Goal: Information Seeking & Learning: Learn about a topic

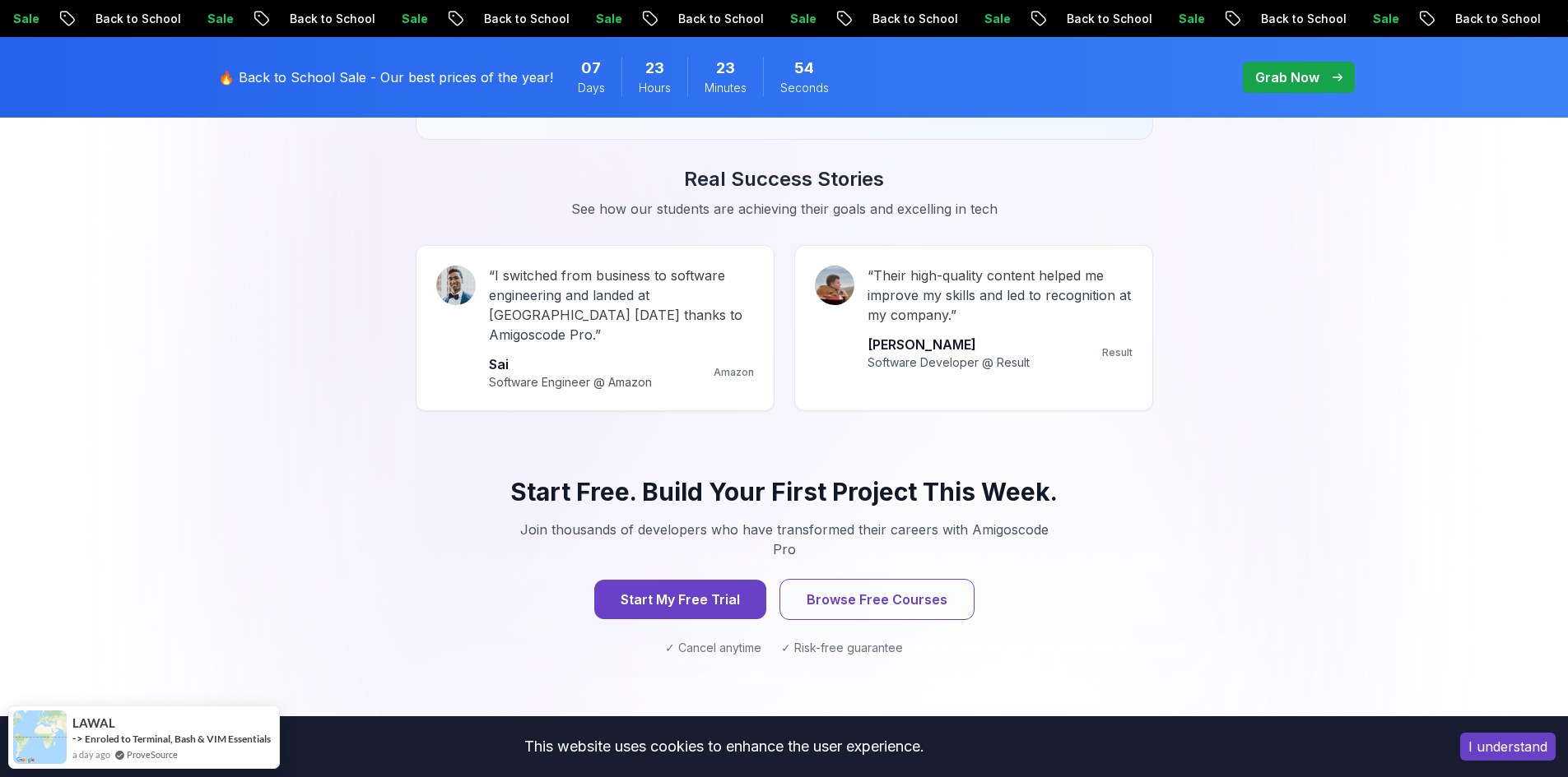
scroll to position [1481, 0]
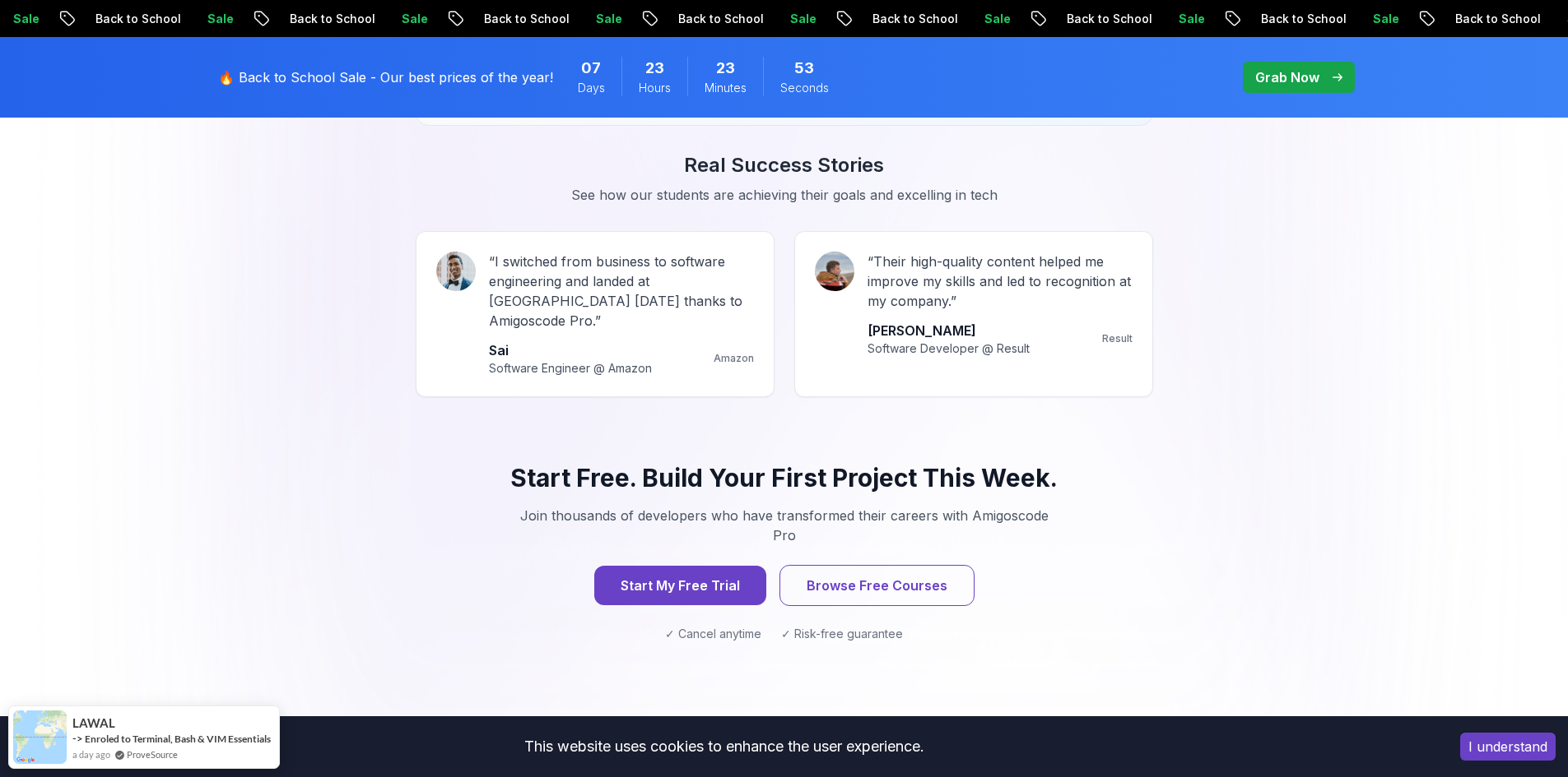
click at [1482, 746] on button "I understand" at bounding box center [1508, 747] width 95 height 28
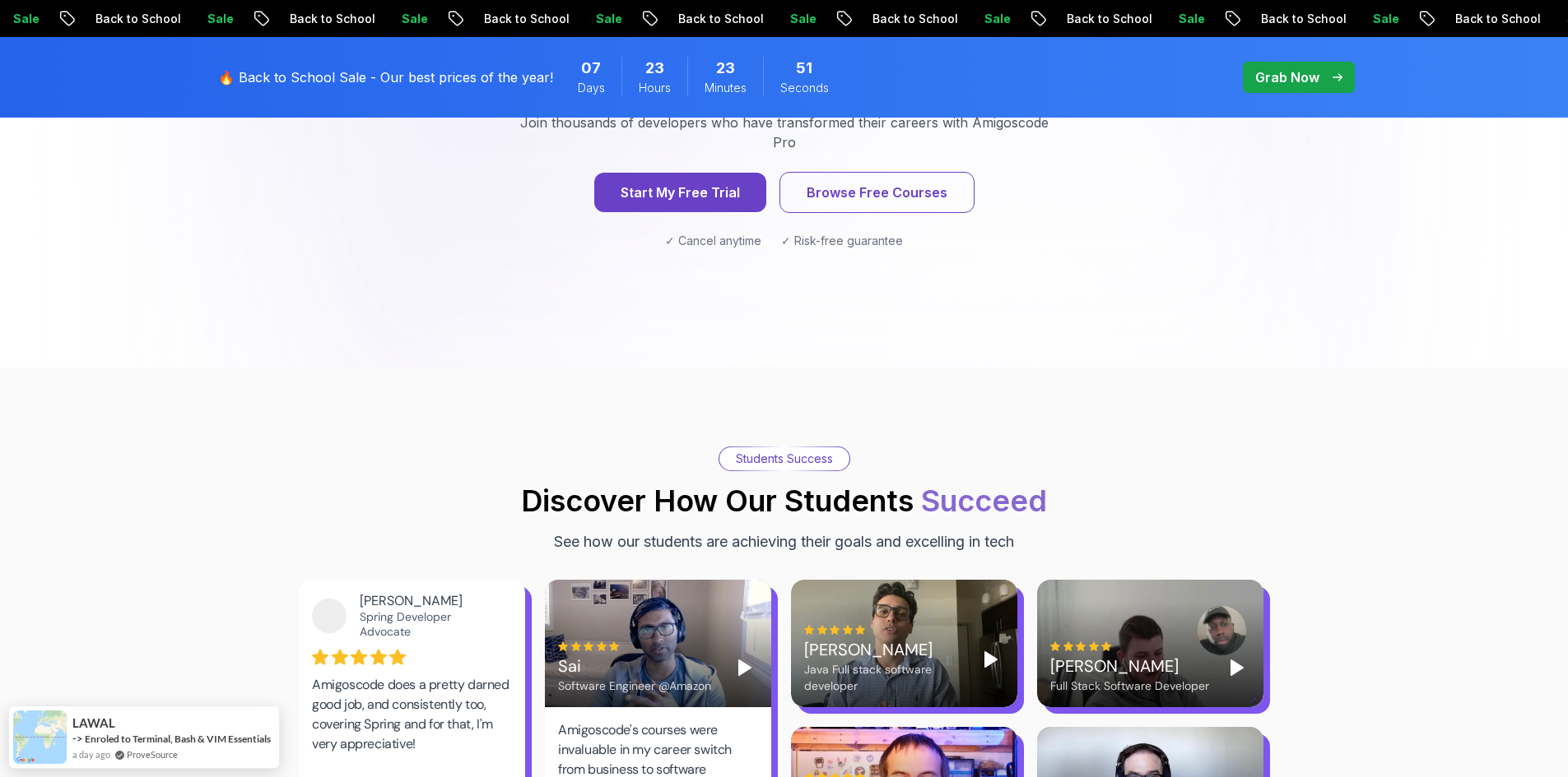
scroll to position [1893, 0]
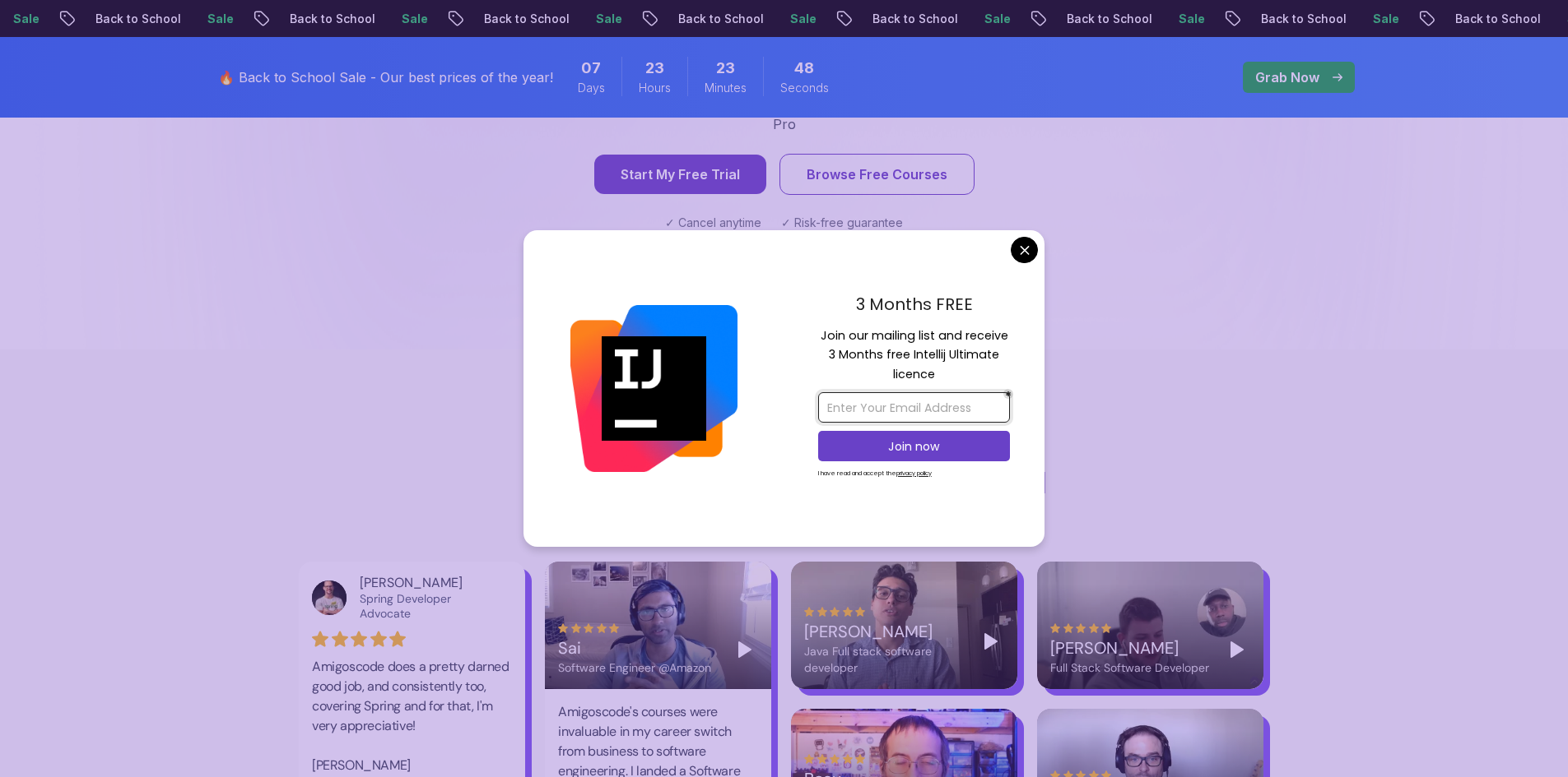
click at [917, 408] on input "email" at bounding box center [915, 408] width 192 height 31
click at [903, 370] on p "Join our mailing list and receive 3 Months free Intellij Ultimate licence" at bounding box center [915, 355] width 192 height 58
drag, startPoint x: 875, startPoint y: 333, endPoint x: 937, endPoint y: 400, distance: 91.3
click at [937, 400] on div "3 Months FREE Join our mailing list and receive 3 Months free Intellij Ultimate…" at bounding box center [915, 389] width 261 height 317
click at [924, 379] on p "Join our mailing list and receive 3 Months free Intellij Ultimate licence" at bounding box center [915, 355] width 192 height 58
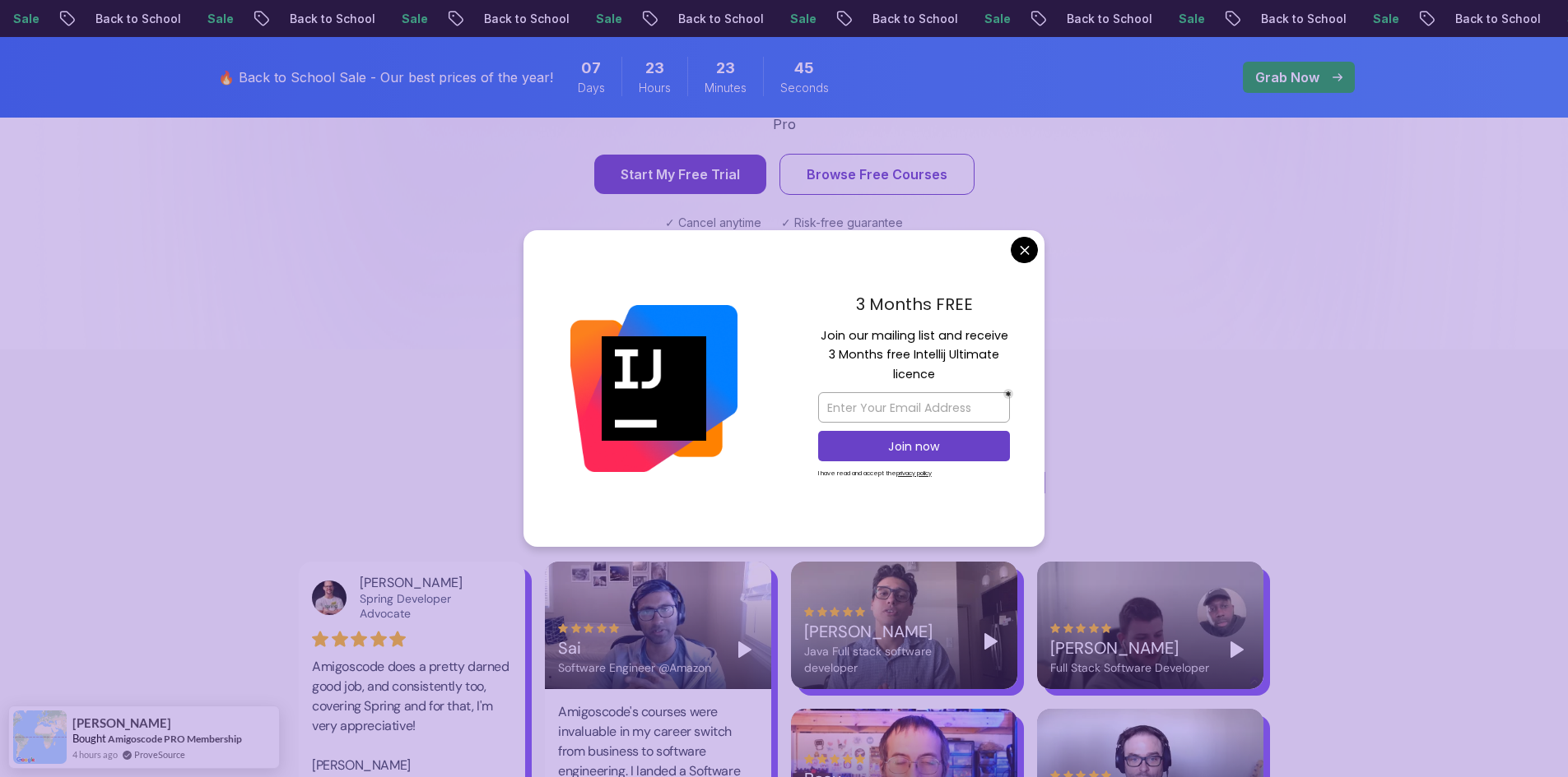
drag, startPoint x: 935, startPoint y: 379, endPoint x: 819, endPoint y: 341, distance: 122.1
click at [819, 341] on p "Join our mailing list and receive 3 Months free Intellij Ultimate licence" at bounding box center [915, 355] width 192 height 58
click at [833, 333] on p "Join our mailing list and receive 3 Months free Intellij Ultimate licence" at bounding box center [915, 355] width 192 height 58
drag, startPoint x: 824, startPoint y: 331, endPoint x: 952, endPoint y: 399, distance: 144.9
click at [952, 399] on div "3 Months FREE Join our mailing list and receive 3 Months free Intellij Ultimate…" at bounding box center [915, 389] width 261 height 317
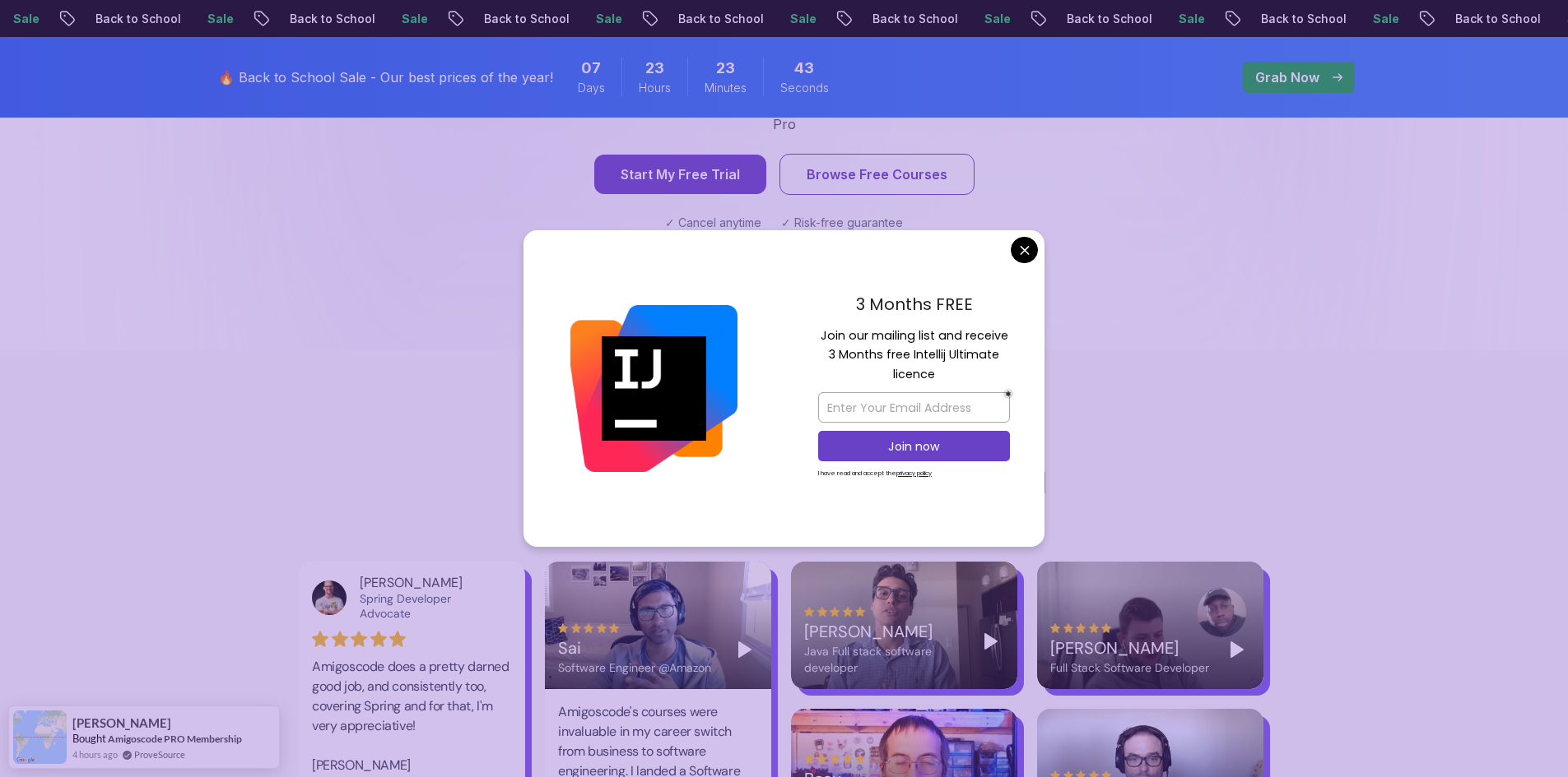
click at [928, 389] on div at bounding box center [915, 407] width 192 height 38
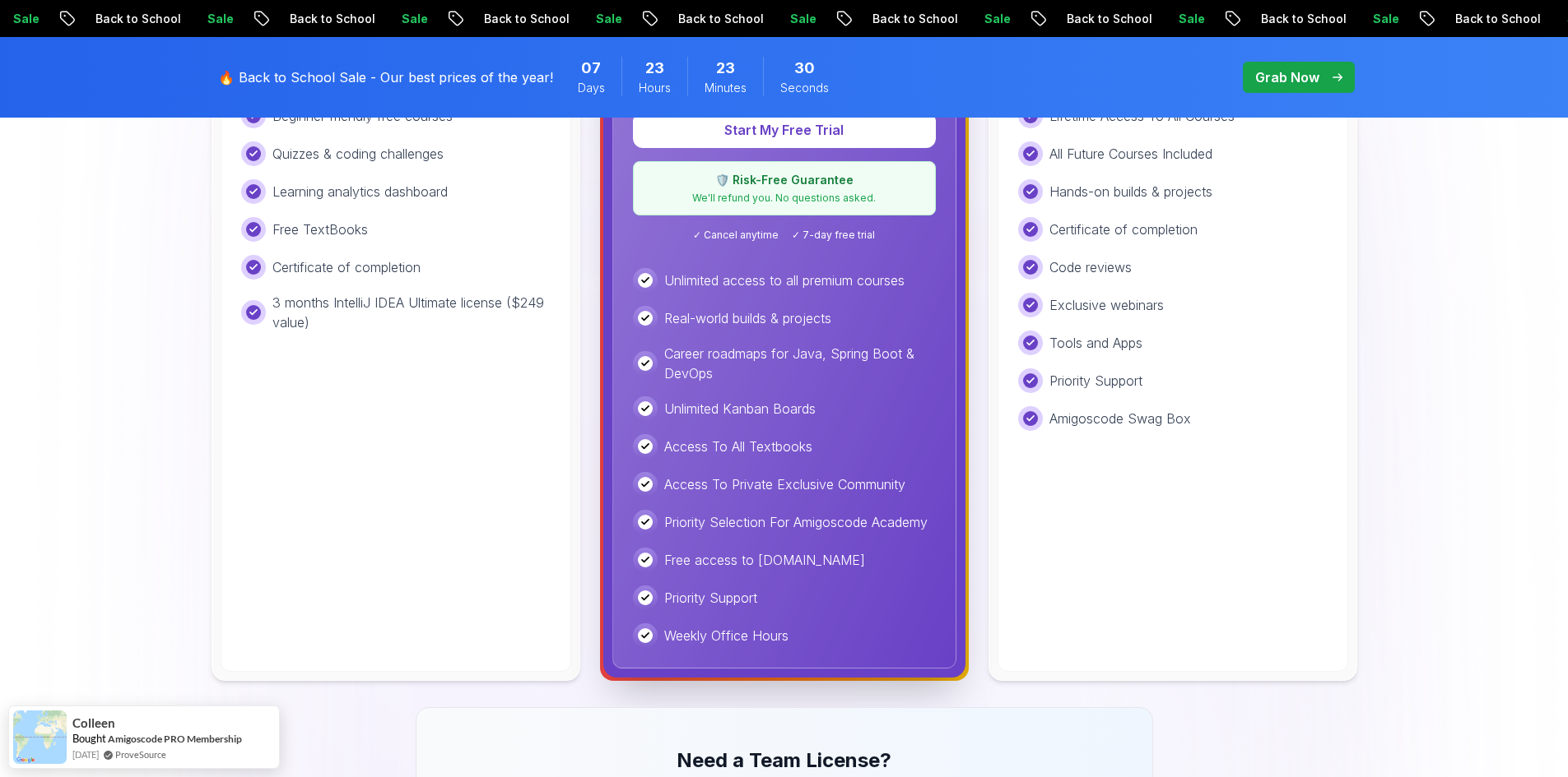
scroll to position [741, 0]
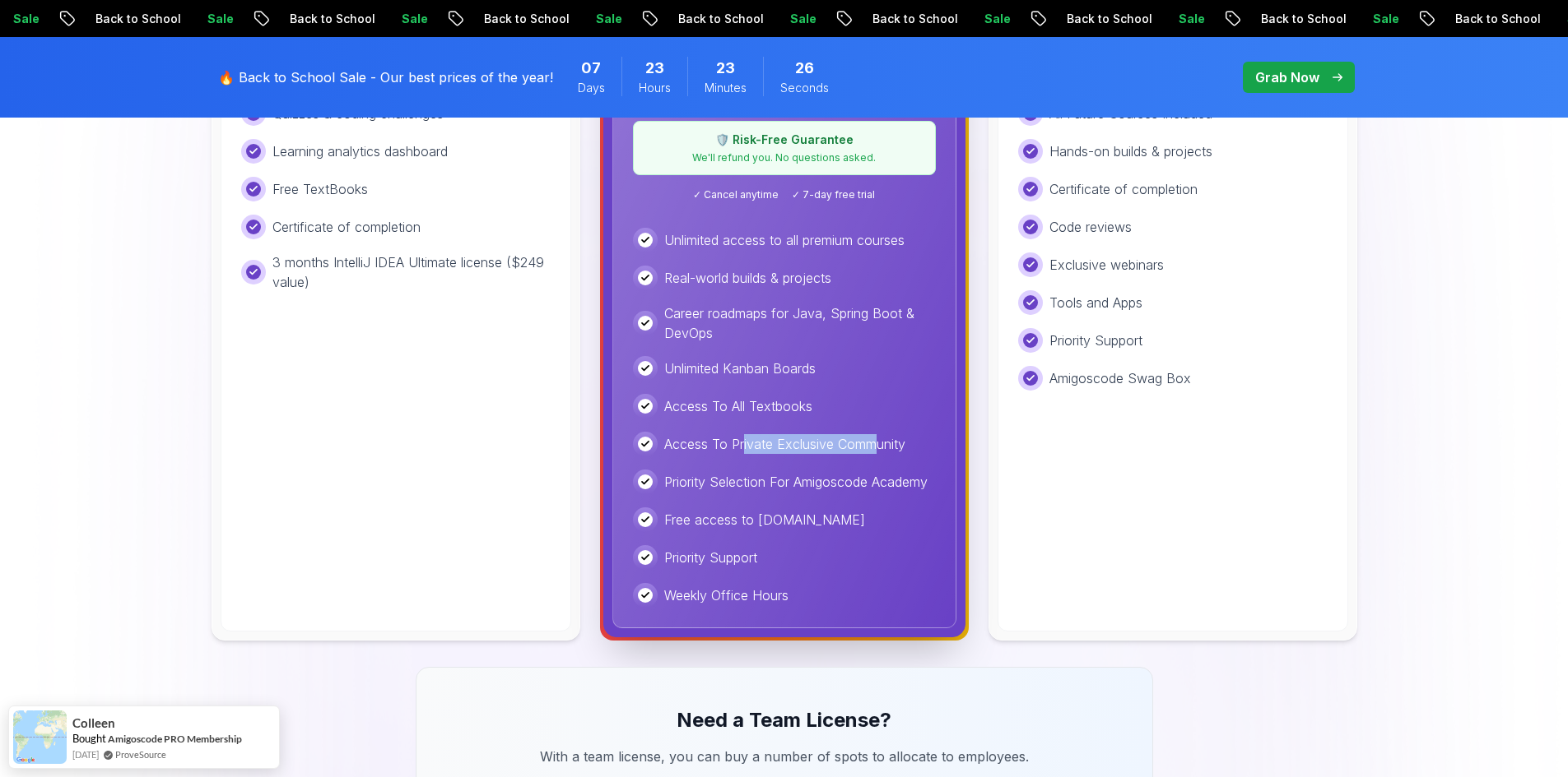
drag, startPoint x: 868, startPoint y: 444, endPoint x: 882, endPoint y: 444, distance: 14.0
click at [882, 444] on p "Access To Private Exclusive Community" at bounding box center [785, 444] width 241 height 20
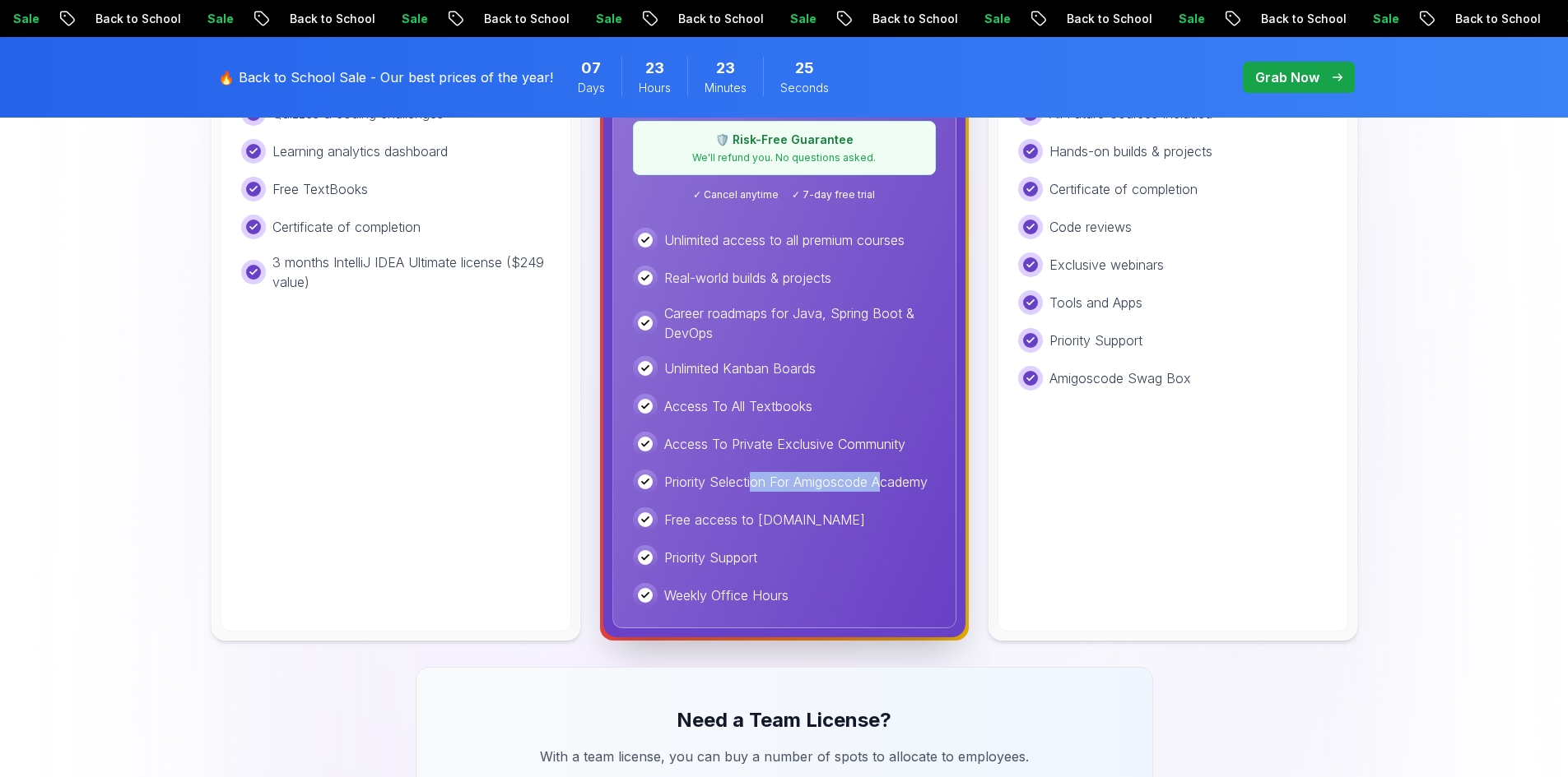
drag, startPoint x: 757, startPoint y: 480, endPoint x: 885, endPoint y: 486, distance: 128.1
click at [885, 486] on p "Priority Selection For Amigoscode Academy" at bounding box center [796, 481] width 263 height 20
drag, startPoint x: 727, startPoint y: 517, endPoint x: 784, endPoint y: 521, distance: 57.1
click at [784, 521] on p "Free access to Portfolly.io" at bounding box center [764, 520] width 201 height 20
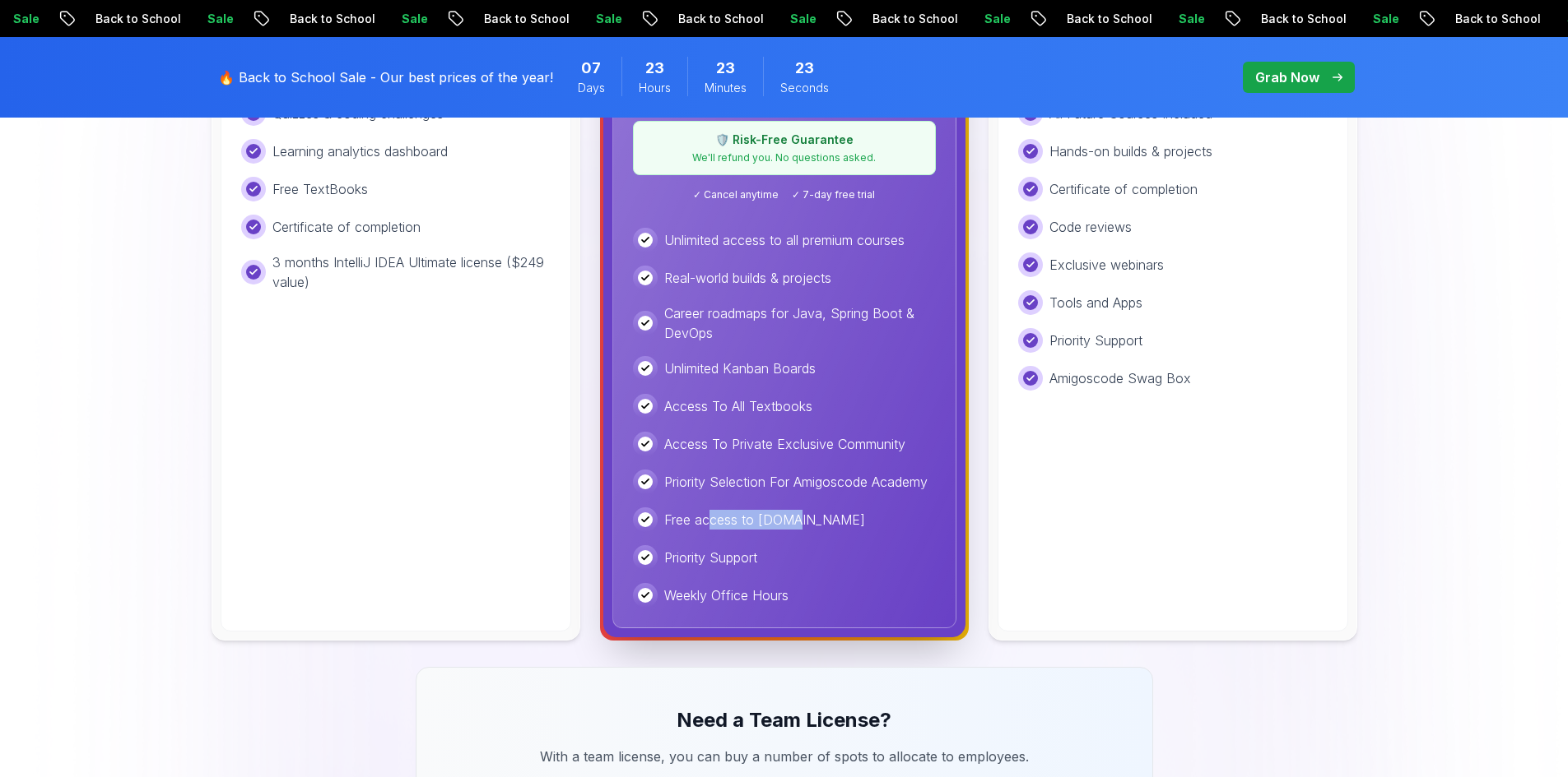
click at [785, 521] on p "Free access to Portfolly.io" at bounding box center [764, 520] width 201 height 20
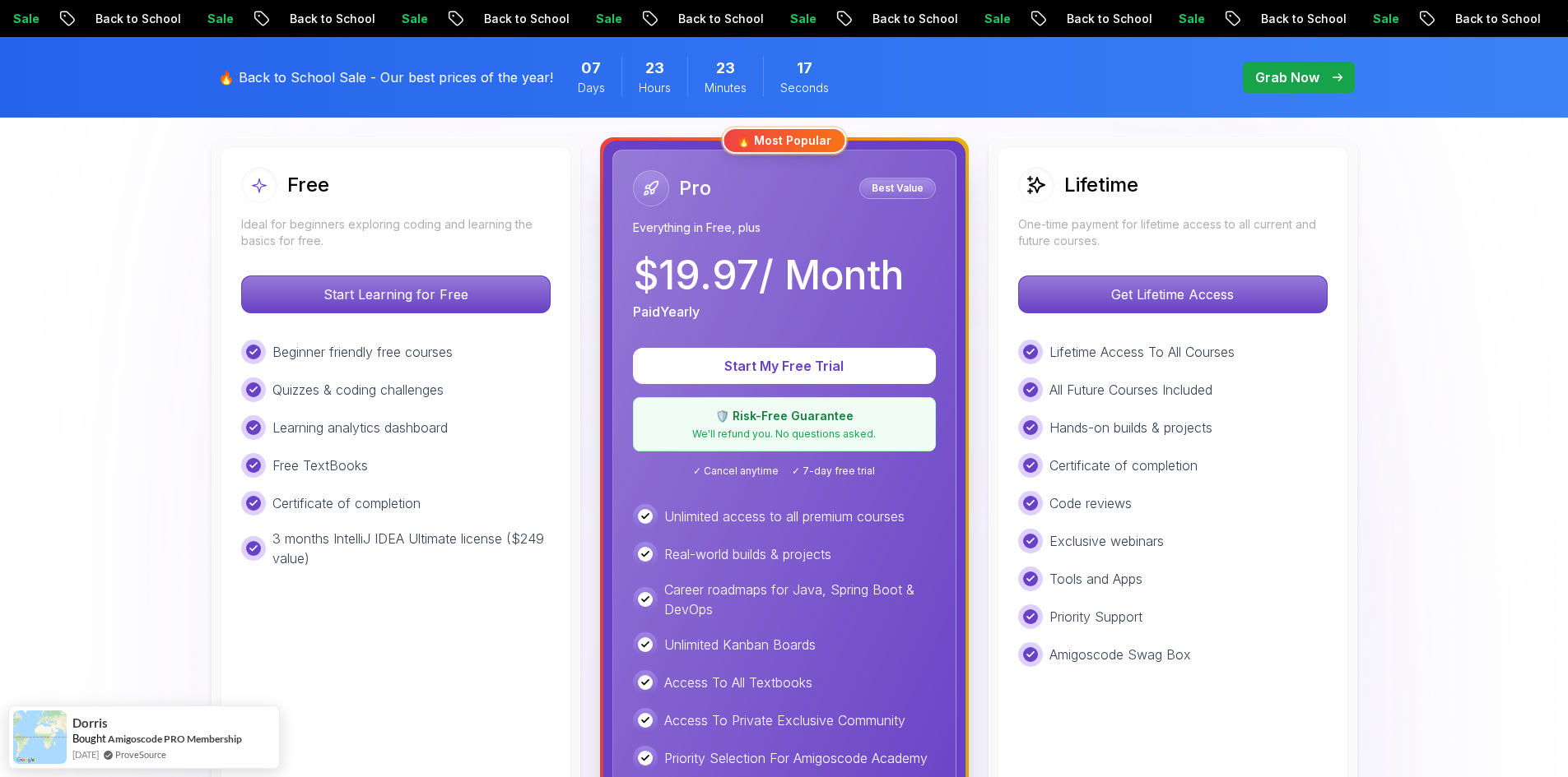
scroll to position [411, 0]
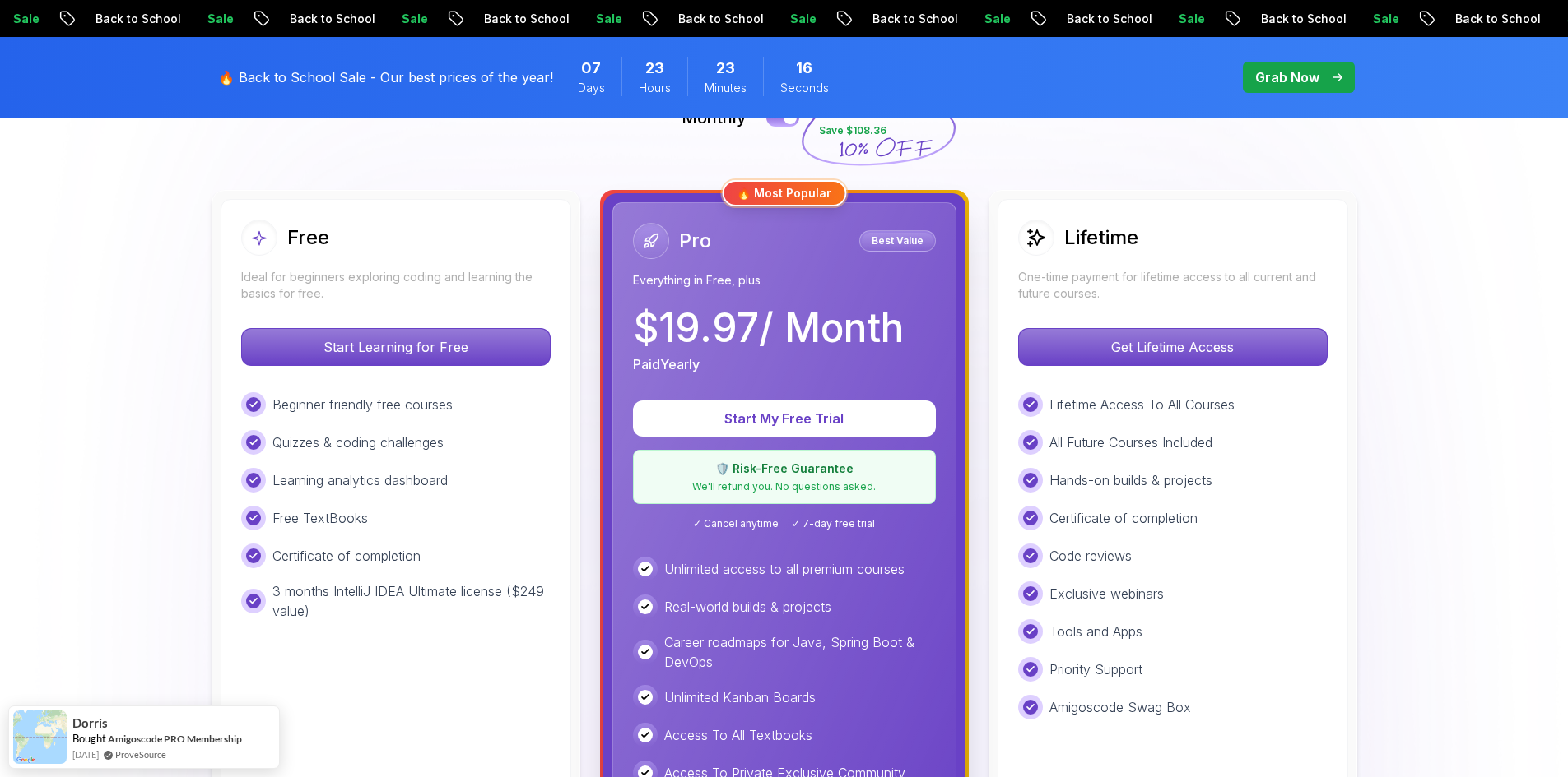
click at [828, 523] on span "✓ 7-day free trial" at bounding box center [833, 524] width 83 height 13
drag, startPoint x: 859, startPoint y: 523, endPoint x: 722, endPoint y: 526, distance: 137.0
click at [722, 526] on div "✓ Cancel anytime ✓ 7-day free trial" at bounding box center [784, 524] width 303 height 13
click at [722, 526] on span "✓ Cancel anytime" at bounding box center [736, 524] width 86 height 13
click at [706, 526] on span "✓ Cancel anytime" at bounding box center [736, 524] width 86 height 13
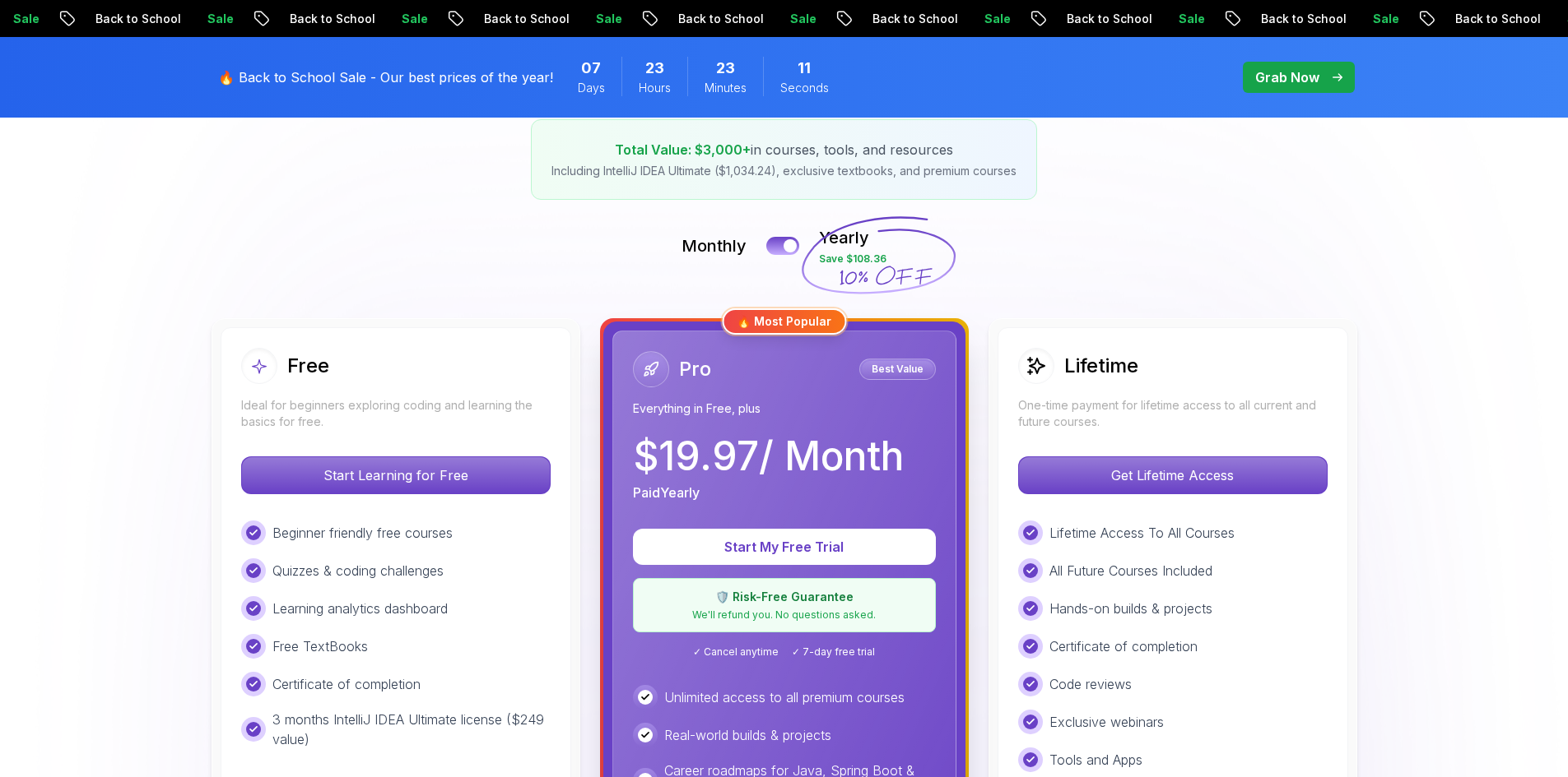
scroll to position [247, 0]
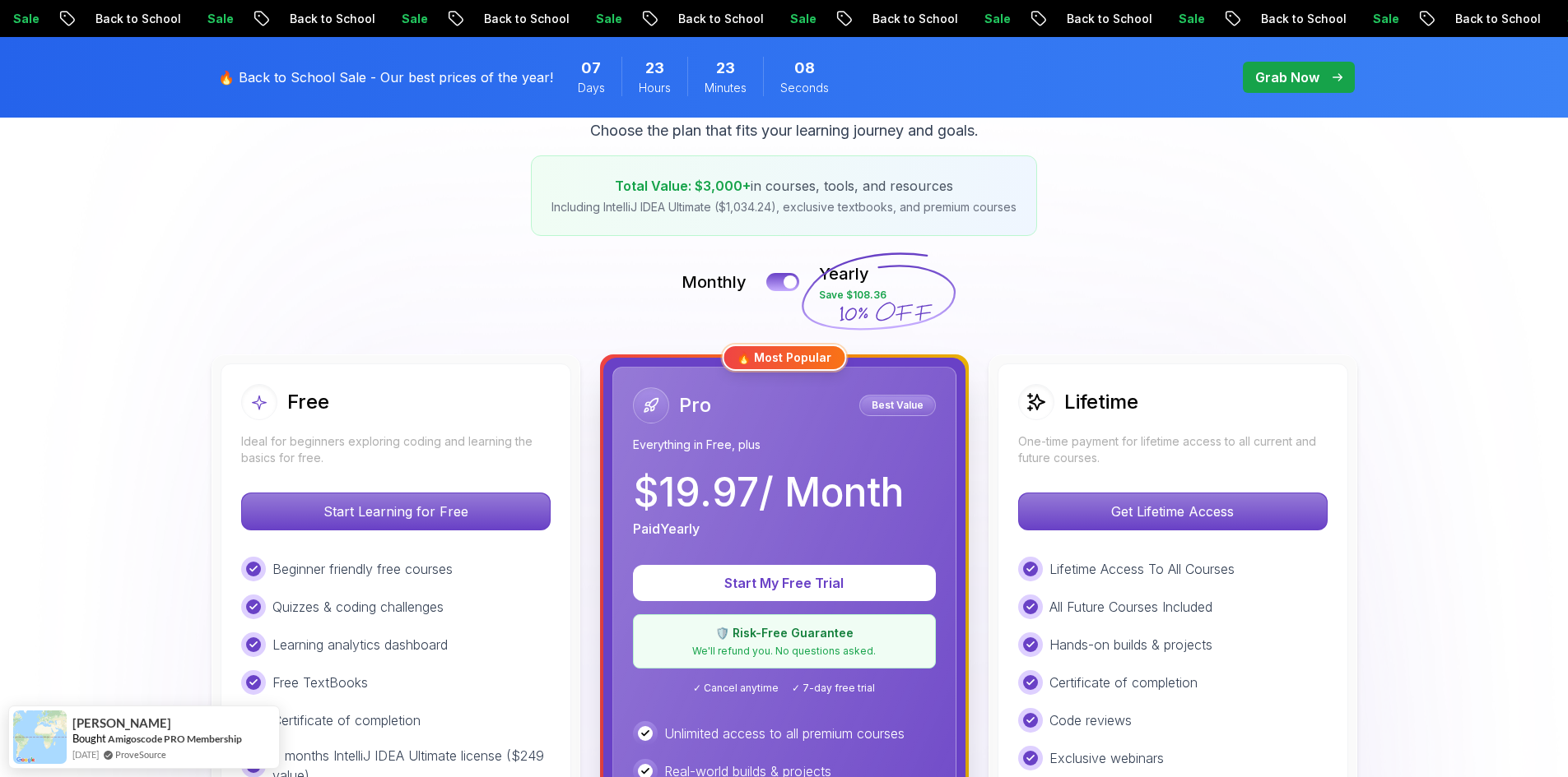
click at [861, 302] on icon at bounding box center [877, 291] width 158 height 145
click at [889, 305] on icon at bounding box center [877, 291] width 158 height 145
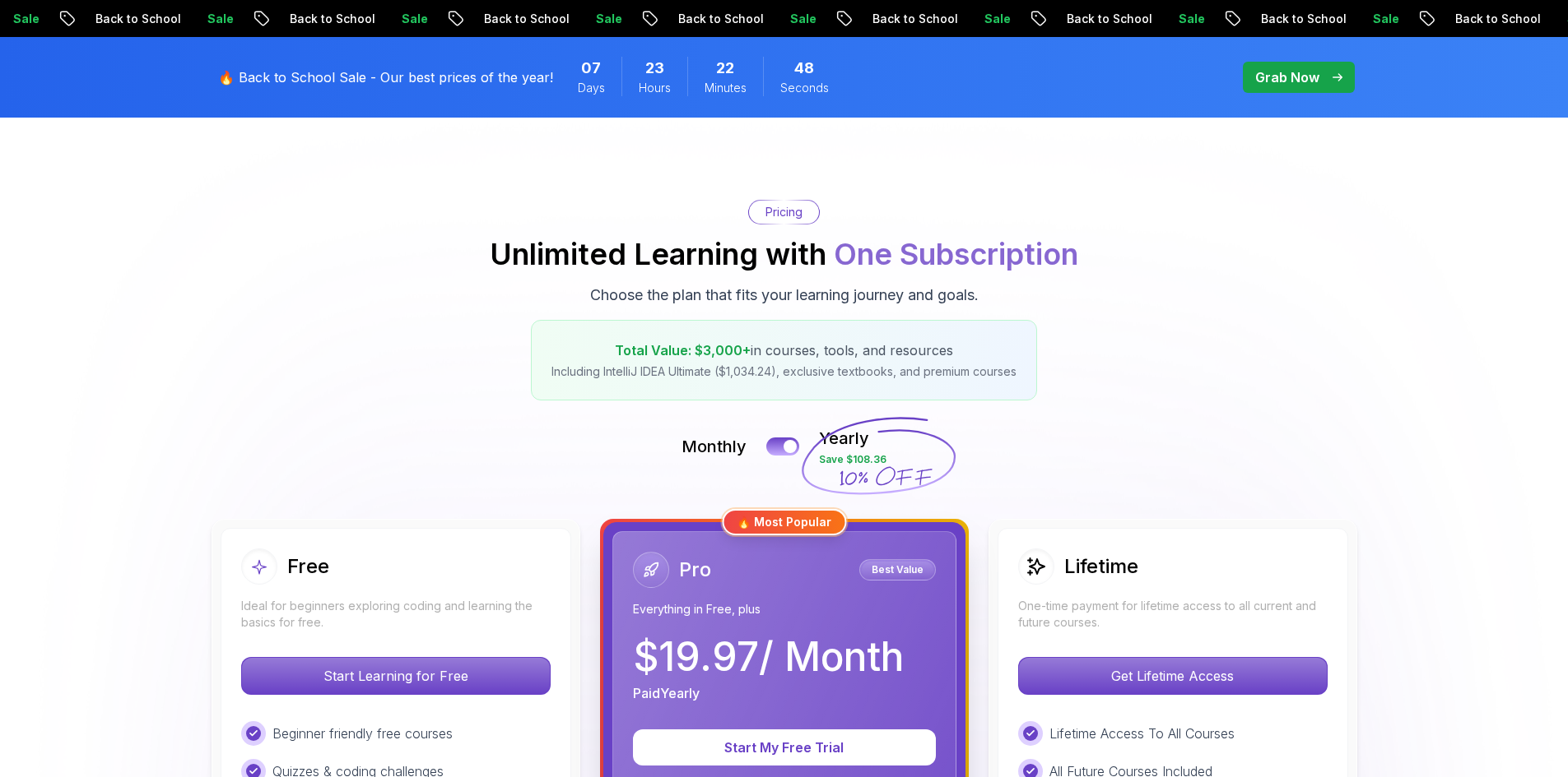
click at [315, 265] on div "Pricing Unlimited Learning with One Subscription Choose the plan that fits your…" at bounding box center [784, 299] width 1153 height 201
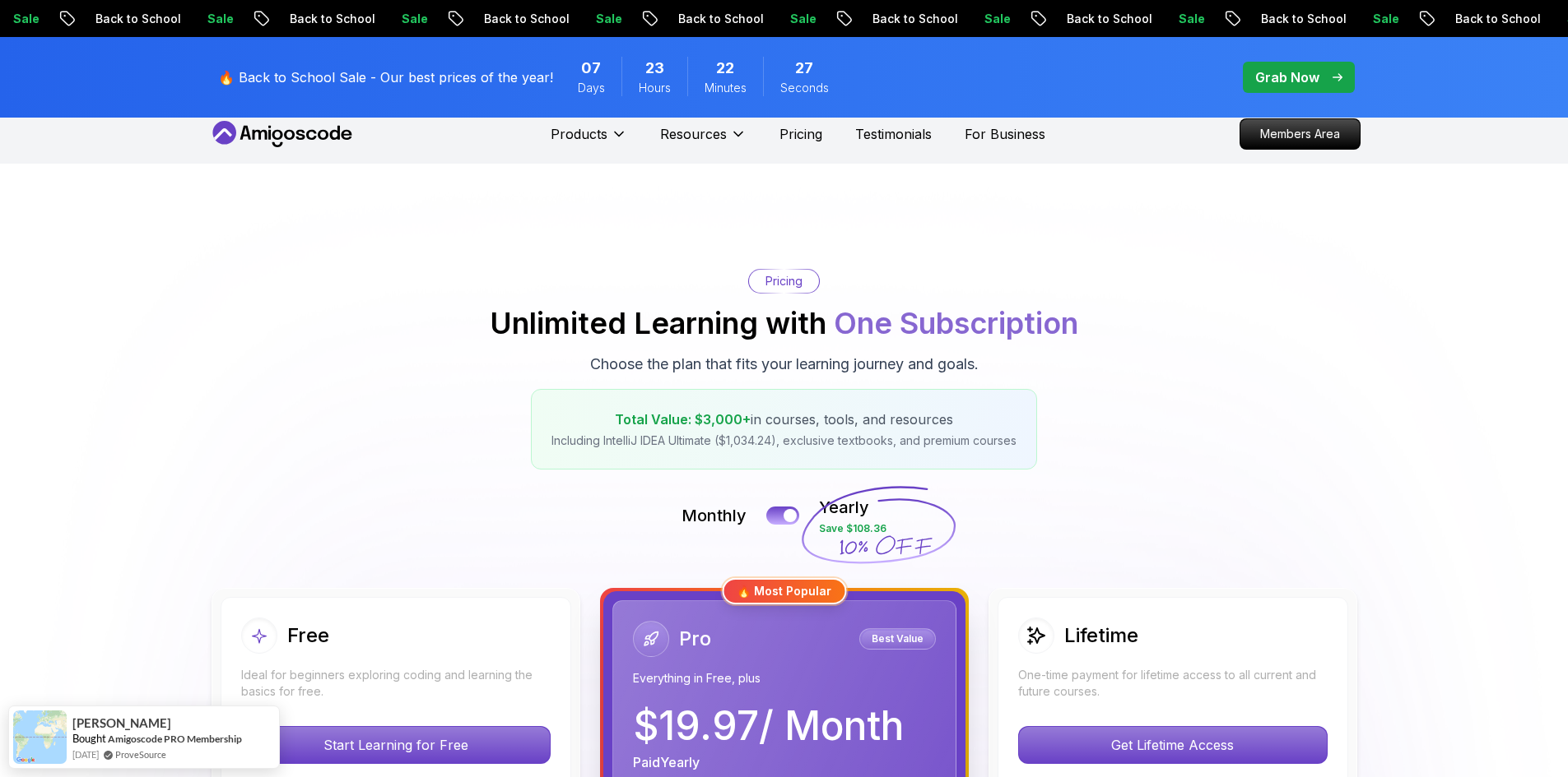
scroll to position [0, 0]
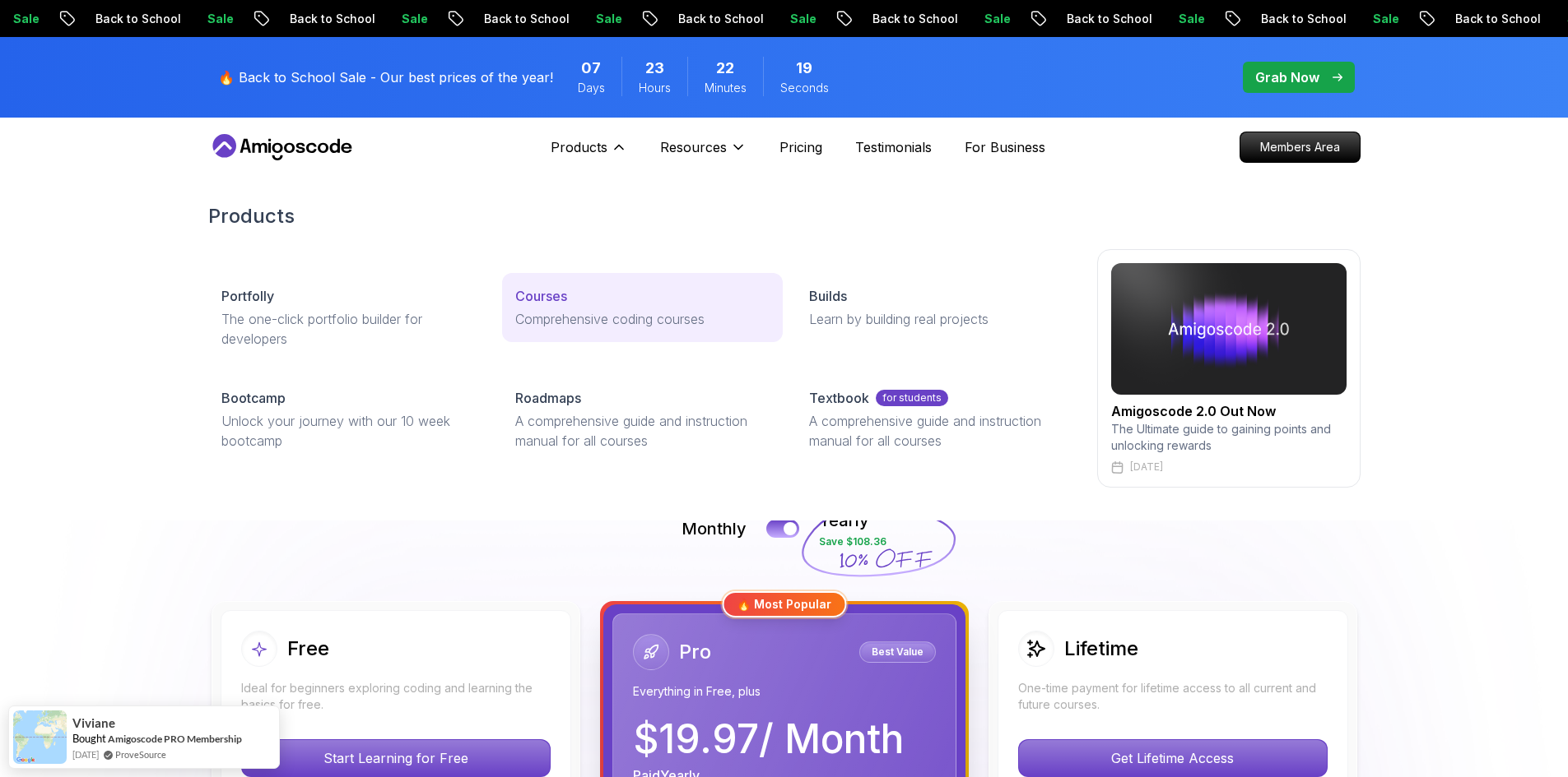
drag, startPoint x: 560, startPoint y: 311, endPoint x: 599, endPoint y: 288, distance: 45.3
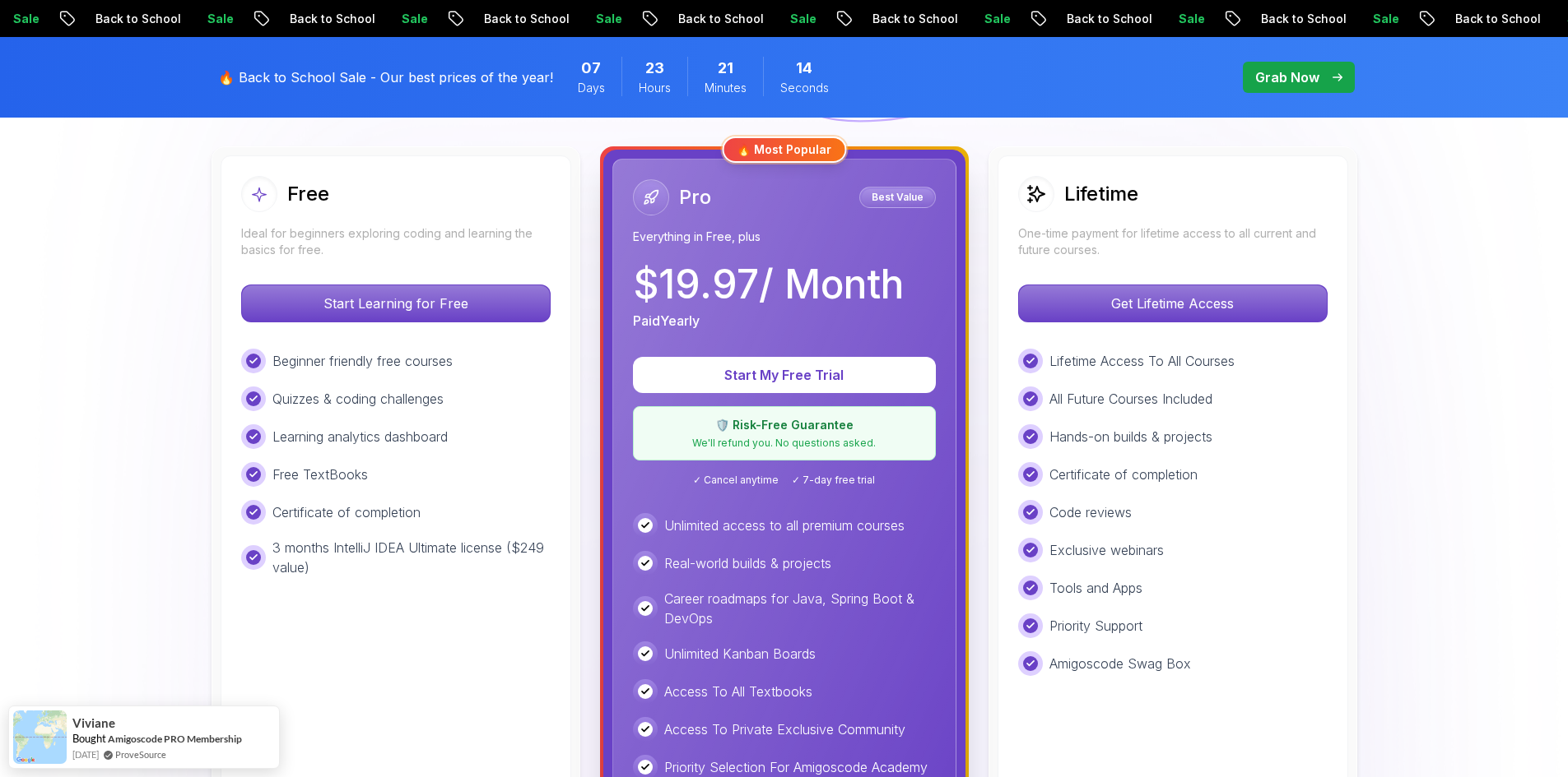
scroll to position [411, 0]
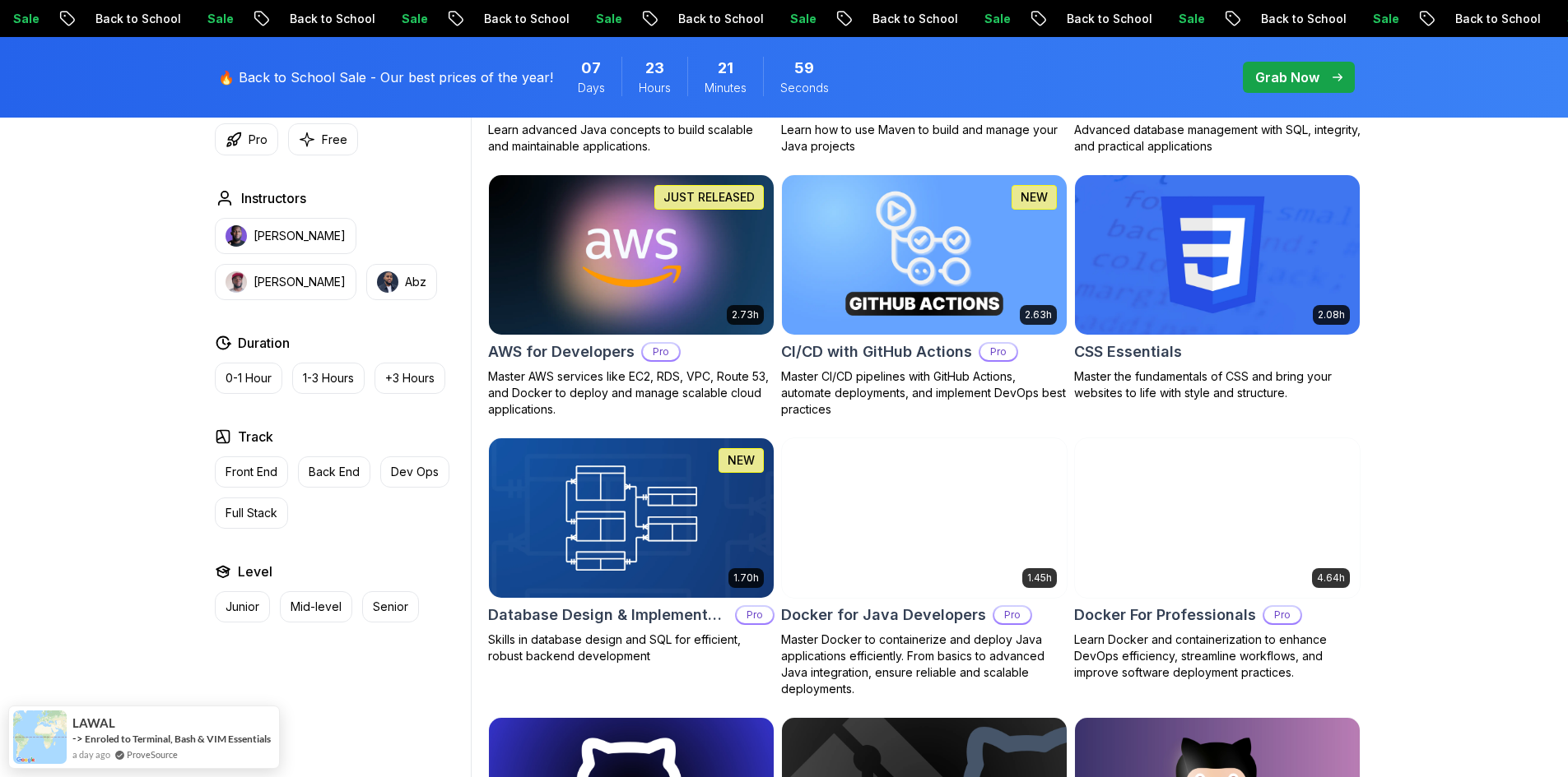
scroll to position [1234, 0]
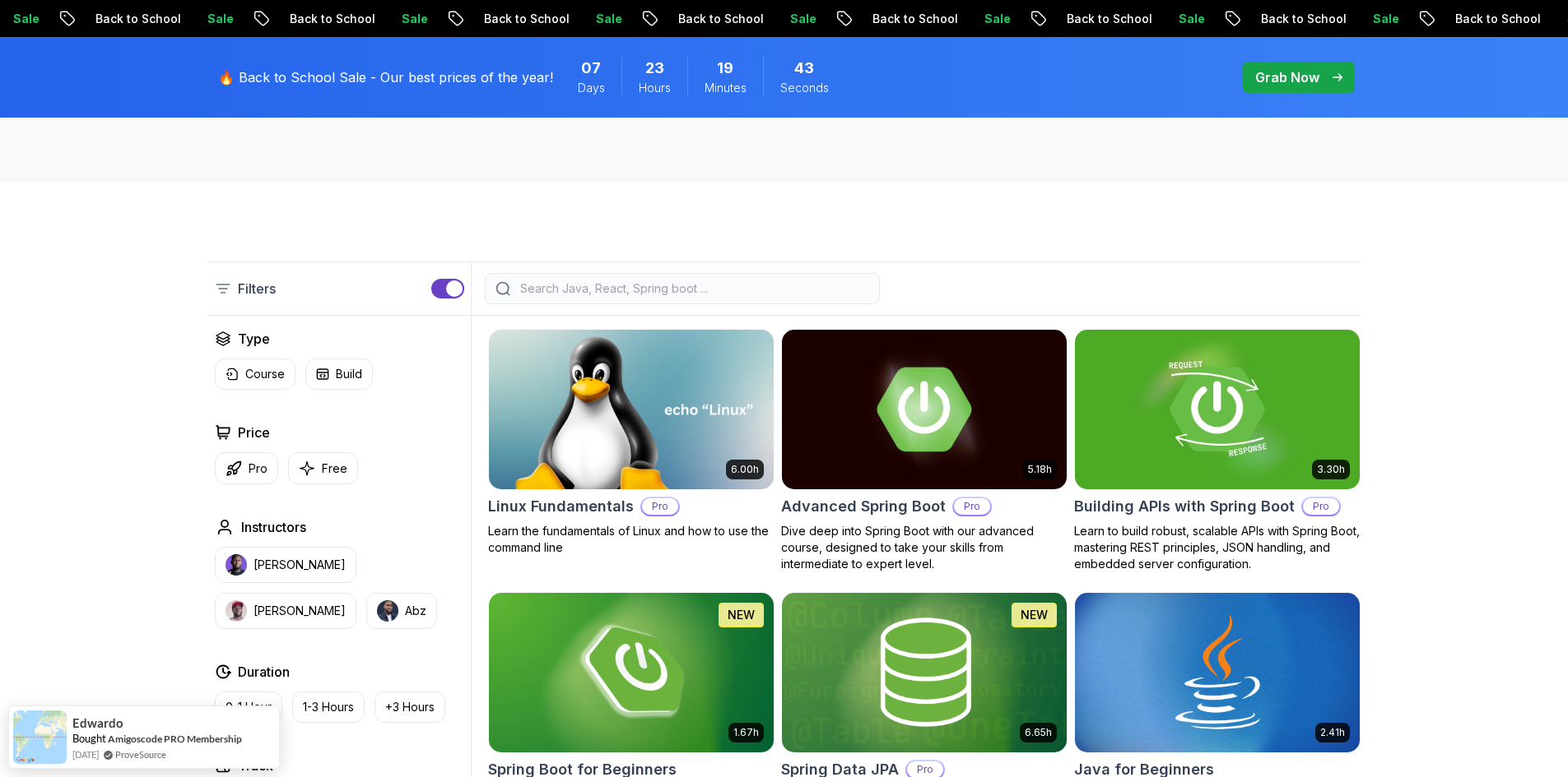
scroll to position [247, 0]
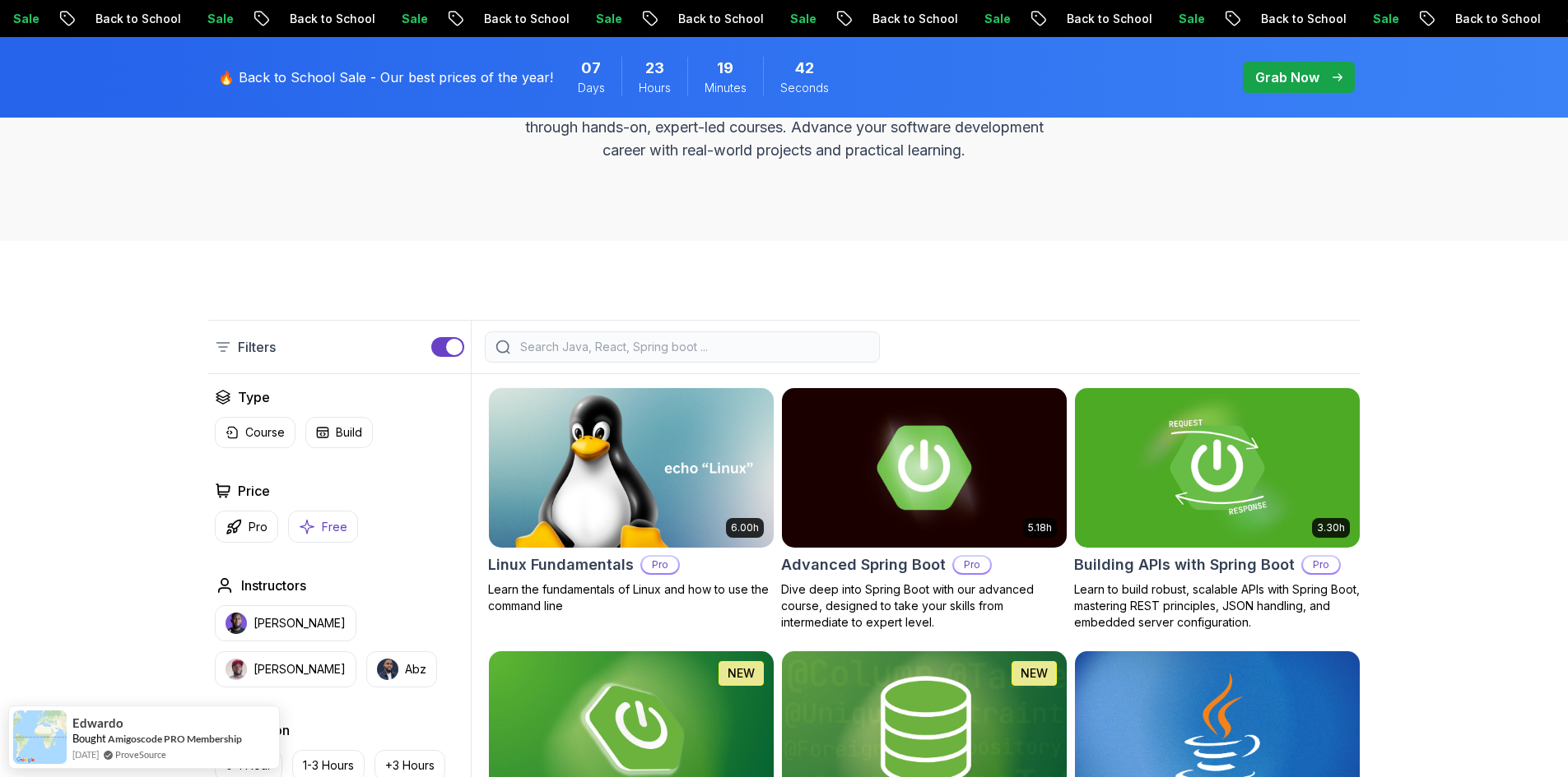
click at [329, 527] on p "Free" at bounding box center [334, 528] width 25 height 17
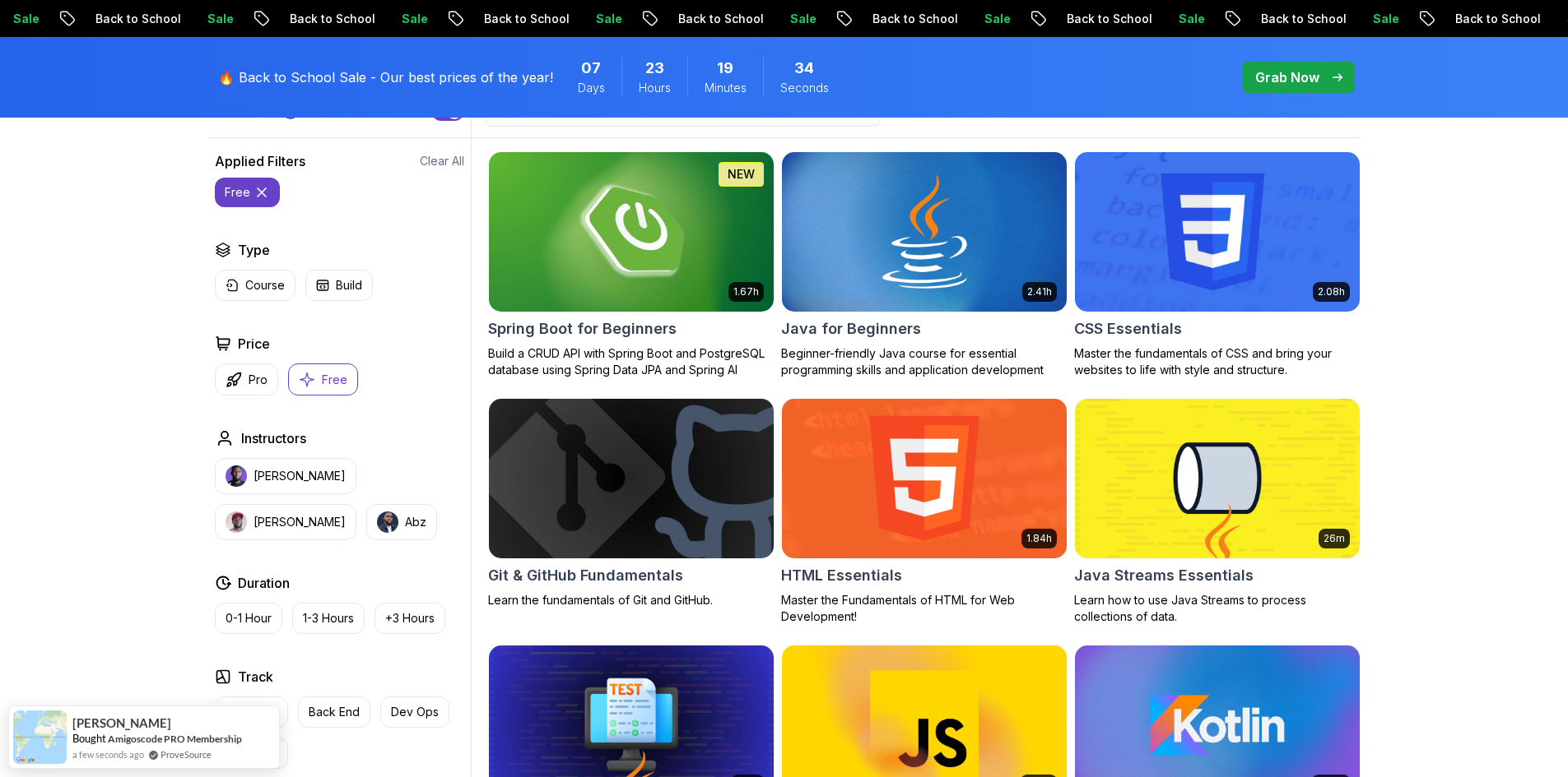
scroll to position [493, 0]
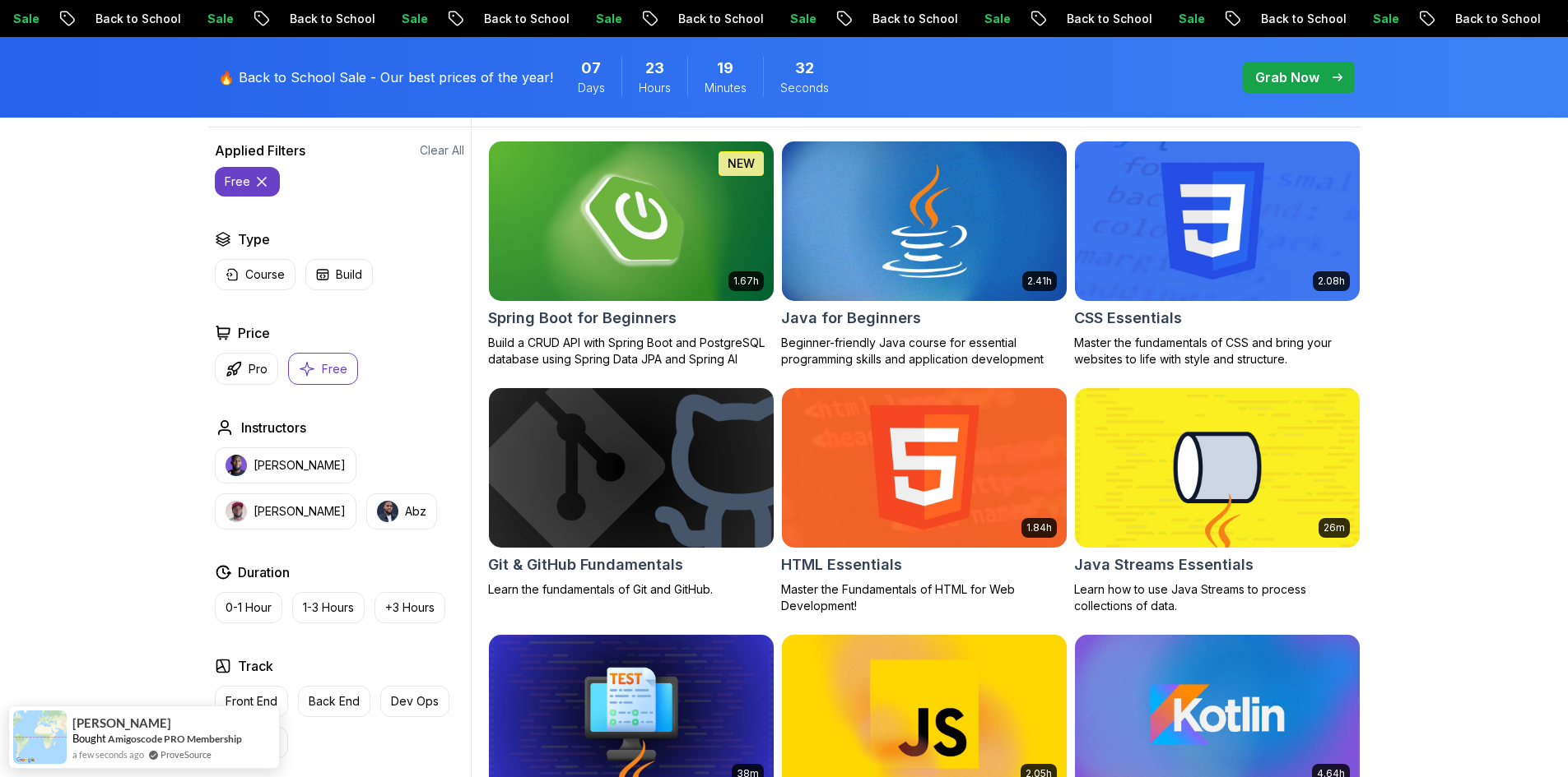
click at [653, 443] on img at bounding box center [631, 467] width 299 height 167
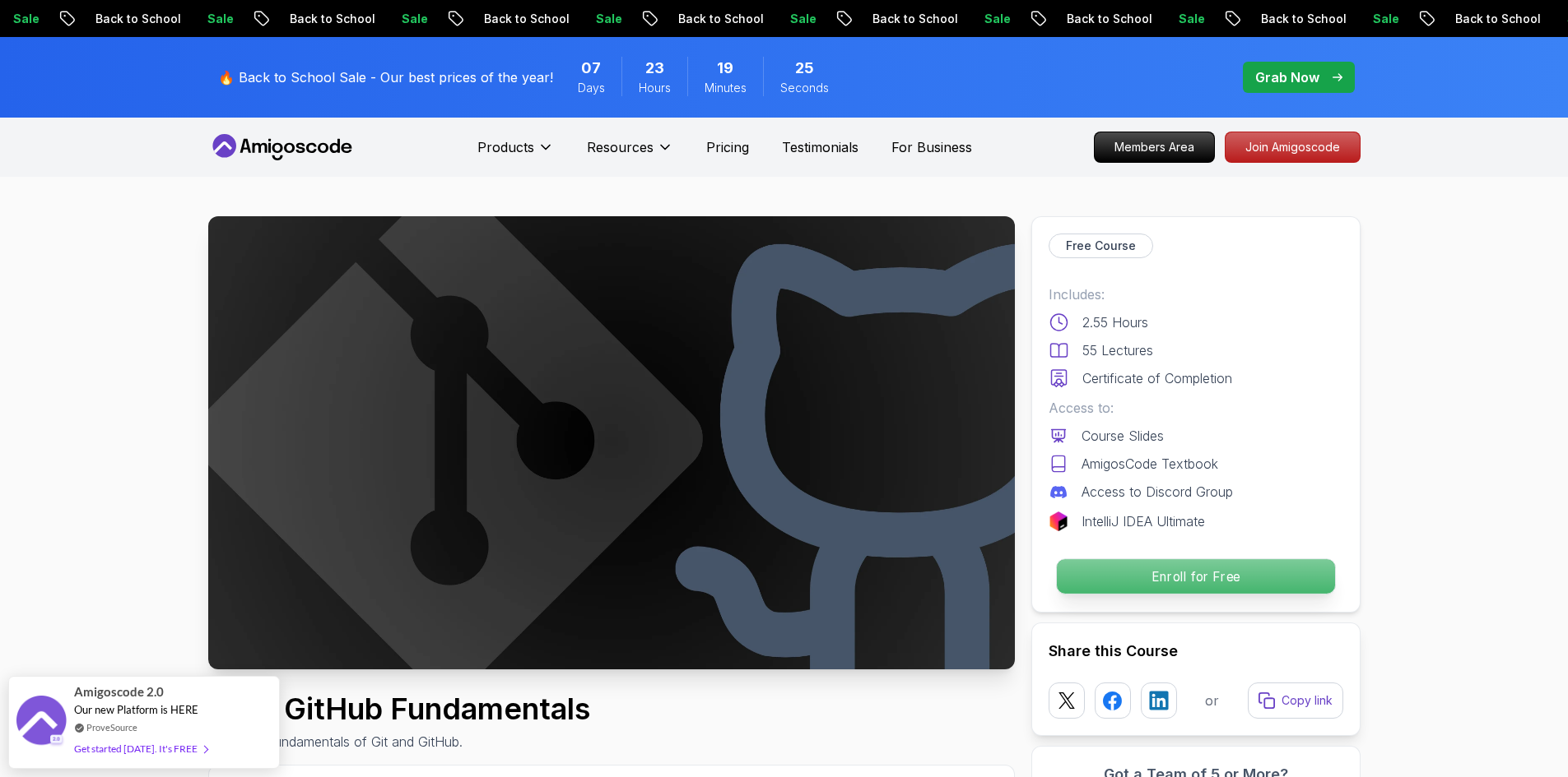
click at [1199, 576] on p "Enroll for Free" at bounding box center [1196, 576] width 278 height 35
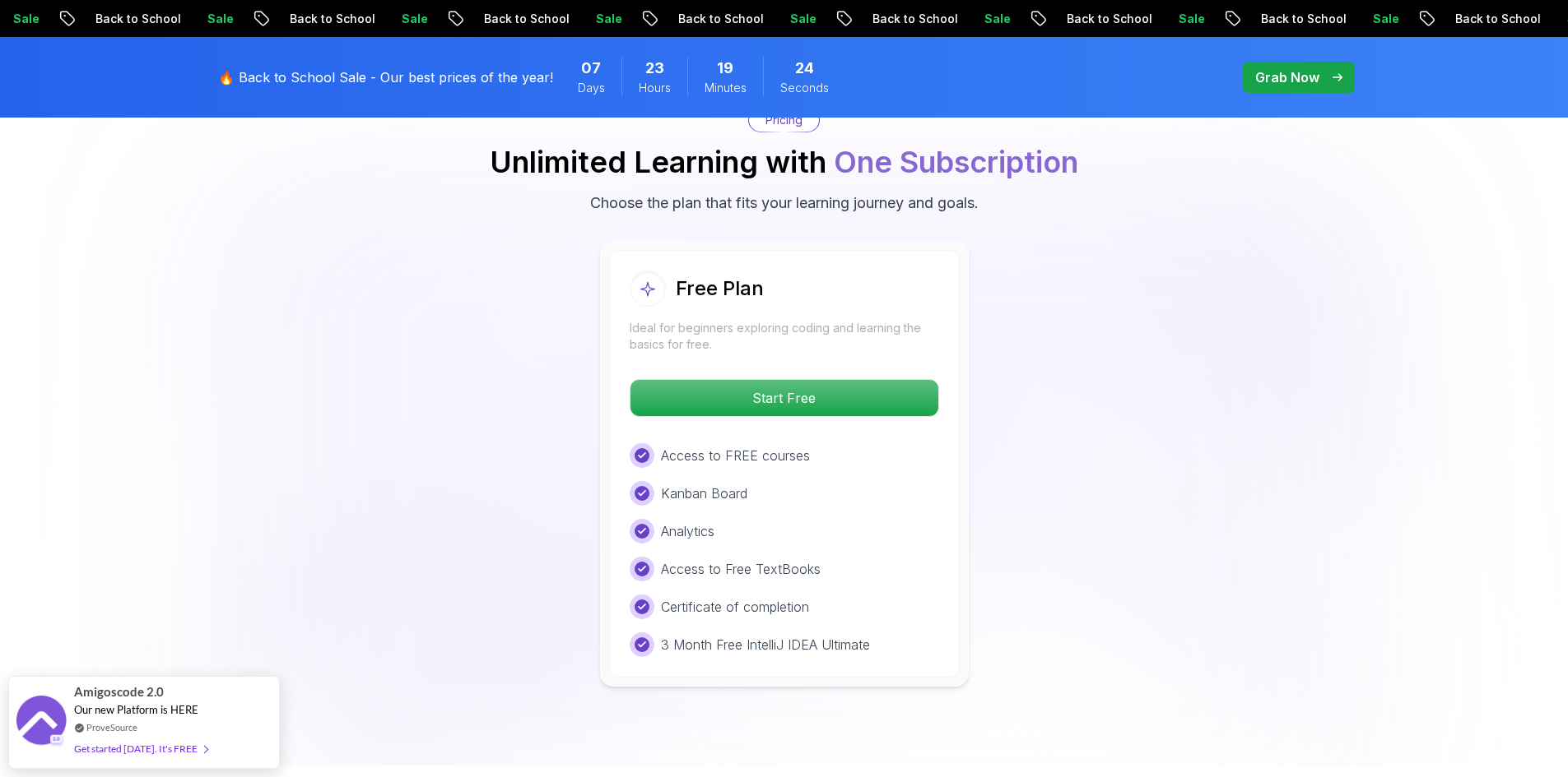
scroll to position [3156, 0]
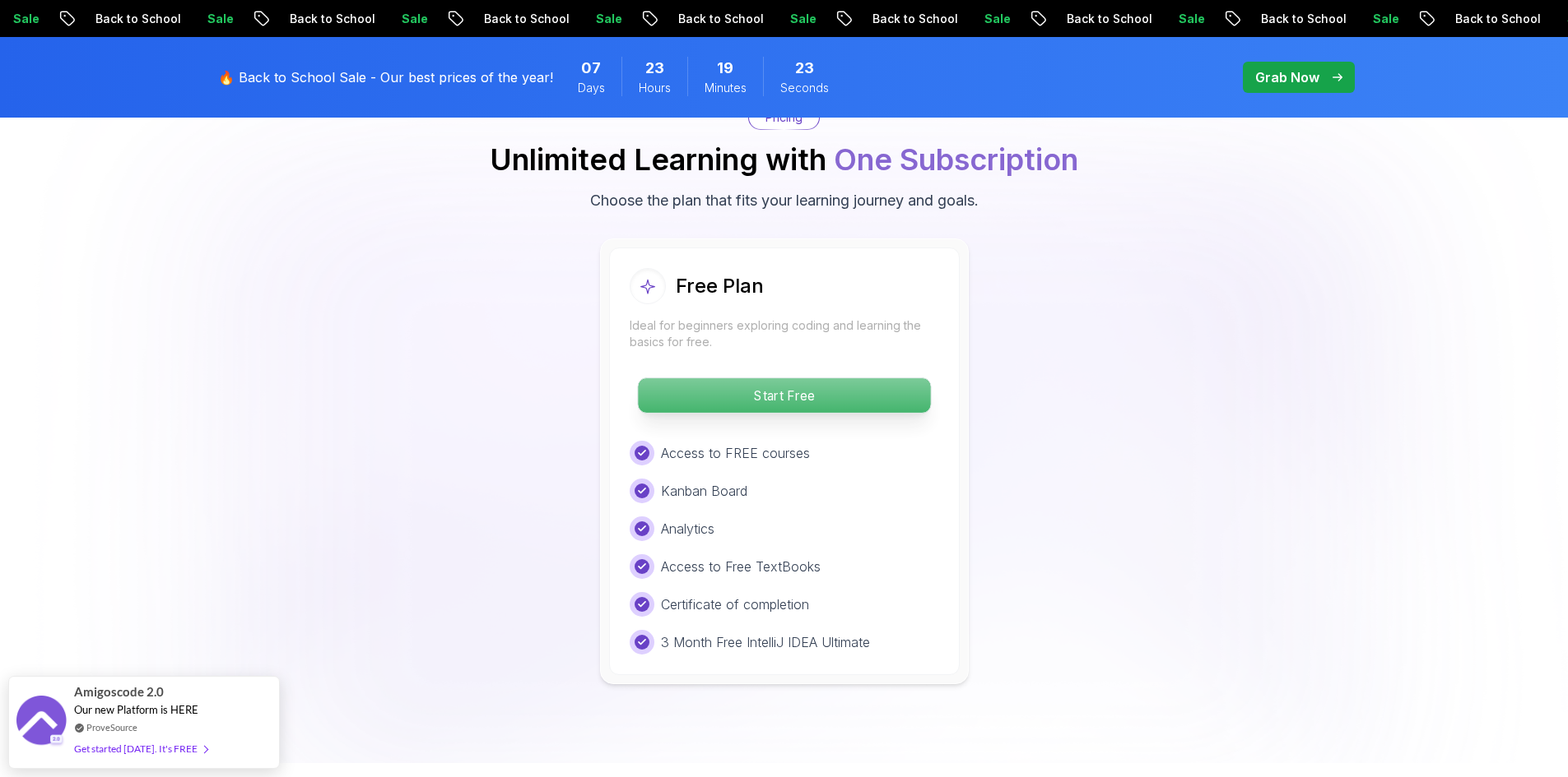
click at [803, 402] on p "Start Free" at bounding box center [784, 395] width 292 height 35
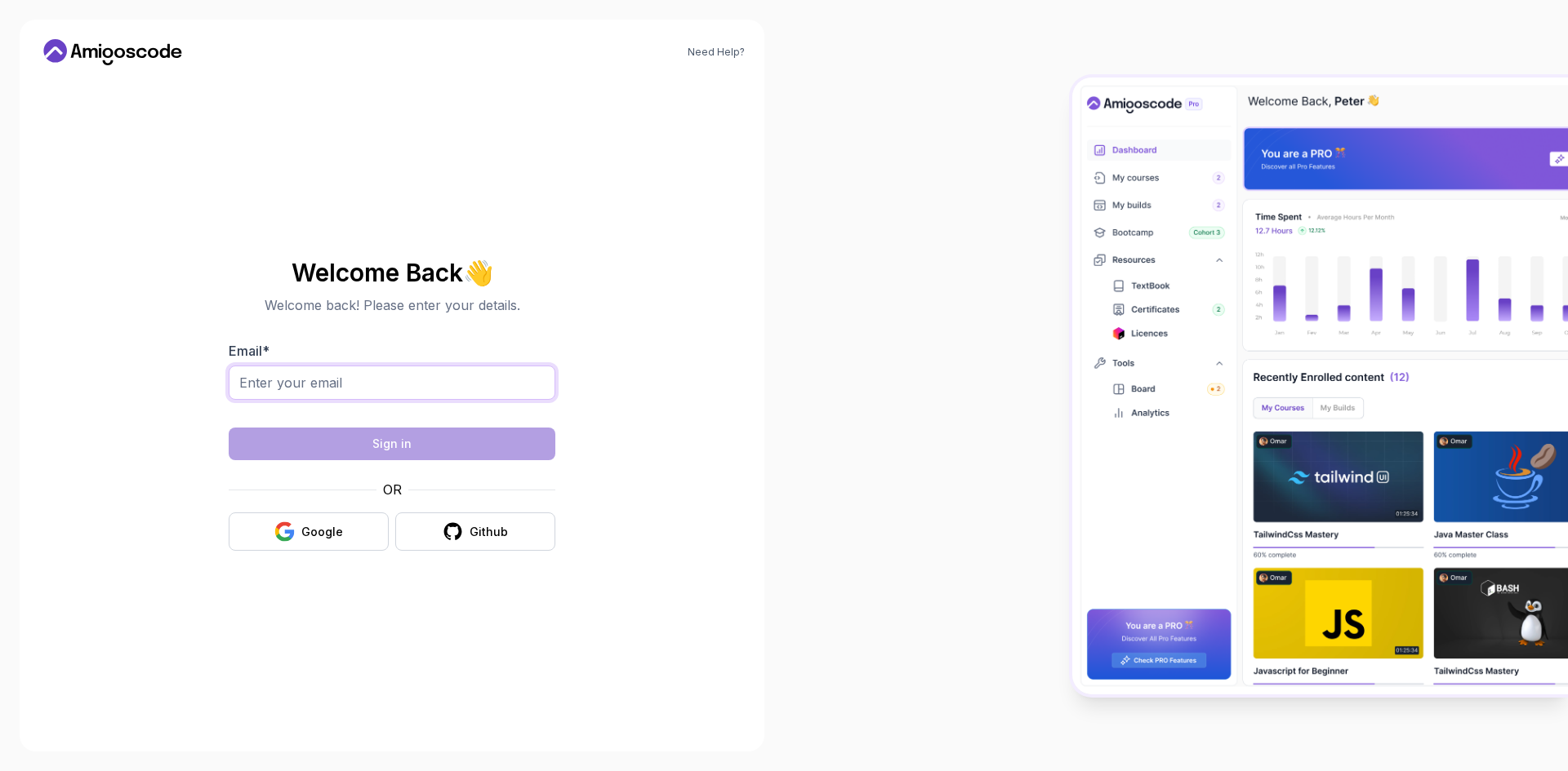
click at [426, 394] on input "Email *" at bounding box center [392, 382] width 327 height 34
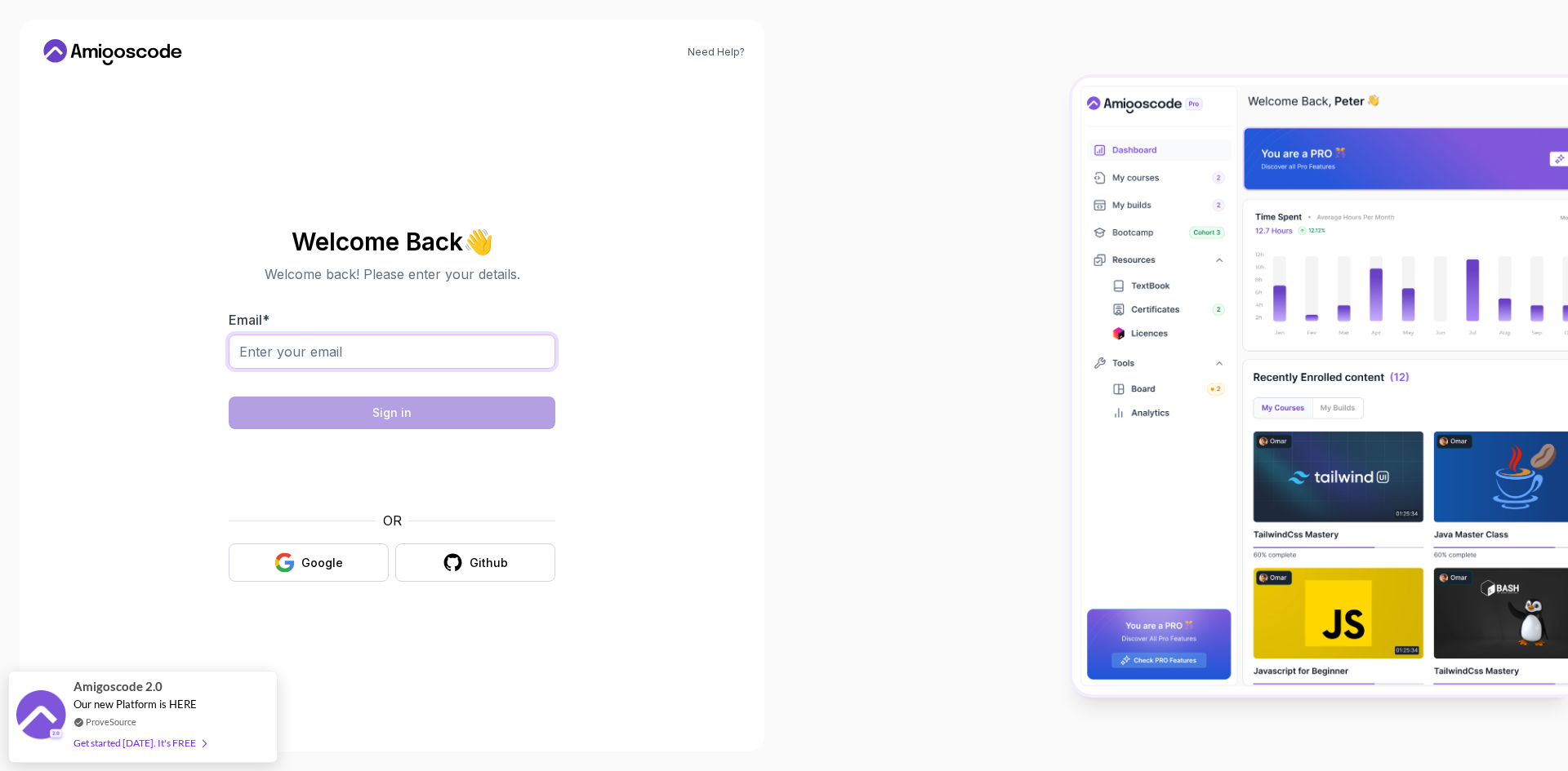
type input "[PERSON_NAME][EMAIL_ADDRESS][DOMAIN_NAME]"
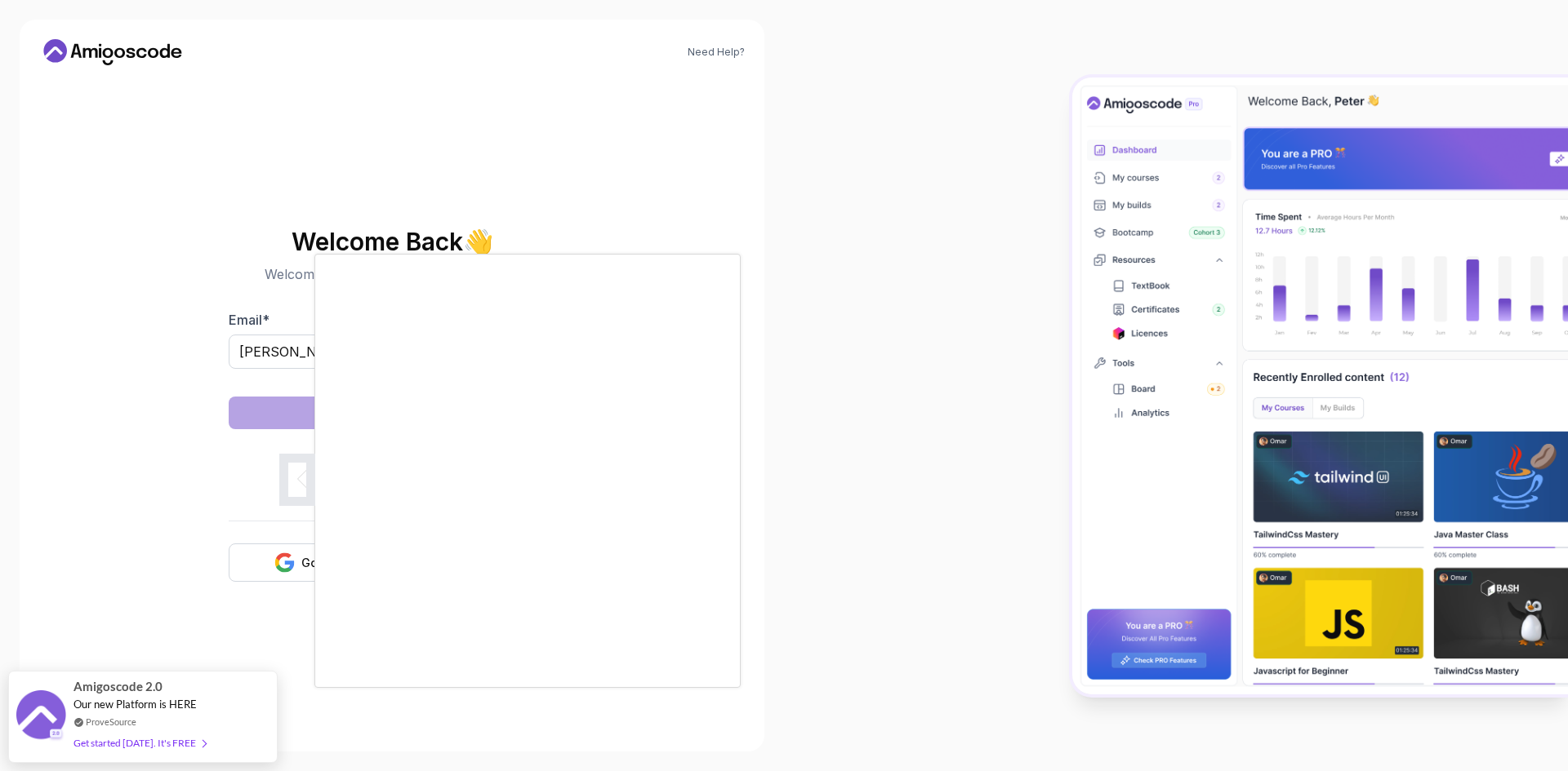
click at [775, 579] on div at bounding box center [784, 385] width 1568 height 771
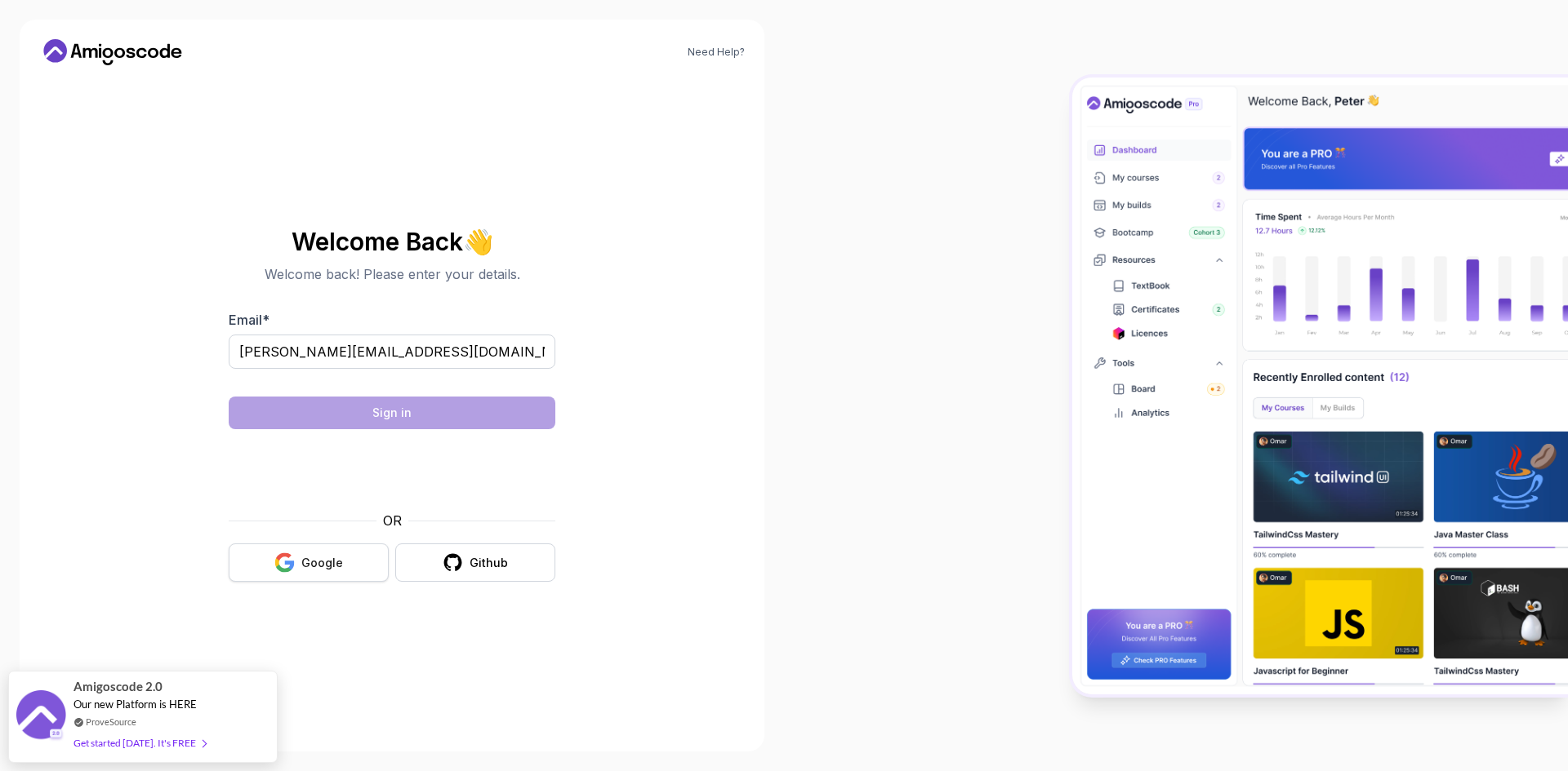
click at [321, 566] on div "Google" at bounding box center [321, 564] width 42 height 17
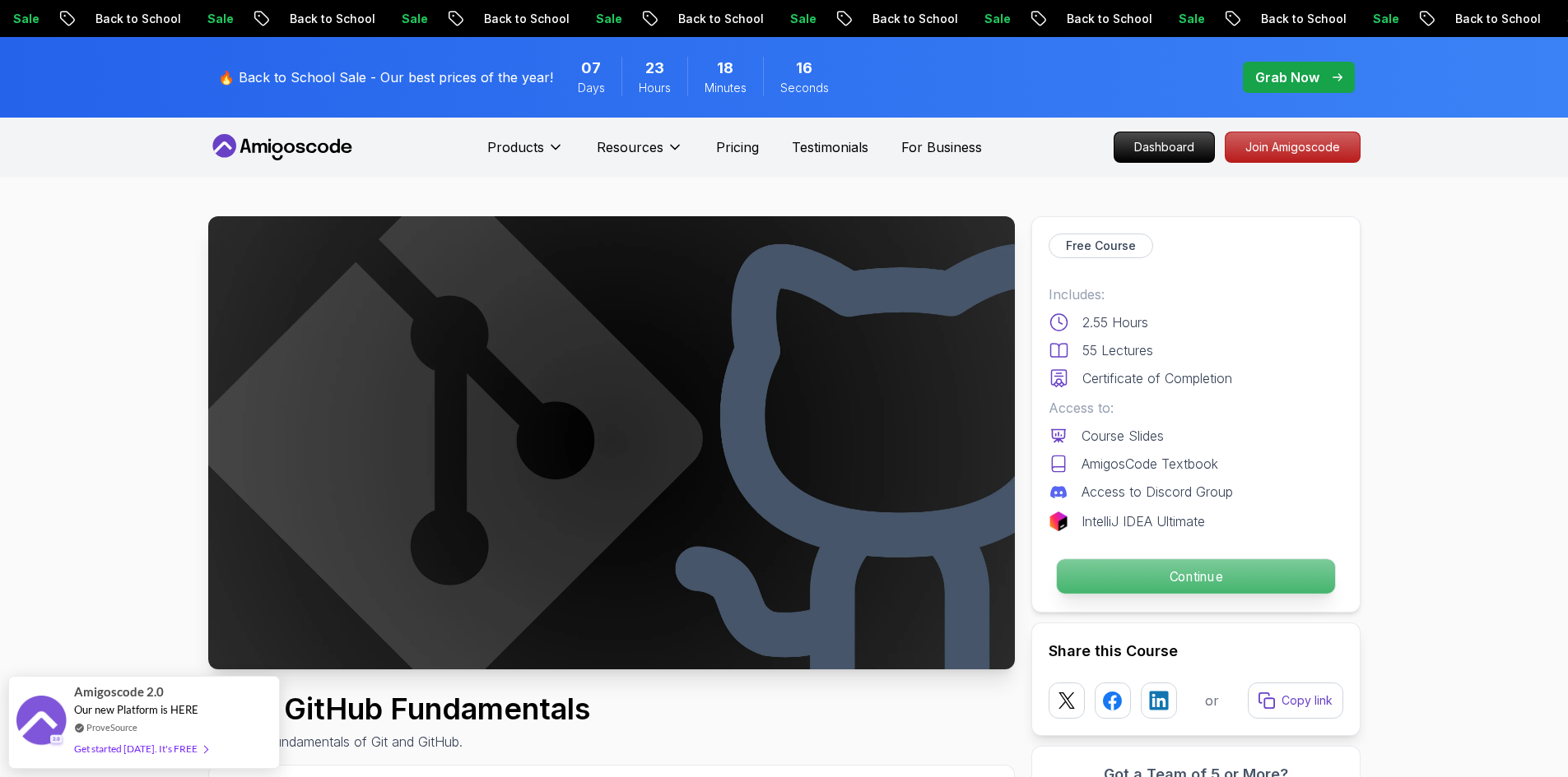
click at [1124, 567] on p "Continue" at bounding box center [1196, 576] width 278 height 35
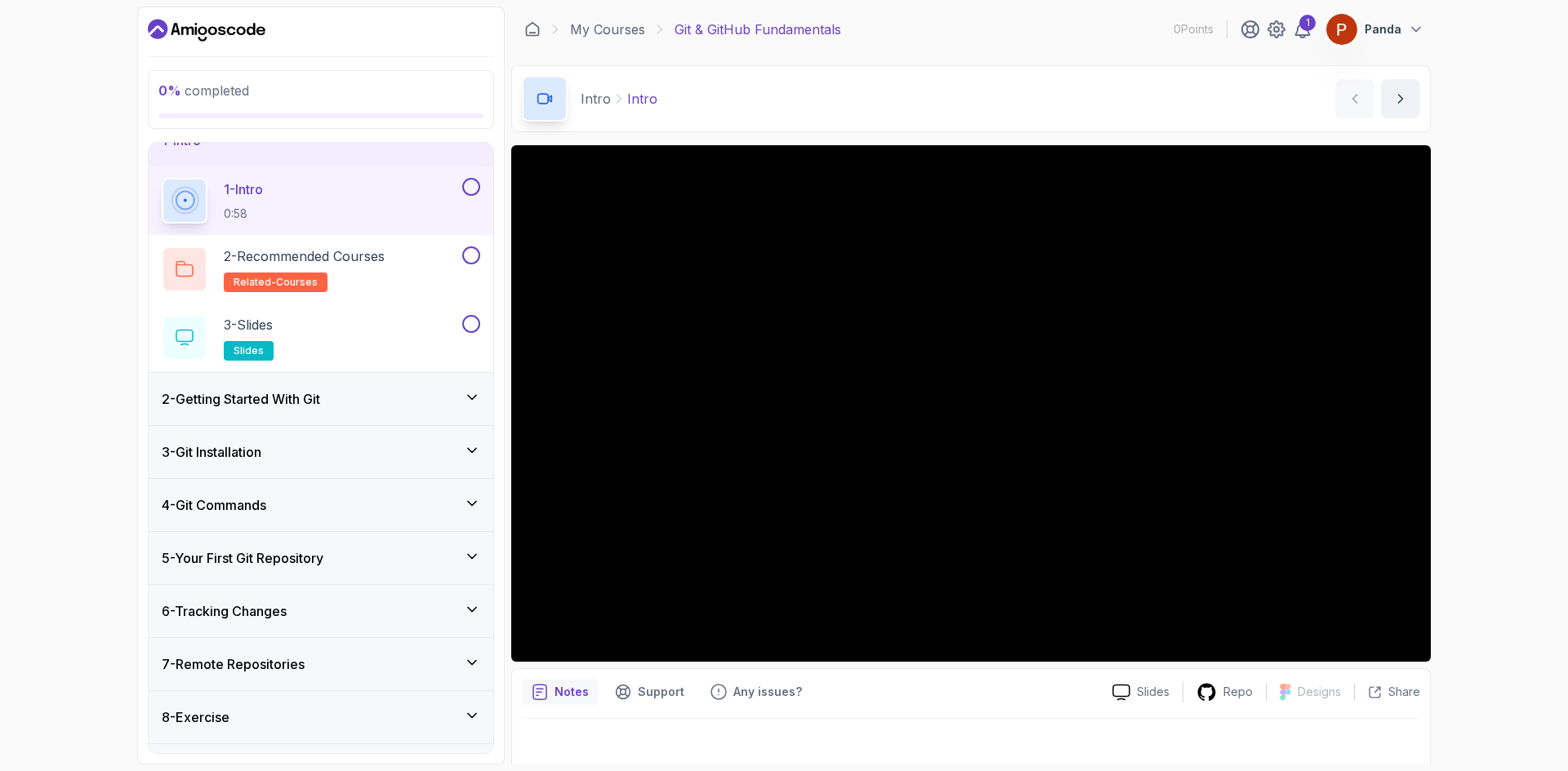
scroll to position [72, 0]
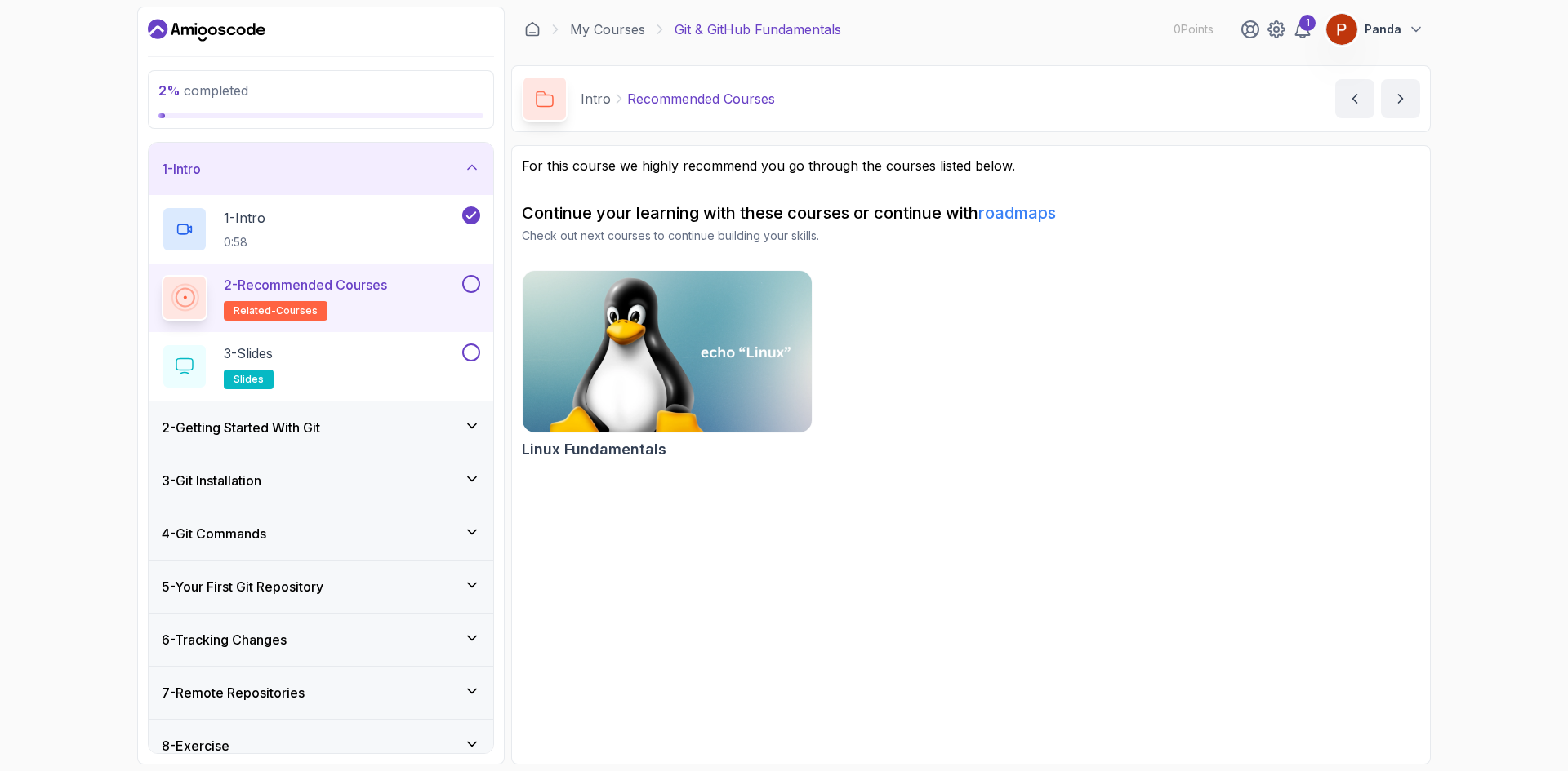
click at [378, 301] on h2 "2 - Recommended Courses related-courses" at bounding box center [306, 297] width 163 height 45
click at [298, 433] on h3 "2 - Getting Started With Git" at bounding box center [241, 428] width 158 height 19
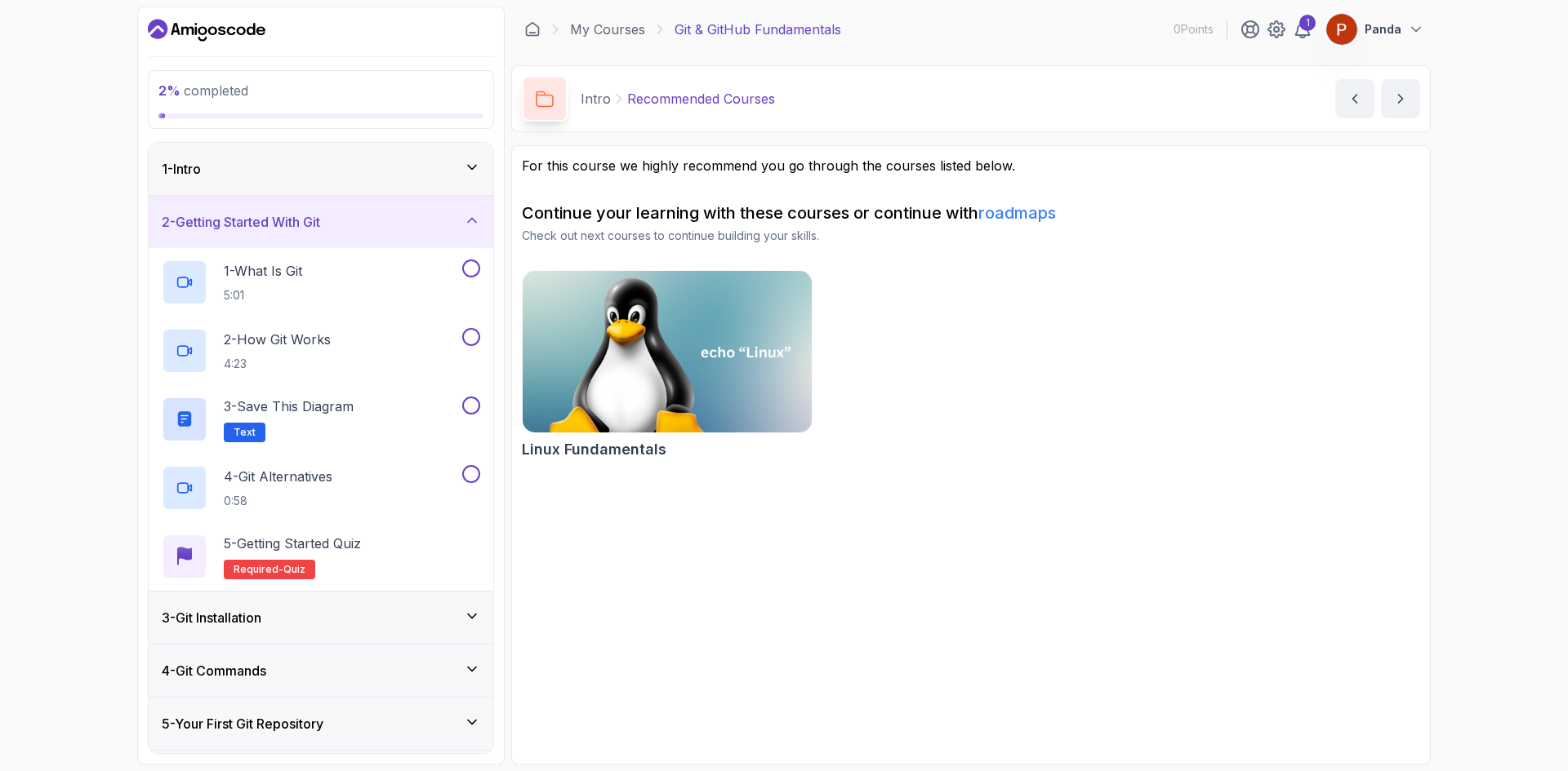
click at [293, 226] on h3 "2 - Getting Started With Git" at bounding box center [241, 221] width 158 height 19
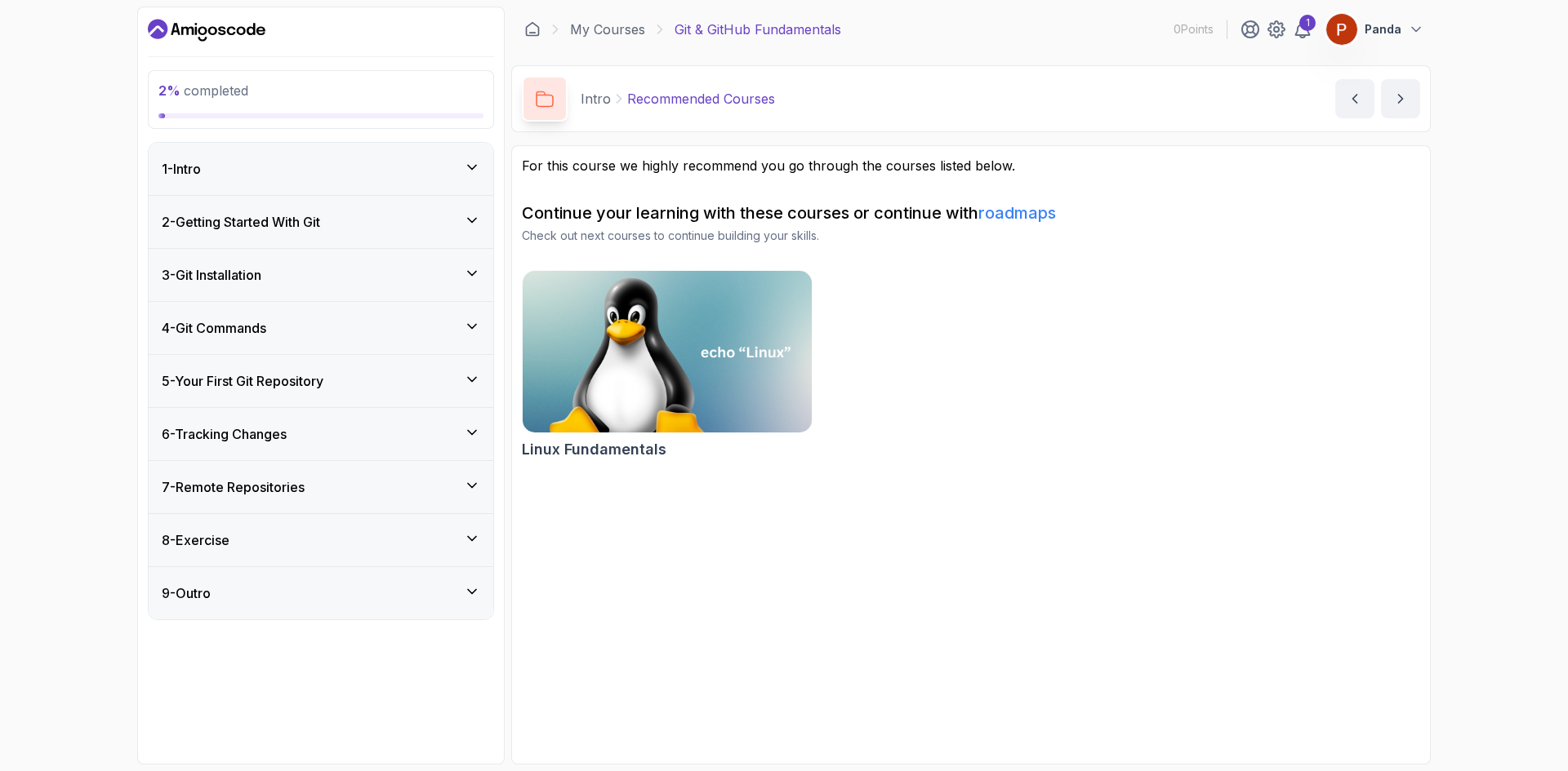
click at [296, 176] on div "1 - Intro" at bounding box center [321, 168] width 319 height 19
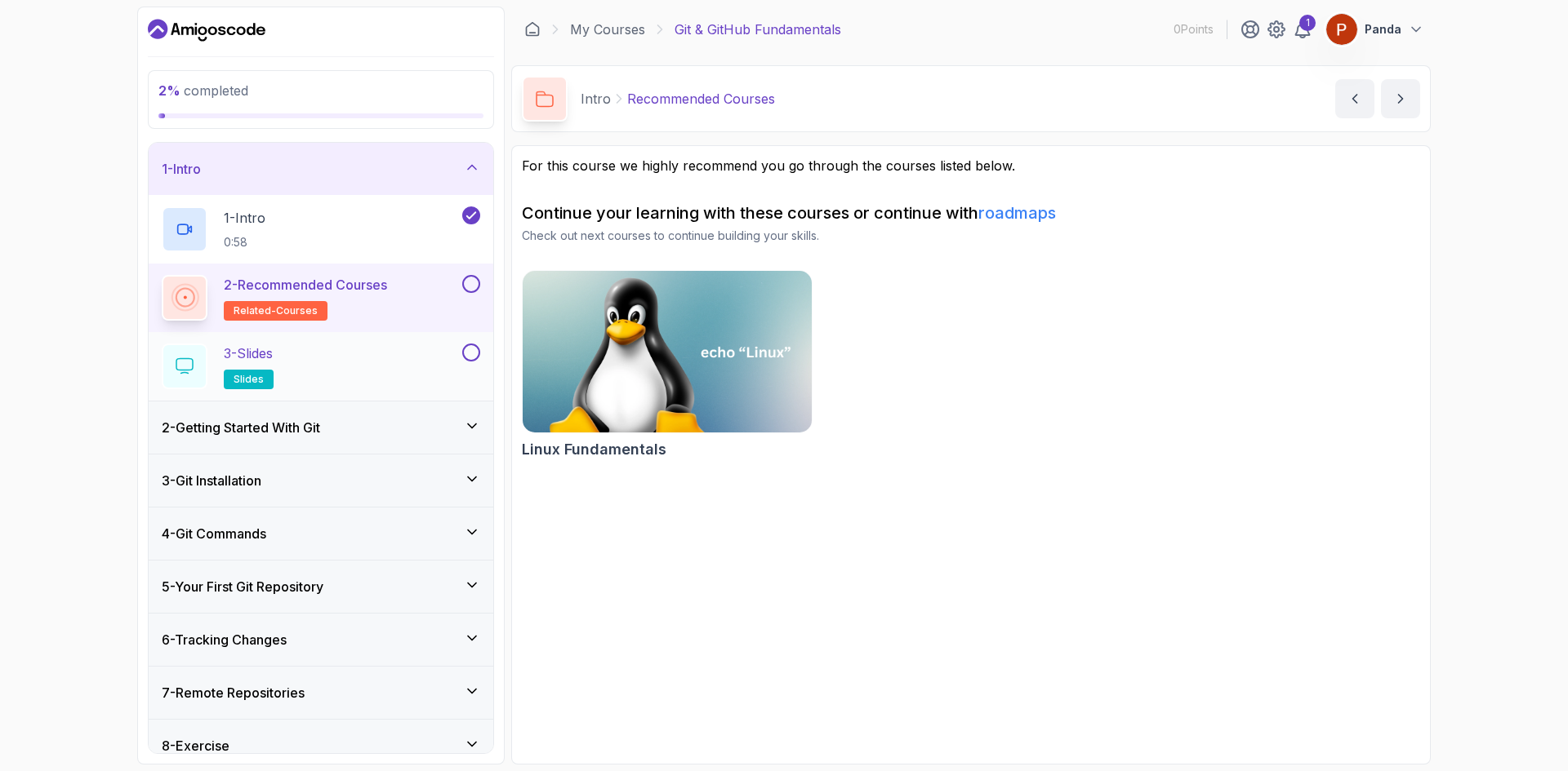
click at [348, 349] on div "3 - Slides slides" at bounding box center [310, 366] width 297 height 45
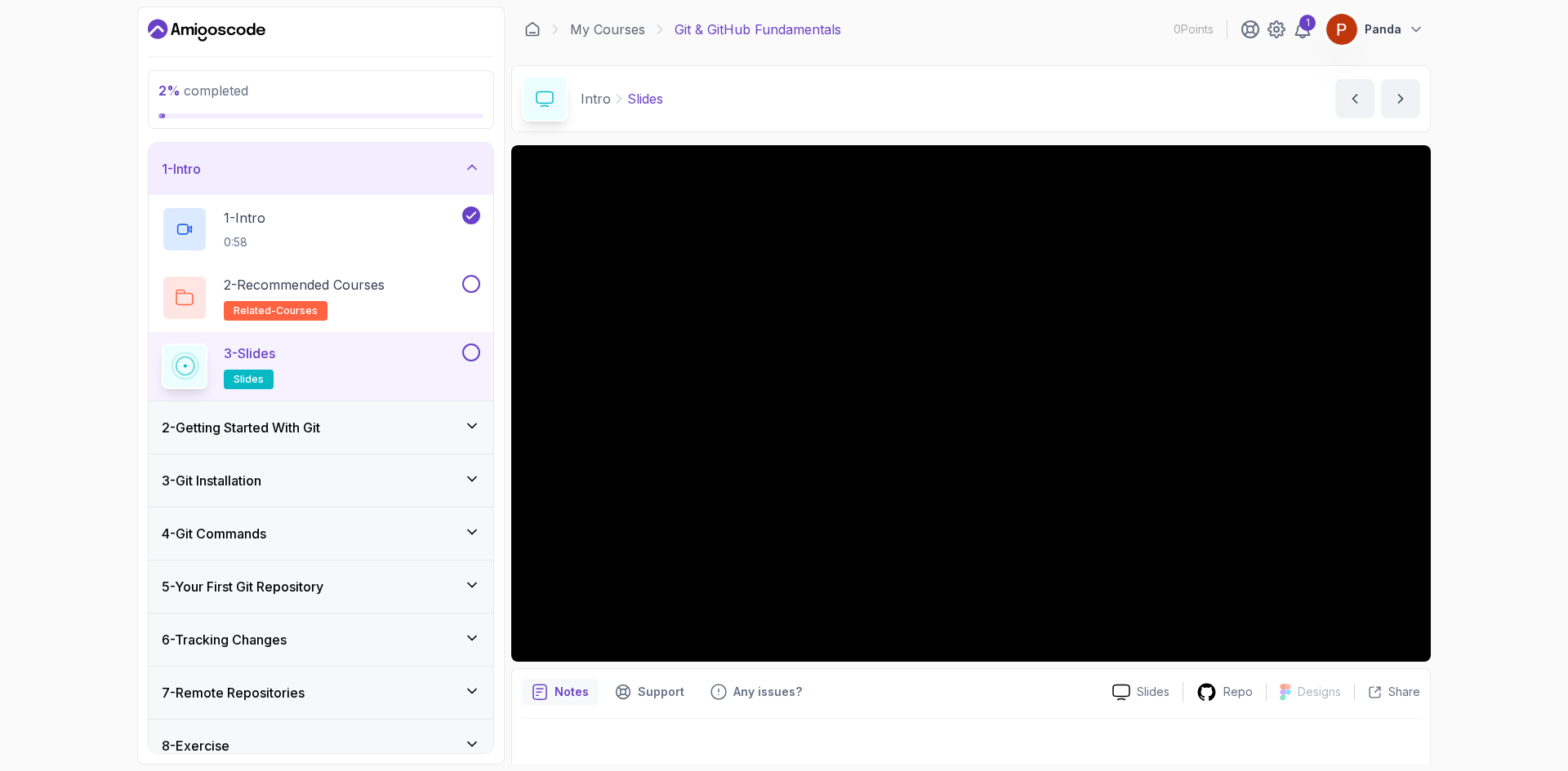
click at [320, 432] on h3 "2 - Getting Started With Git" at bounding box center [241, 428] width 158 height 19
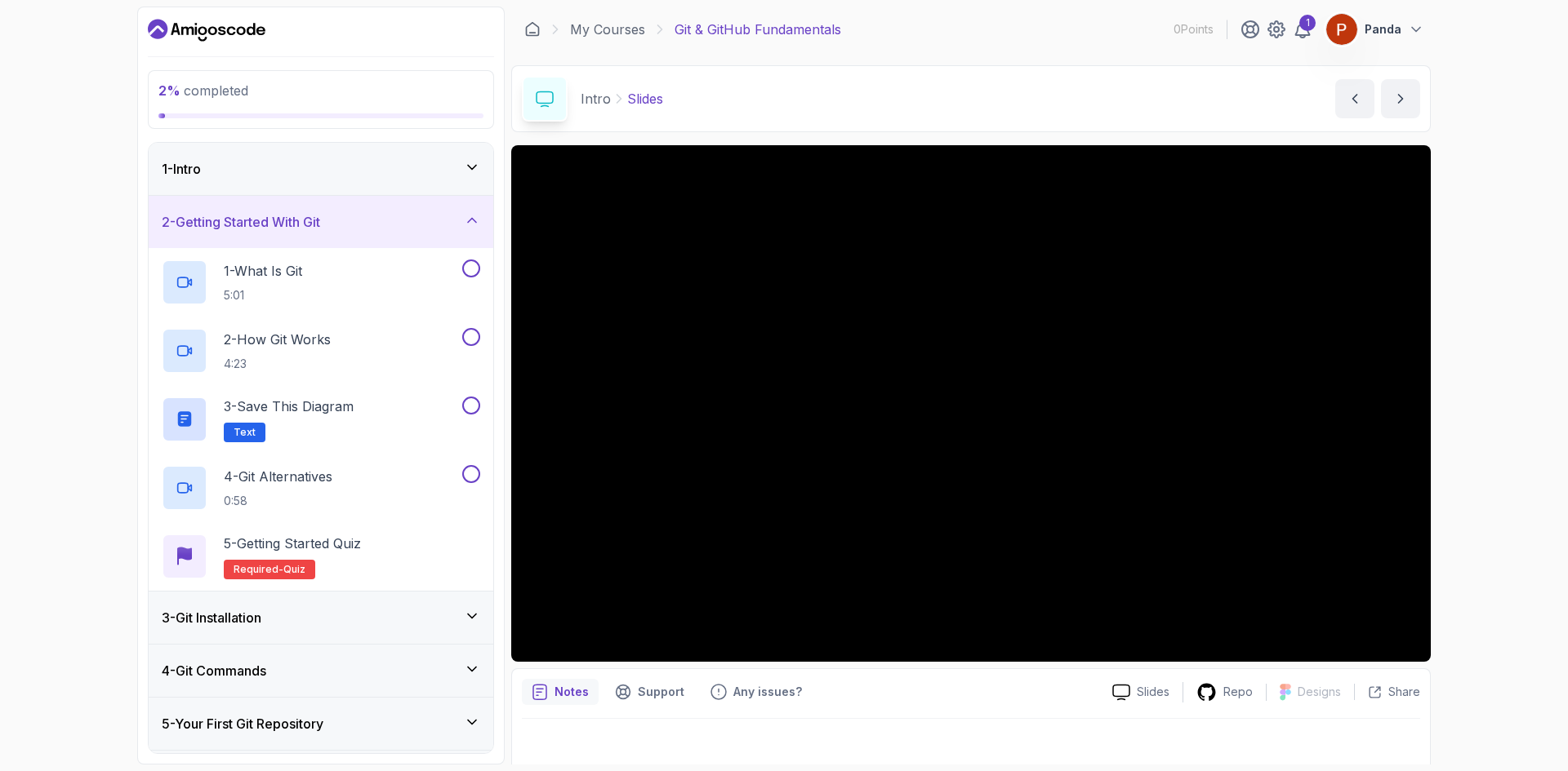
click at [320, 224] on h3 "2 - Getting Started With Git" at bounding box center [241, 221] width 158 height 19
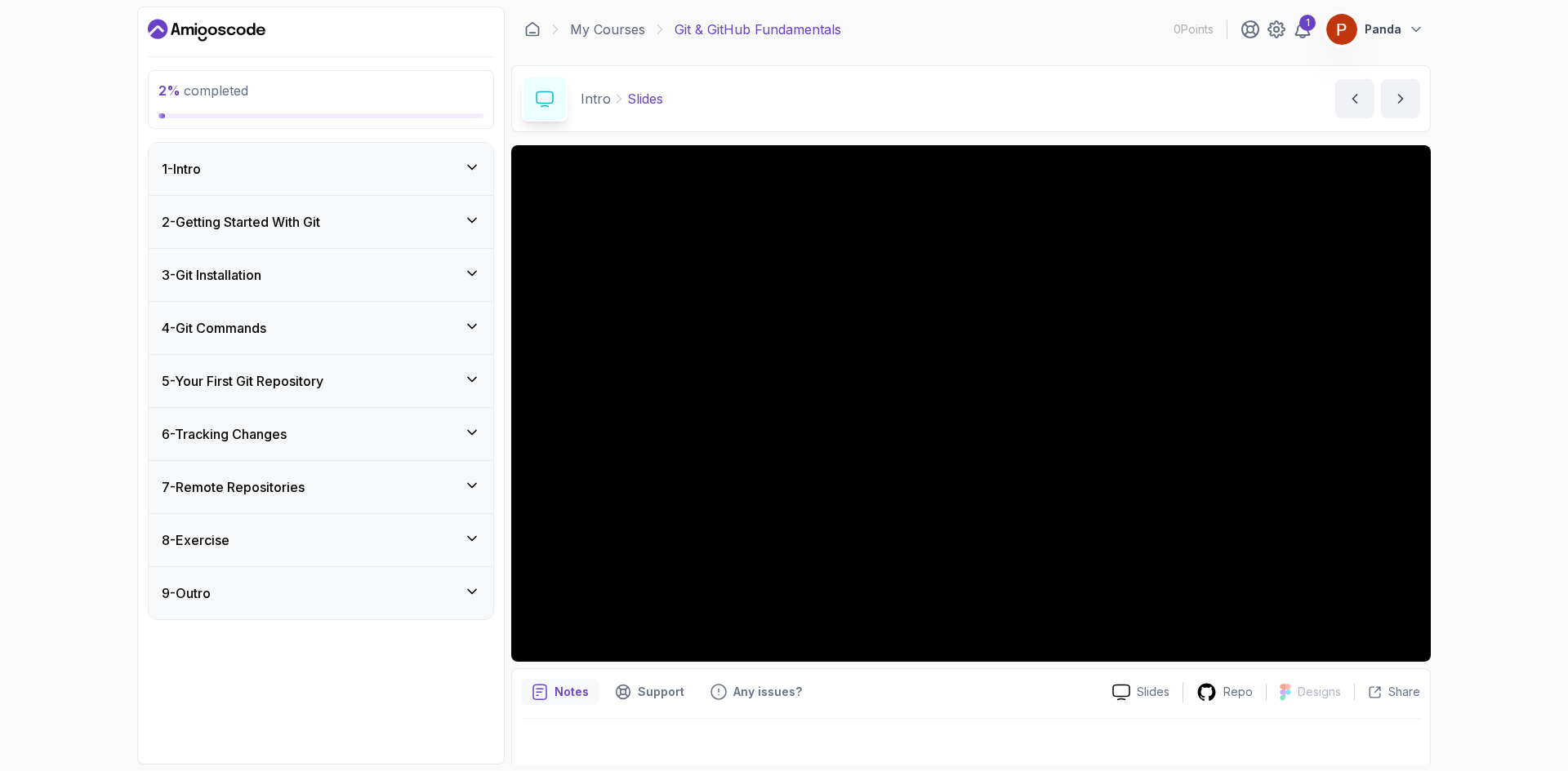
click at [298, 175] on div "1 - Intro" at bounding box center [321, 168] width 319 height 19
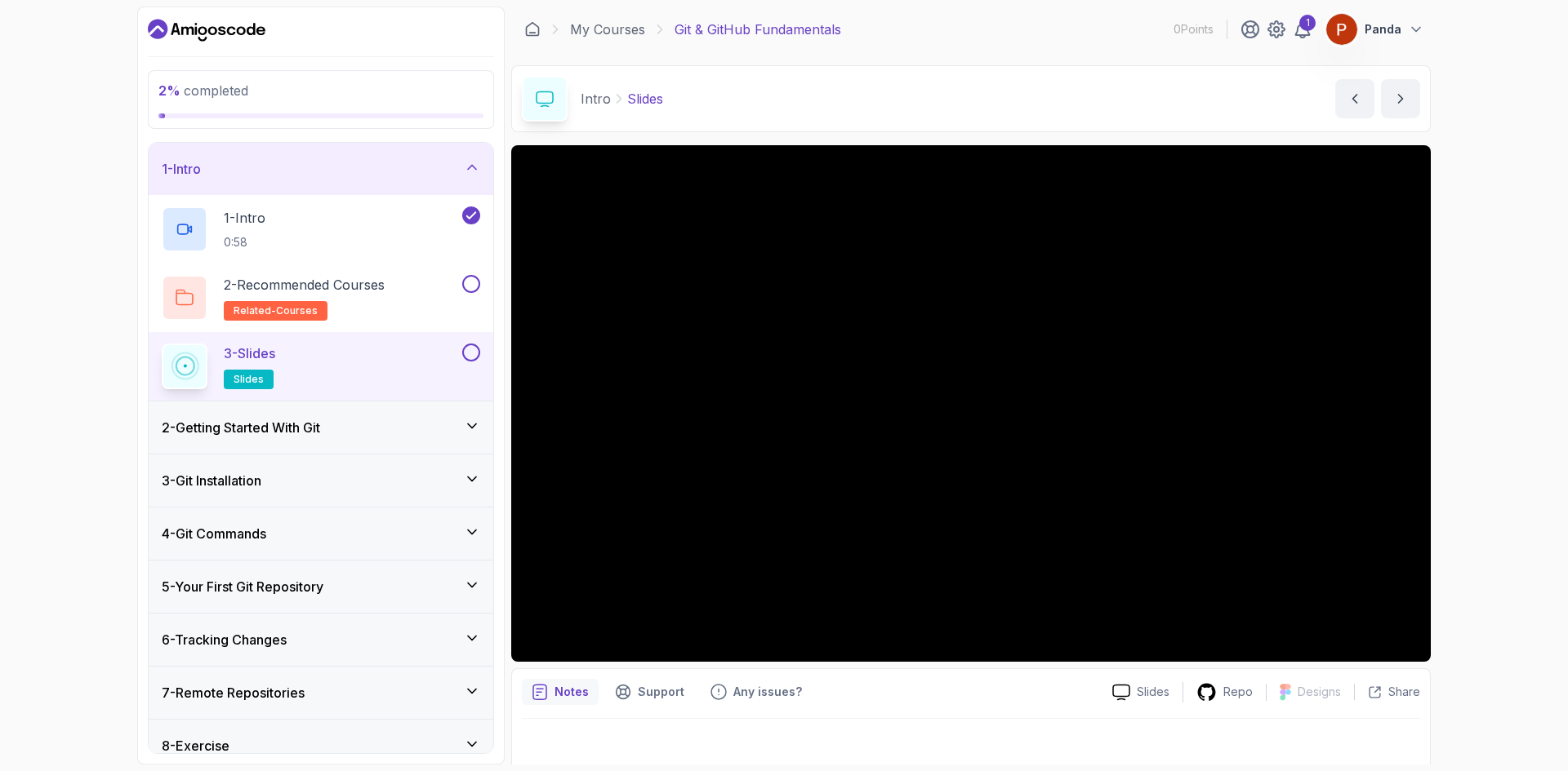
scroll to position [10, 0]
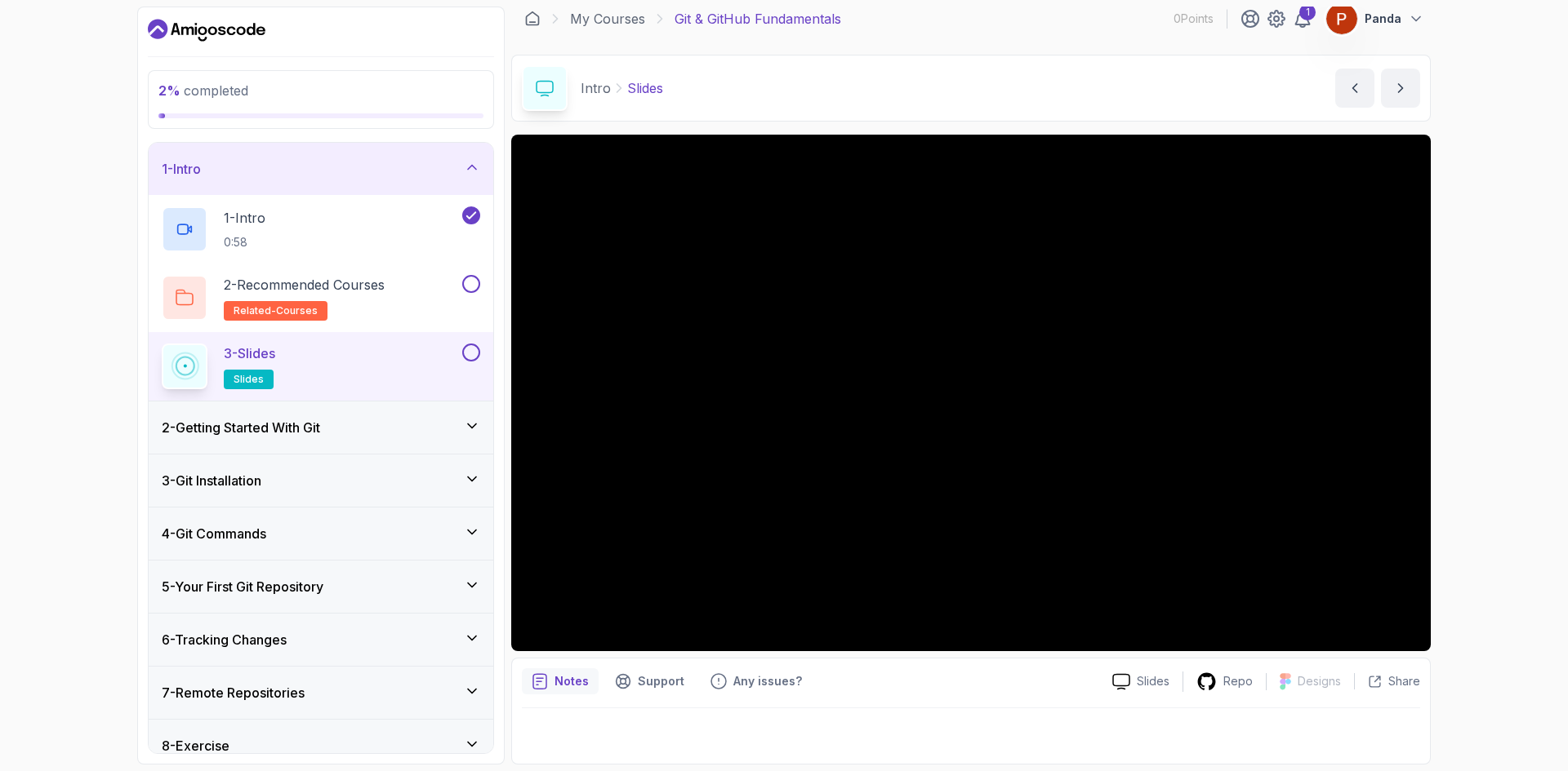
click at [305, 416] on div "2 - Getting Started With Git" at bounding box center [321, 428] width 345 height 52
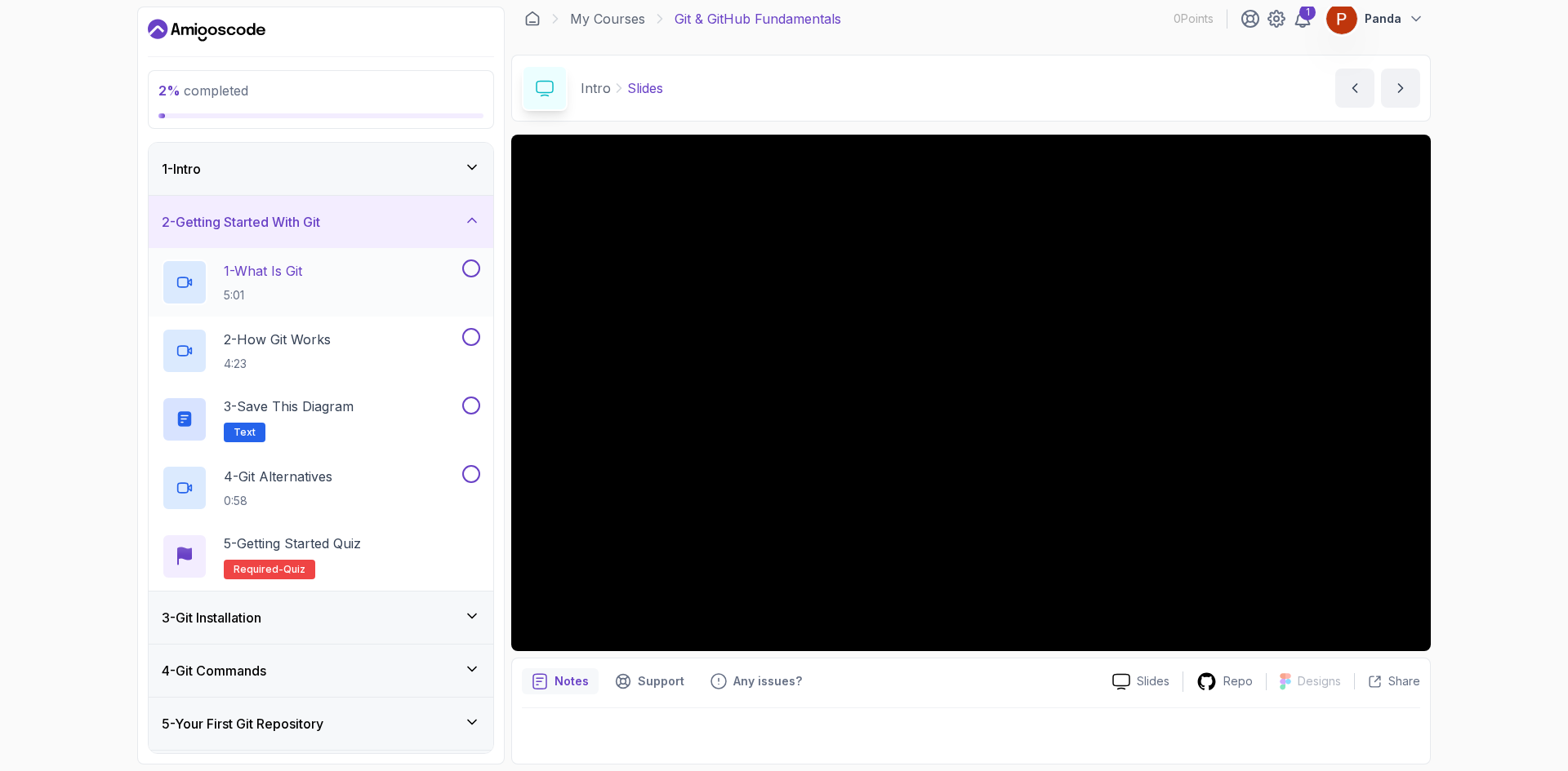
click at [244, 285] on h2 "1 - What Is Git 5:01" at bounding box center [263, 282] width 79 height 43
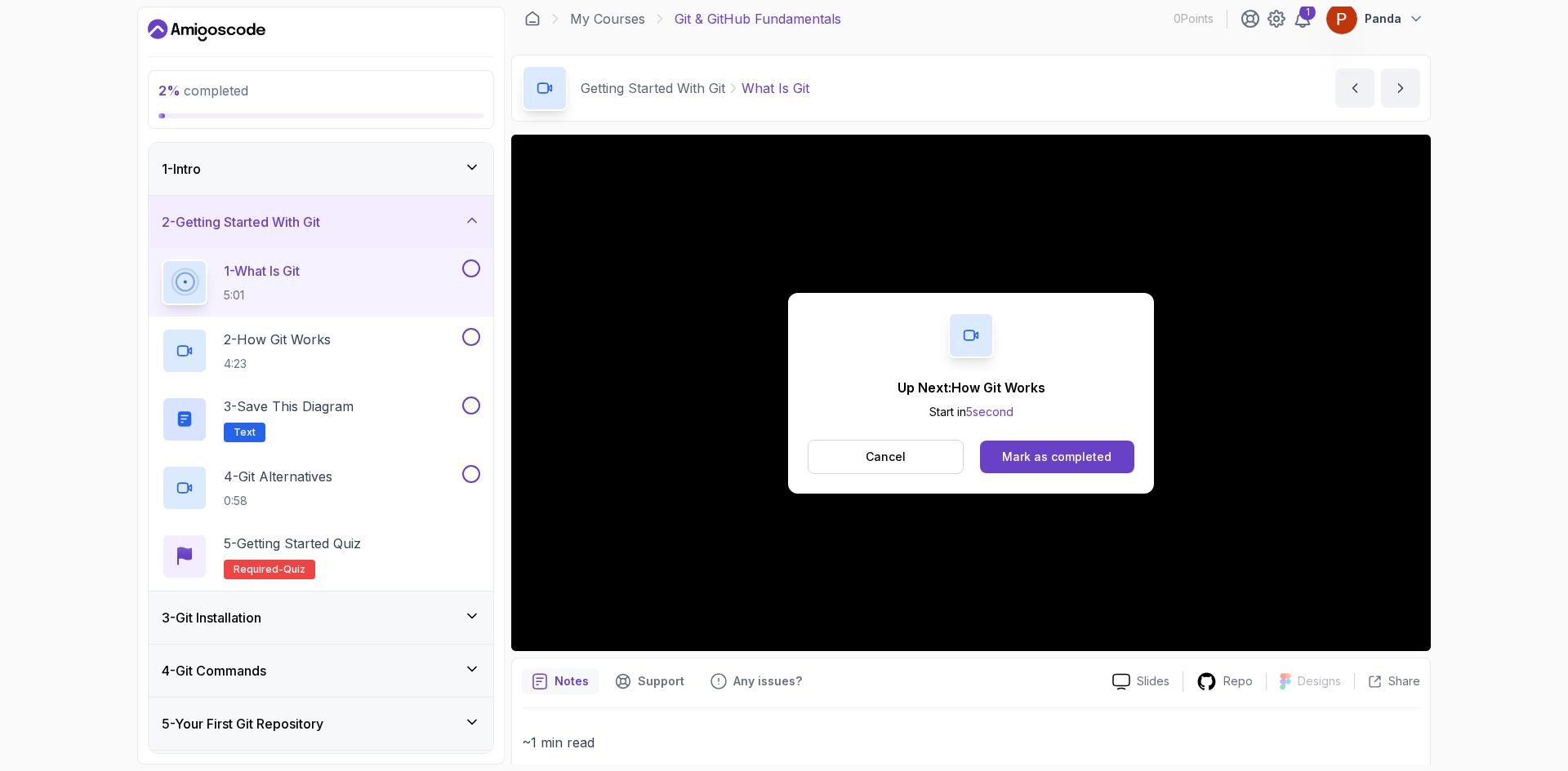
click at [472, 270] on button at bounding box center [470, 267] width 18 height 18
click at [1066, 464] on div "Mark as completed" at bounding box center [1057, 457] width 109 height 17
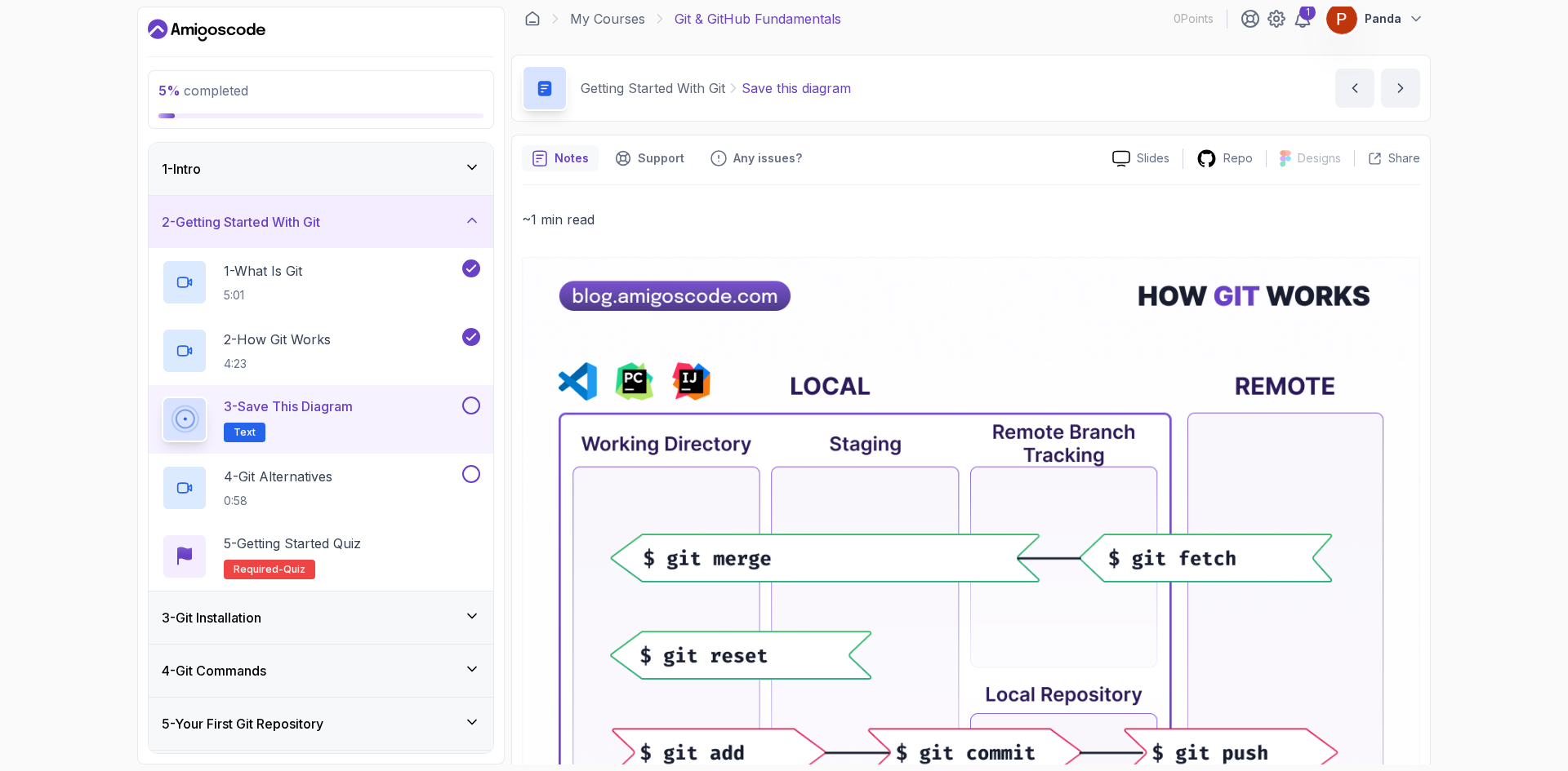
click at [1486, 426] on div "5 % completed 1 - Intro 2 - Getting Started With Git 1 - What Is Git 5:01 2 - H…" at bounding box center [784, 385] width 1568 height 771
click at [468, 404] on button at bounding box center [470, 405] width 18 height 18
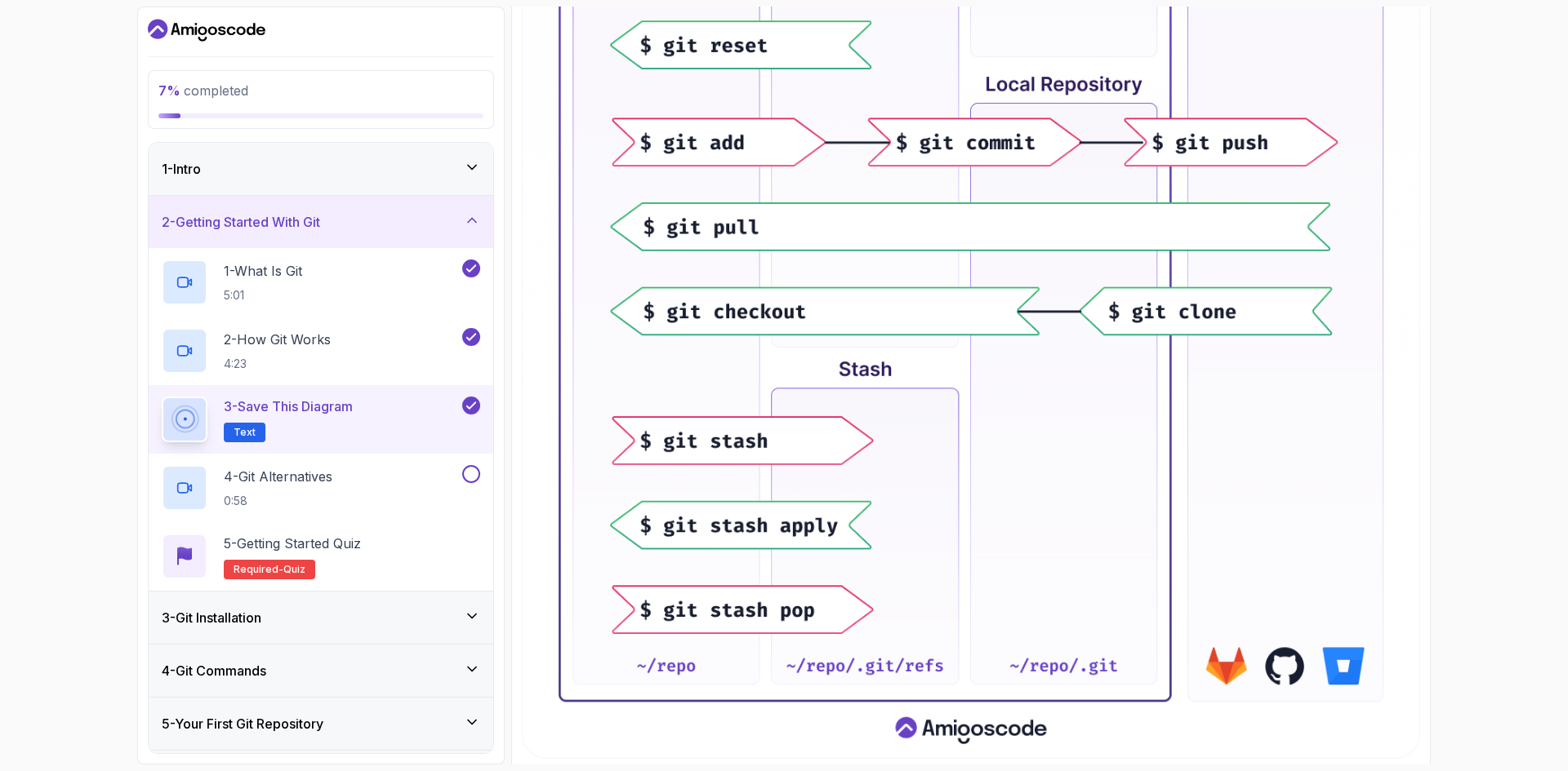
scroll to position [675, 0]
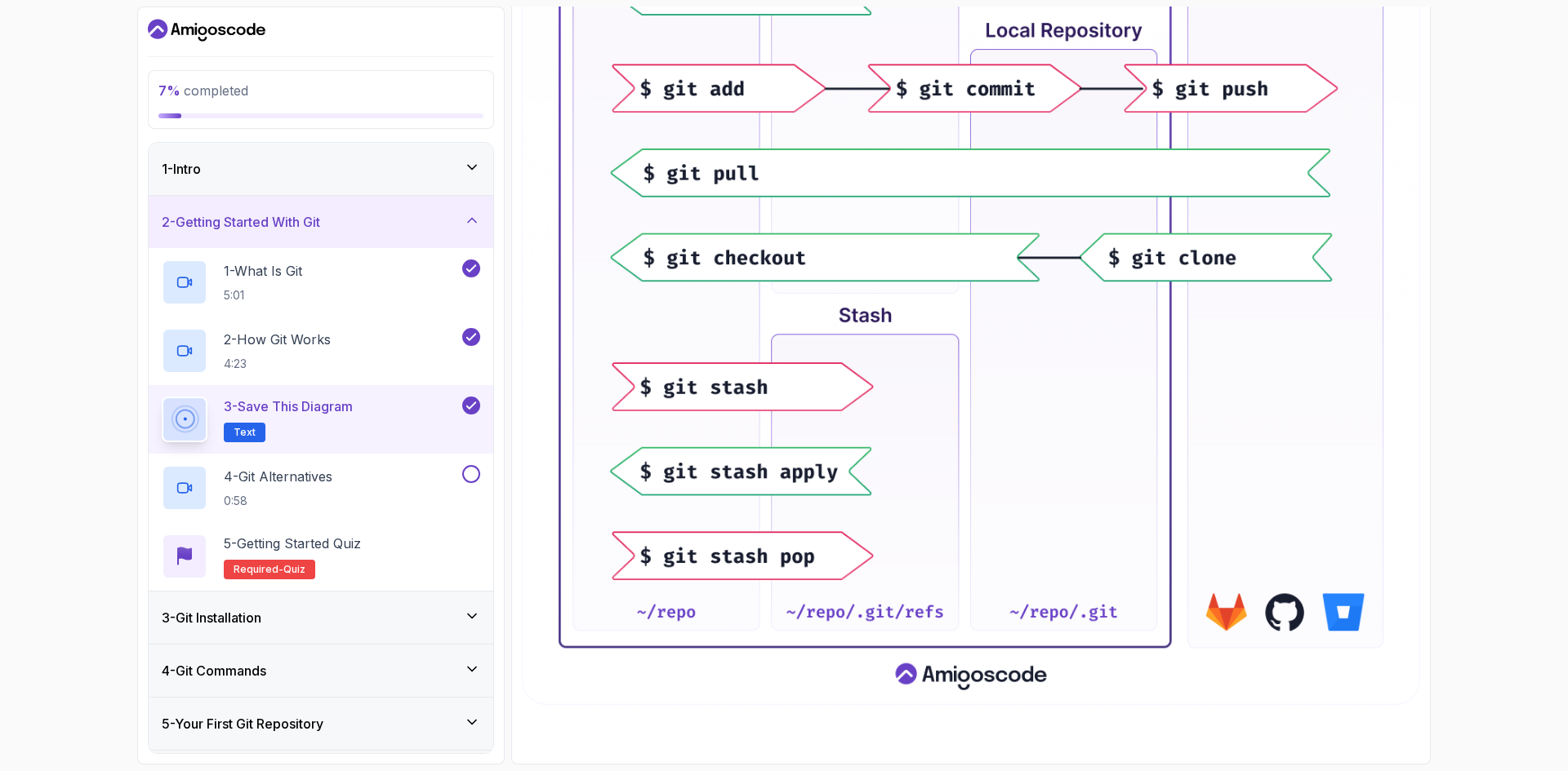
drag, startPoint x: 1477, startPoint y: 304, endPoint x: 1298, endPoint y: 391, distance: 199.0
click at [1477, 304] on div "7 % completed 1 - Intro 2 - Getting Started With Git 1 - What Is Git 5:01 2 - H…" at bounding box center [784, 385] width 1568 height 771
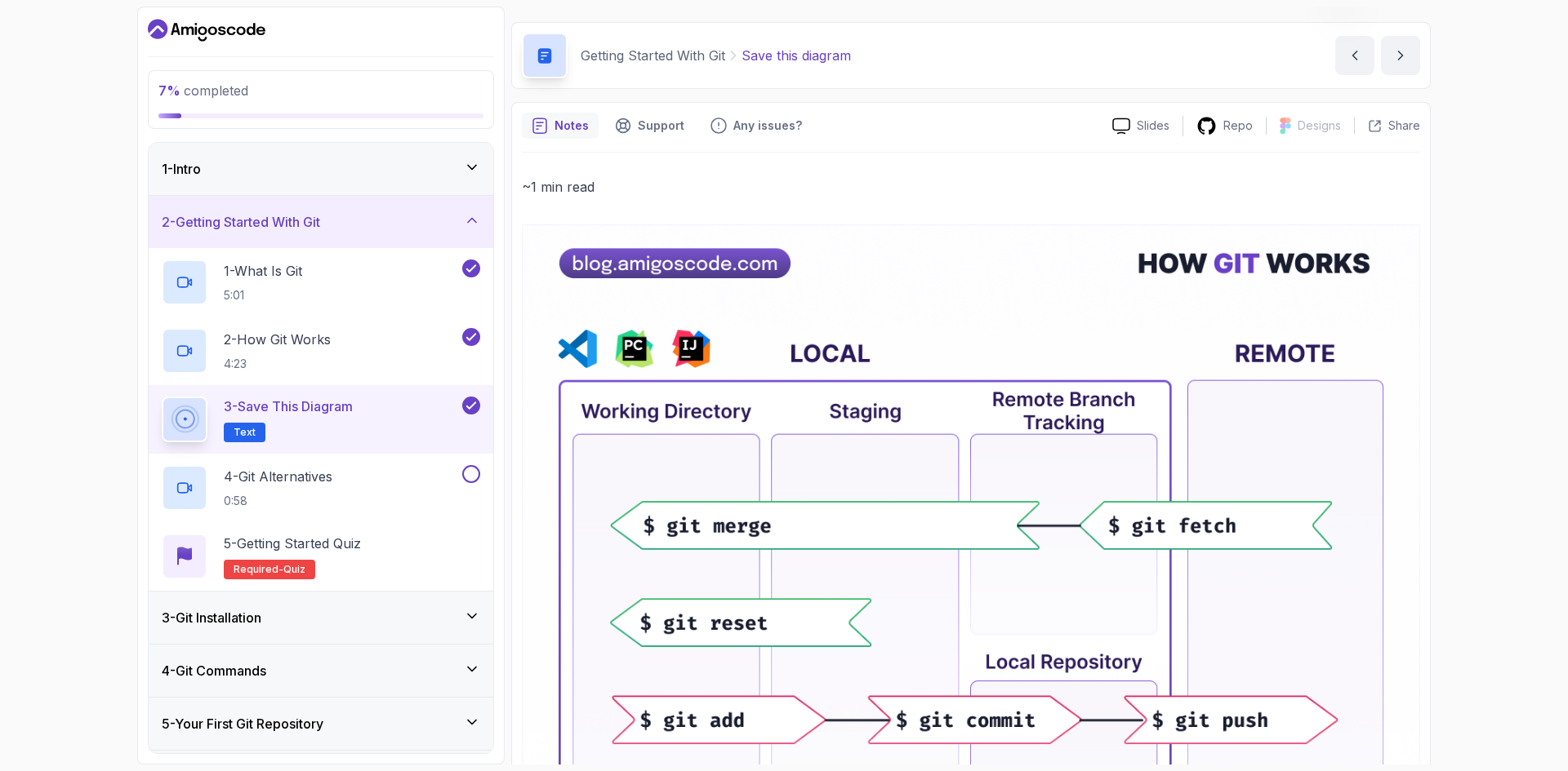
scroll to position [0, 0]
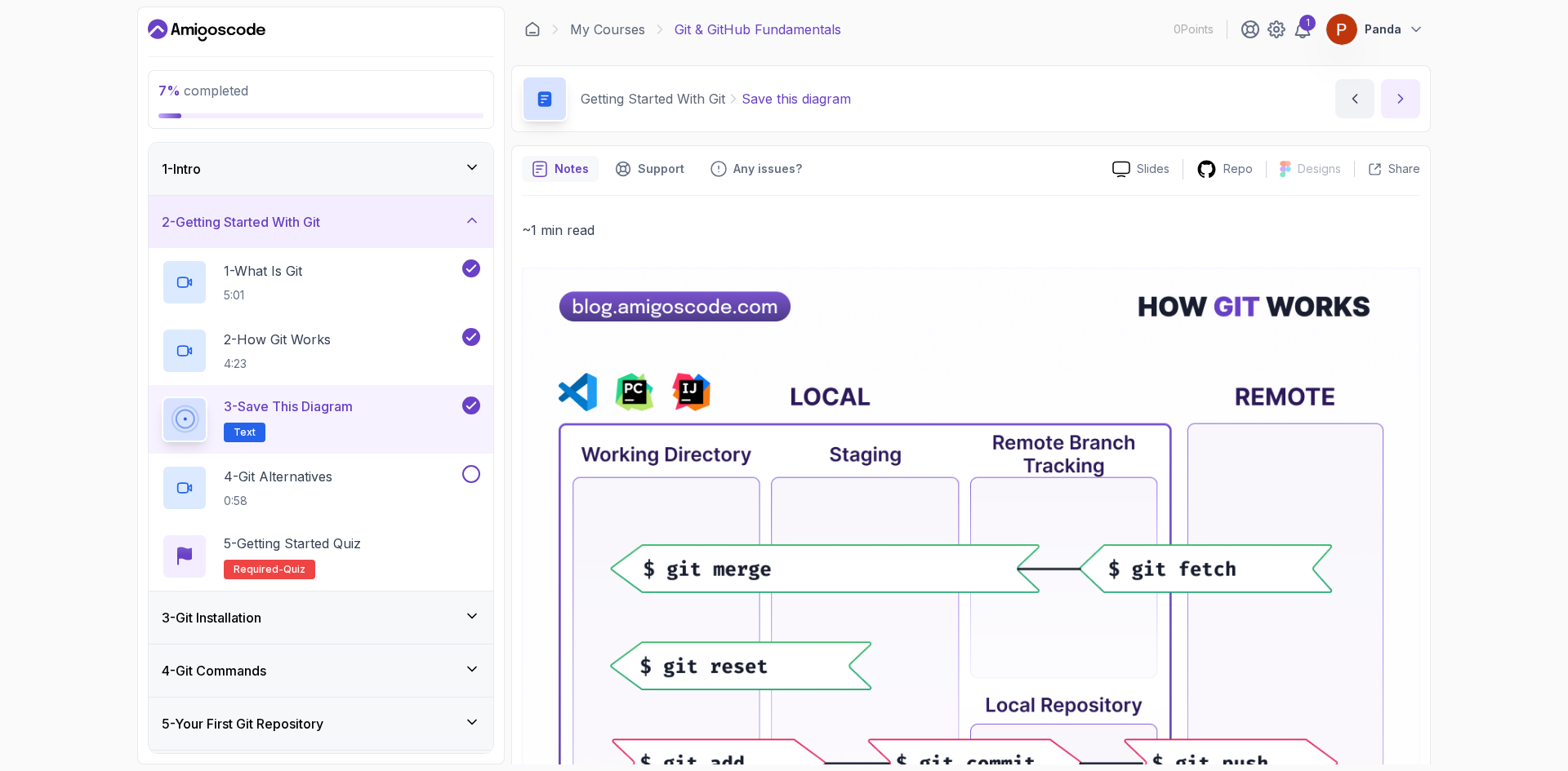
click at [1394, 105] on icon "next content" at bounding box center [1401, 99] width 17 height 17
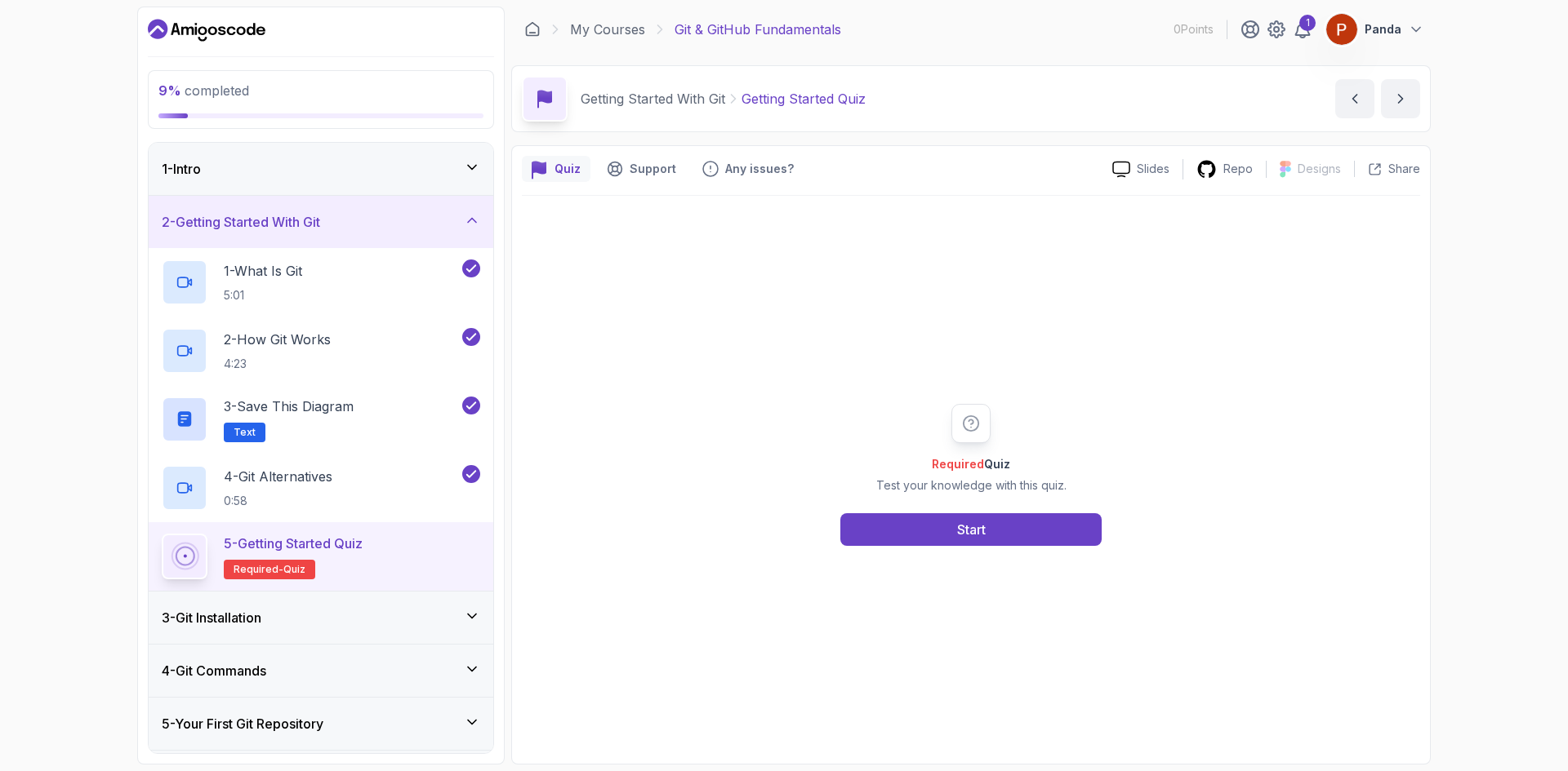
click at [1273, 430] on div "Required Quiz Test your knowledge with this quiz. Start" at bounding box center [972, 475] width 898 height 142
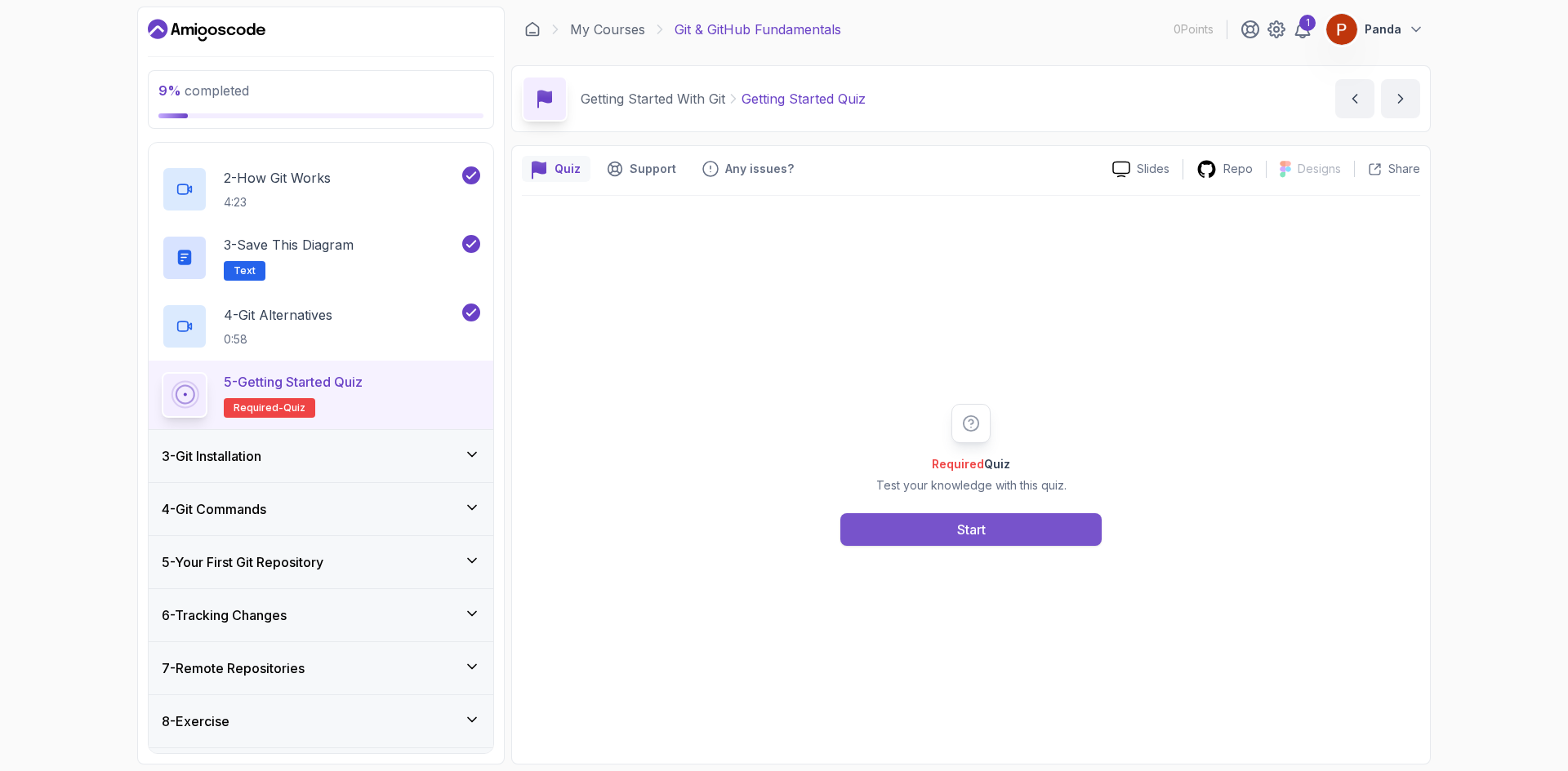
scroll to position [163, 0]
click at [962, 542] on button "Start" at bounding box center [972, 529] width 261 height 32
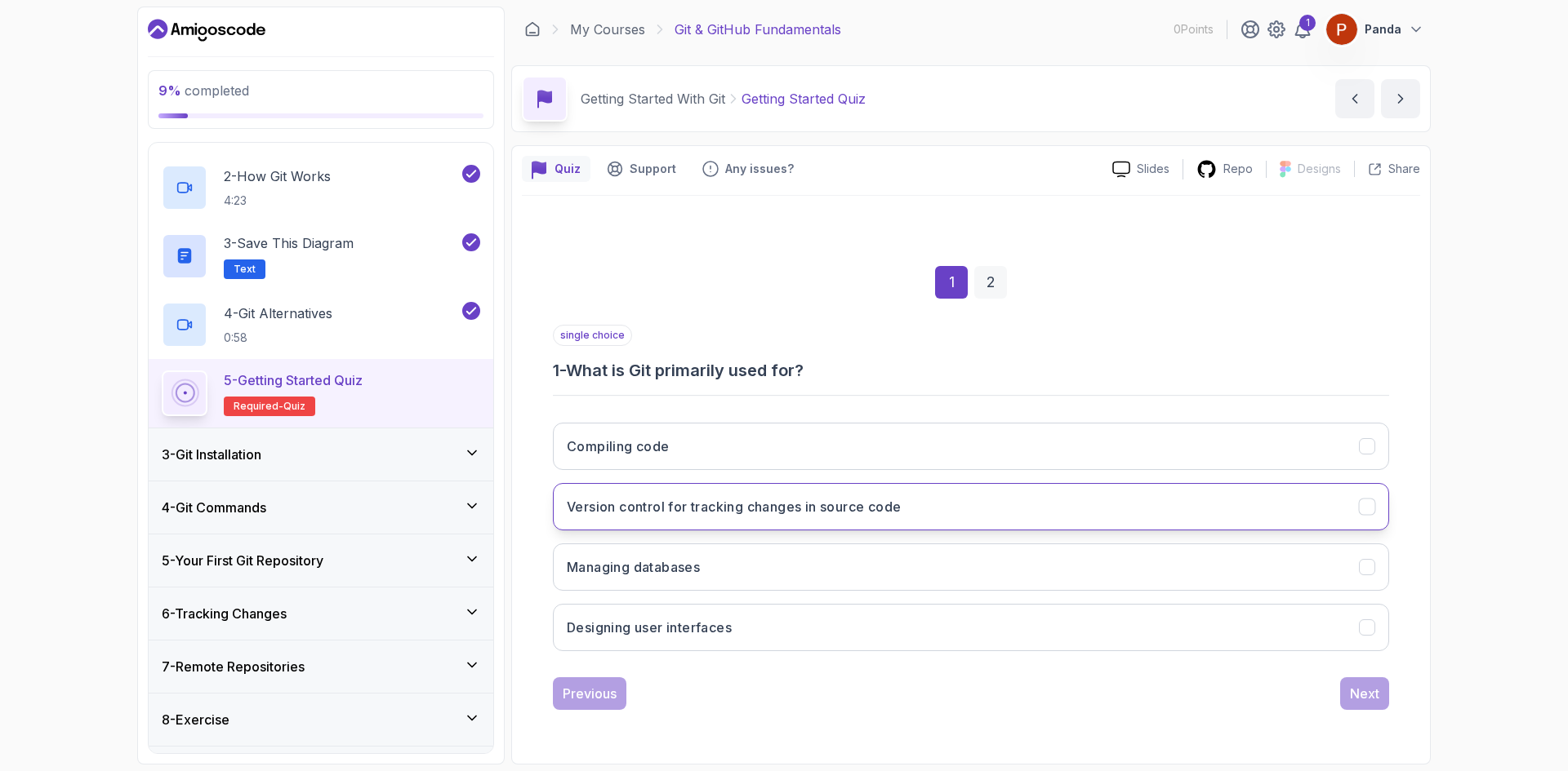
click at [726, 509] on h3 "Version control for tracking changes in source code" at bounding box center [734, 506] width 334 height 19
click at [1367, 694] on div "Next" at bounding box center [1365, 693] width 30 height 19
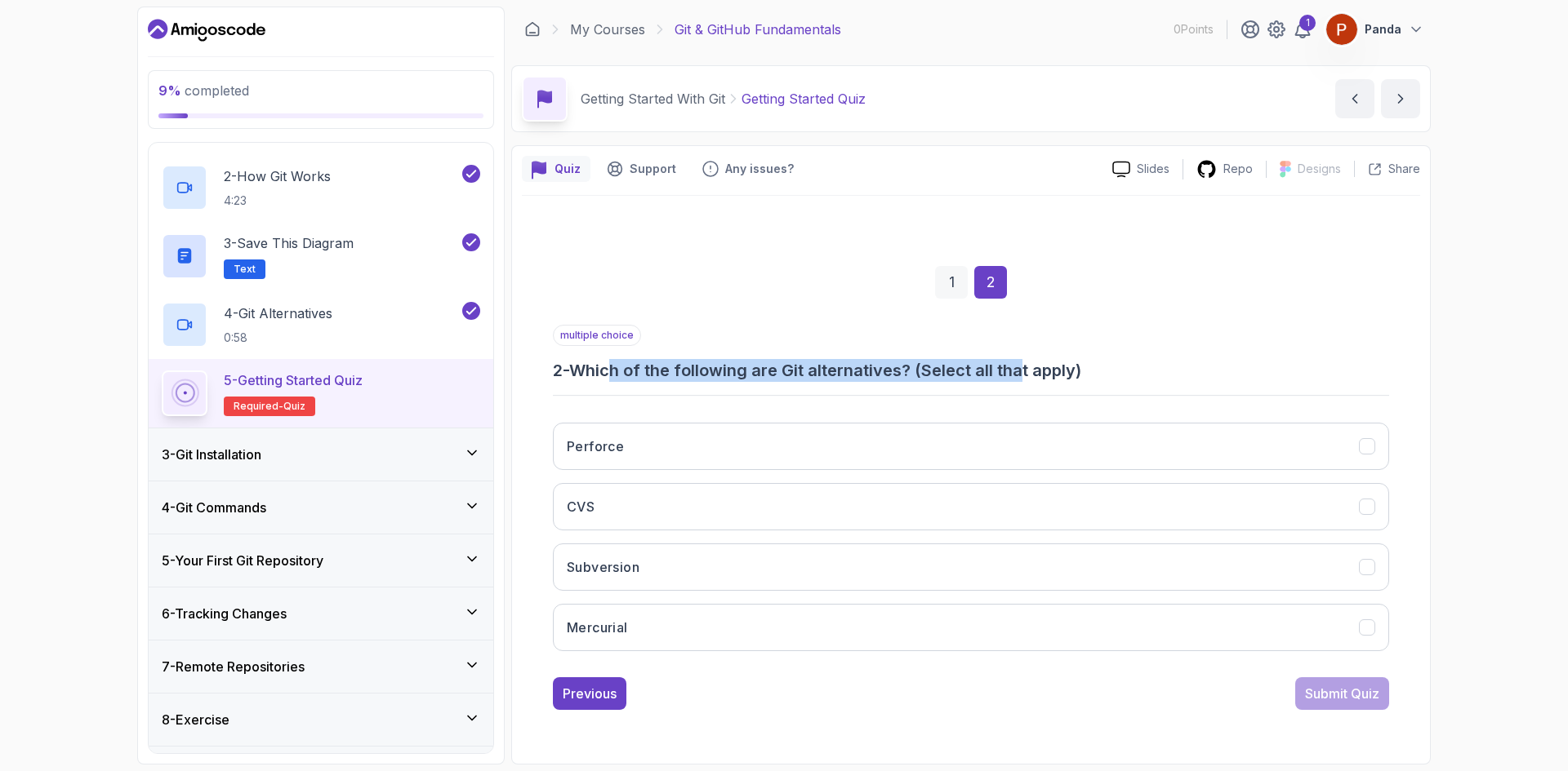
drag, startPoint x: 681, startPoint y: 364, endPoint x: 1028, endPoint y: 370, distance: 347.1
click at [1028, 370] on div "multiple choice 2 - Which of the following are Git alternatives? (Select all th…" at bounding box center [971, 354] width 836 height 57
click at [1028, 370] on h3 "2 - Which of the following are Git alternatives? (Select all that apply)" at bounding box center [971, 370] width 836 height 23
drag, startPoint x: 638, startPoint y: 371, endPoint x: 834, endPoint y: 361, distance: 196.3
click at [834, 361] on h3 "2 - Which of the following are Git alternatives? (Select all that apply)" at bounding box center [971, 370] width 836 height 23
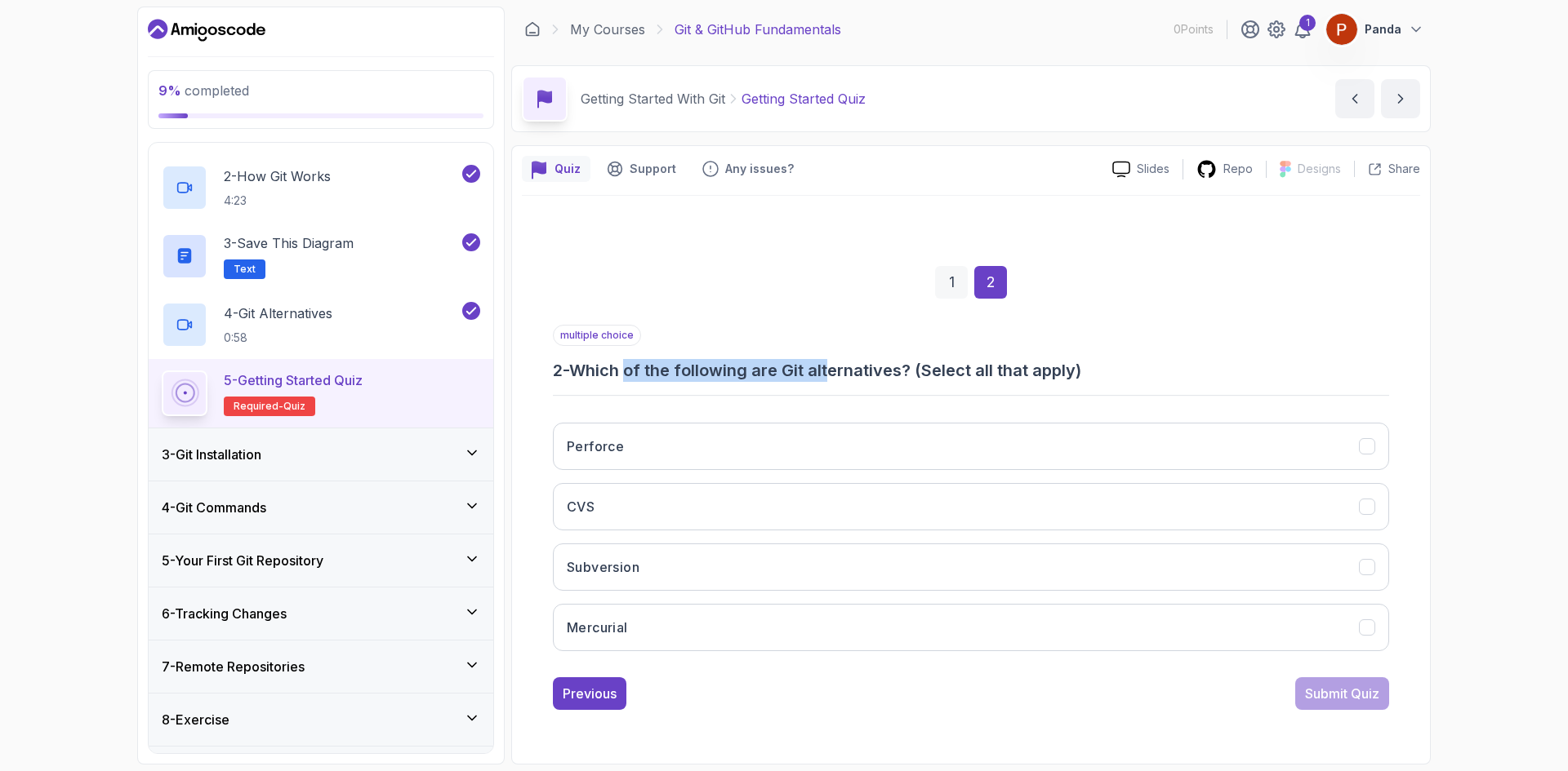
click at [834, 361] on h3 "2 - Which of the following are Git alternatives? (Select all that apply)" at bounding box center [971, 370] width 836 height 23
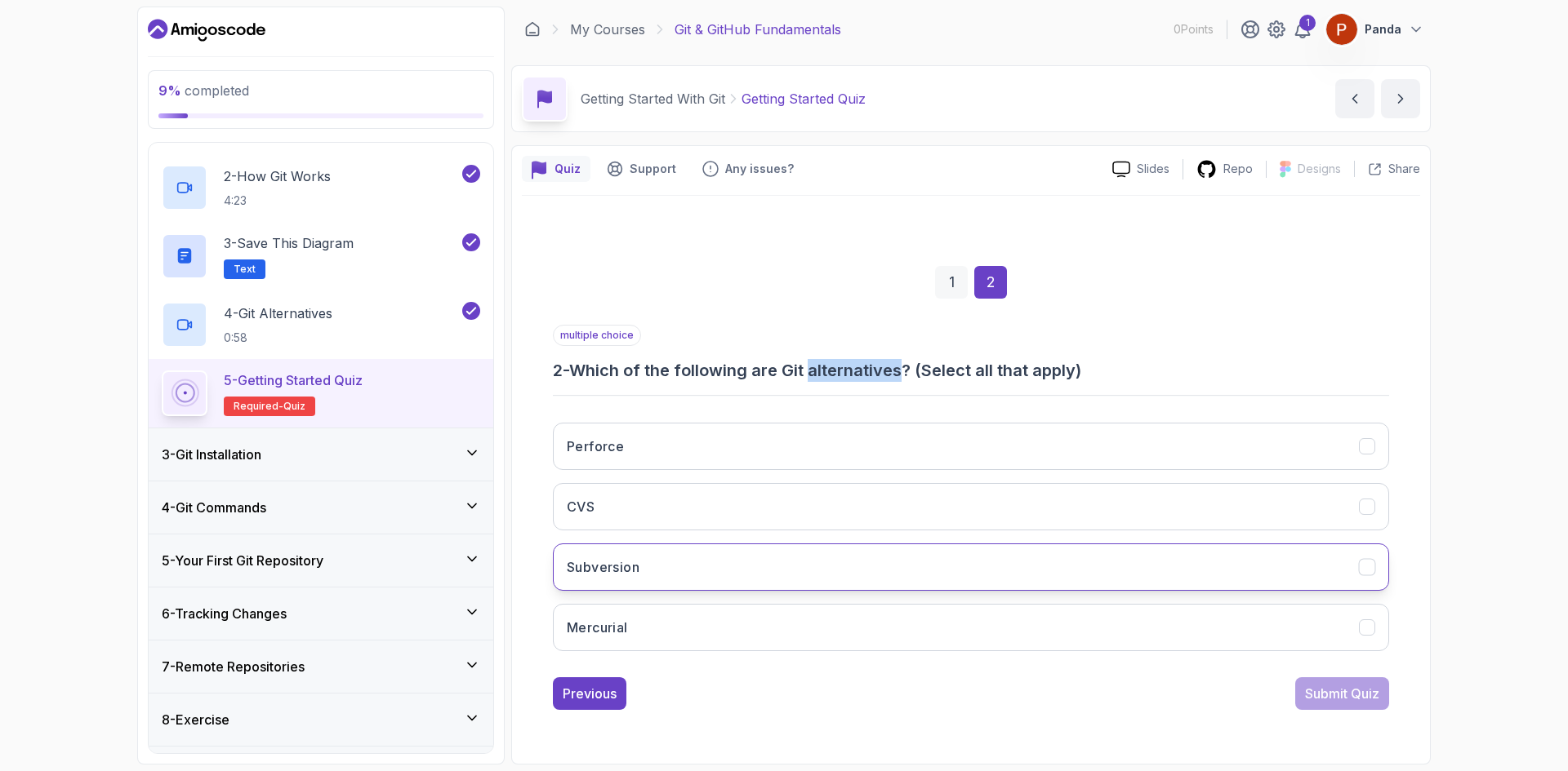
click at [668, 569] on button "Subversion" at bounding box center [971, 566] width 836 height 47
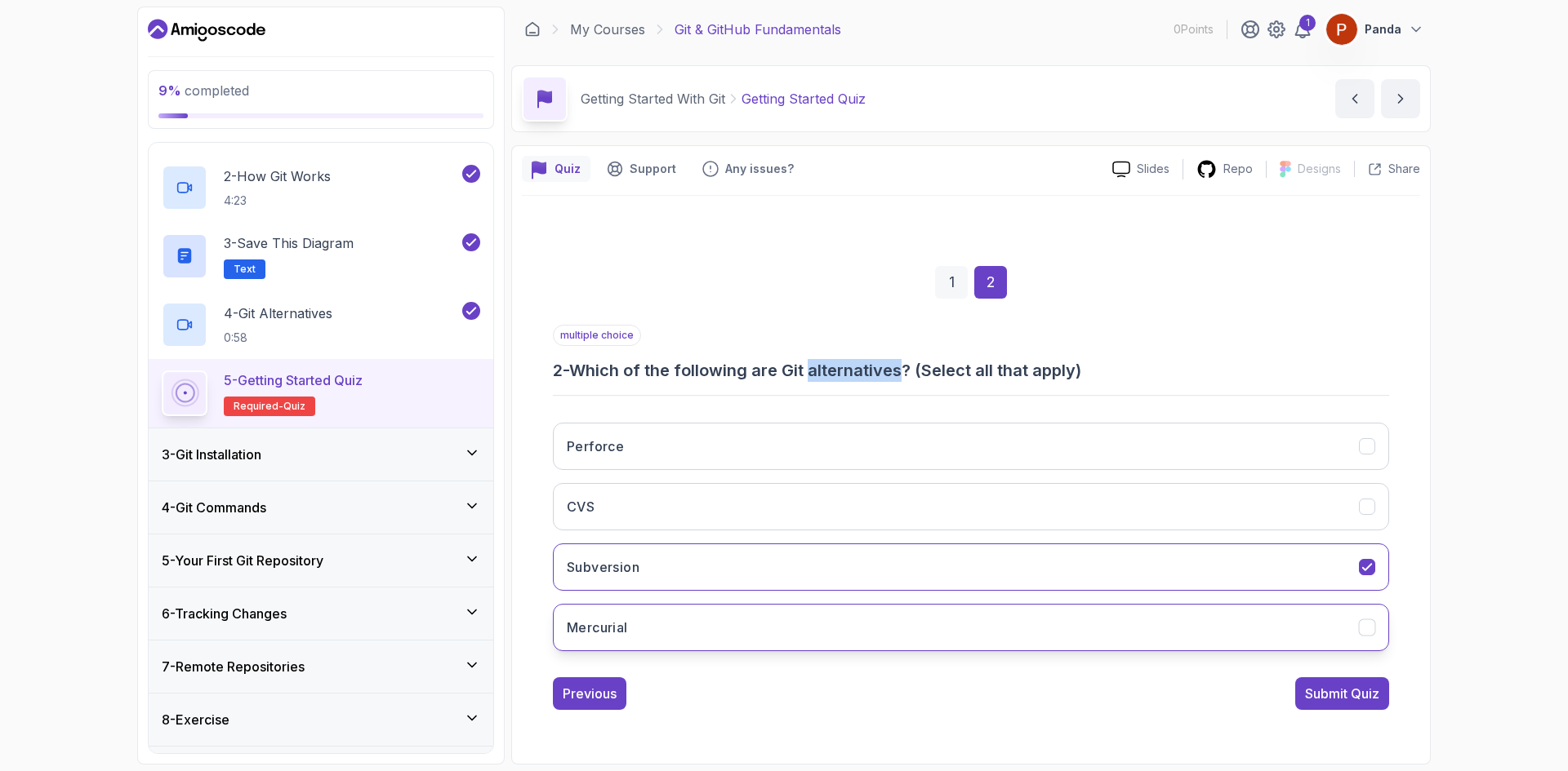
click at [809, 637] on button "Mercurial" at bounding box center [971, 628] width 836 height 47
click at [751, 439] on button "Perforce" at bounding box center [971, 446] width 836 height 47
click at [1312, 692] on div "Submit Quiz" at bounding box center [1342, 693] width 74 height 19
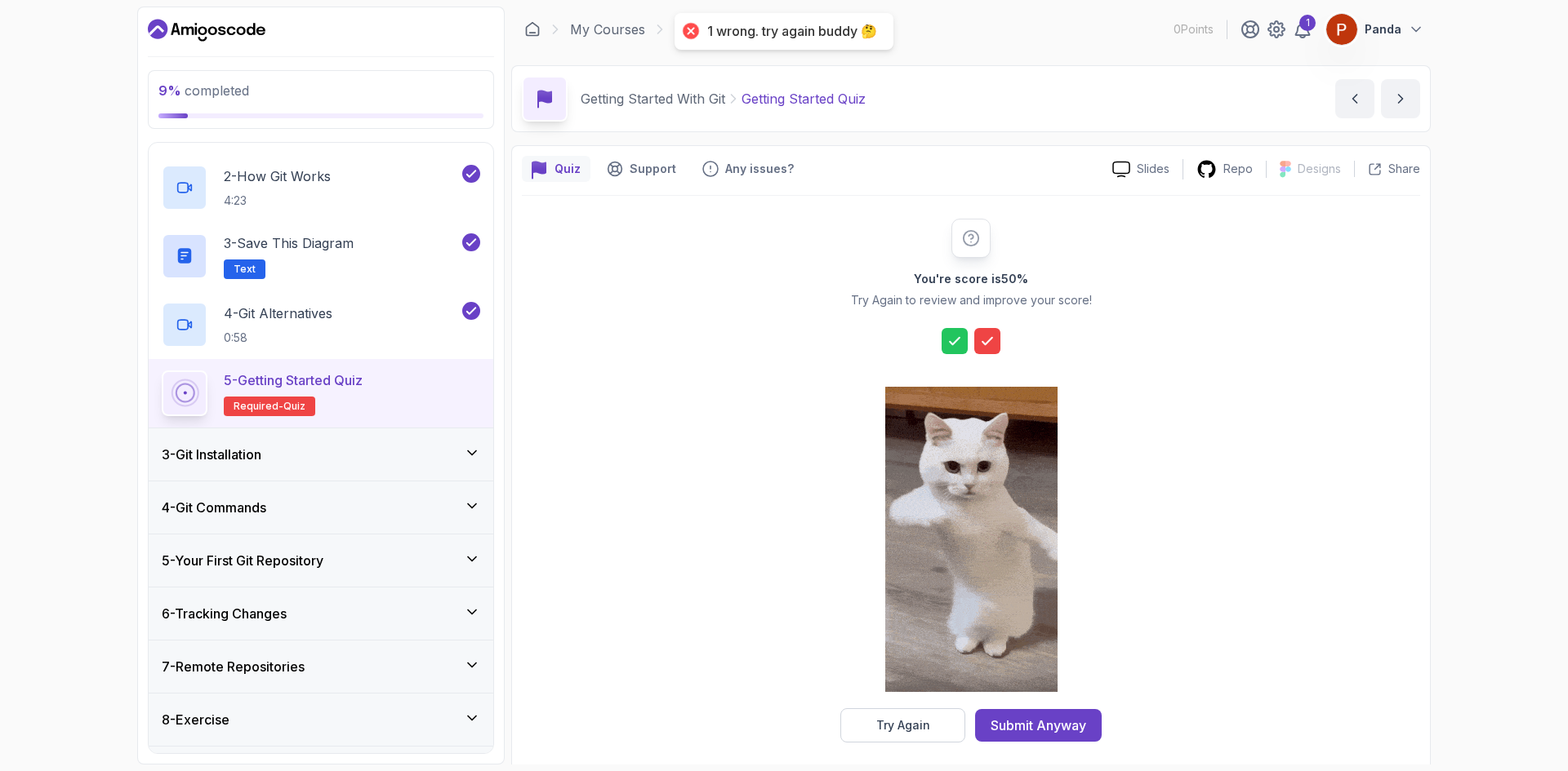
scroll to position [11, 0]
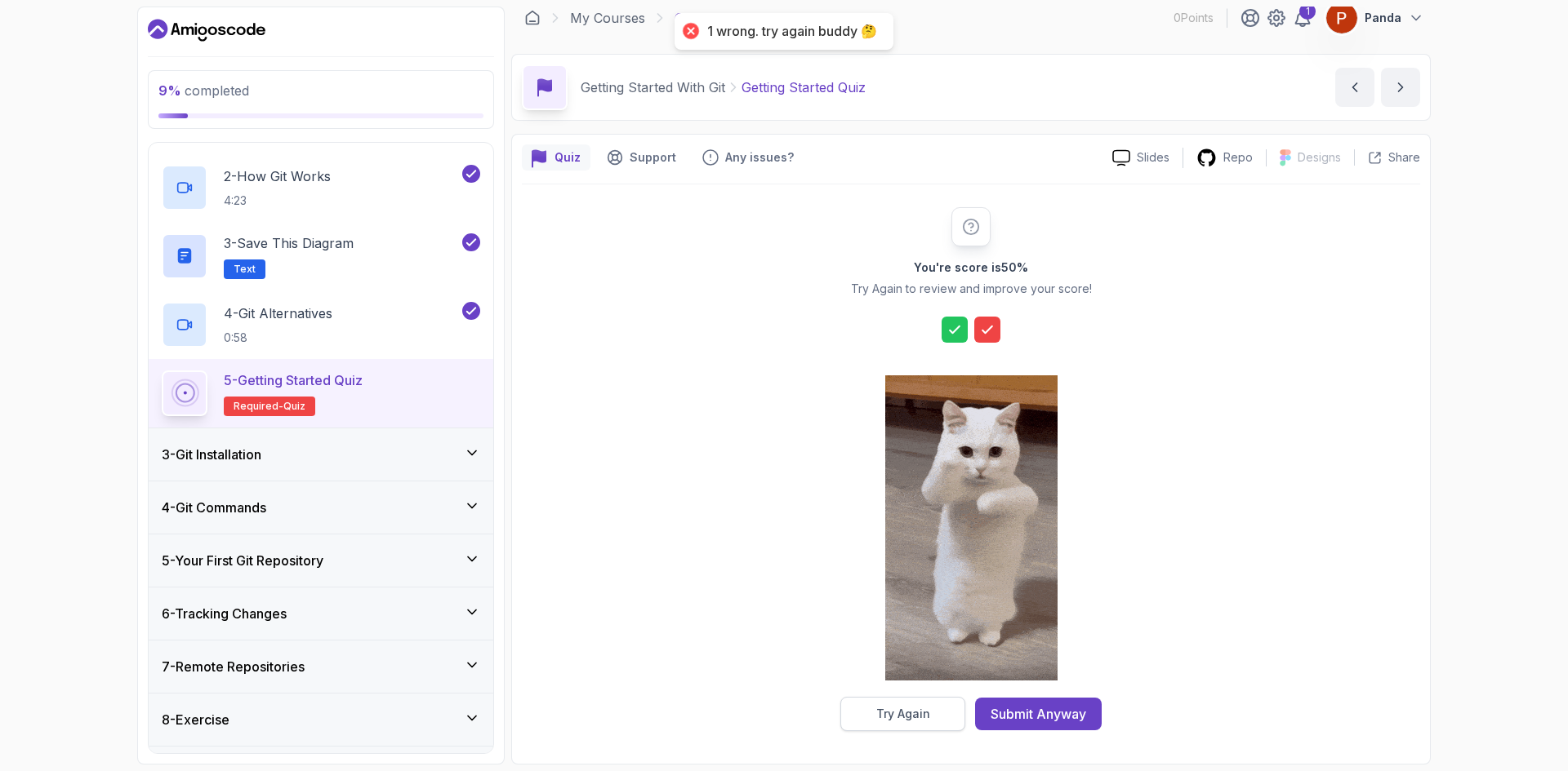
click at [942, 709] on button "Try Again" at bounding box center [903, 714] width 125 height 34
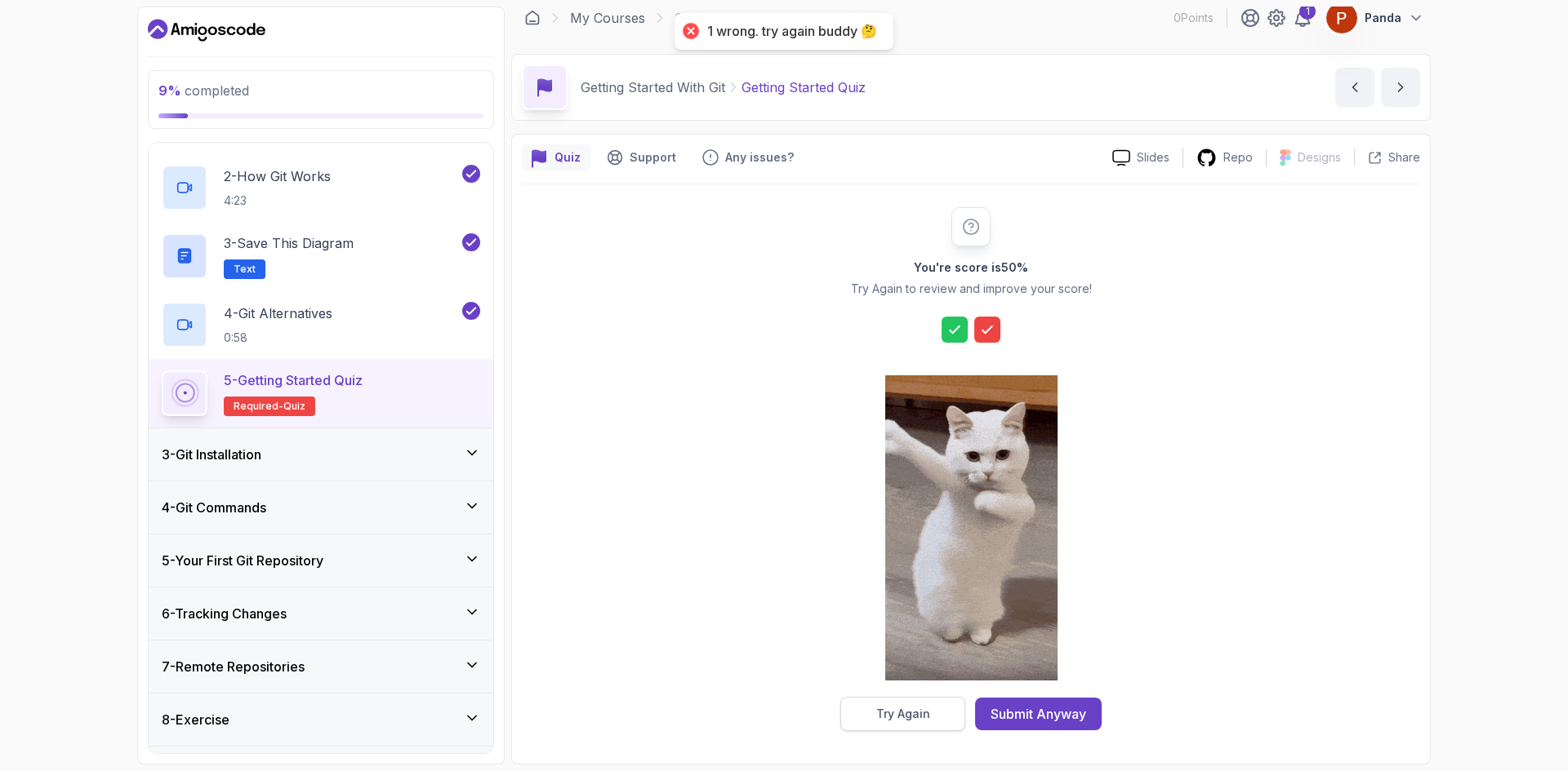
scroll to position [0, 0]
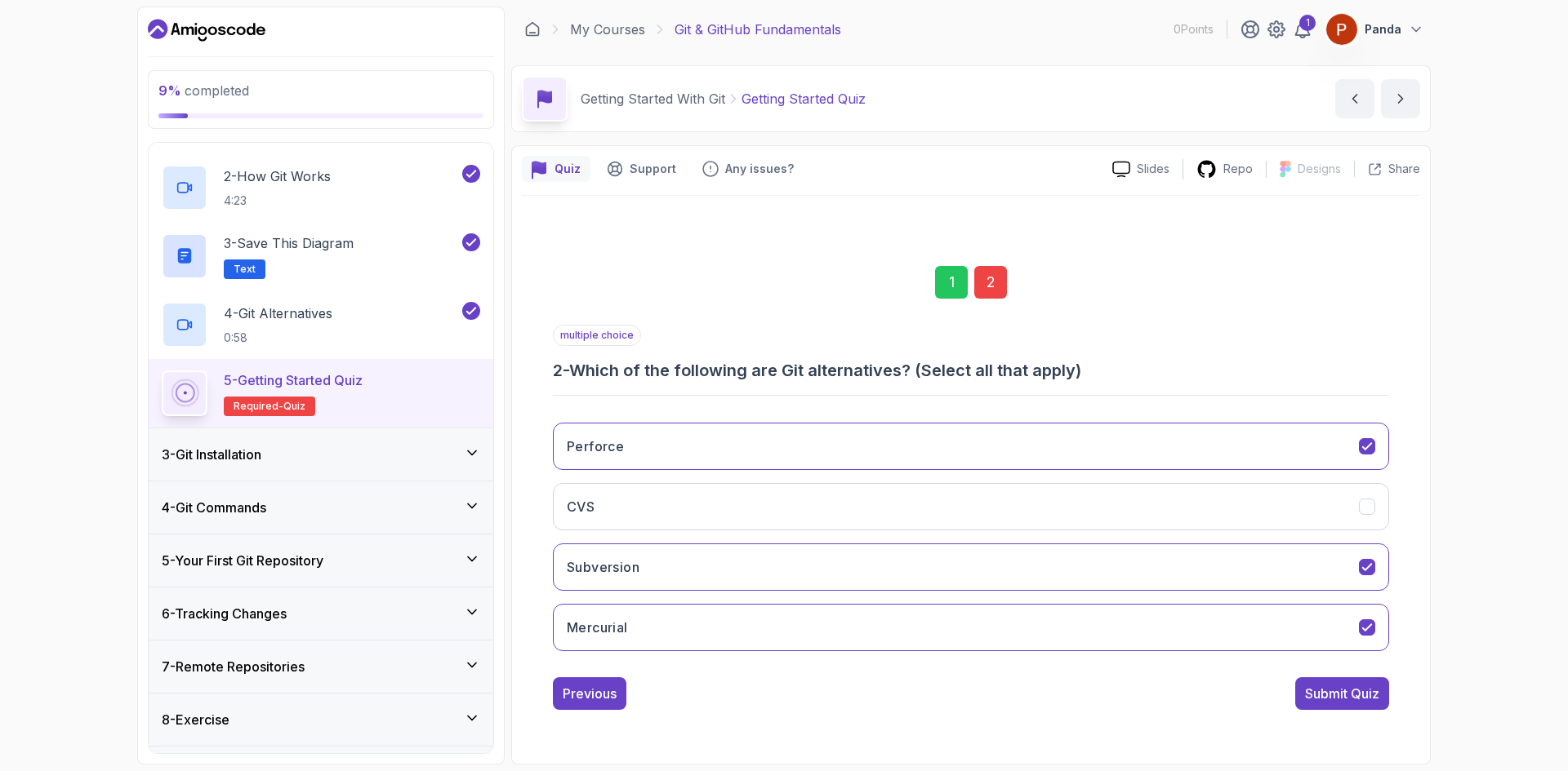
click at [995, 278] on div "2" at bounding box center [990, 282] width 32 height 32
click at [756, 565] on button "Subversion" at bounding box center [971, 566] width 836 height 47
click at [746, 626] on button "Mercurial" at bounding box center [971, 628] width 836 height 47
click at [744, 569] on button "Subversion" at bounding box center [971, 566] width 836 height 47
click at [758, 424] on button "Perforce" at bounding box center [971, 446] width 836 height 47
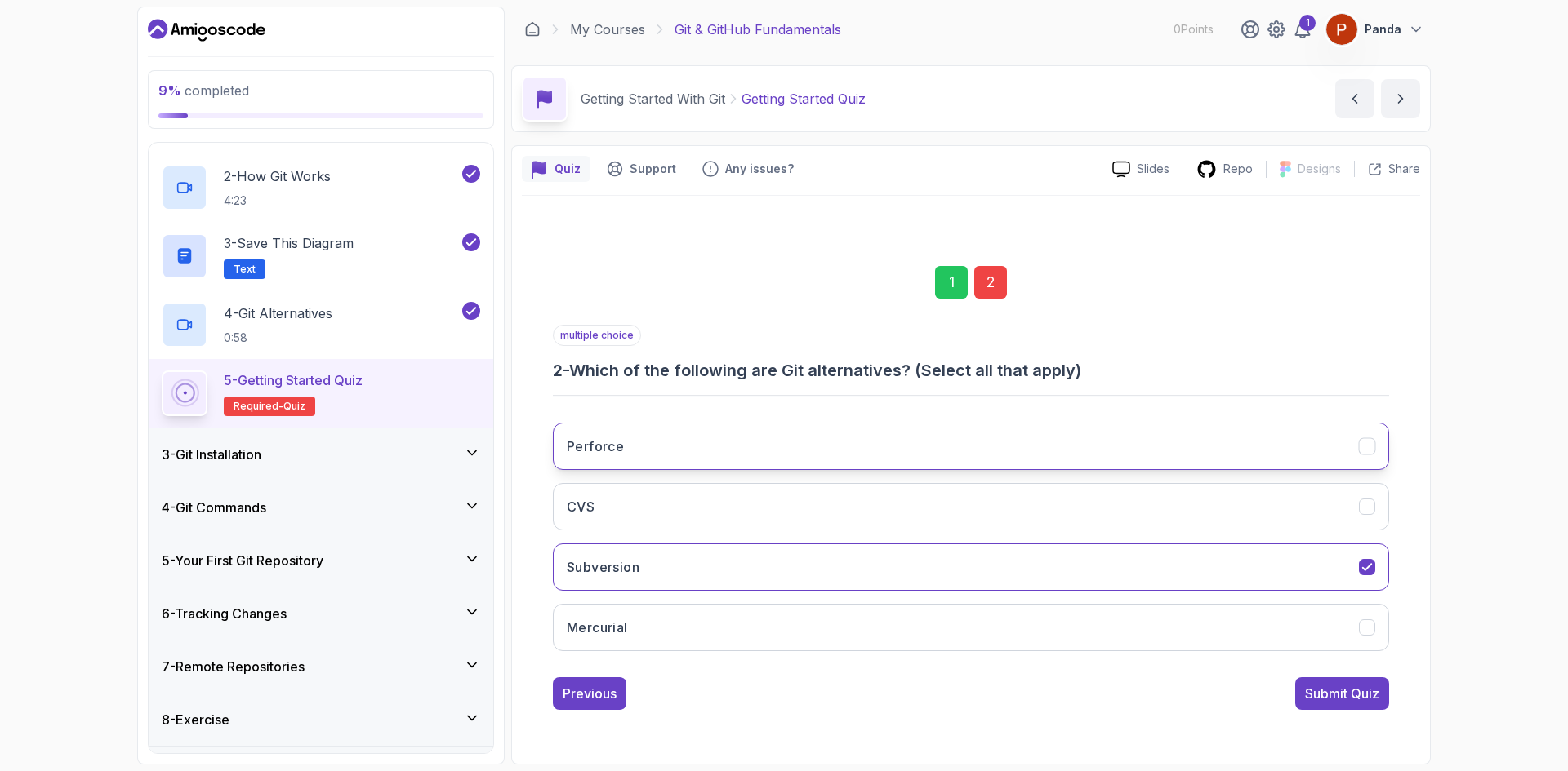
click at [834, 433] on button "Perforce" at bounding box center [971, 446] width 836 height 47
click at [1323, 683] on button "Submit Quiz" at bounding box center [1342, 693] width 94 height 32
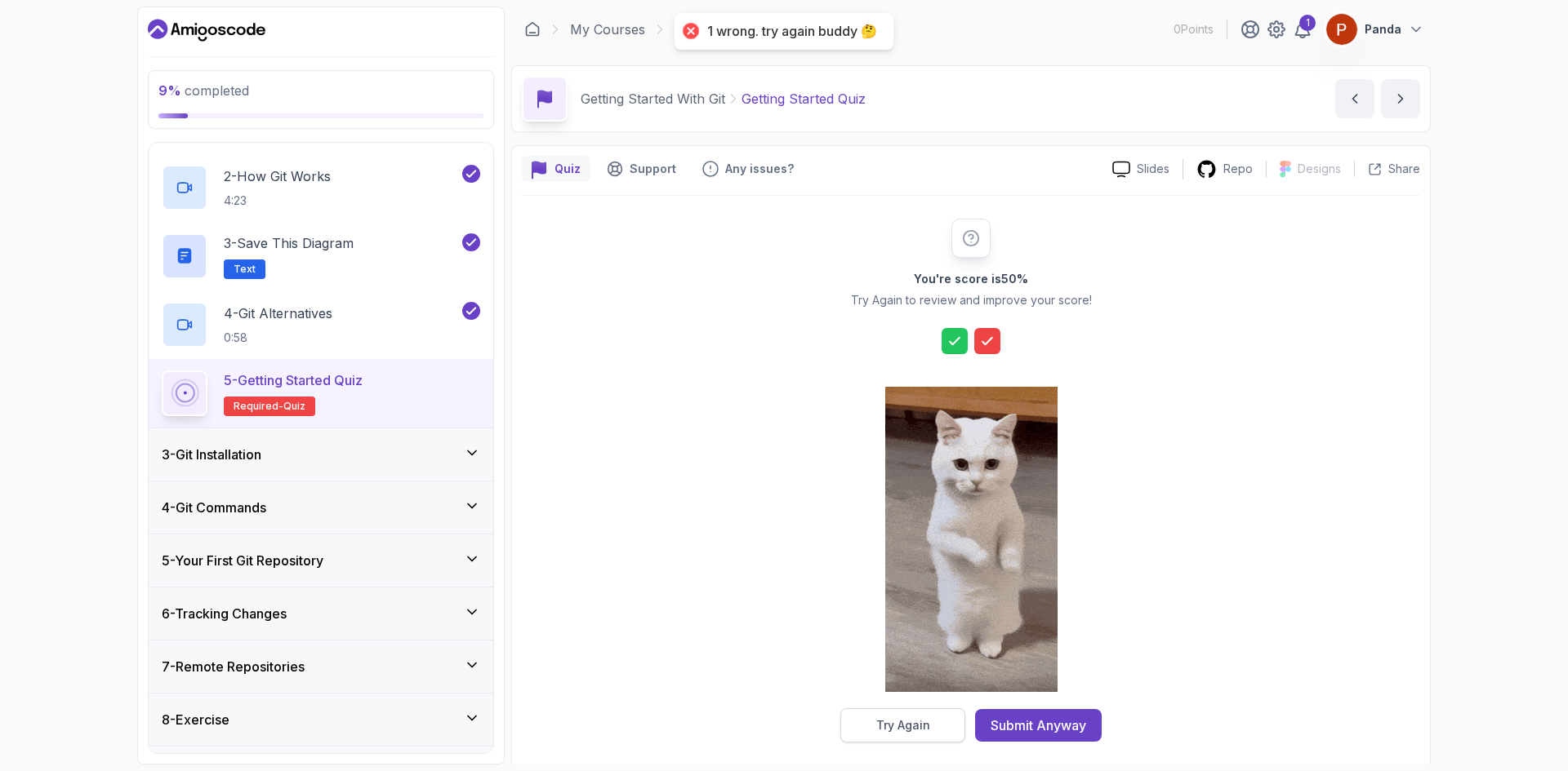
click at [918, 721] on div "Try Again" at bounding box center [903, 726] width 54 height 17
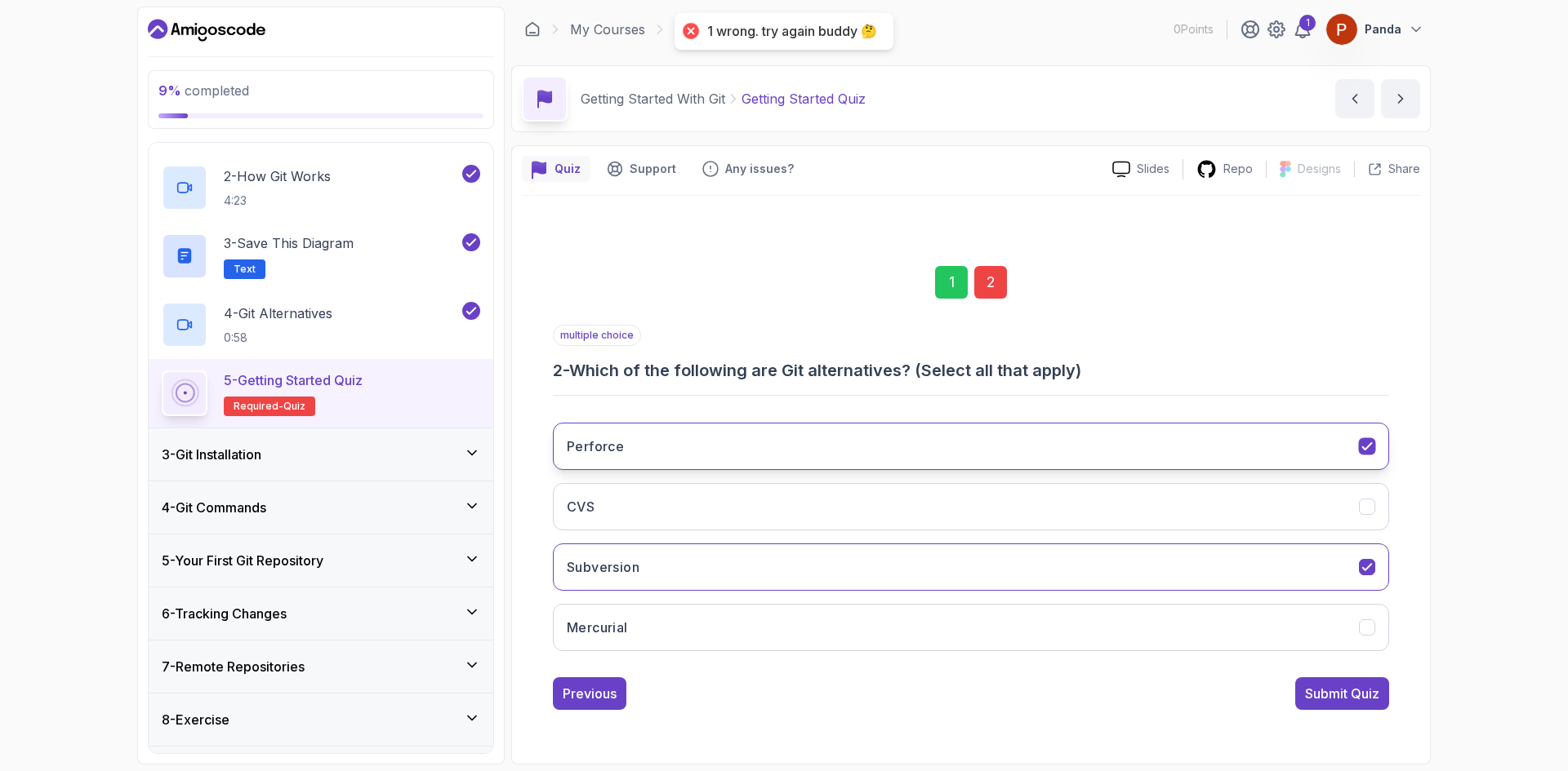
click at [758, 447] on button "Perforce" at bounding box center [971, 446] width 836 height 47
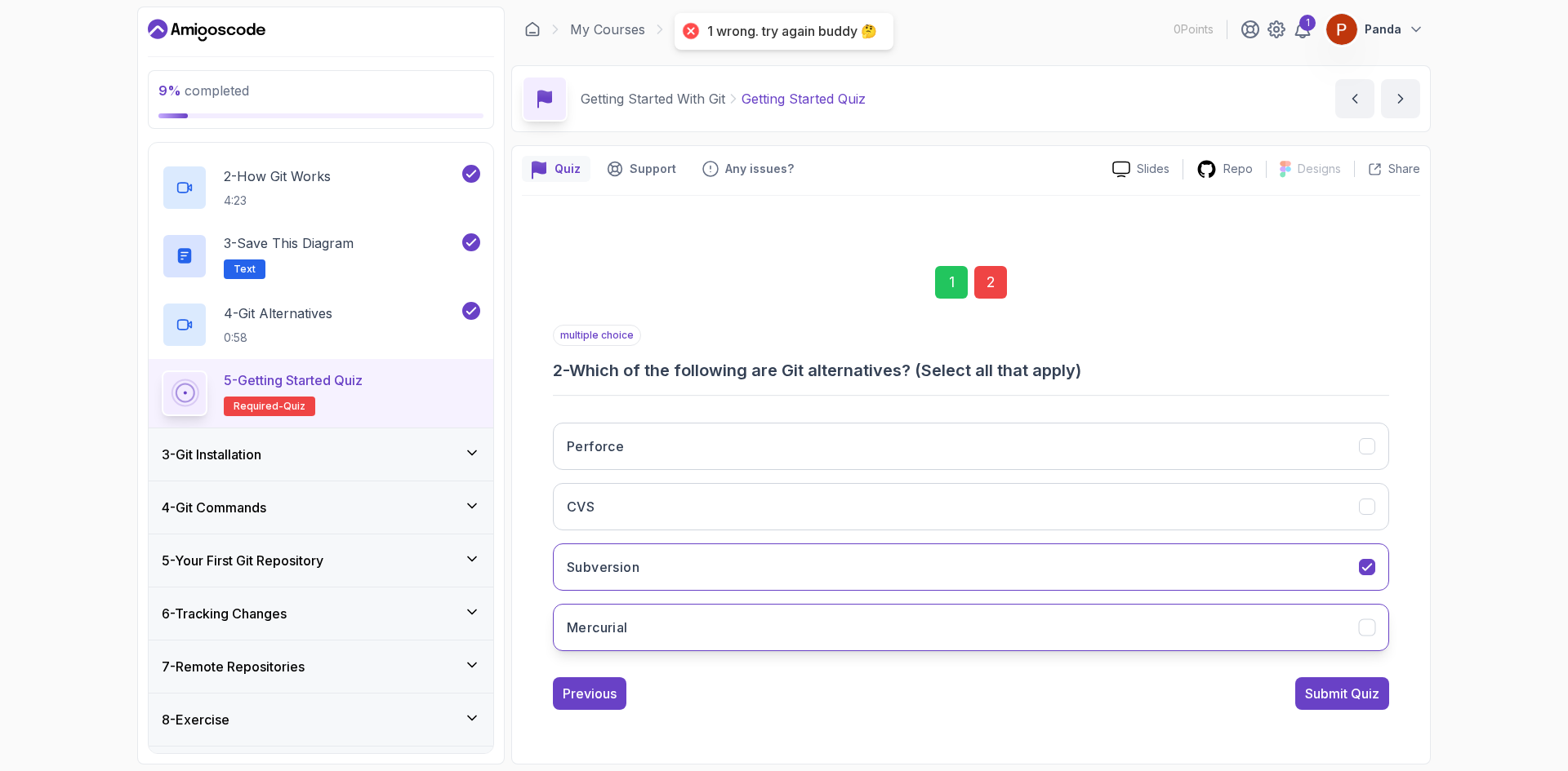
click at [759, 626] on button "Mercurial" at bounding box center [971, 628] width 836 height 47
click at [1325, 680] on button "Submit Quiz" at bounding box center [1342, 693] width 94 height 32
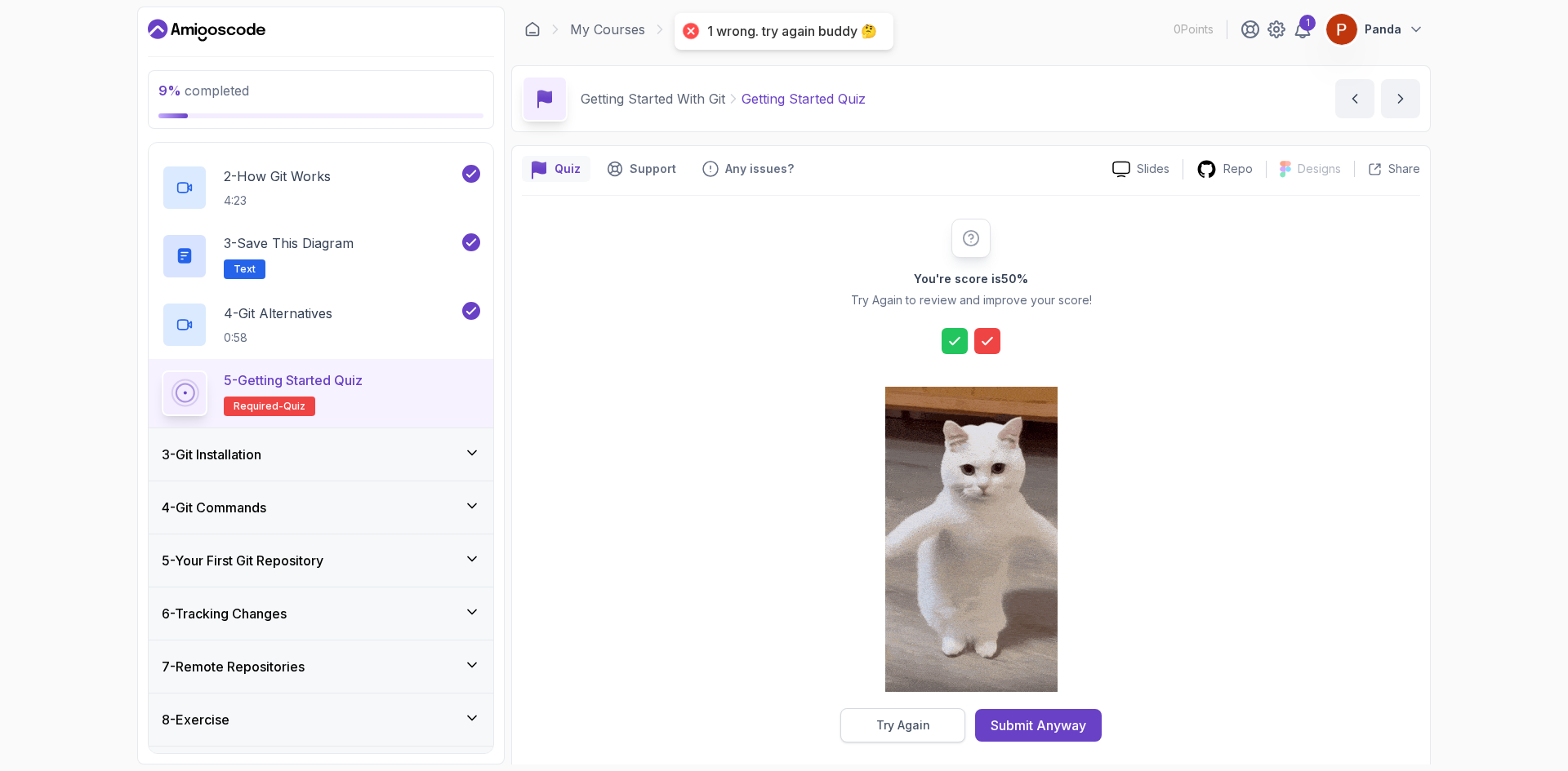
click at [906, 720] on div "Try Again" at bounding box center [903, 726] width 54 height 17
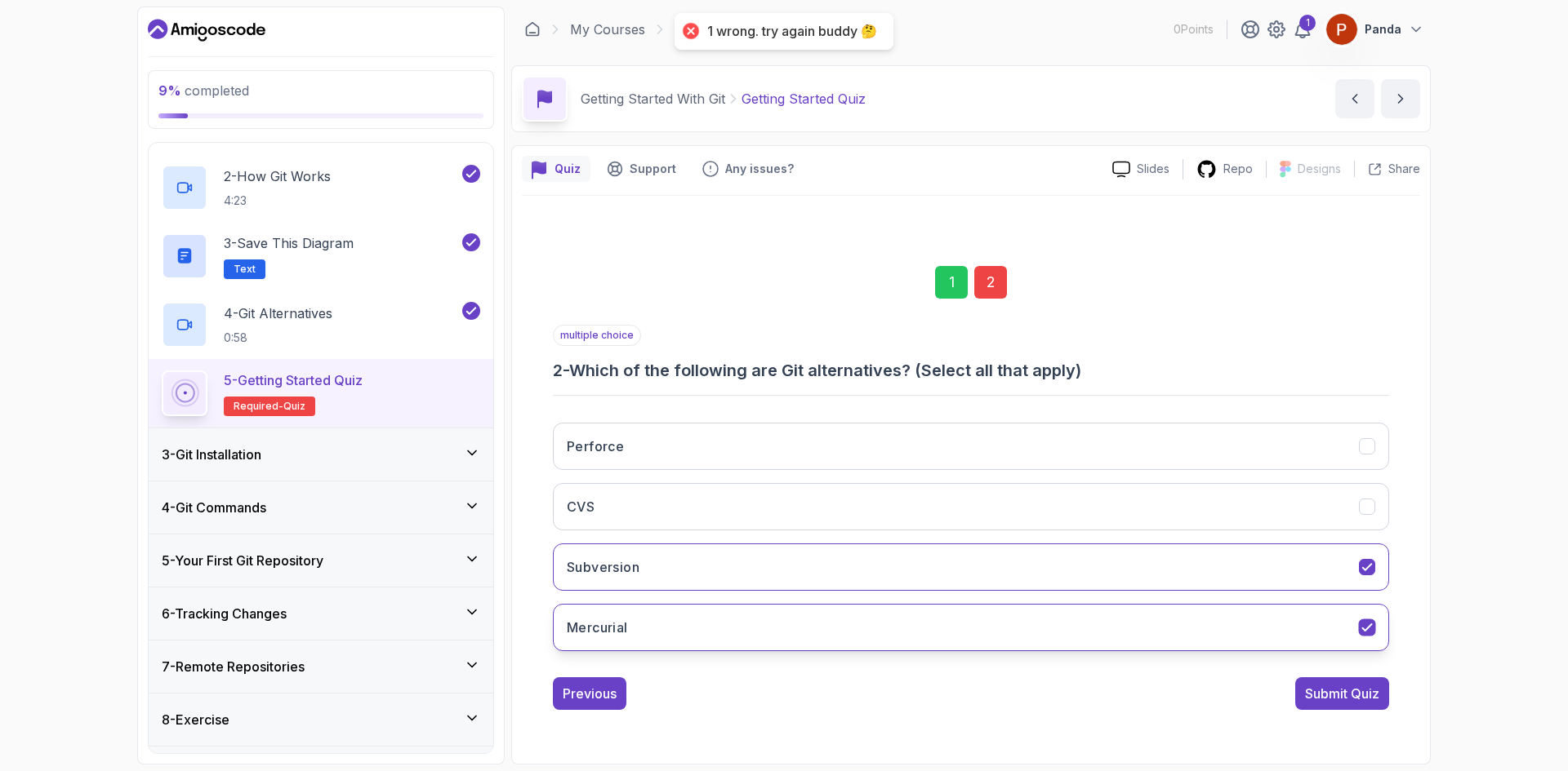
click at [852, 618] on button "Mercurial" at bounding box center [971, 628] width 836 height 47
click at [1298, 697] on button "Submit Quiz" at bounding box center [1342, 693] width 94 height 32
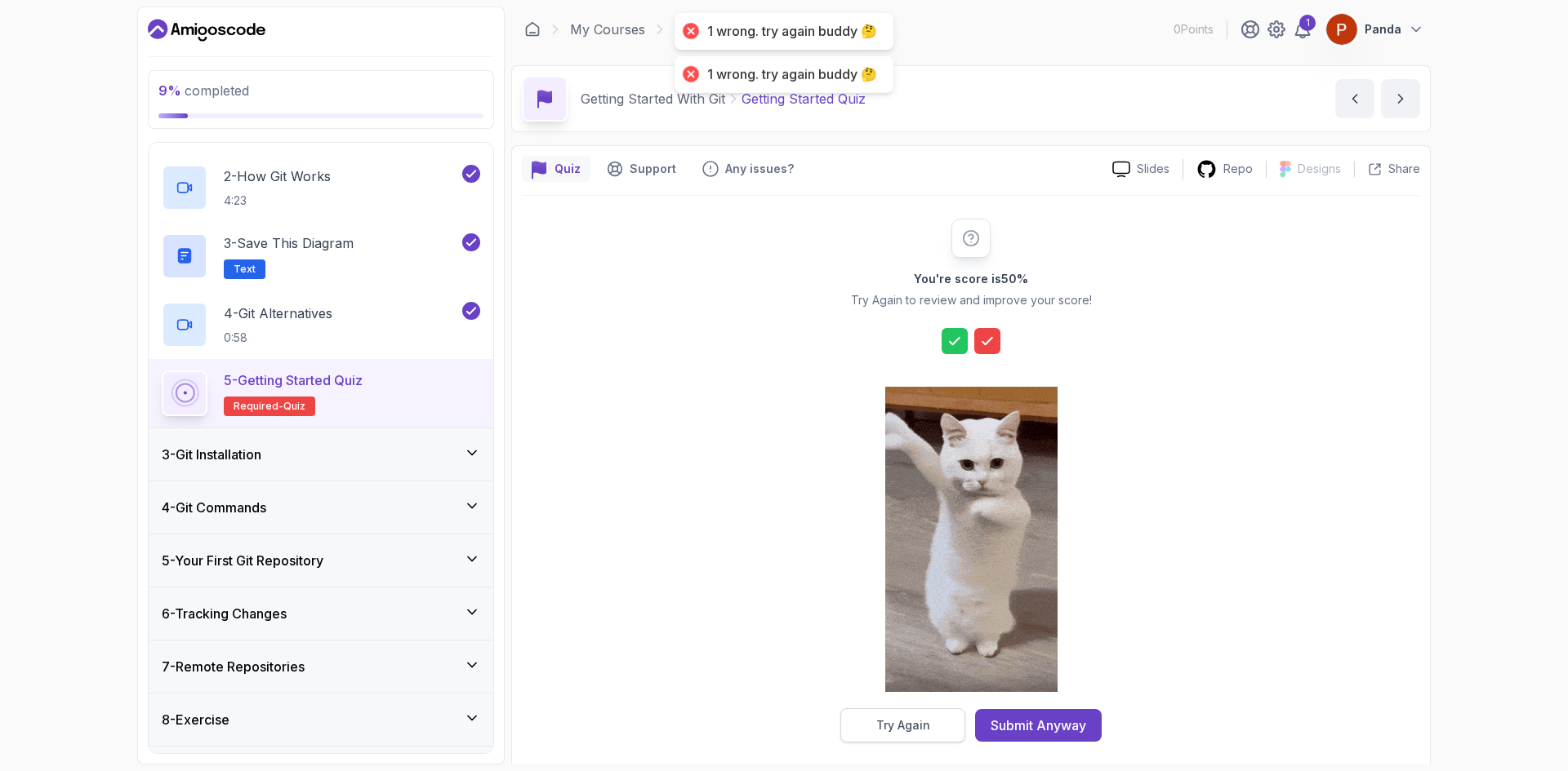
click at [923, 721] on div "Try Again" at bounding box center [903, 726] width 54 height 17
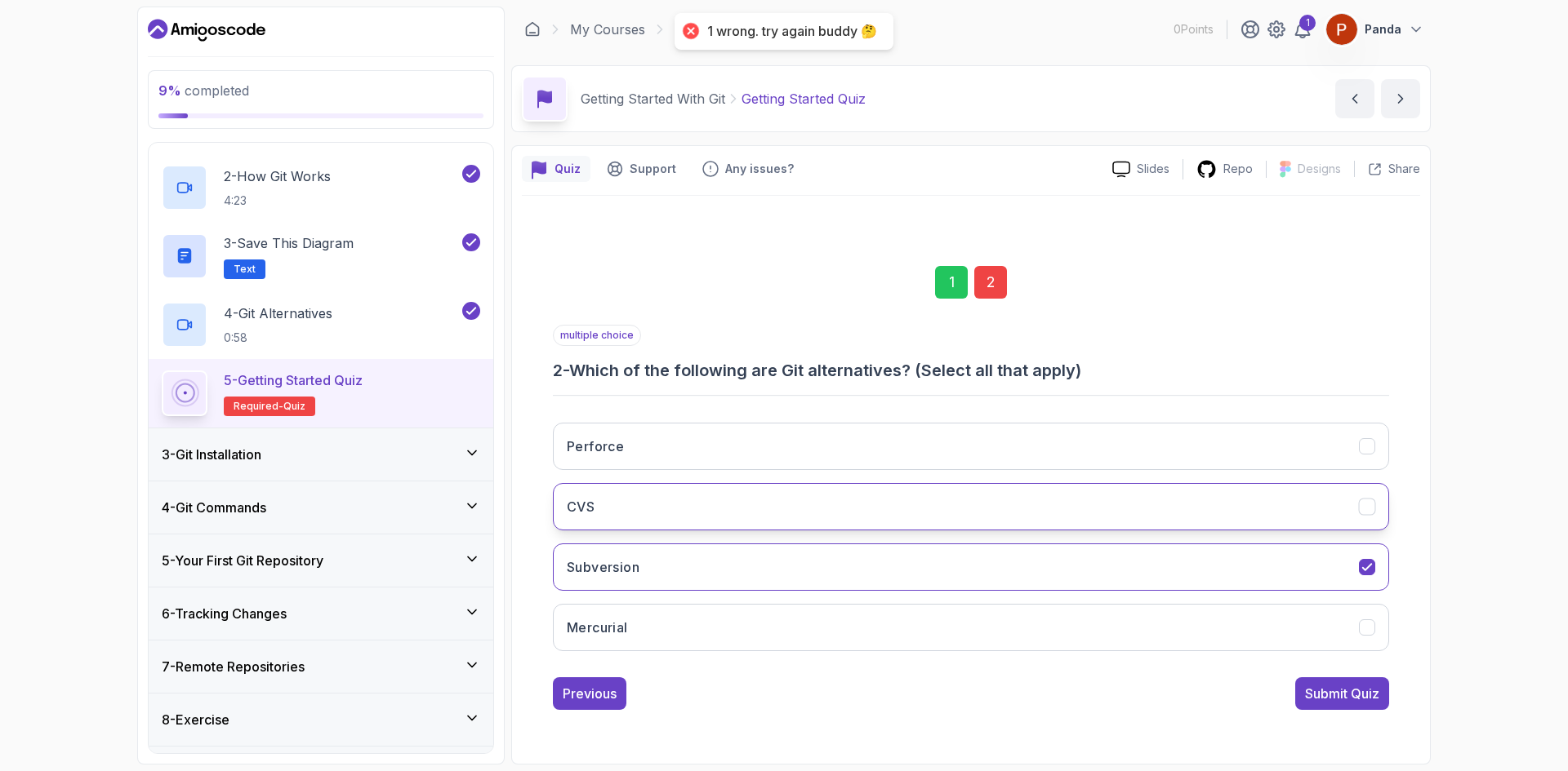
click at [775, 516] on button "CVS" at bounding box center [971, 506] width 836 height 47
drag, startPoint x: 779, startPoint y: 445, endPoint x: 783, endPoint y: 487, distance: 42.2
click at [779, 452] on button "Perforce" at bounding box center [971, 446] width 836 height 47
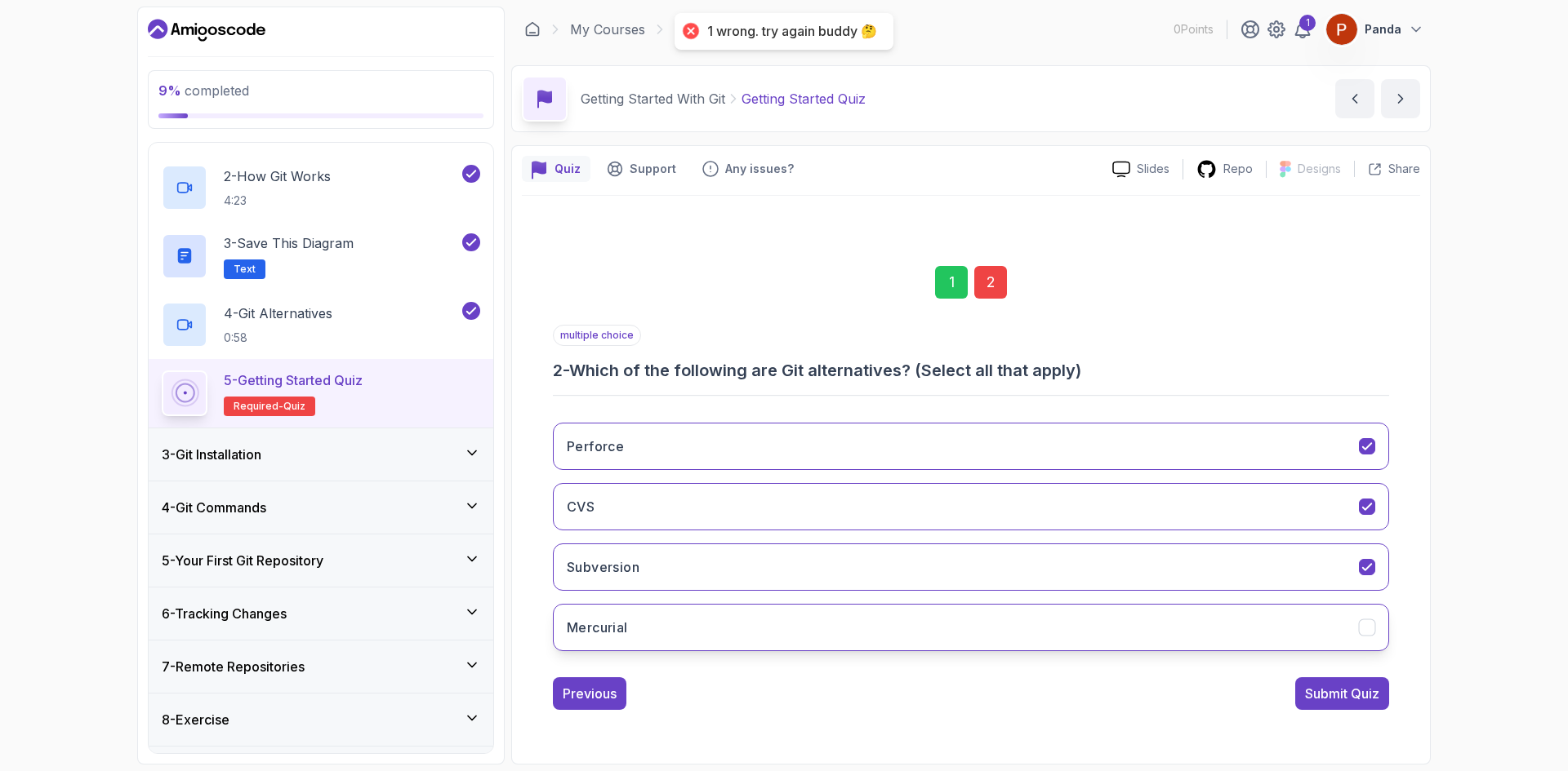
click at [804, 624] on button "Mercurial" at bounding box center [971, 628] width 836 height 47
click at [1298, 680] on button "Submit Quiz" at bounding box center [1342, 693] width 94 height 32
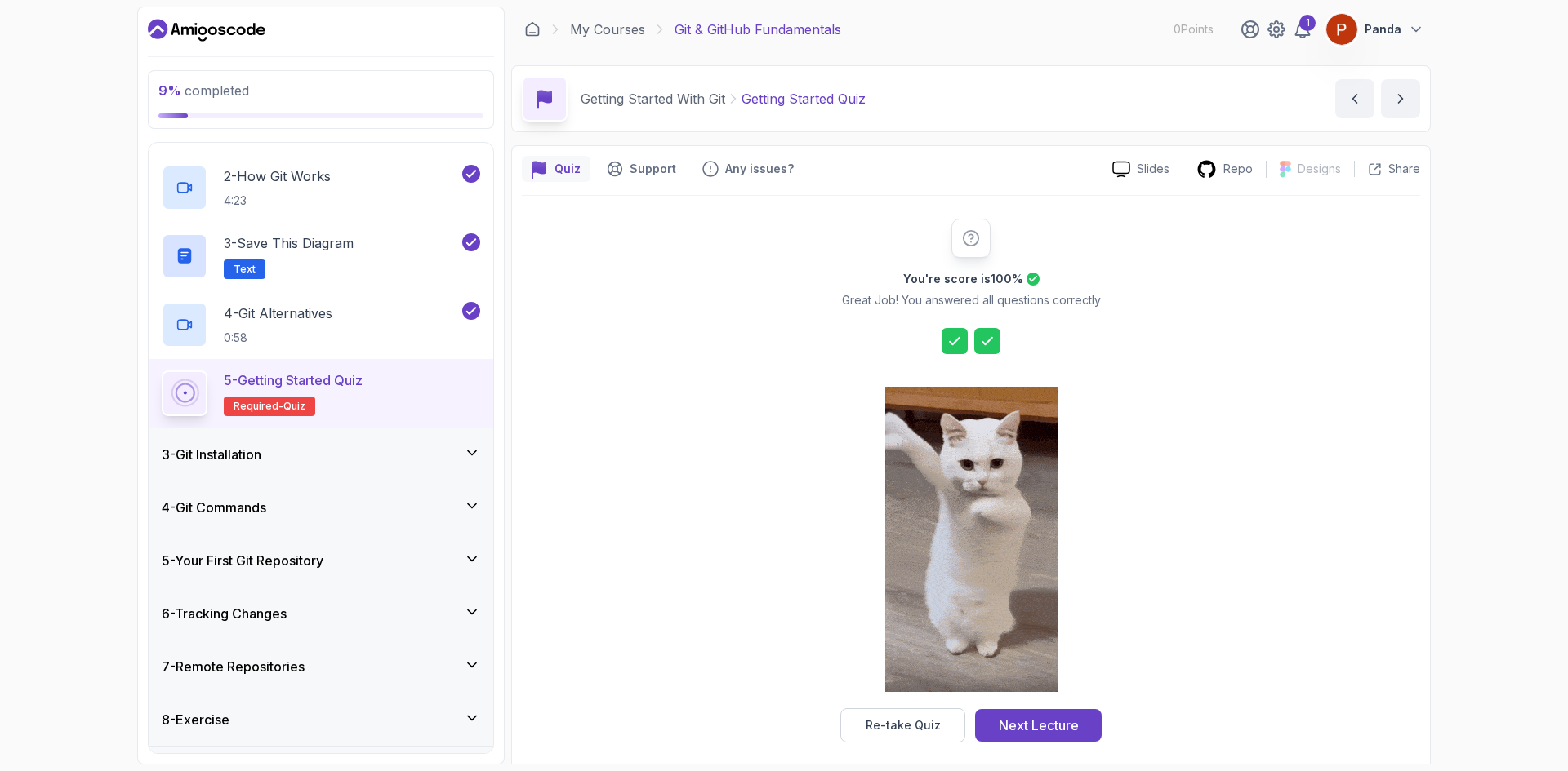
click at [1236, 404] on div "You're score is 100 % Great Job! You answered all questions correctly Re-take Q…" at bounding box center [972, 480] width 898 height 524
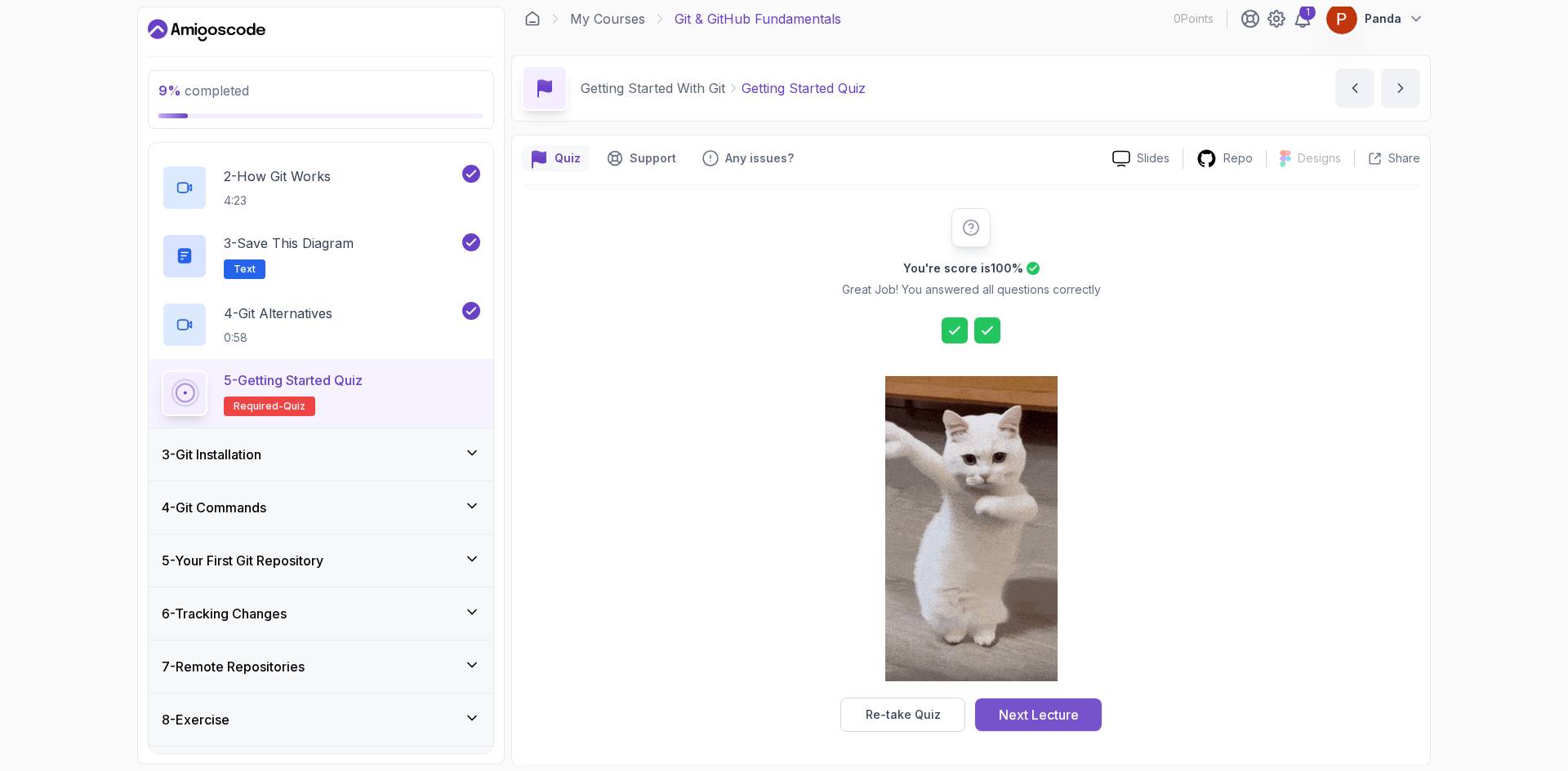
scroll to position [11, 0]
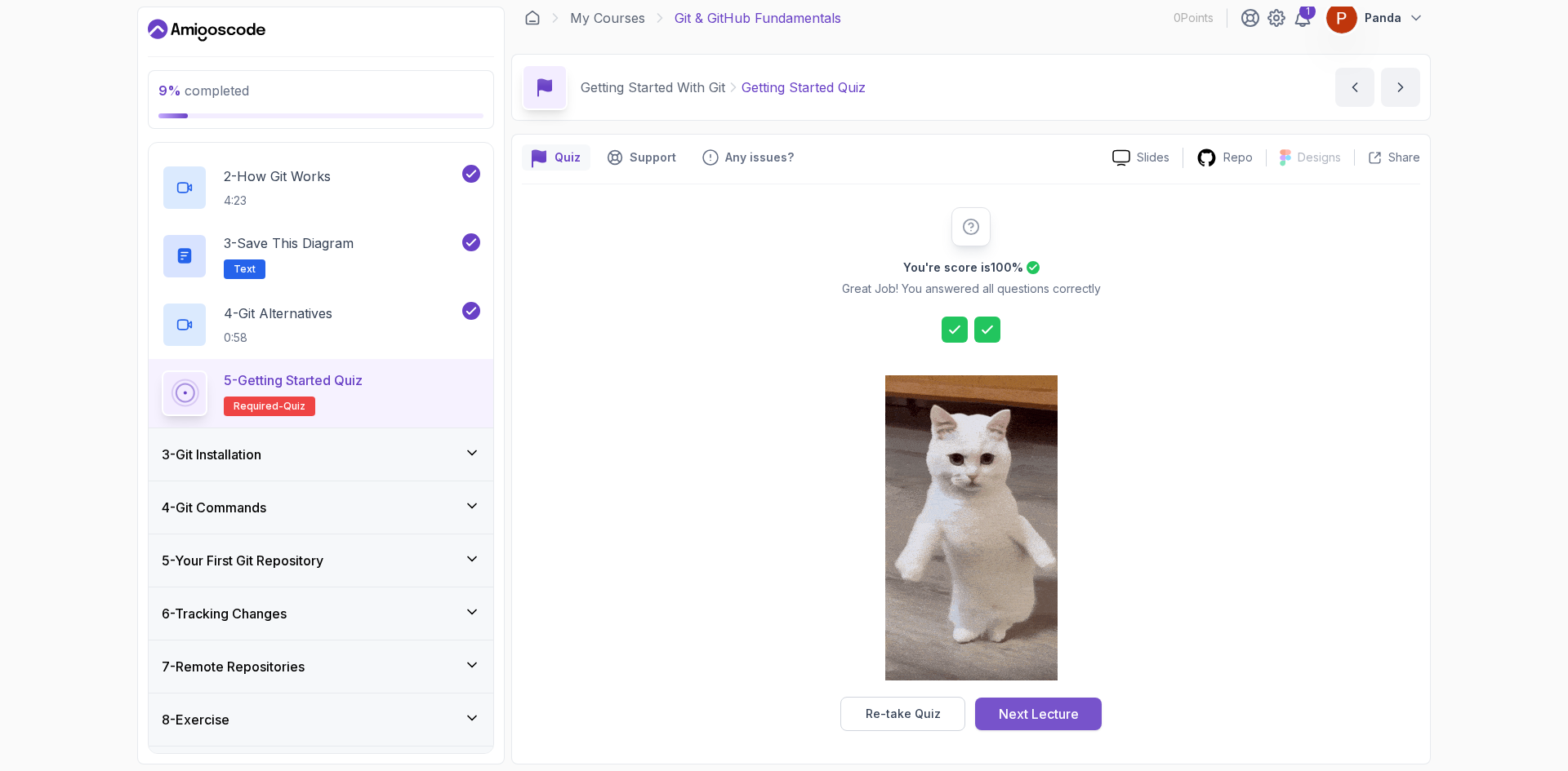
click at [1055, 717] on div "Next Lecture" at bounding box center [1039, 714] width 80 height 19
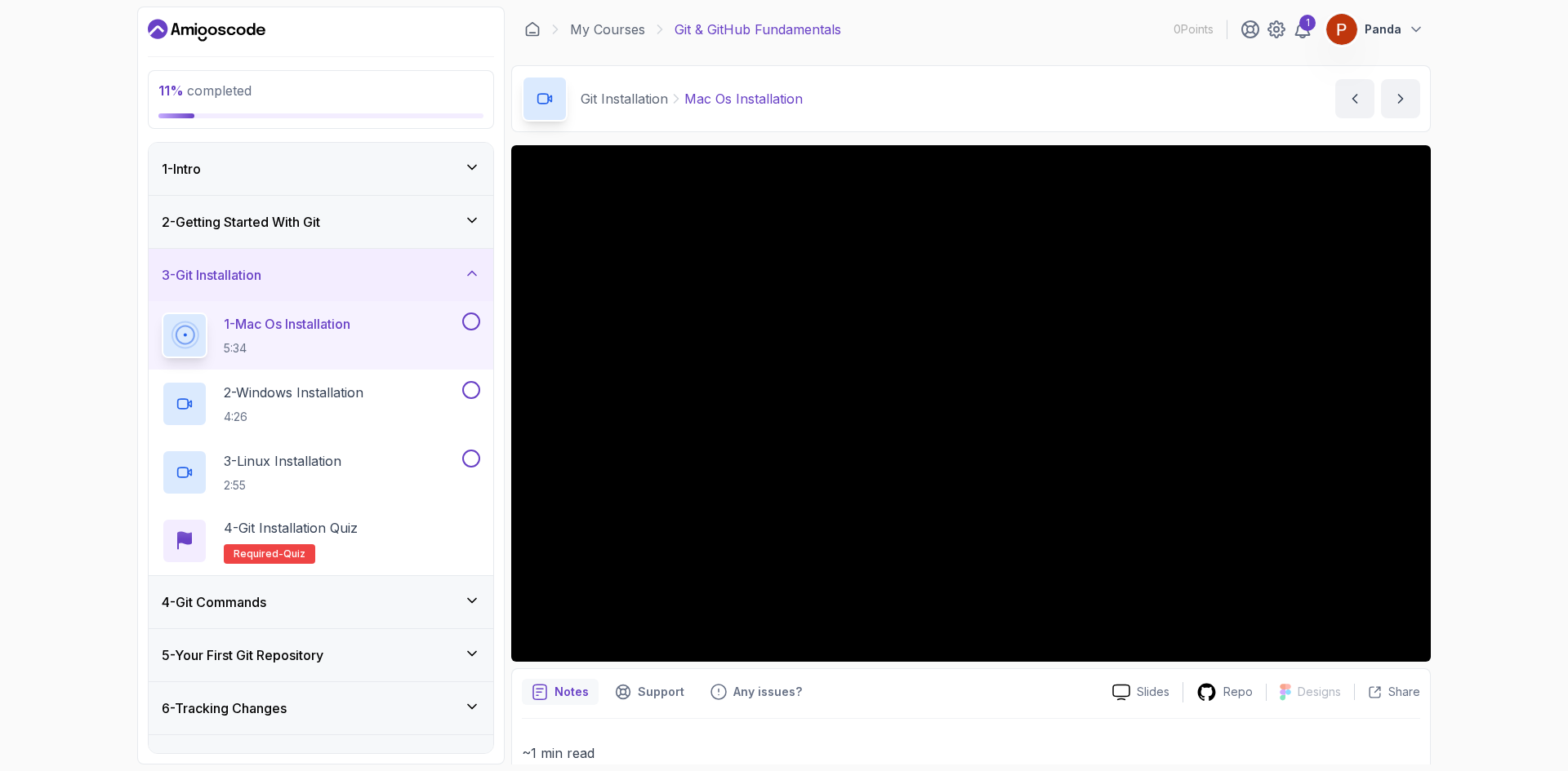
click at [383, 228] on div "2 - Getting Started With Git" at bounding box center [321, 222] width 345 height 52
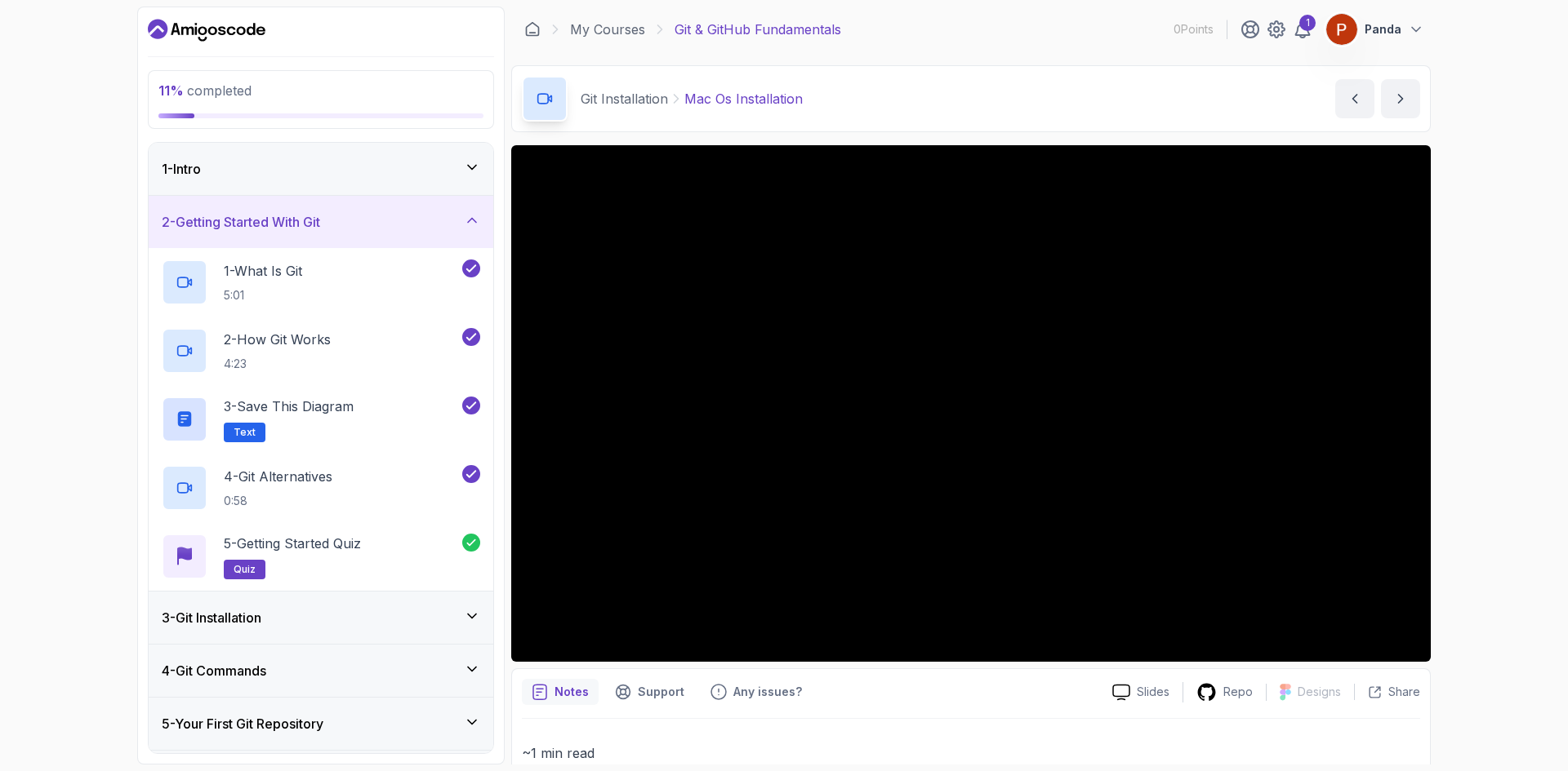
click at [381, 228] on div "2 - Getting Started With Git" at bounding box center [321, 221] width 319 height 19
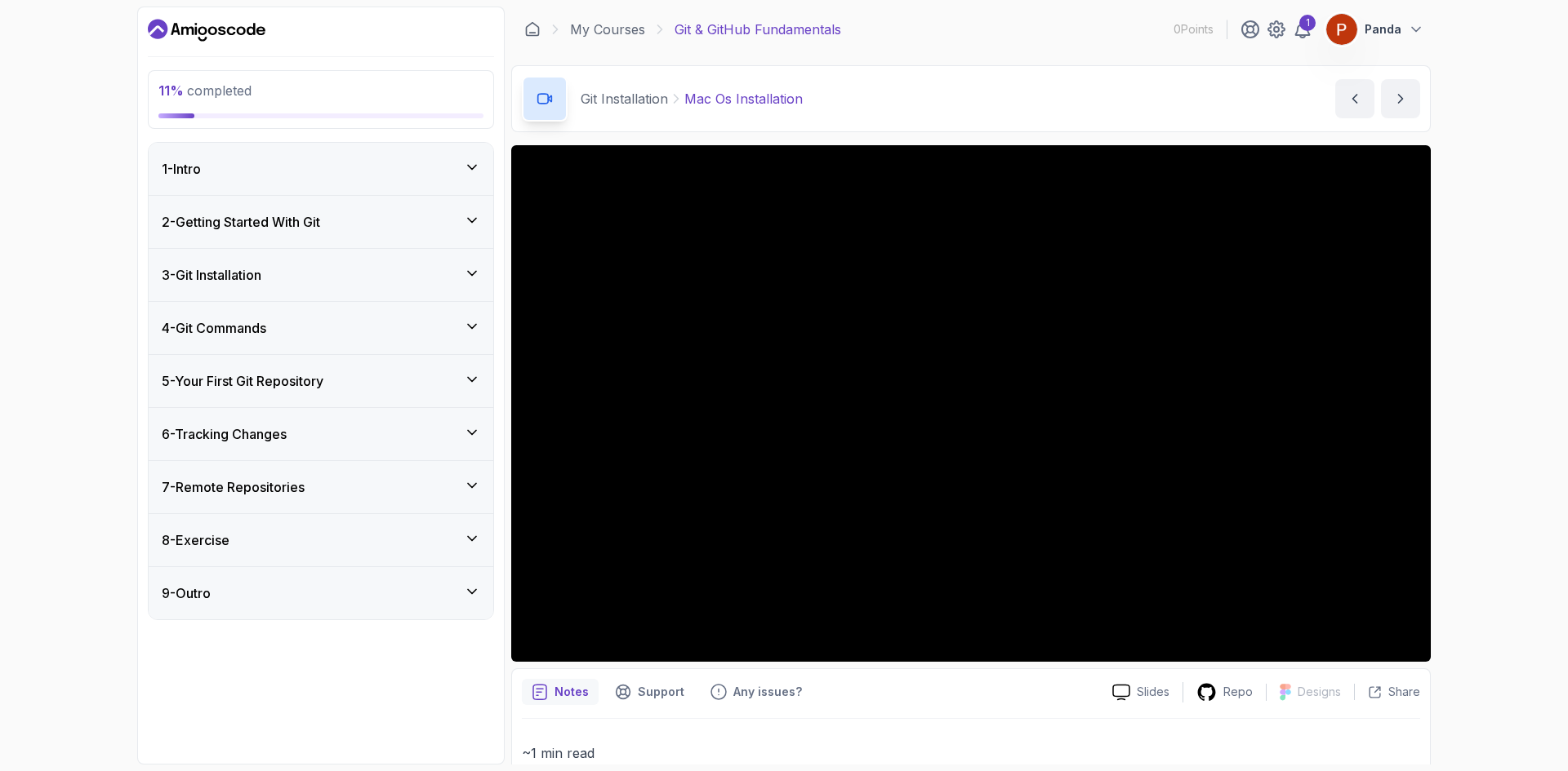
click at [307, 229] on h3 "2 - Getting Started With Git" at bounding box center [241, 221] width 158 height 19
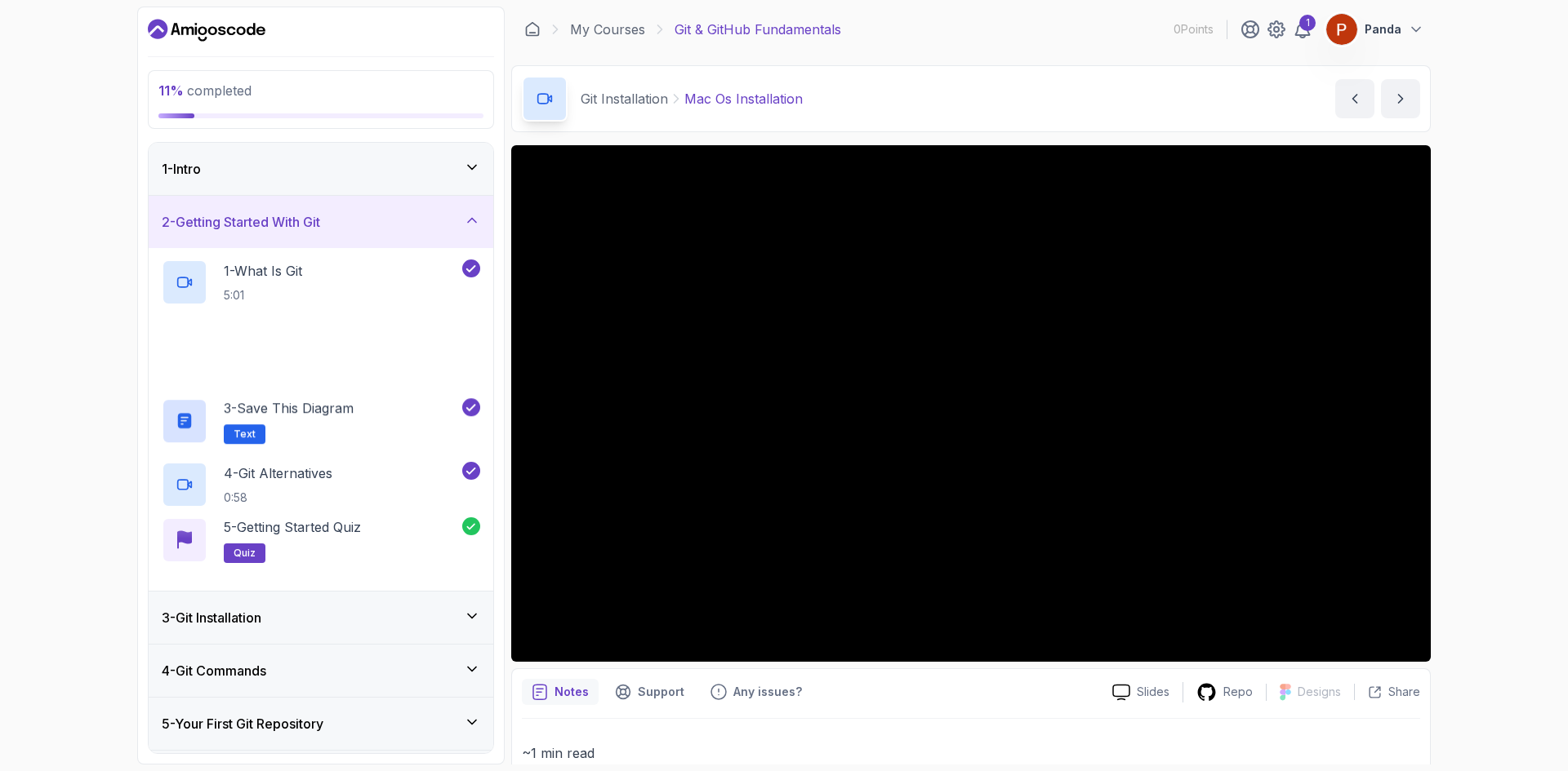
click at [307, 229] on h3 "2 - Getting Started With Git" at bounding box center [241, 221] width 158 height 19
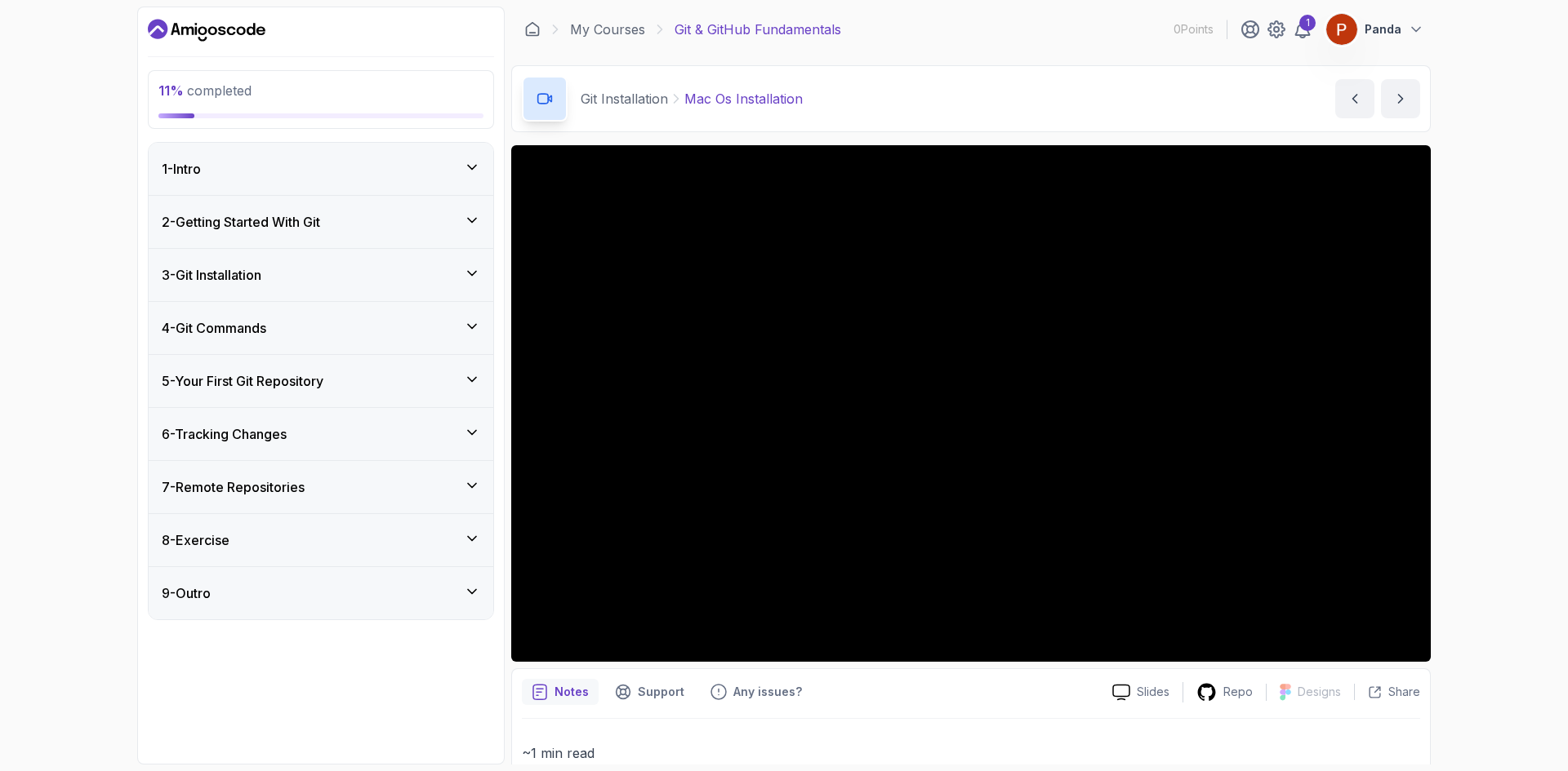
click at [282, 279] on div "3 - Git Installation" at bounding box center [321, 275] width 319 height 19
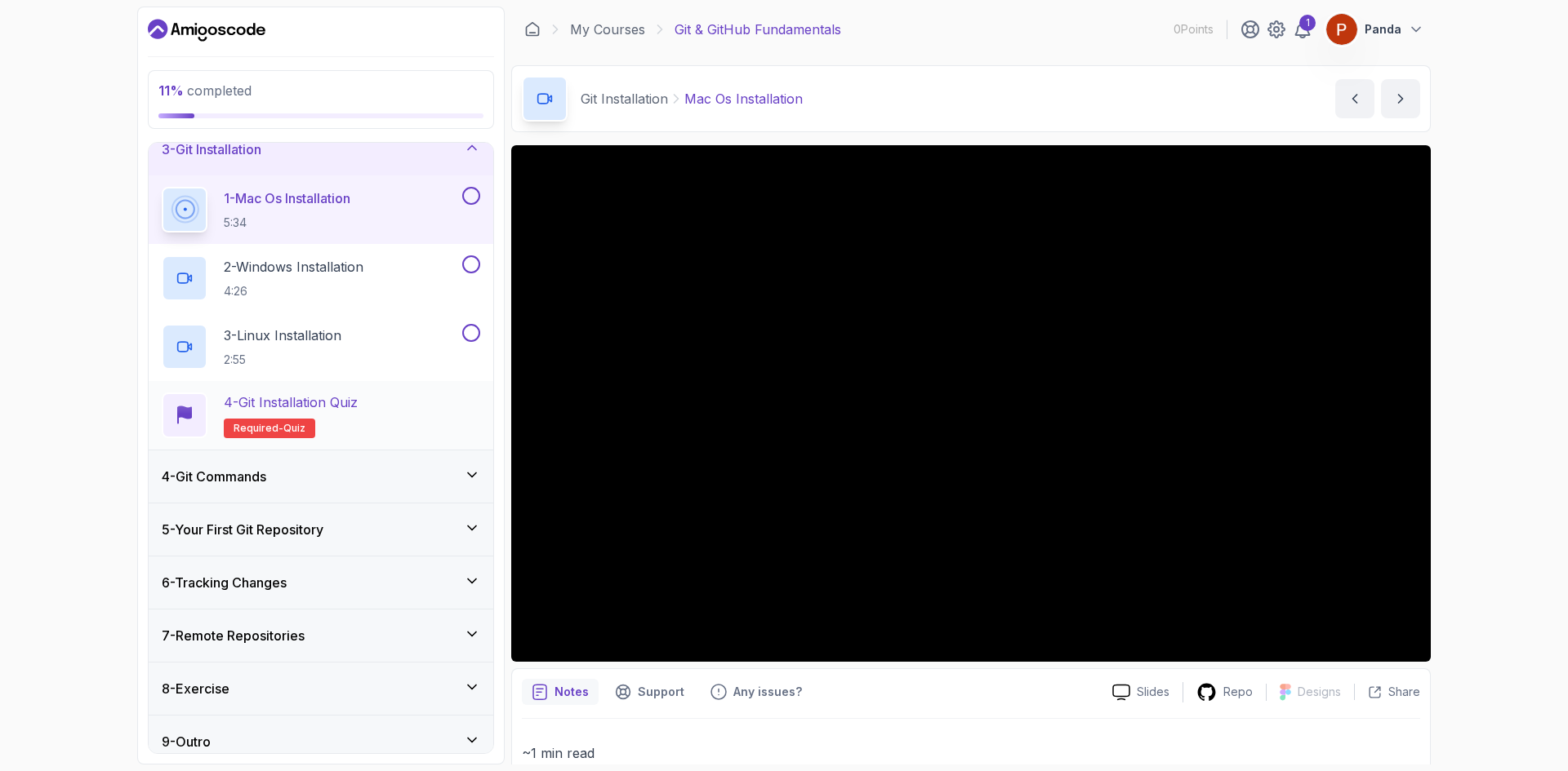
scroll to position [141, 0]
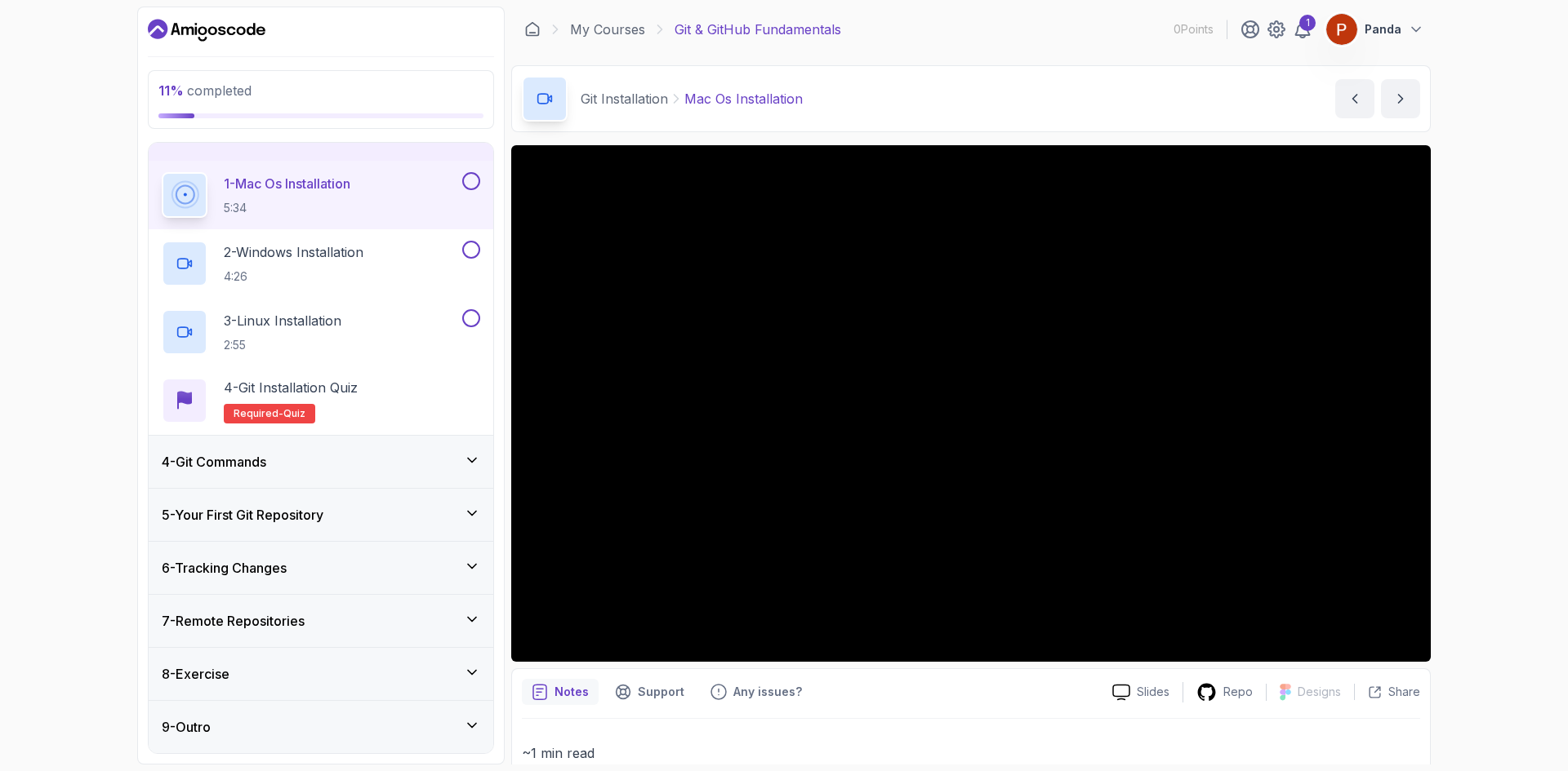
click at [1529, 381] on div "11 % completed 1 - Intro 2 - Getting Started With Git 3 - Git Installation 1 - …" at bounding box center [784, 385] width 1568 height 771
click at [391, 258] on div "2 - Windows Installation 4:26" at bounding box center [310, 263] width 297 height 45
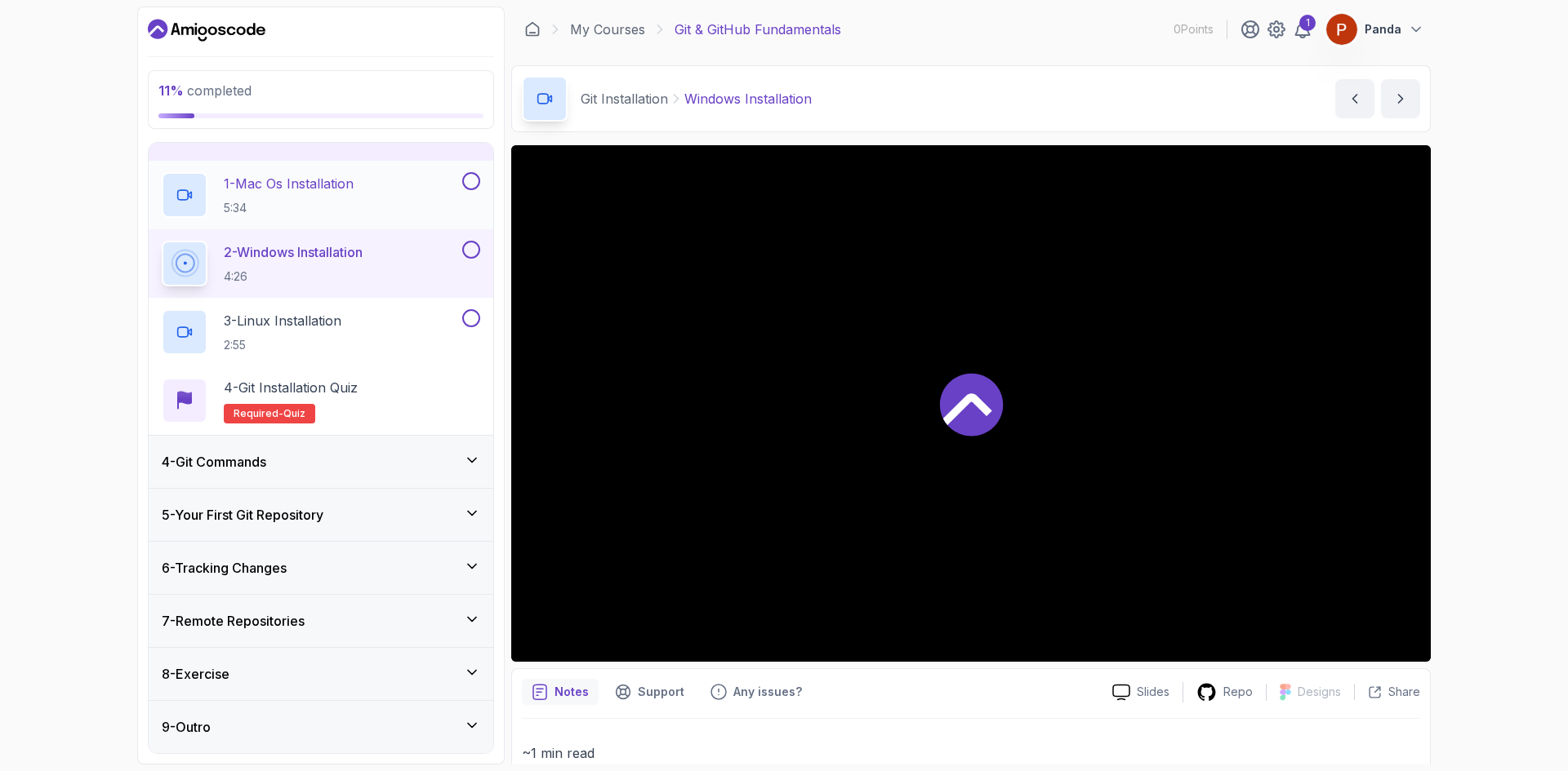
click at [465, 185] on button at bounding box center [470, 180] width 18 height 18
click at [467, 180] on icon at bounding box center [471, 181] width 15 height 17
click at [478, 177] on button at bounding box center [470, 180] width 18 height 18
click at [475, 253] on button at bounding box center [470, 249] width 18 height 18
click at [466, 321] on button at bounding box center [470, 317] width 18 height 18
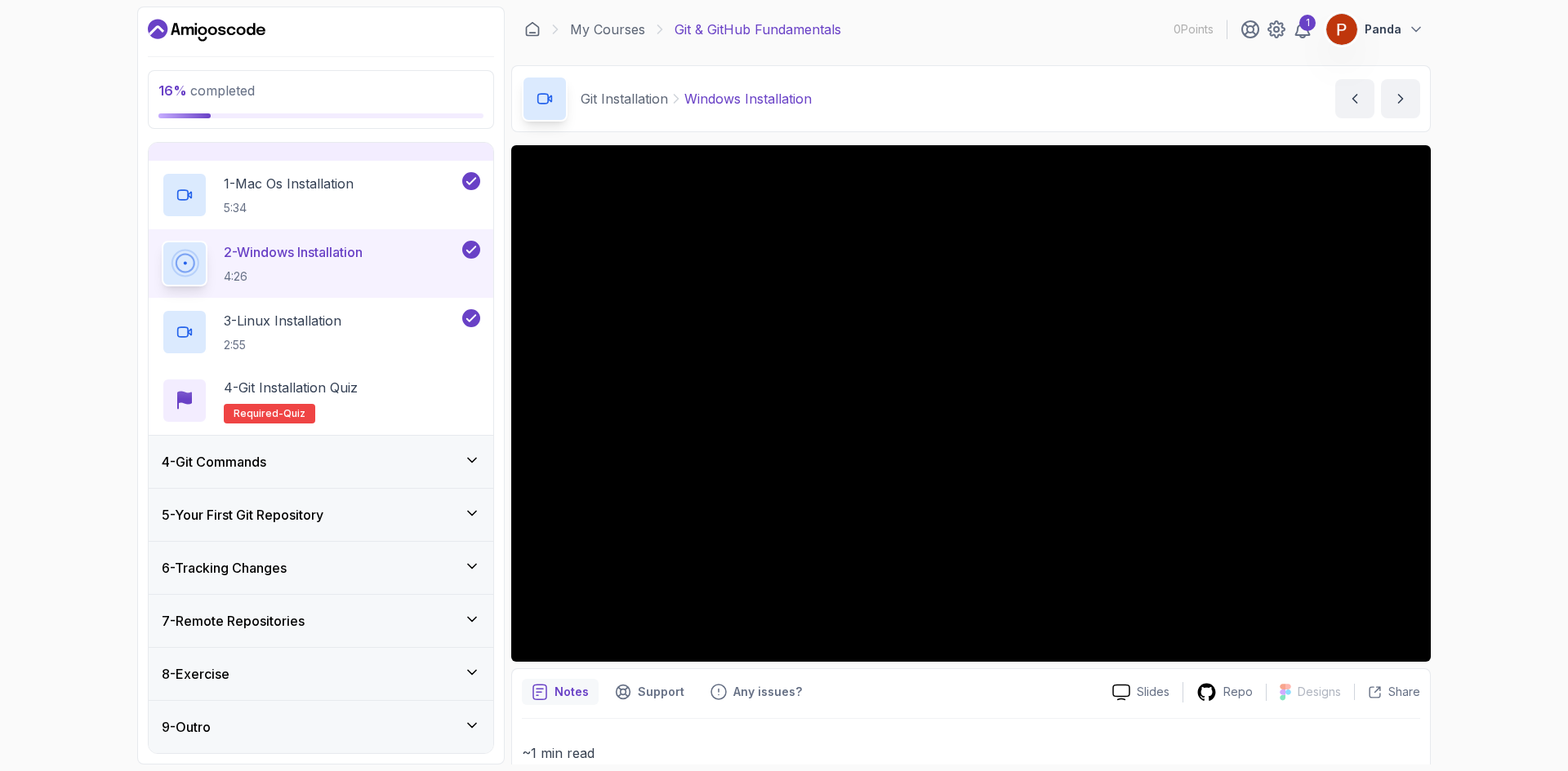
click at [88, 292] on div "16 % completed 1 - Intro 2 - Getting Started With Git 3 - Git Installation 1 - …" at bounding box center [784, 385] width 1568 height 771
click at [350, 397] on p "4 - Git Installation Quiz" at bounding box center [291, 387] width 134 height 19
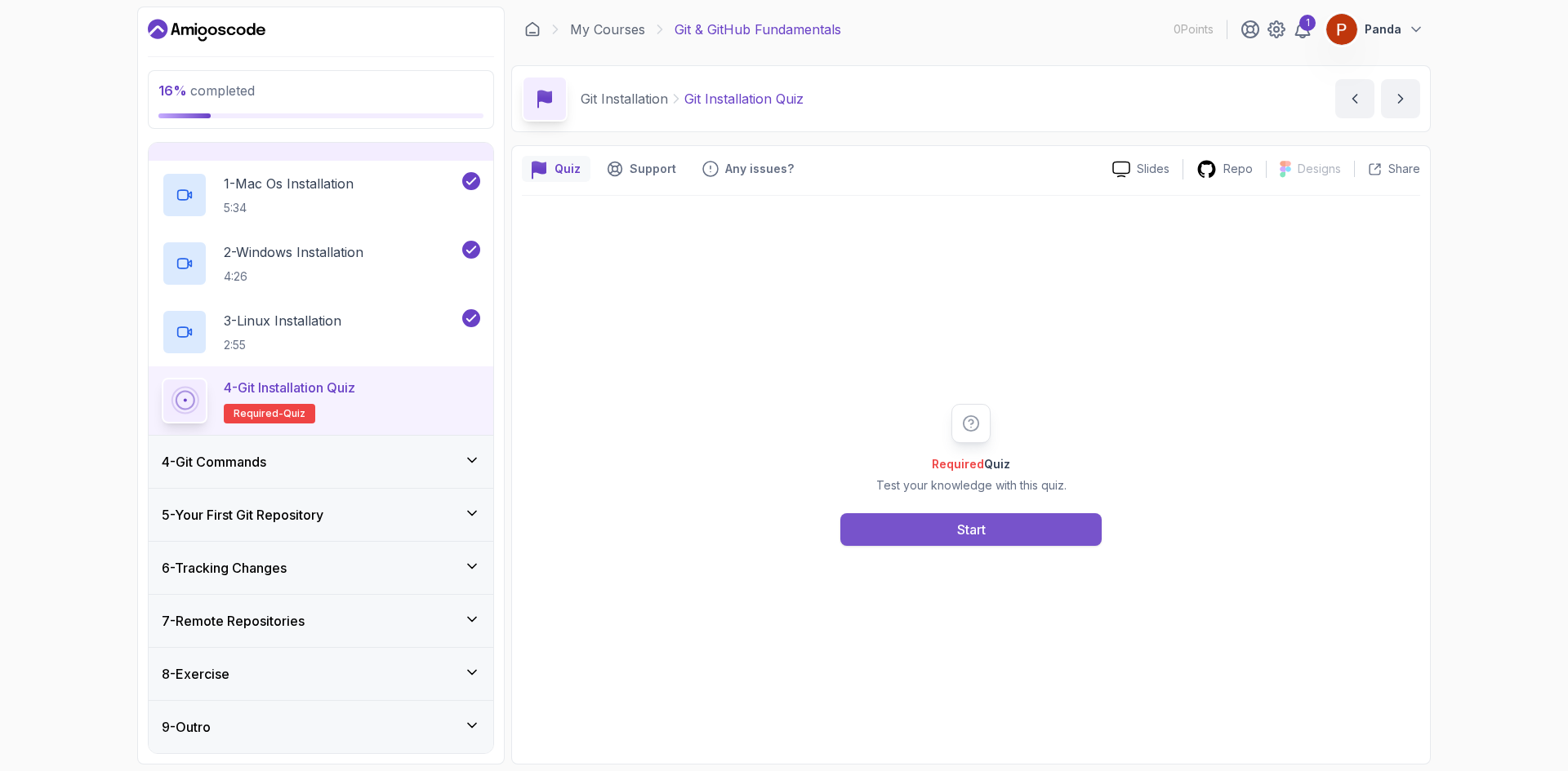
click at [981, 535] on div "Start" at bounding box center [972, 529] width 29 height 19
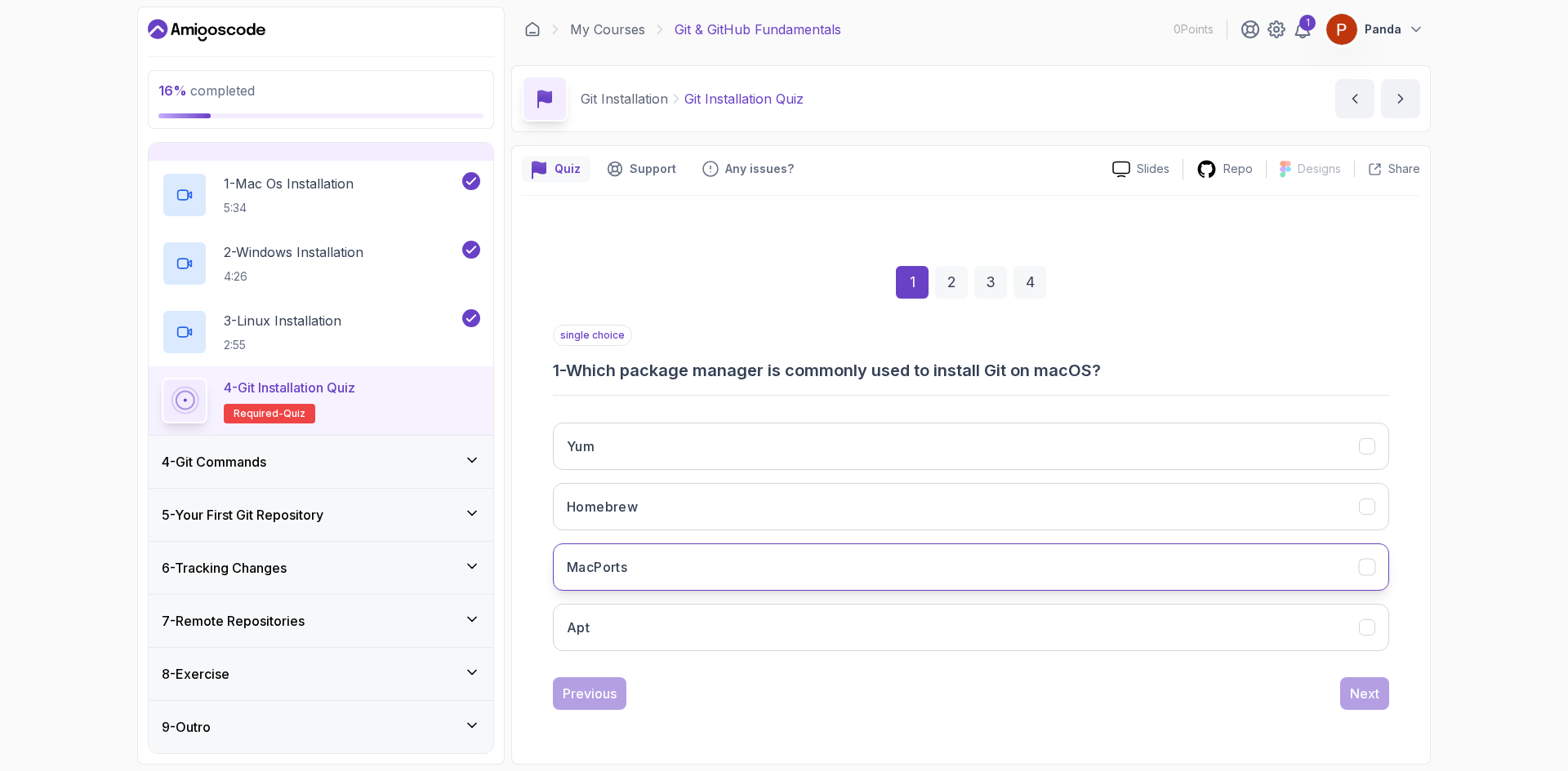
click at [661, 563] on button "MacPorts" at bounding box center [971, 566] width 836 height 47
click at [1359, 684] on div "Next" at bounding box center [1365, 693] width 30 height 19
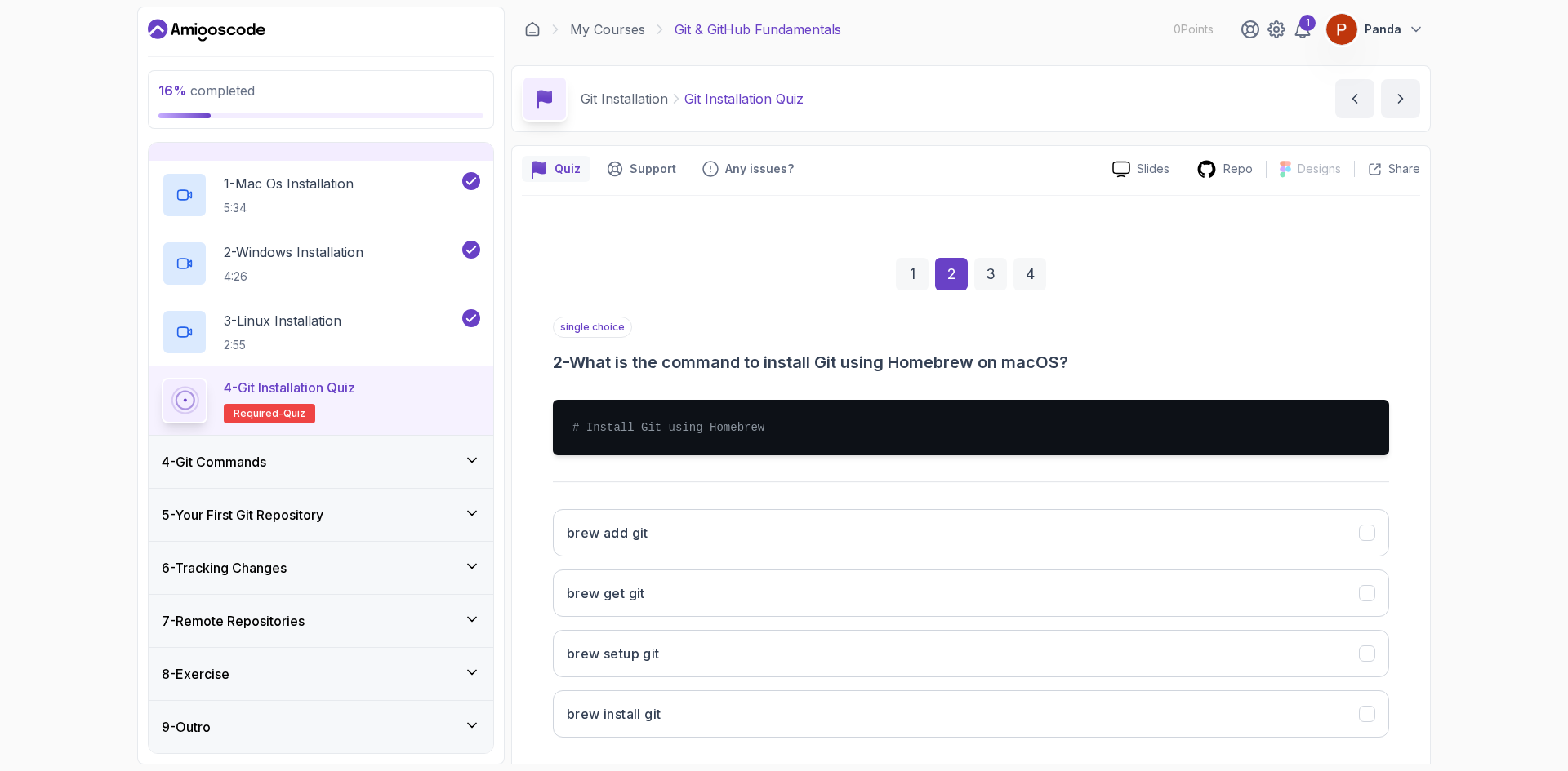
scroll to position [79, 0]
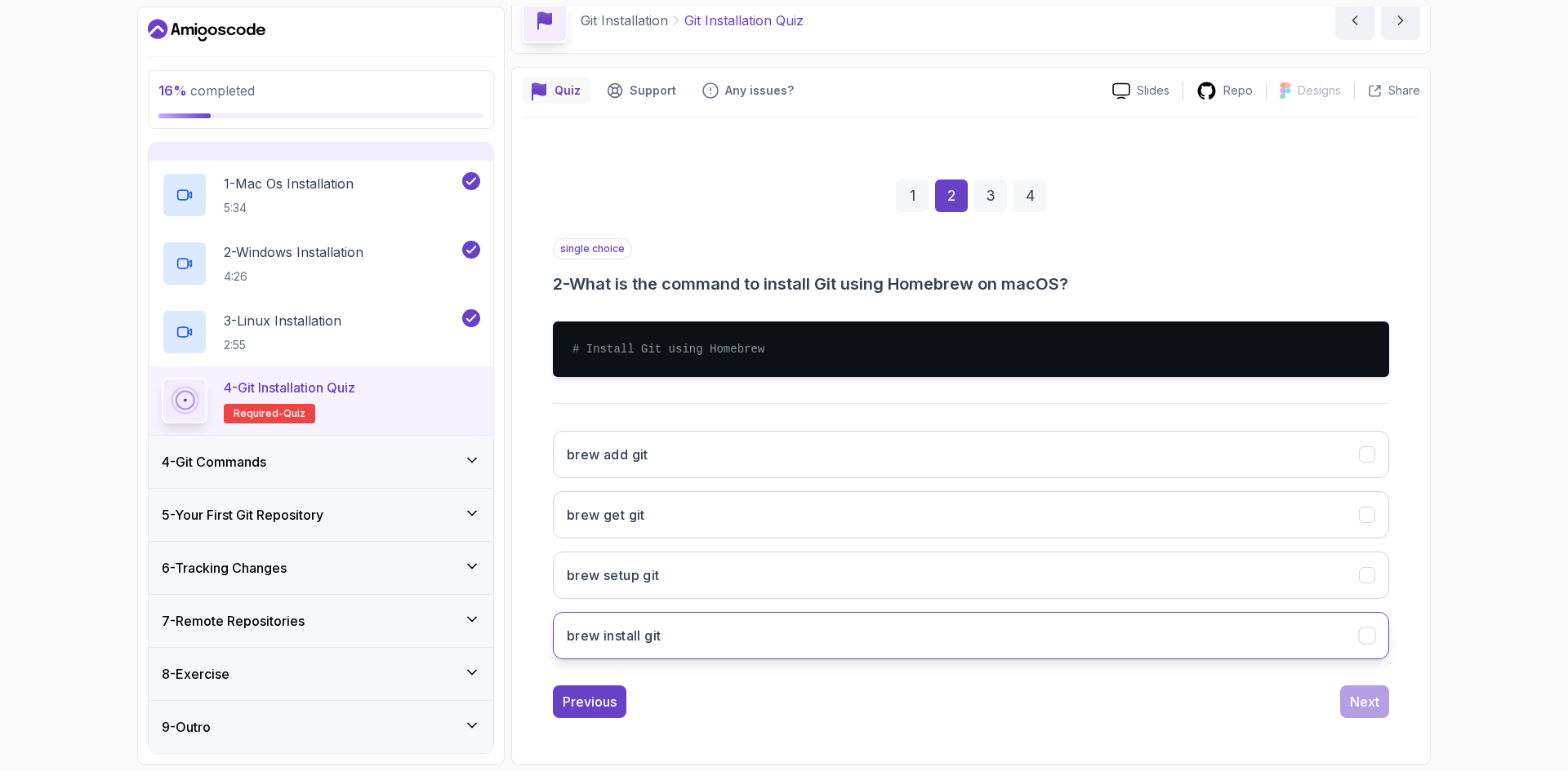
click at [685, 637] on button "brew install git" at bounding box center [971, 635] width 836 height 47
click at [1359, 705] on div "Next" at bounding box center [1365, 702] width 30 height 19
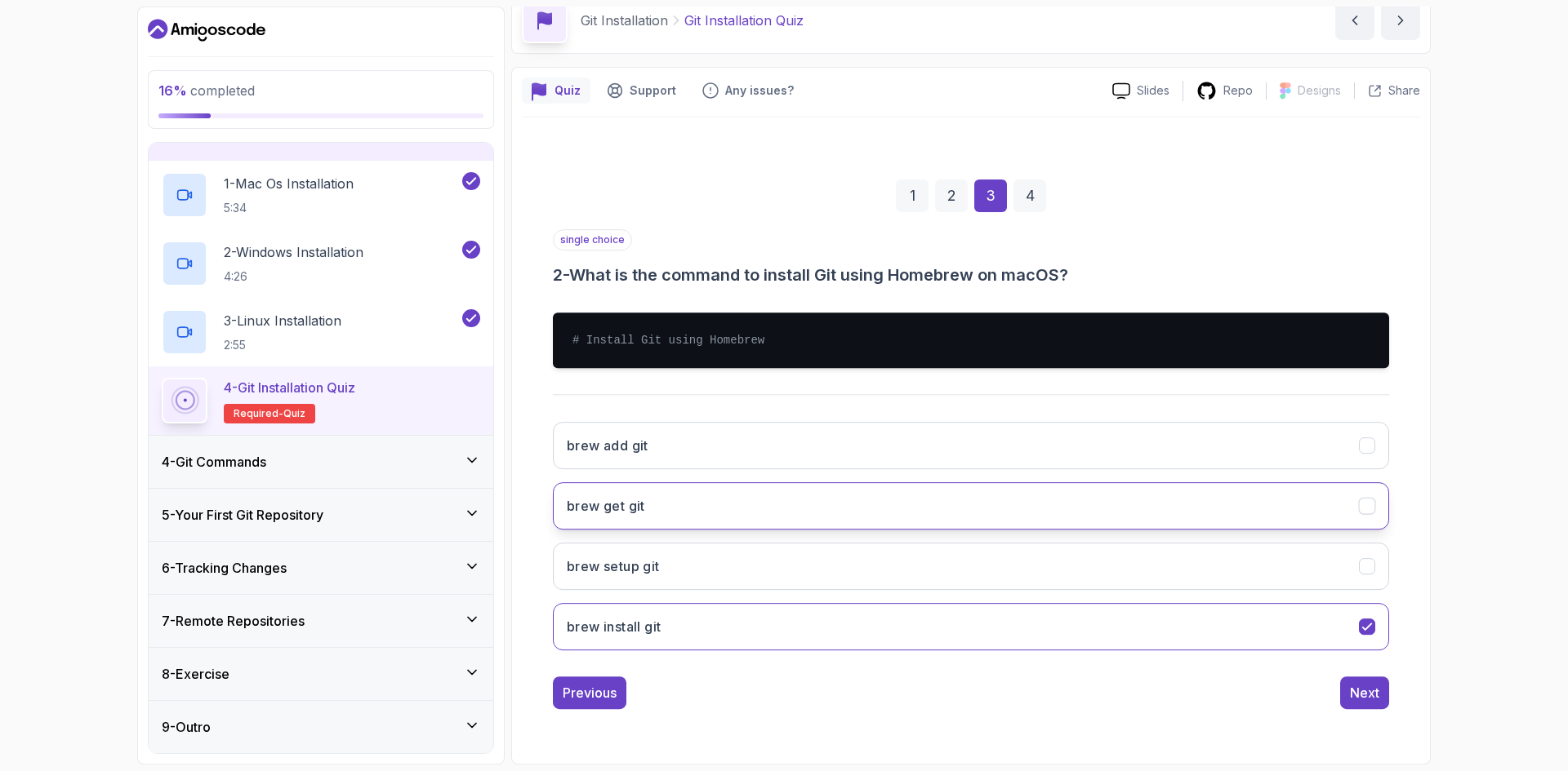
scroll to position [0, 0]
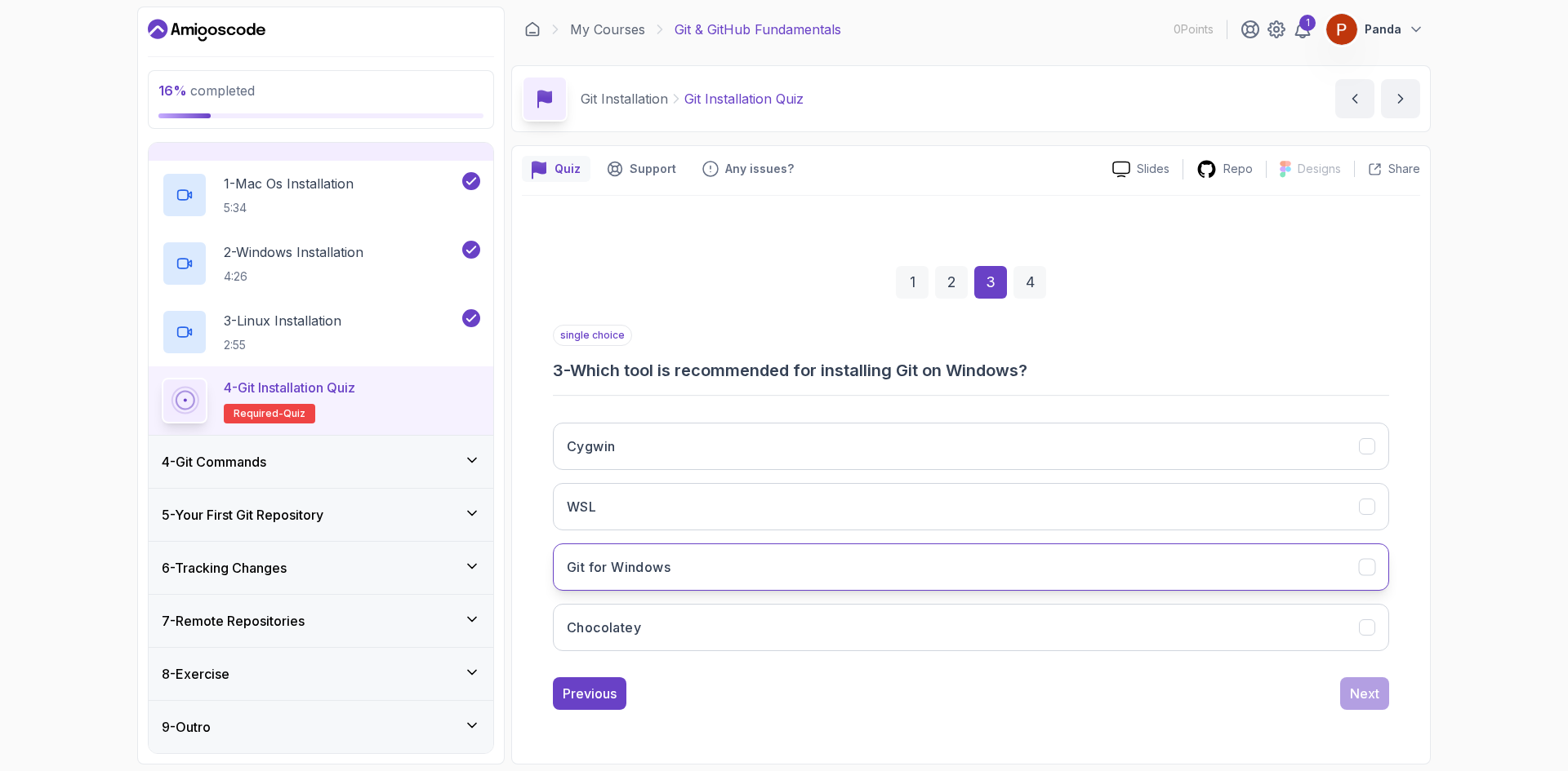
click at [694, 572] on button "Git for Windows" at bounding box center [971, 566] width 836 height 47
click at [1374, 709] on button "Next" at bounding box center [1364, 693] width 49 height 32
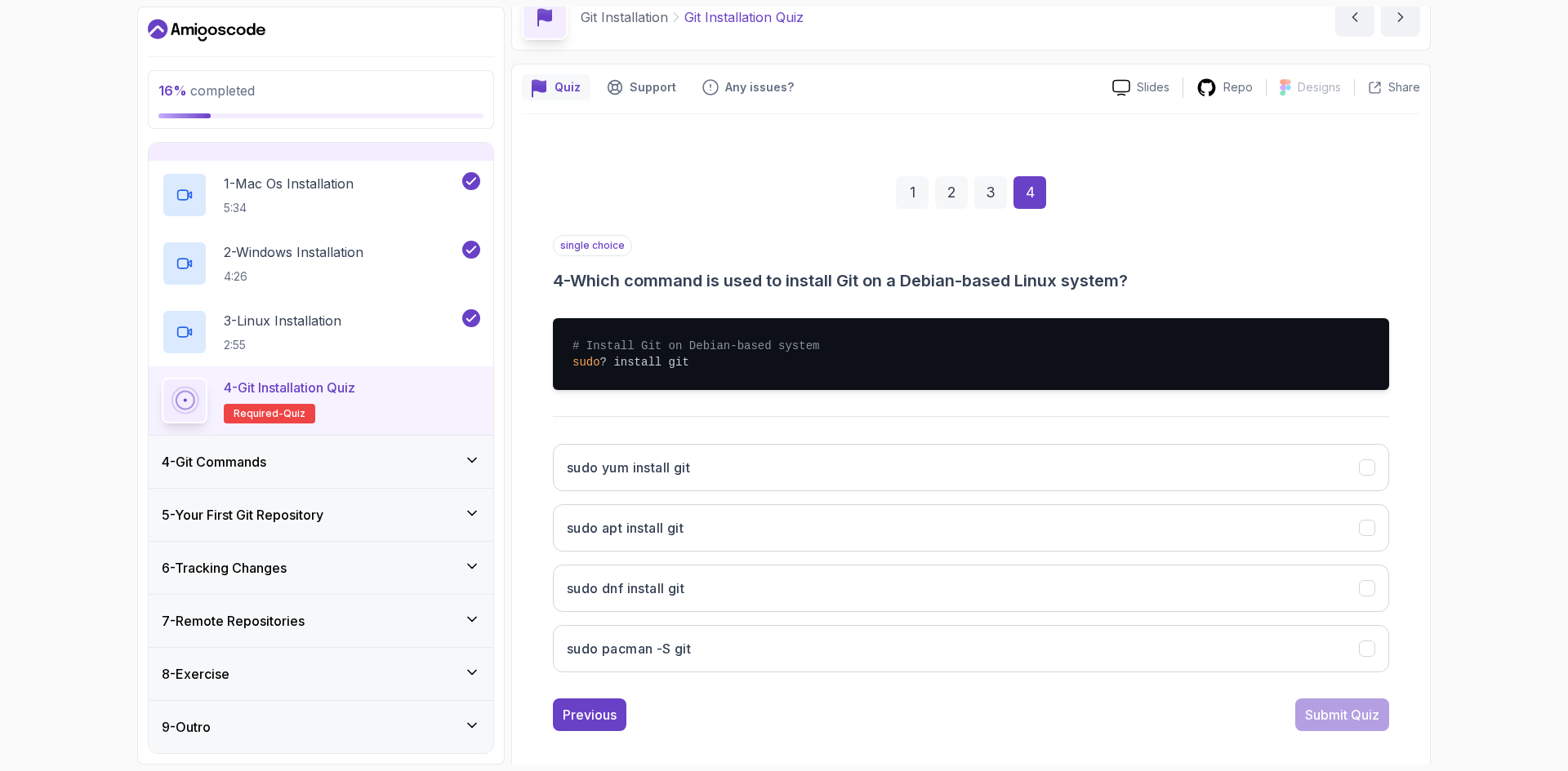
scroll to position [94, 0]
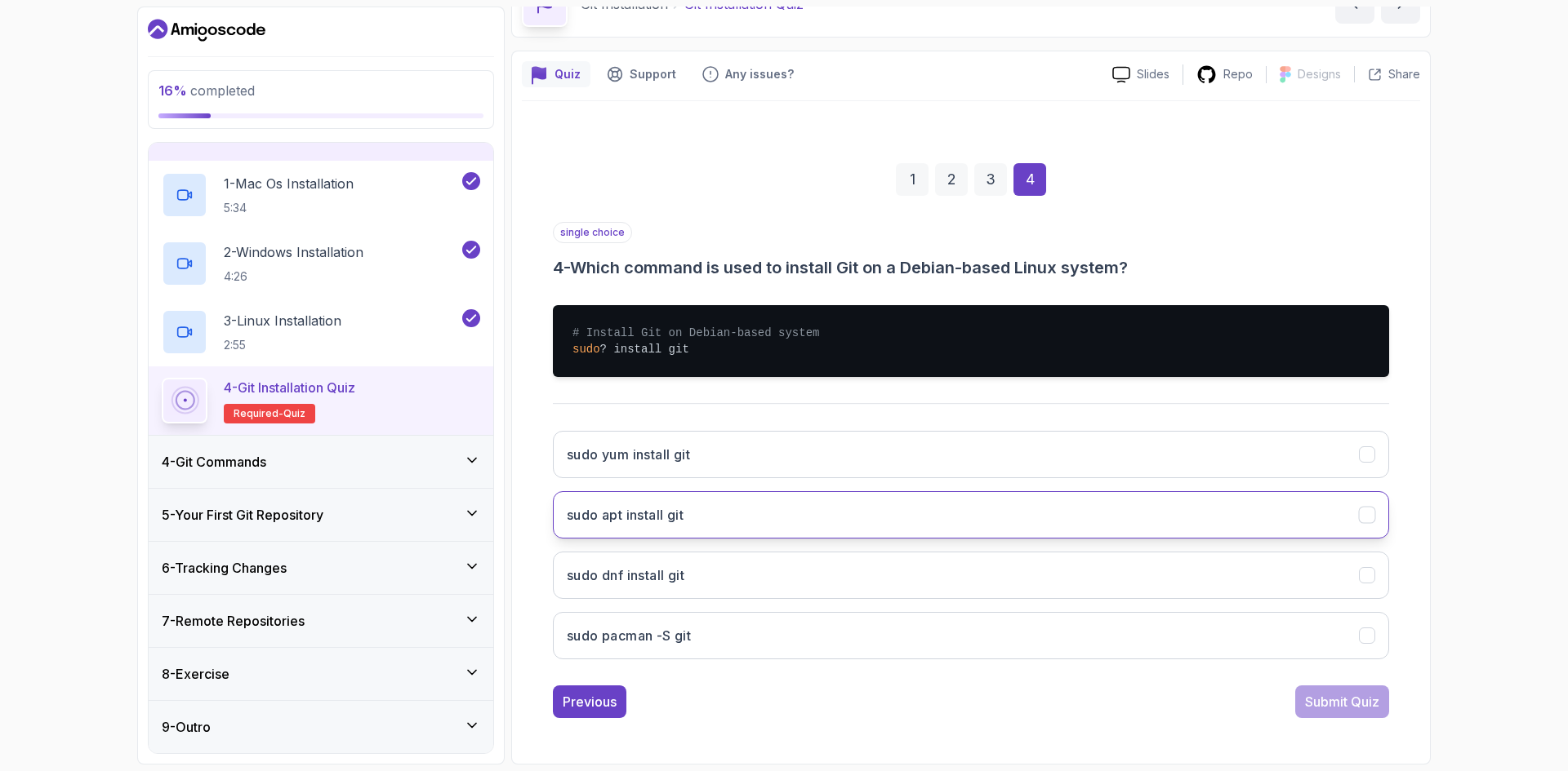
click at [742, 522] on button "sudo apt install git" at bounding box center [971, 515] width 836 height 47
click at [1300, 702] on button "Submit Quiz" at bounding box center [1342, 702] width 94 height 32
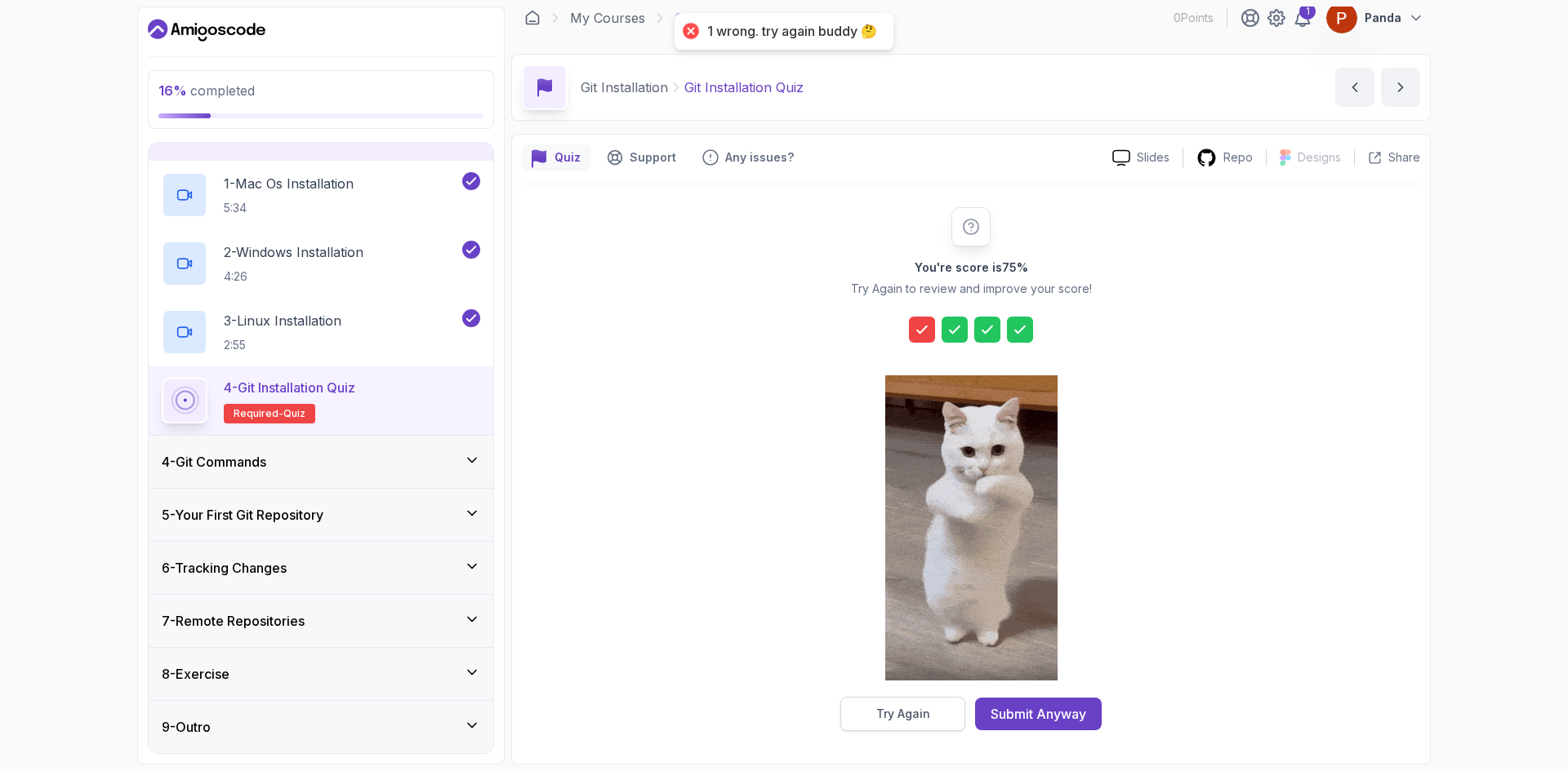
click at [899, 728] on button "Try Again" at bounding box center [903, 714] width 125 height 34
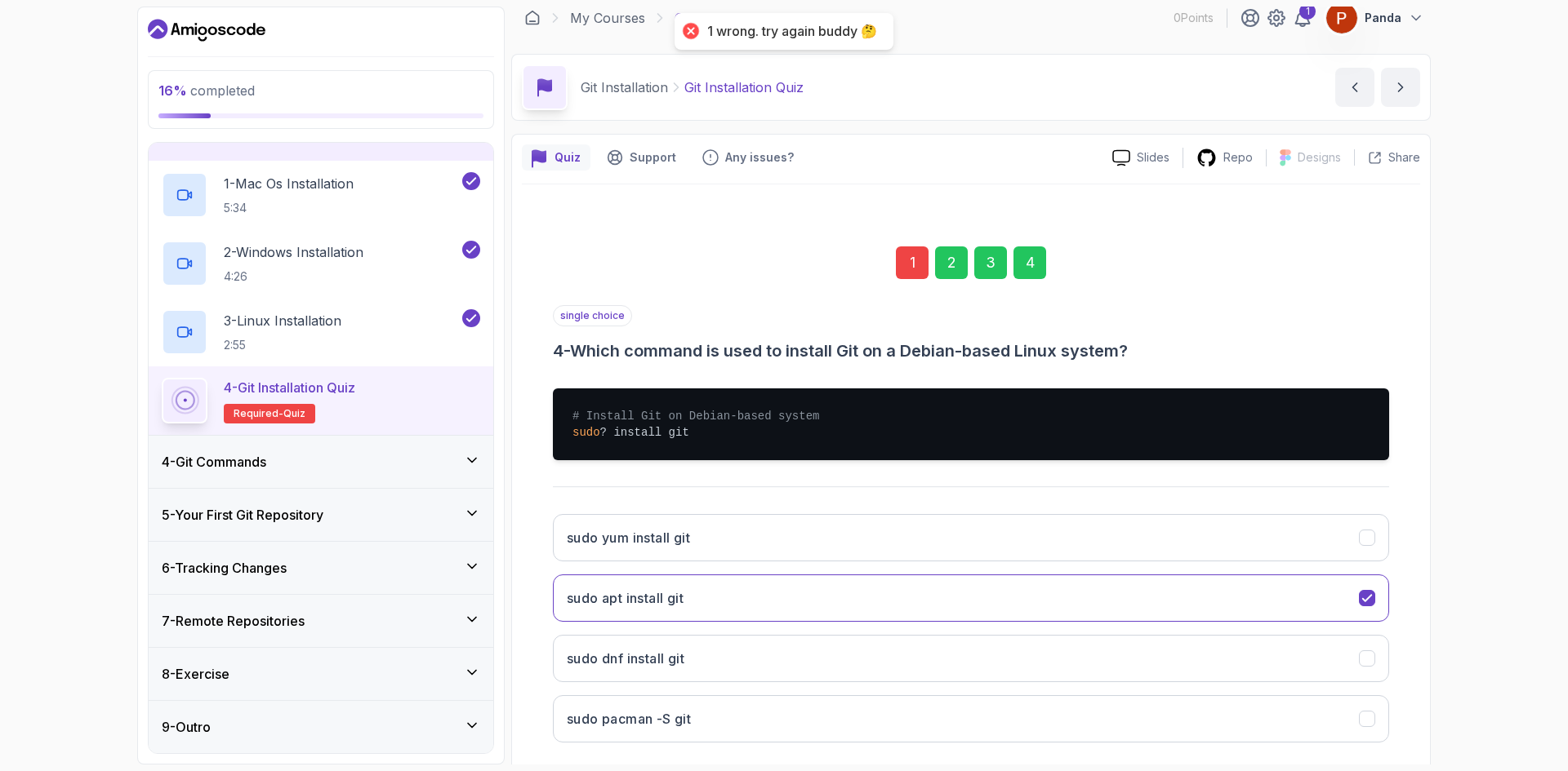
click at [912, 262] on div "1" at bounding box center [912, 262] width 32 height 32
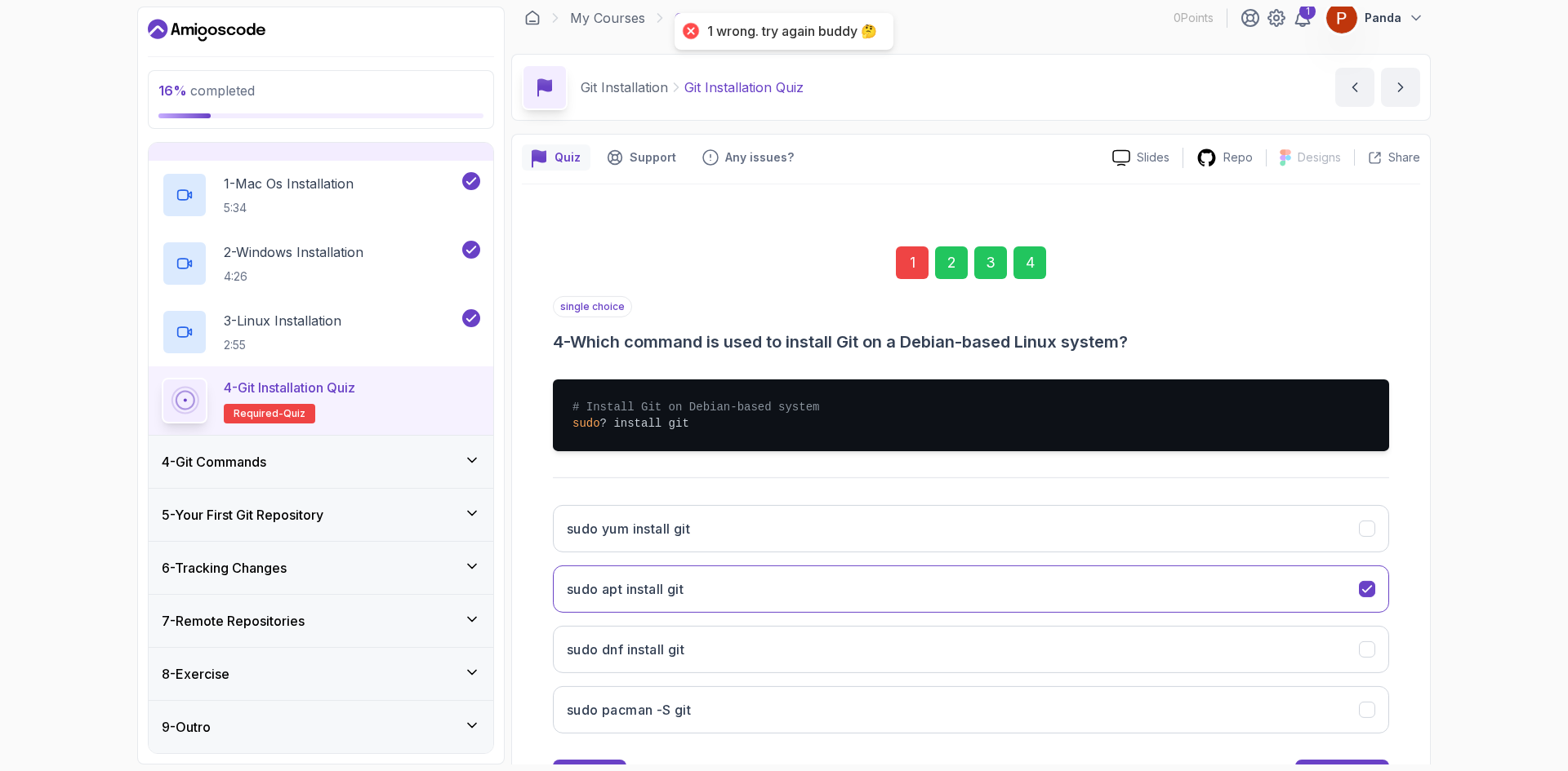
scroll to position [0, 0]
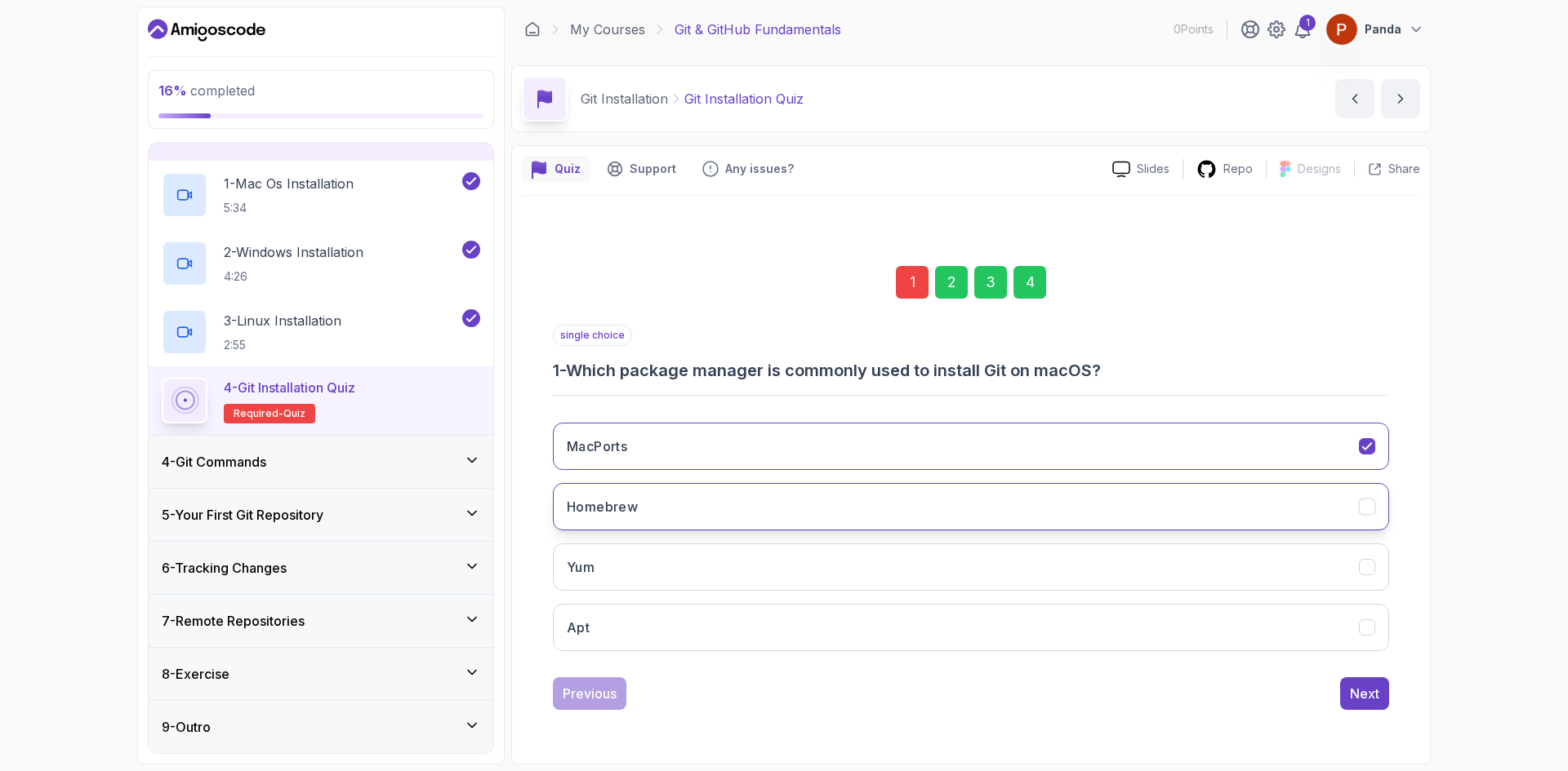
click at [684, 505] on button "Homebrew" at bounding box center [971, 506] width 836 height 47
click at [1374, 691] on div "Next" at bounding box center [1365, 693] width 30 height 19
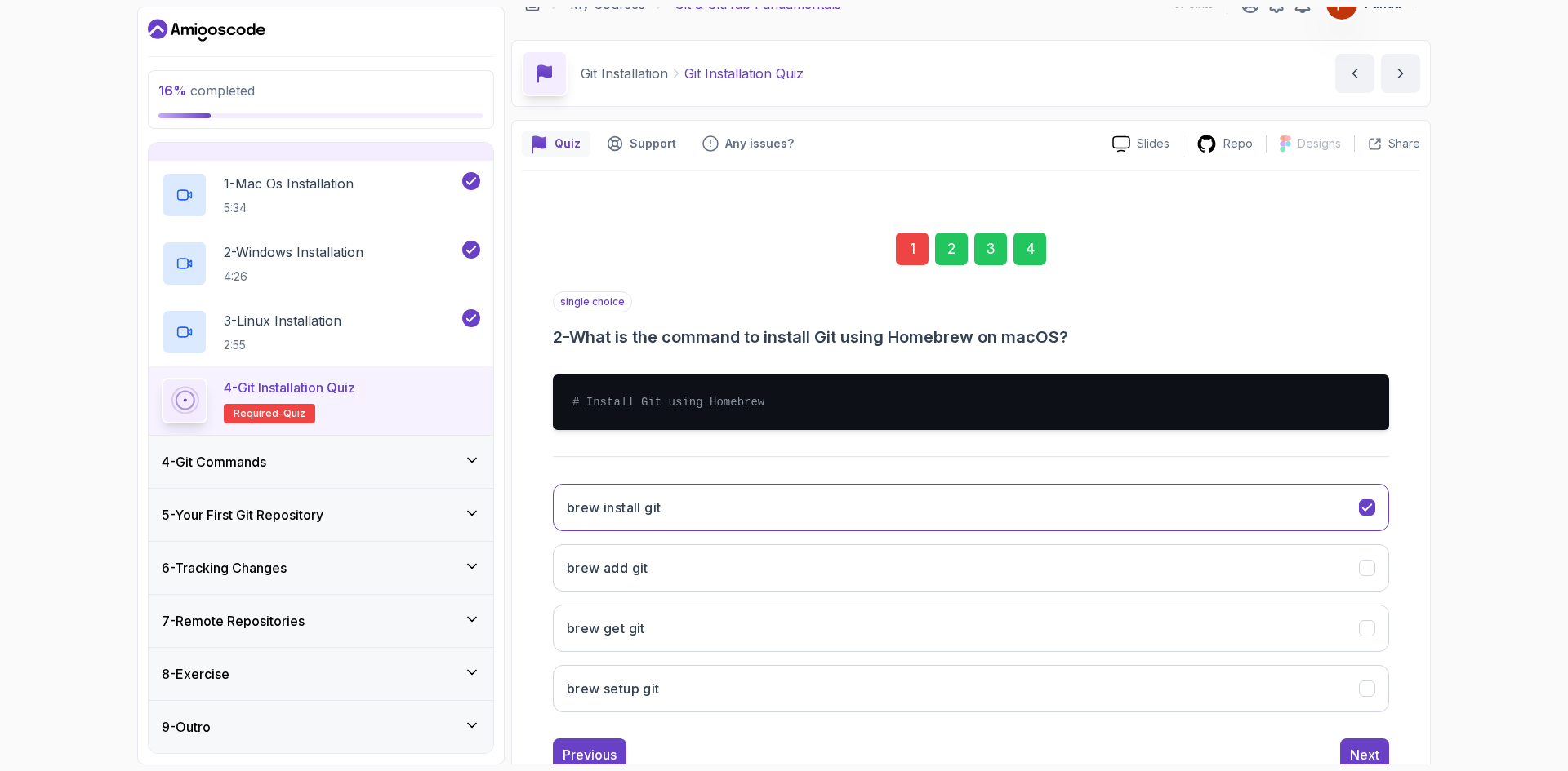
scroll to position [79, 0]
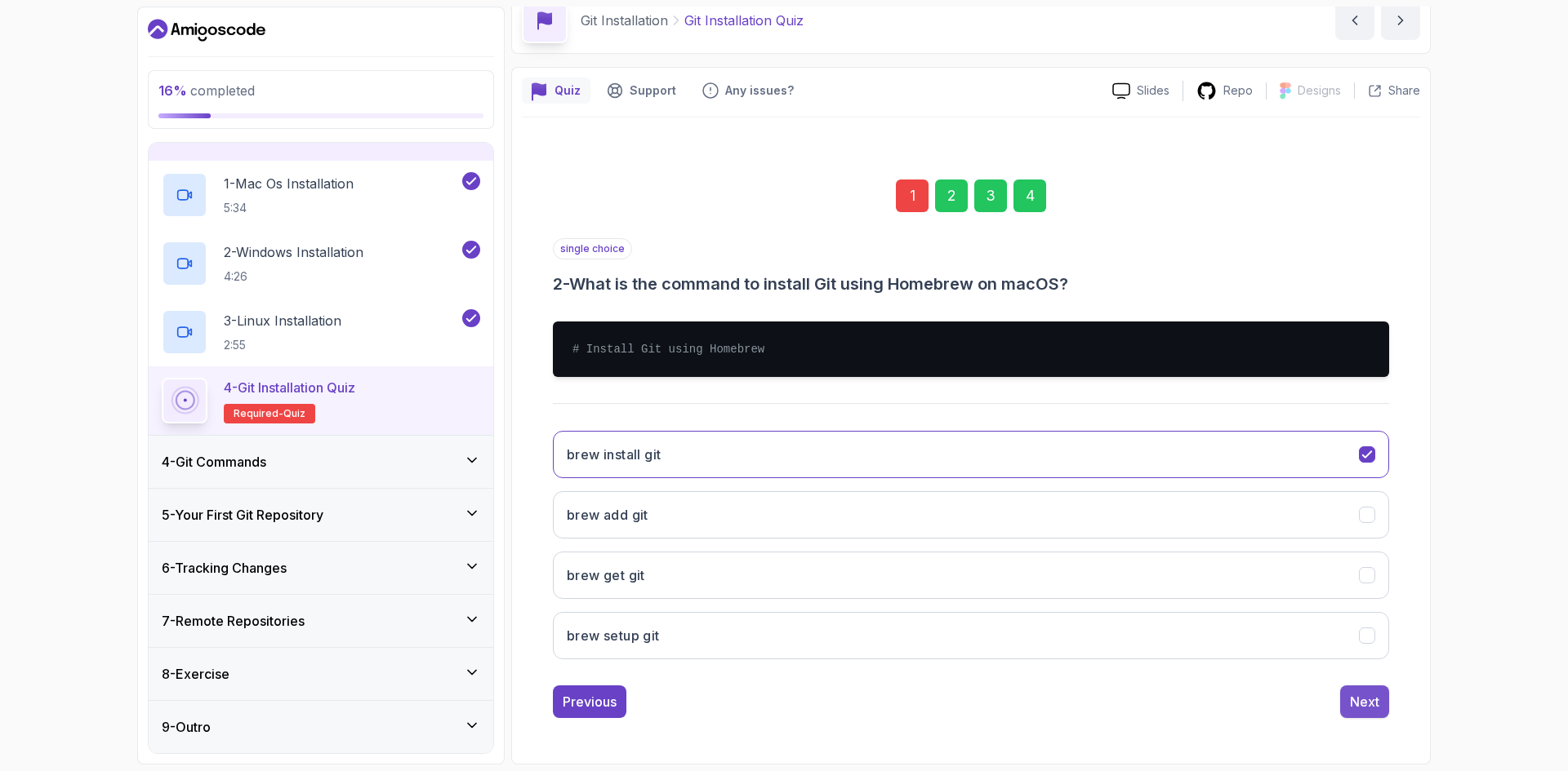
click at [1360, 699] on div "Next" at bounding box center [1365, 702] width 30 height 19
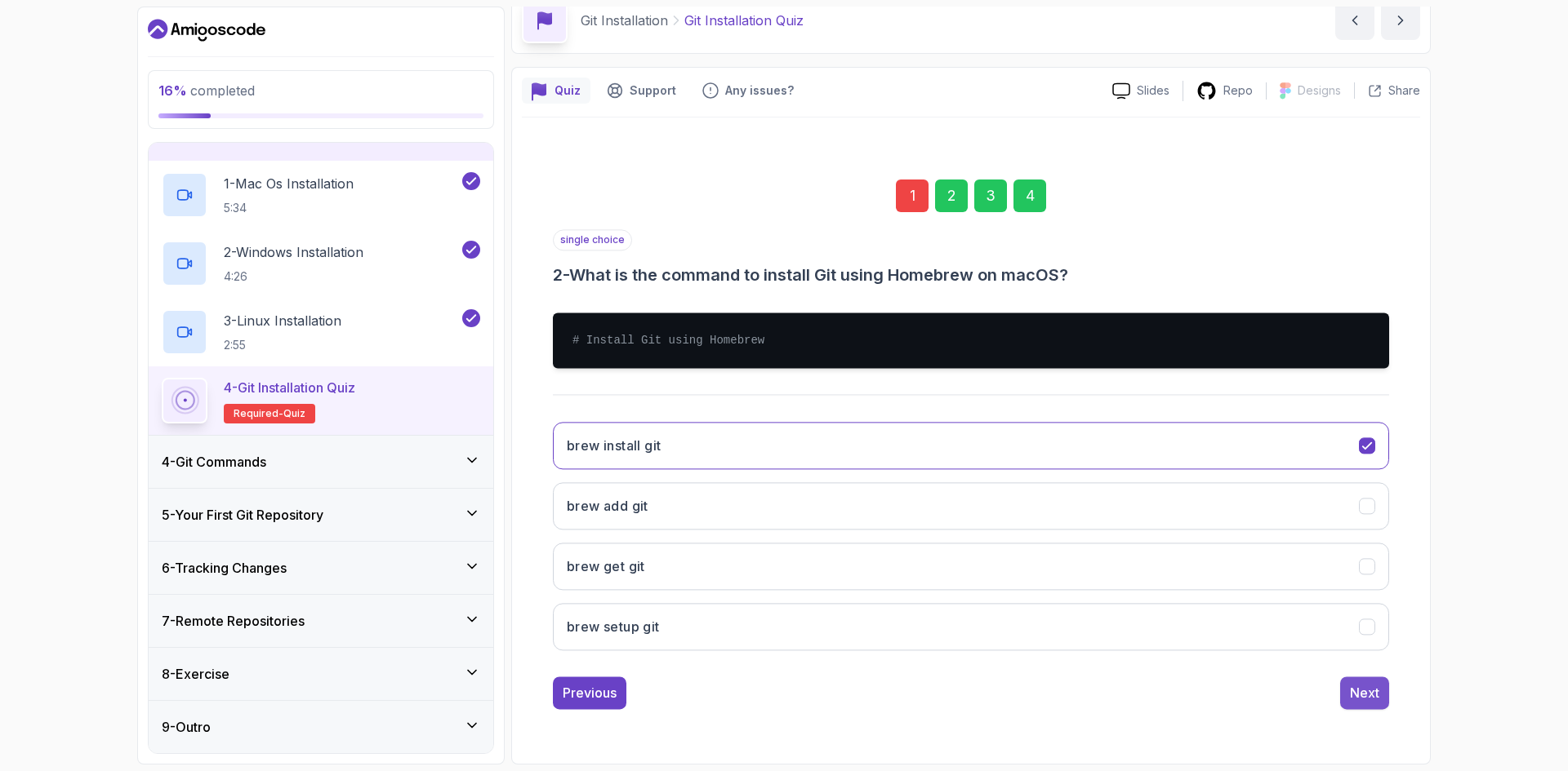
scroll to position [0, 0]
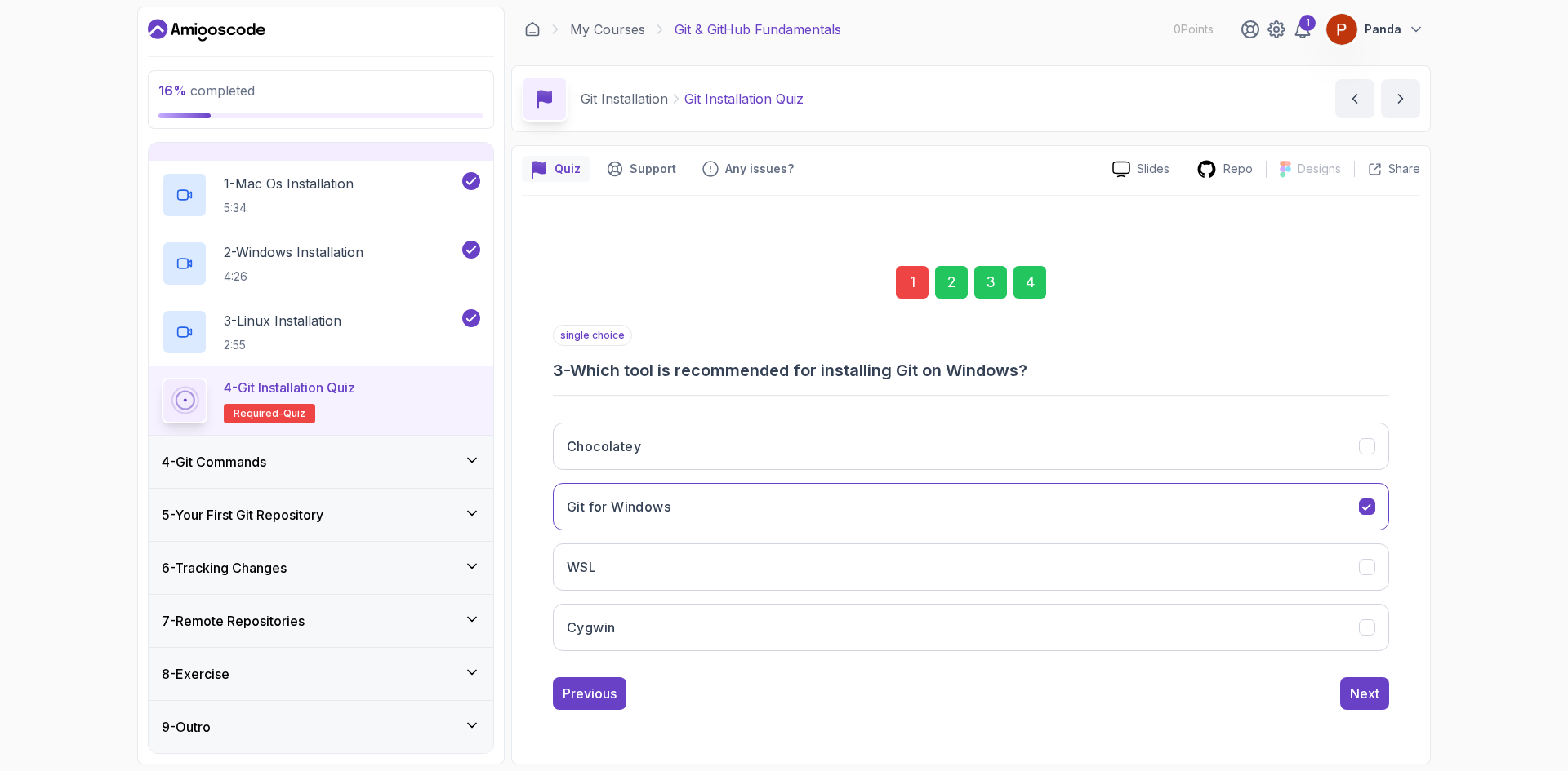
click at [1360, 699] on div "Next" at bounding box center [1365, 693] width 30 height 19
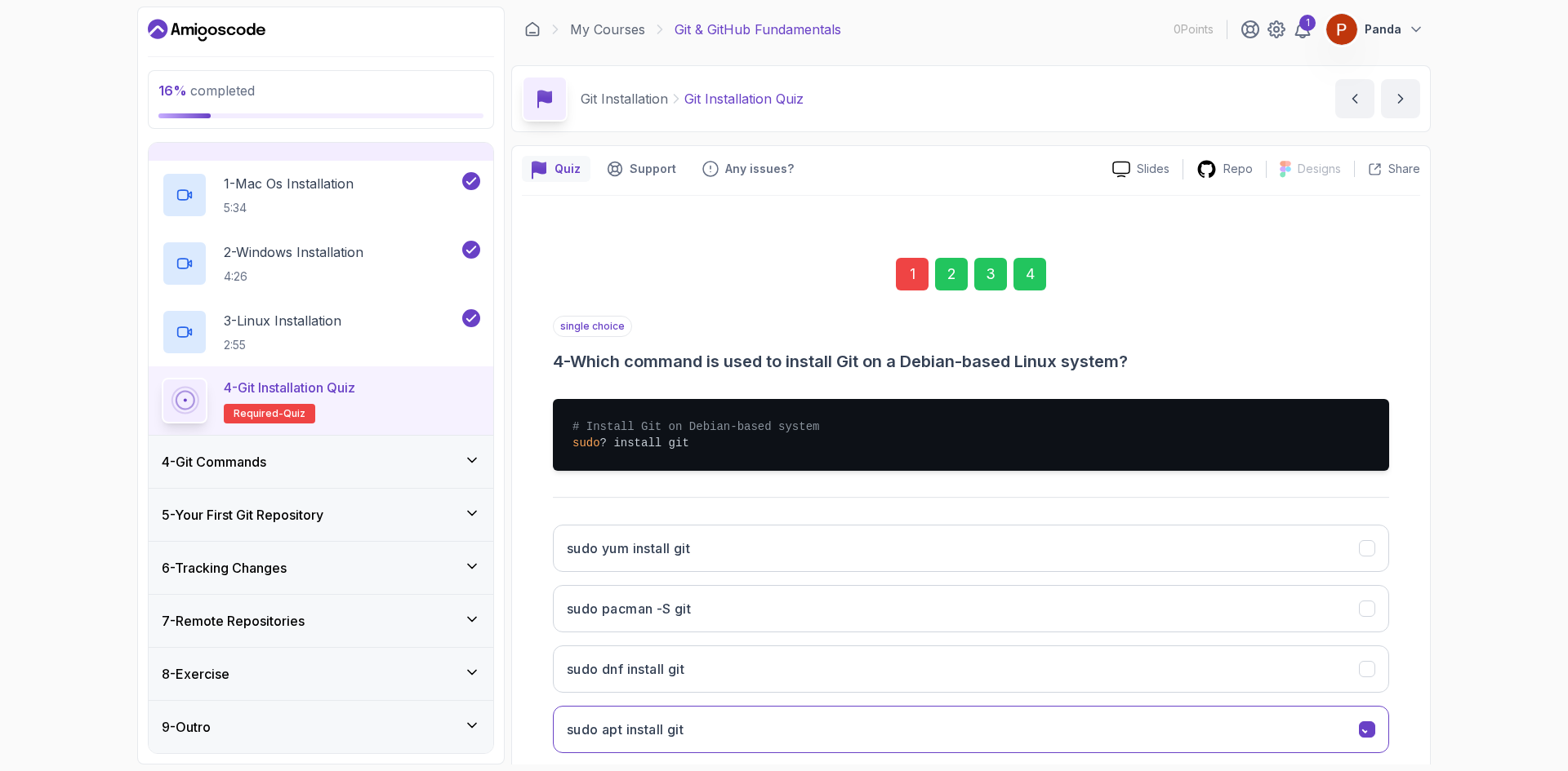
click at [1360, 699] on div "sudo yum install git sudo pacman -S git sudo dnf install git sudo apt install g…" at bounding box center [971, 639] width 836 height 255
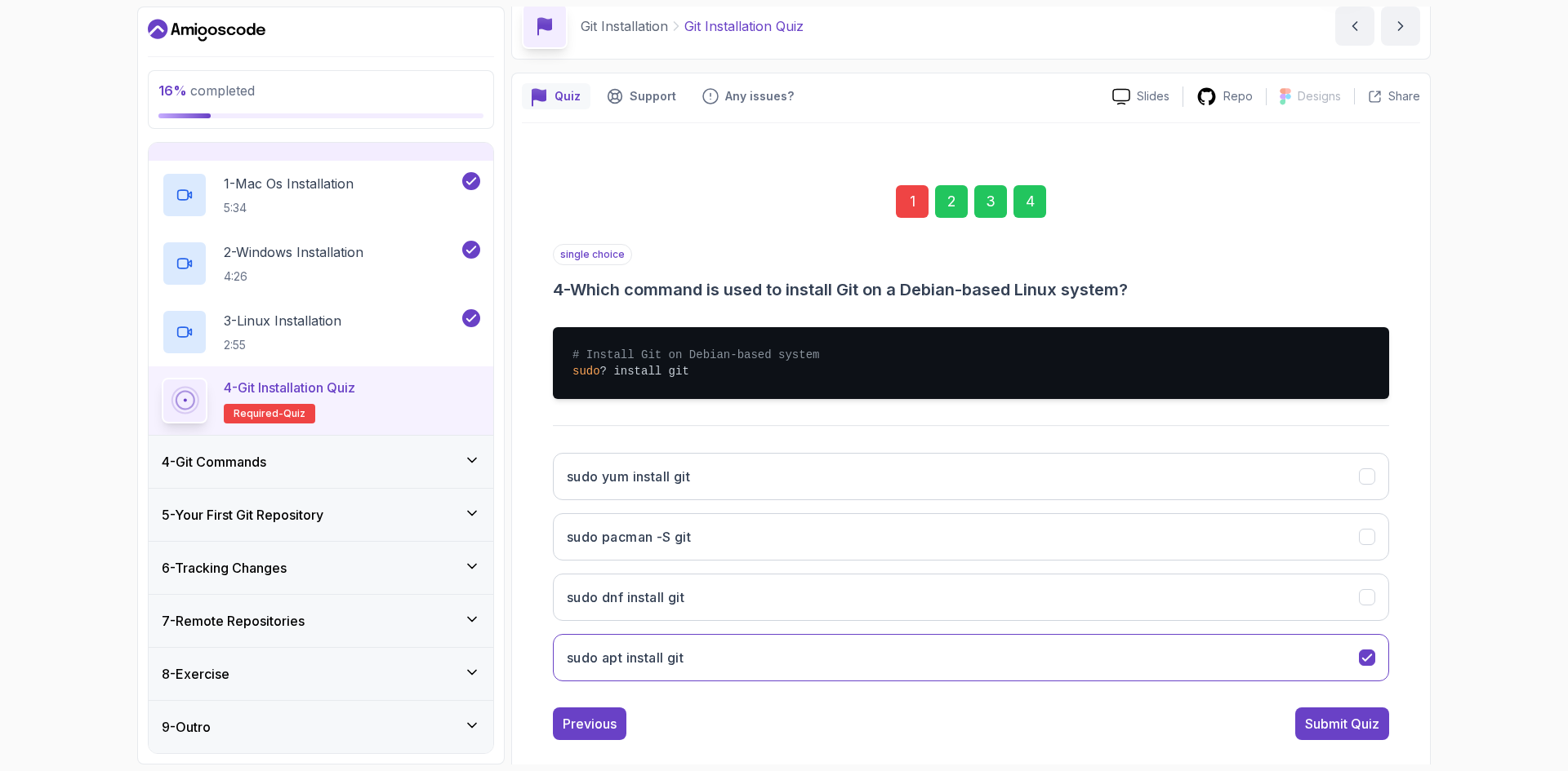
scroll to position [81, 0]
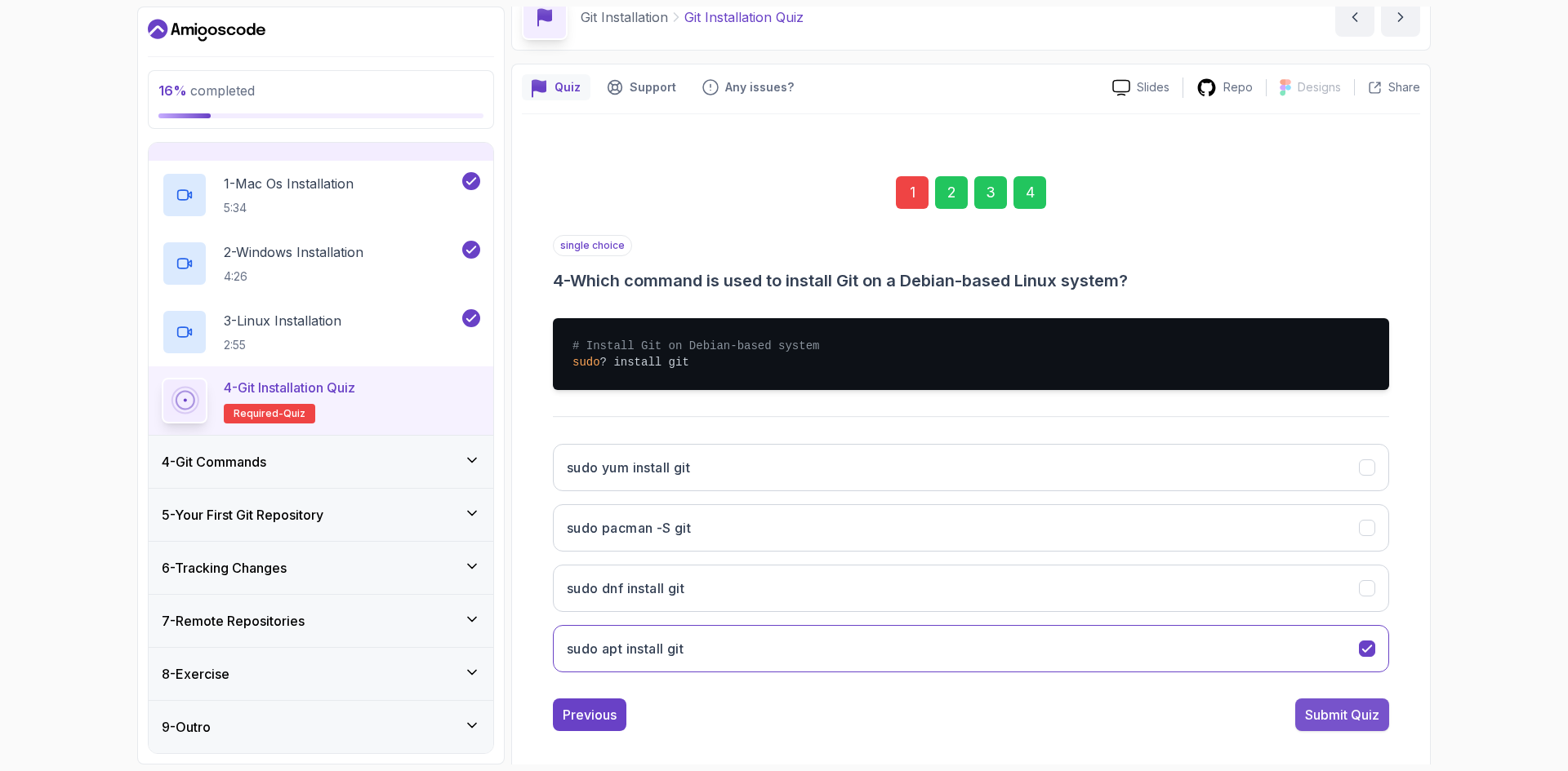
click at [1360, 709] on div "Submit Quiz" at bounding box center [1342, 715] width 74 height 19
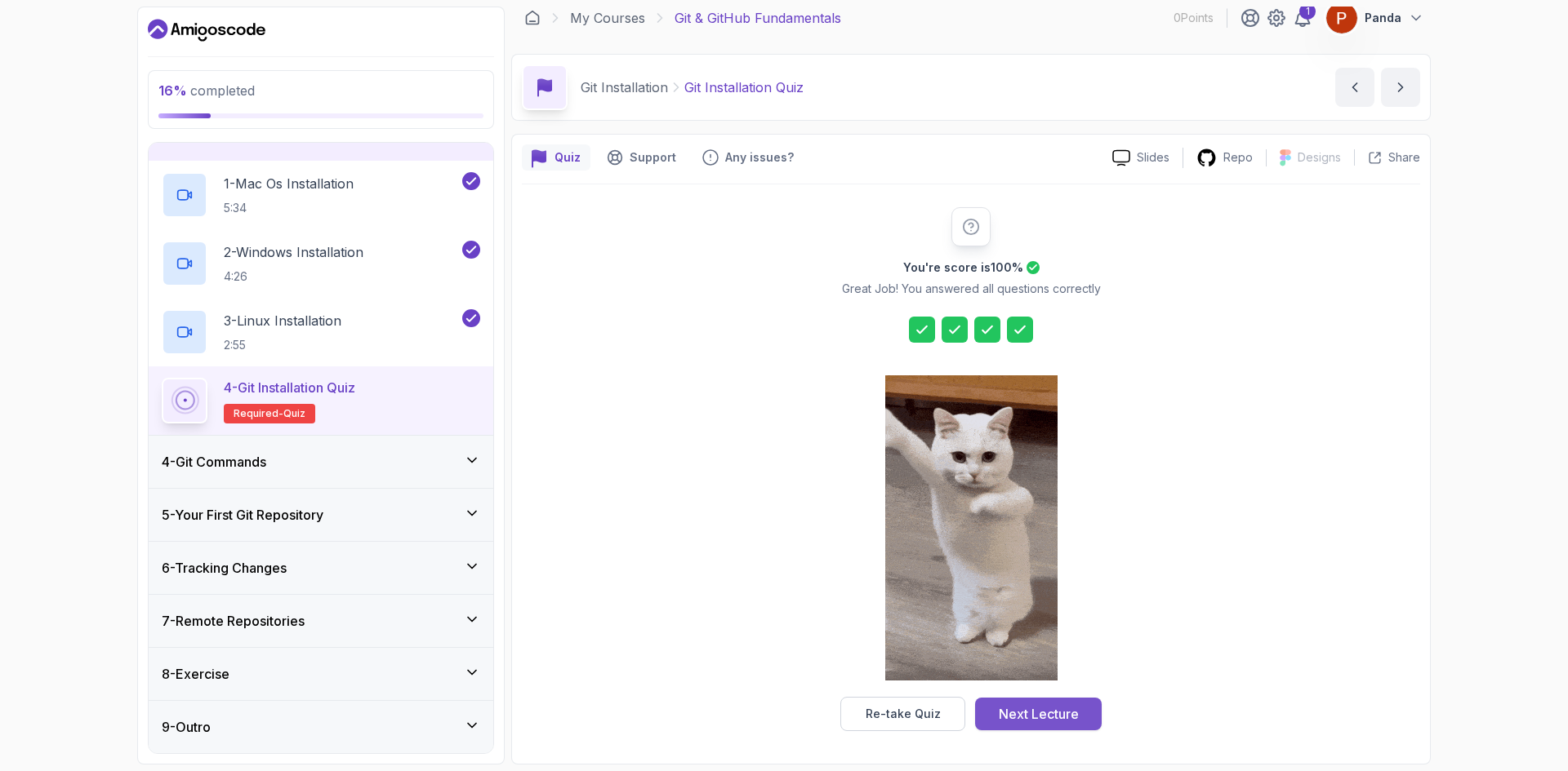
click at [1062, 720] on div "Next Lecture" at bounding box center [1039, 714] width 80 height 19
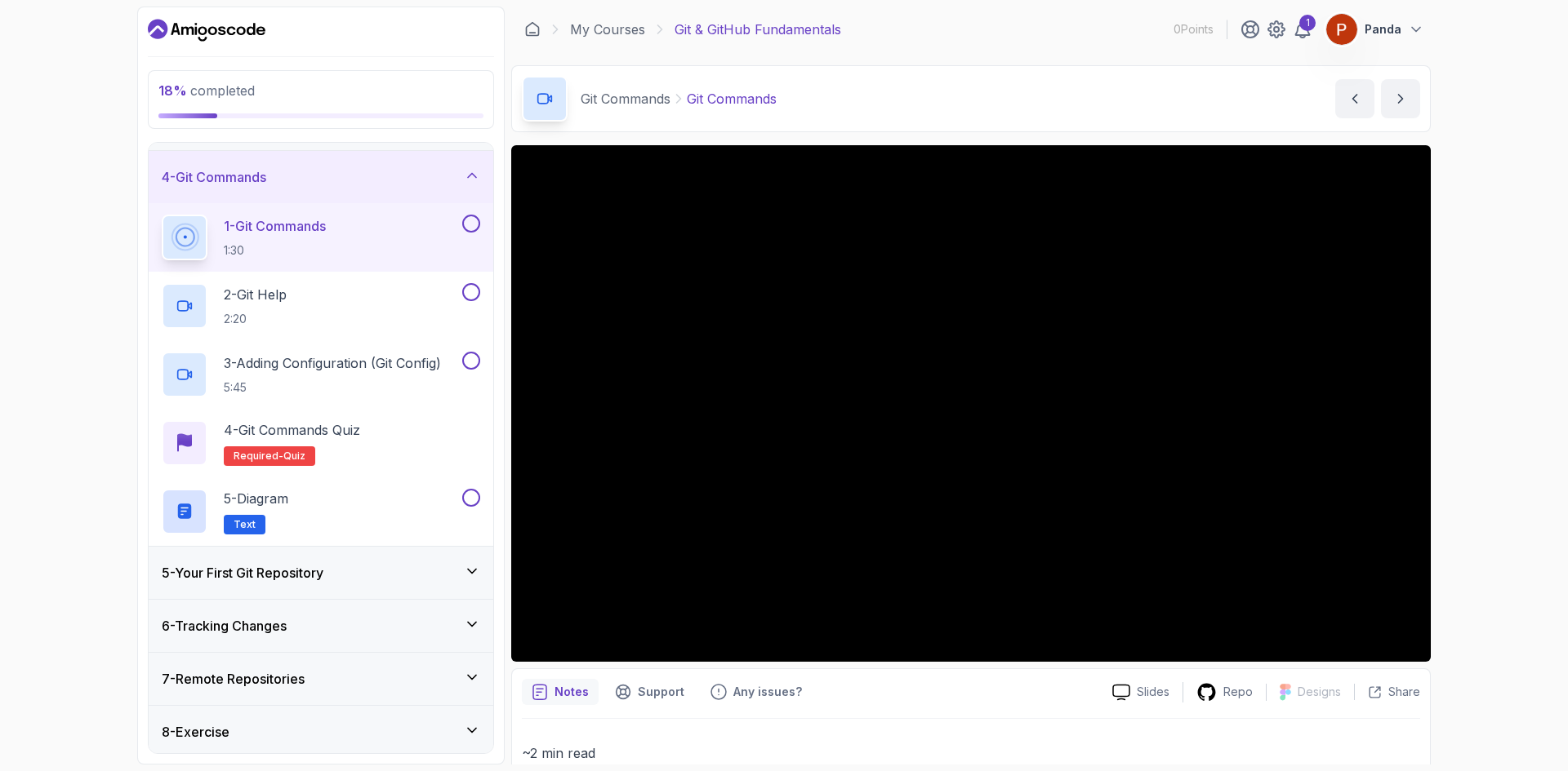
scroll to position [163, 0]
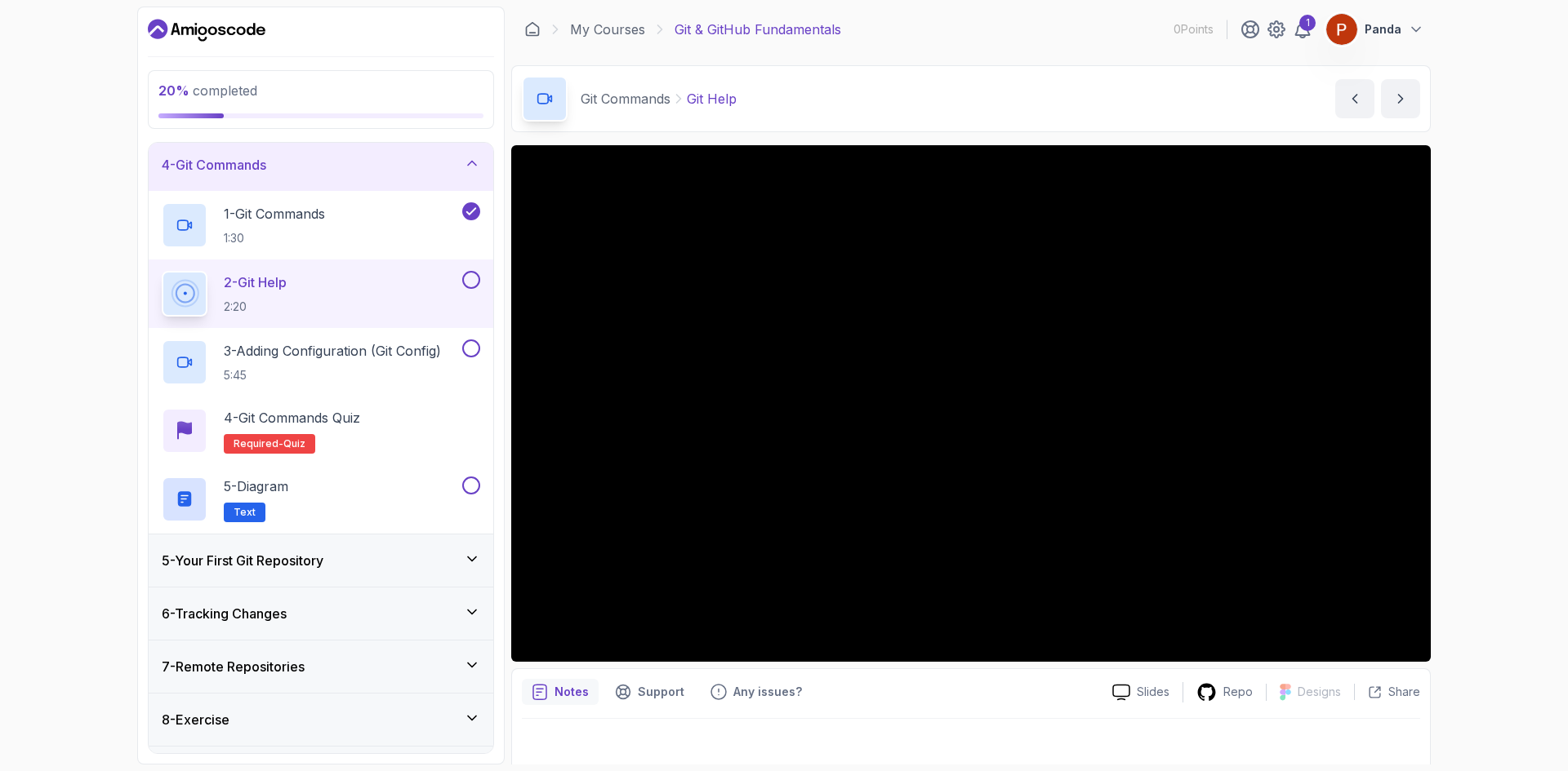
click at [100, 326] on div "20 % completed 1 - Intro 2 - Getting Started With Git 3 - Git Installation 4 - …" at bounding box center [784, 385] width 1568 height 771
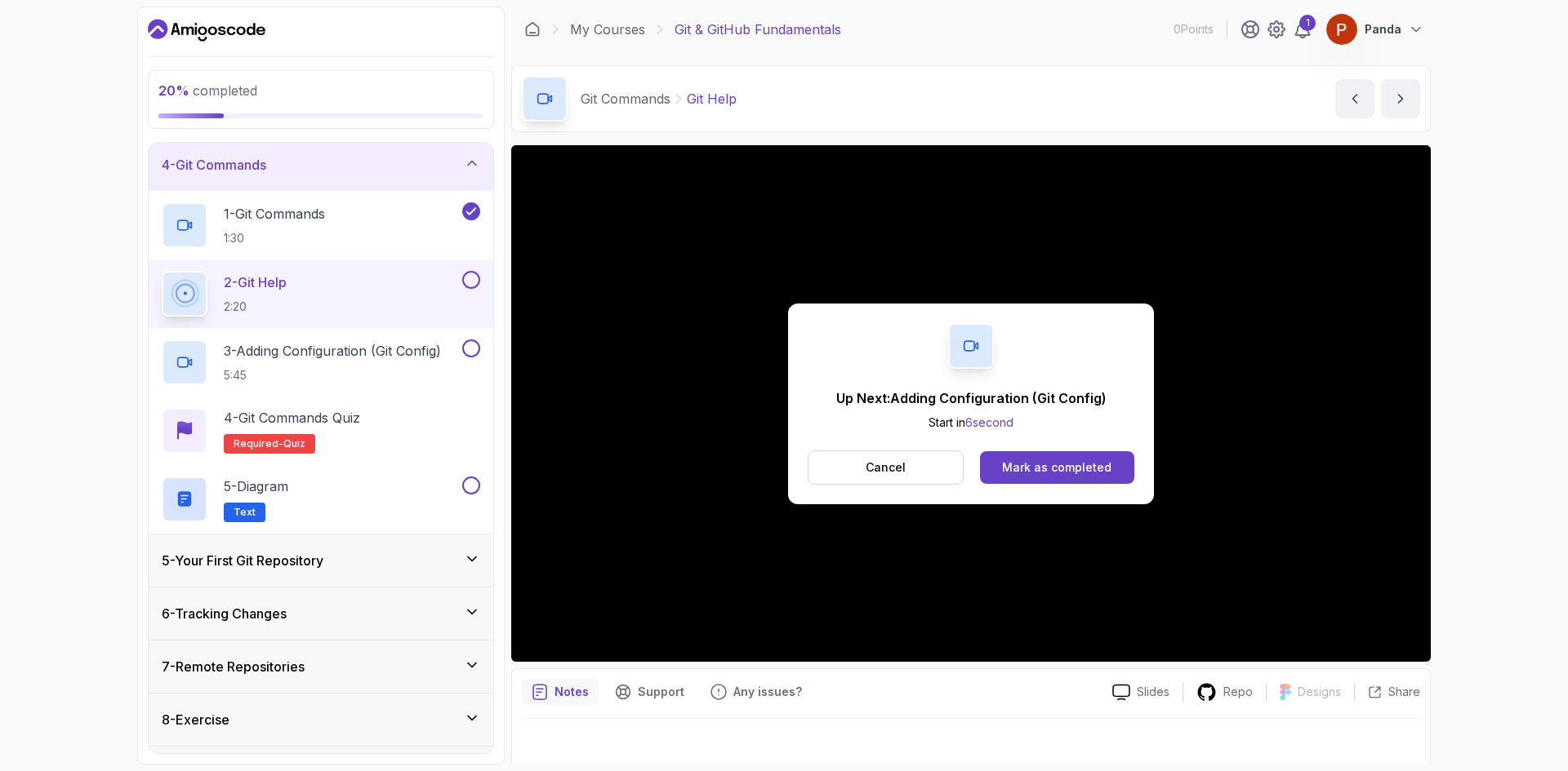
click at [142, 285] on div "20 % completed 1 - Intro 2 - Getting Started With Git 3 - Git Installation 4 - …" at bounding box center [320, 385] width 368 height 758
click at [364, 363] on h2 "3 - Adding Configuration (Git Config) 5:45" at bounding box center [332, 363] width 218 height 43
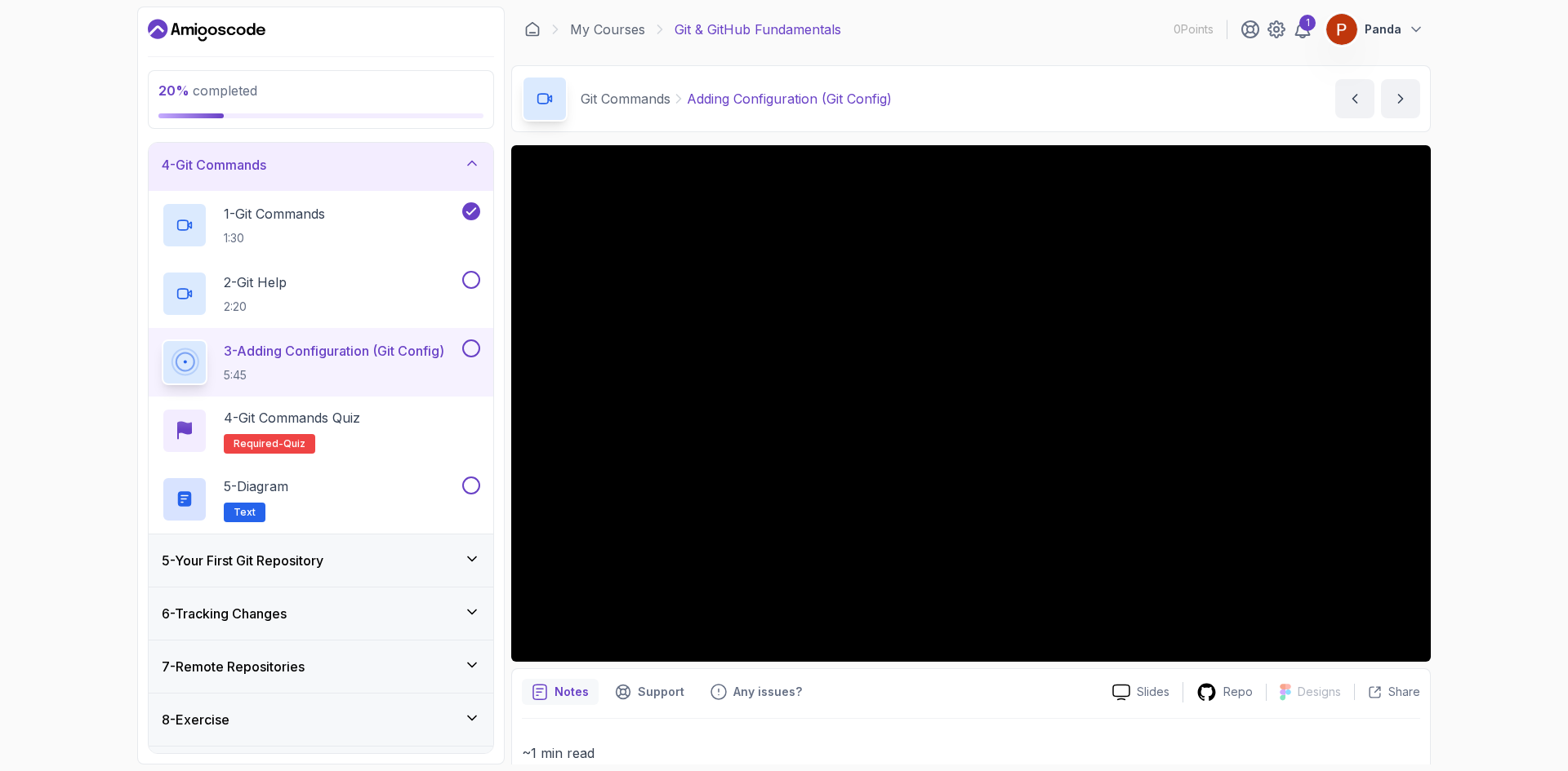
click at [45, 230] on div "20 % completed 1 - Intro 2 - Getting Started With Git 3 - Git Installation 4 - …" at bounding box center [784, 385] width 1568 height 771
click at [460, 287] on div at bounding box center [470, 280] width 21 height 18
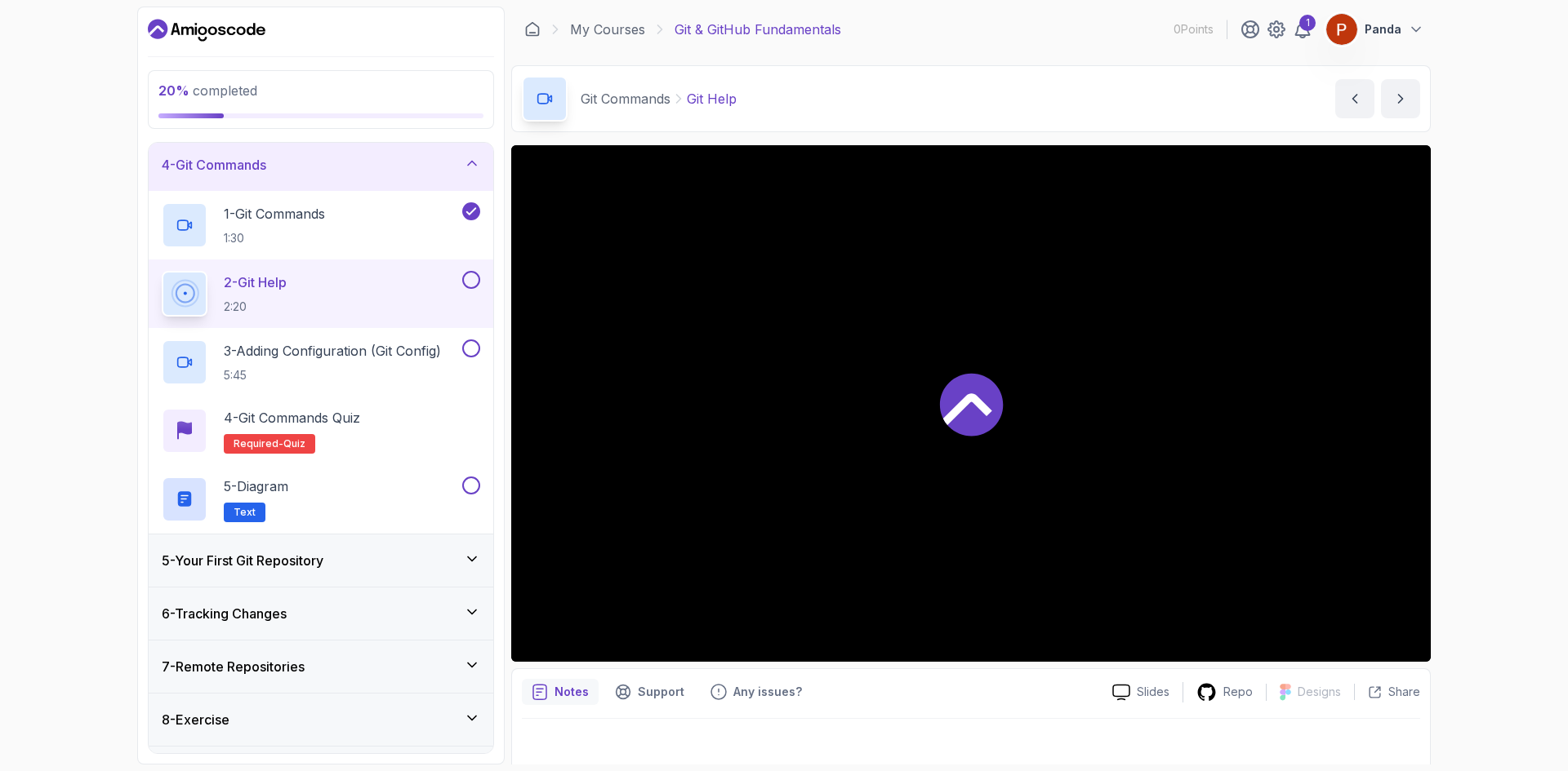
click at [470, 281] on button at bounding box center [470, 280] width 18 height 18
click at [398, 363] on h2 "3 - Adding Configuration (Git Config) 5:45" at bounding box center [332, 363] width 218 height 43
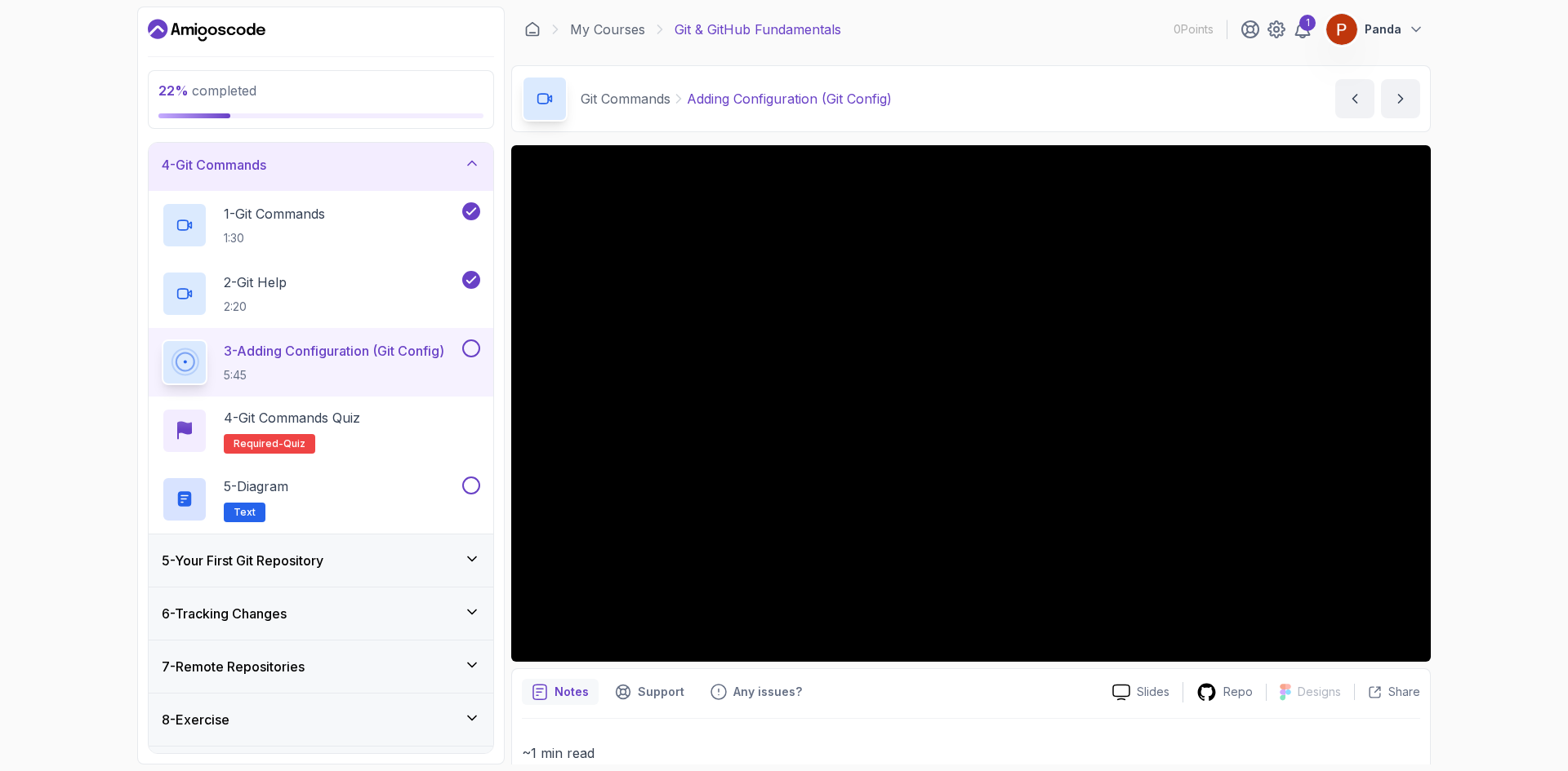
drag, startPoint x: 991, startPoint y: 46, endPoint x: 954, endPoint y: 52, distance: 37.5
drag, startPoint x: 954, startPoint y: 52, endPoint x: 1533, endPoint y: 103, distance: 581.2
drag, startPoint x: 1533, startPoint y: 103, endPoint x: 1528, endPoint y: 52, distance: 51.2
click at [1528, 52] on div "22 % completed 1 - Intro 2 - Getting Started With Git 3 - Git Installation 4 - …" at bounding box center [784, 385] width 1568 height 771
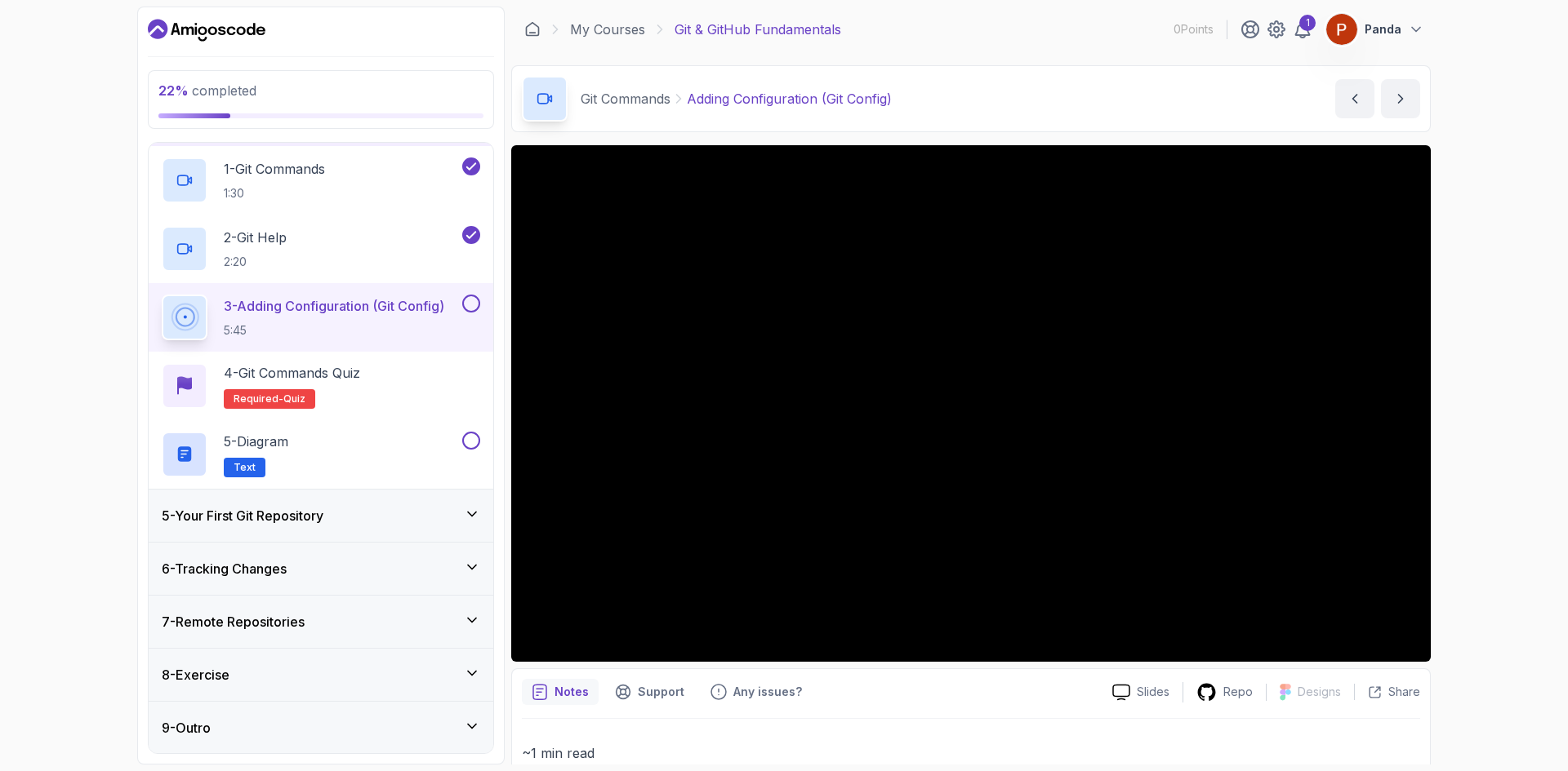
scroll to position [209, 0]
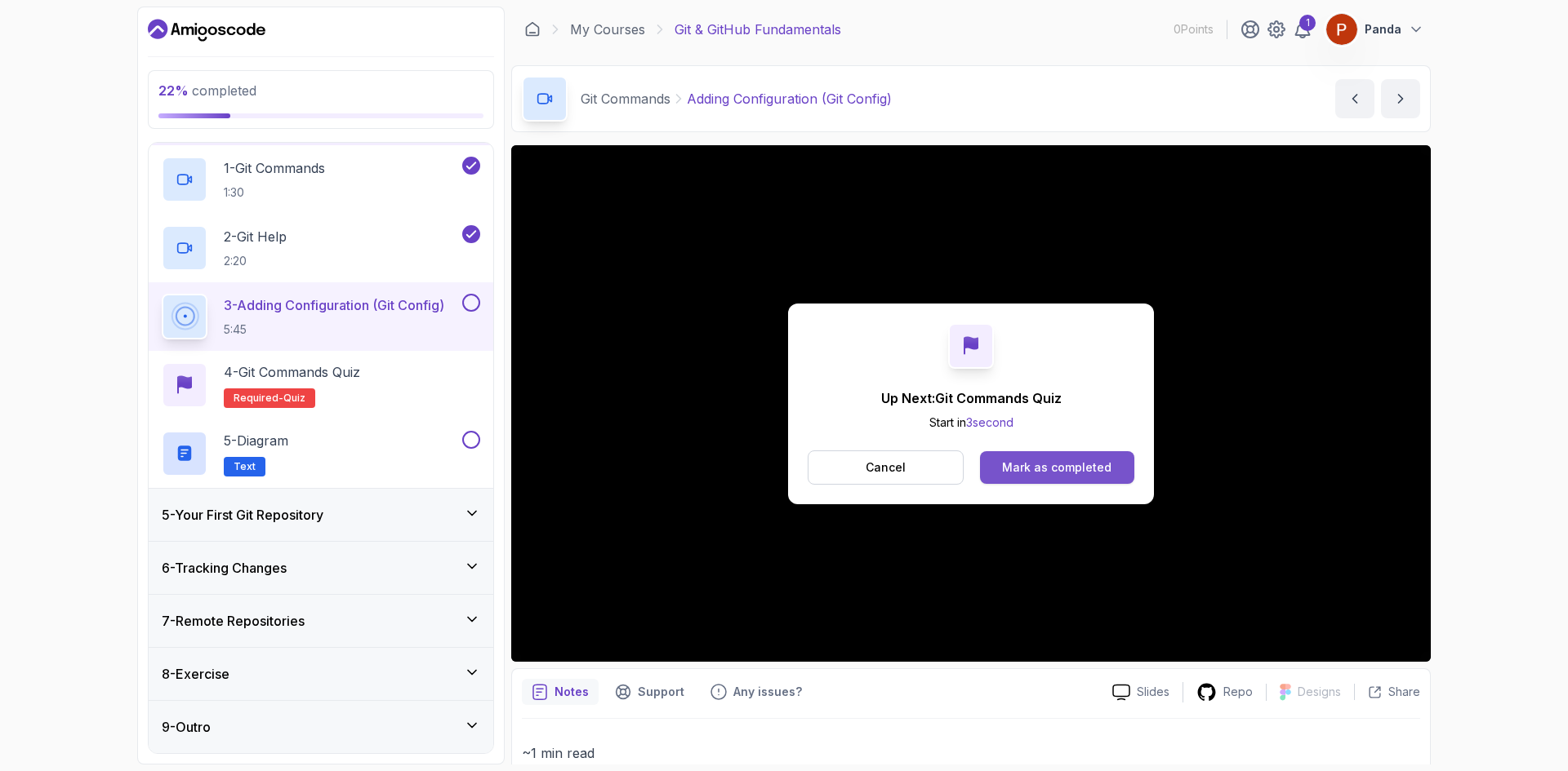
click at [1026, 474] on div "Mark as completed" at bounding box center [1057, 468] width 109 height 17
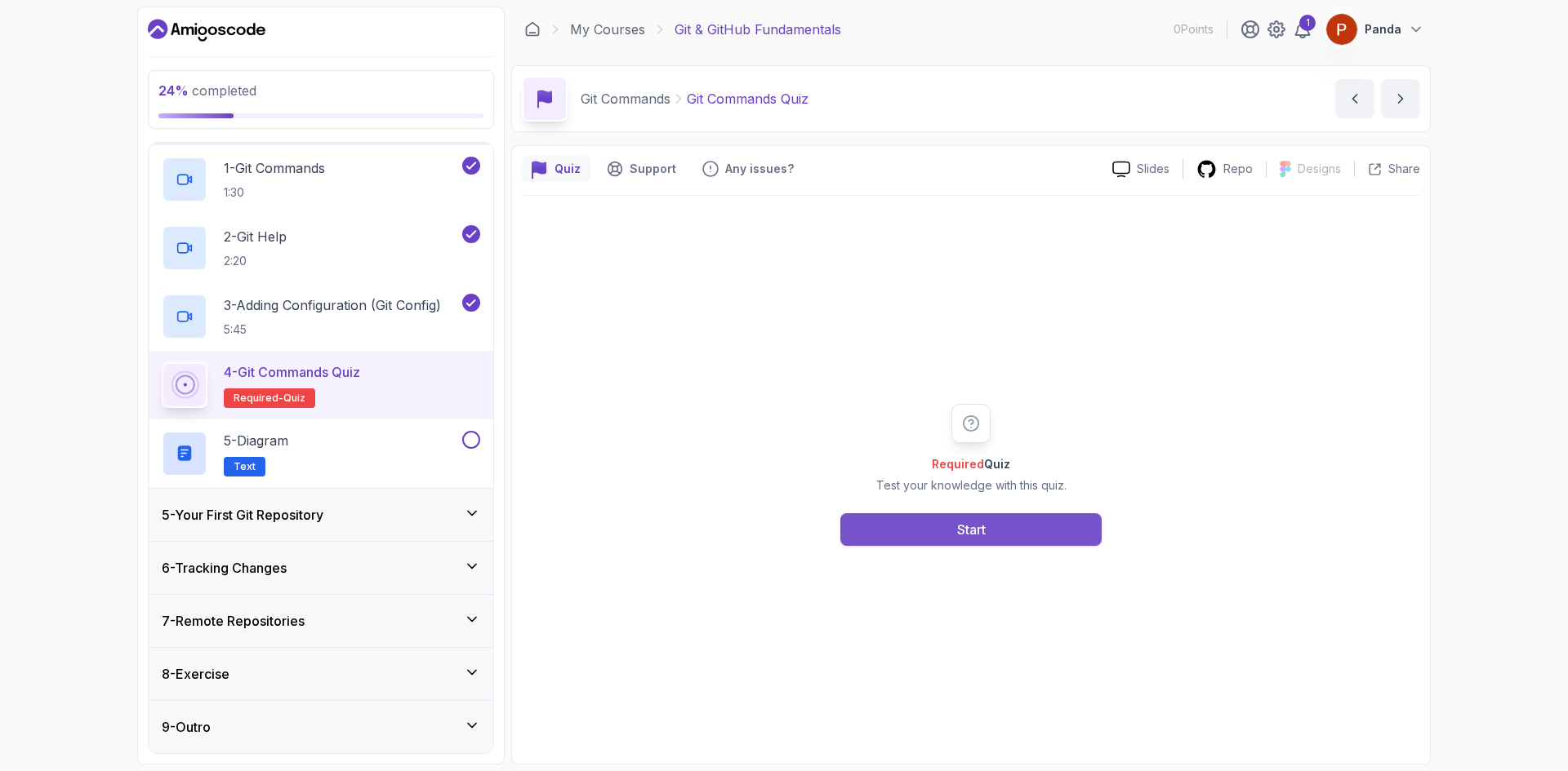
click at [986, 530] on div "Start" at bounding box center [972, 529] width 29 height 19
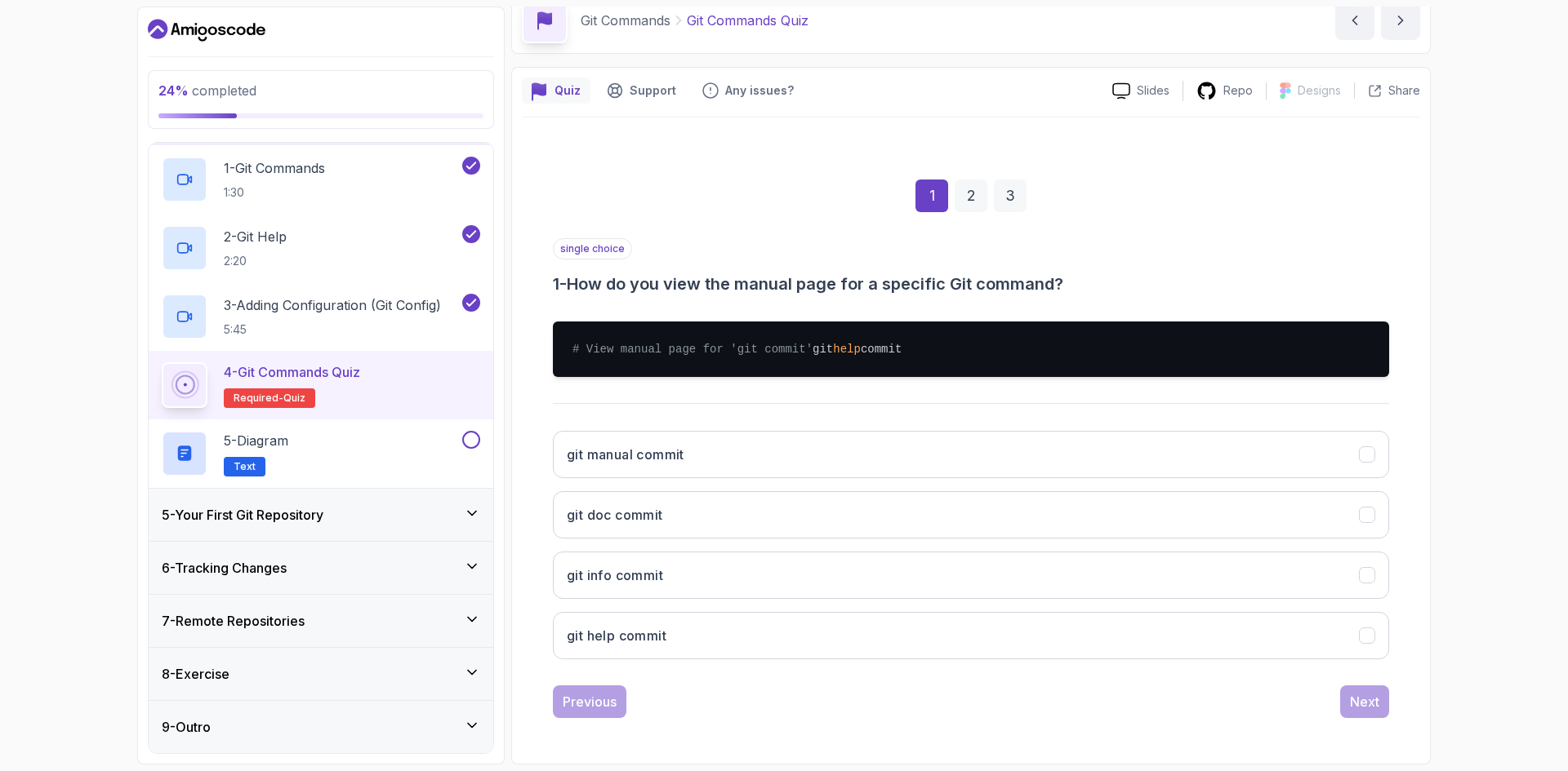
scroll to position [94, 0]
click at [746, 629] on button "git help commit" at bounding box center [971, 635] width 836 height 47
click at [1369, 700] on div "Next" at bounding box center [1365, 702] width 30 height 19
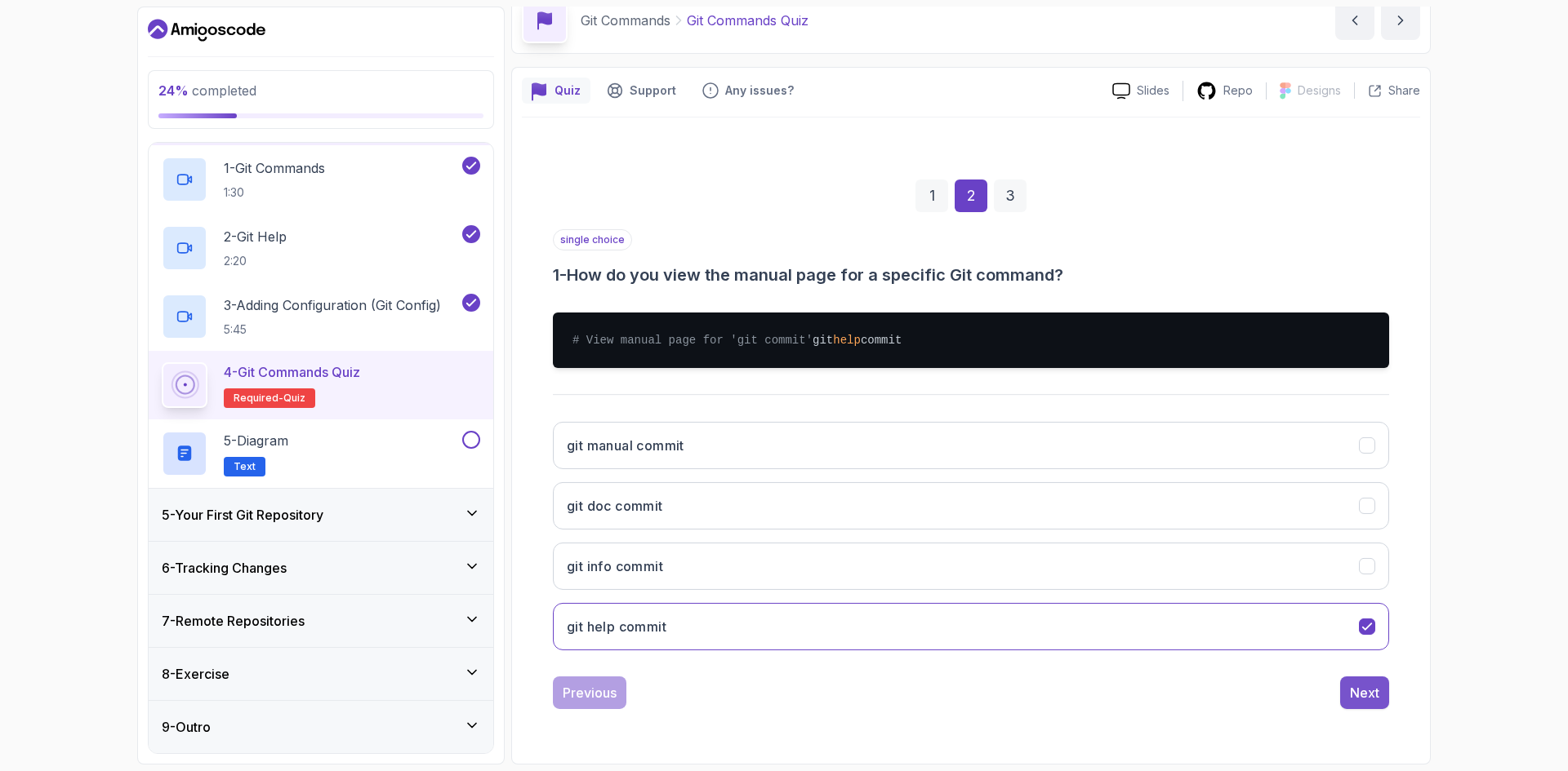
scroll to position [79, 0]
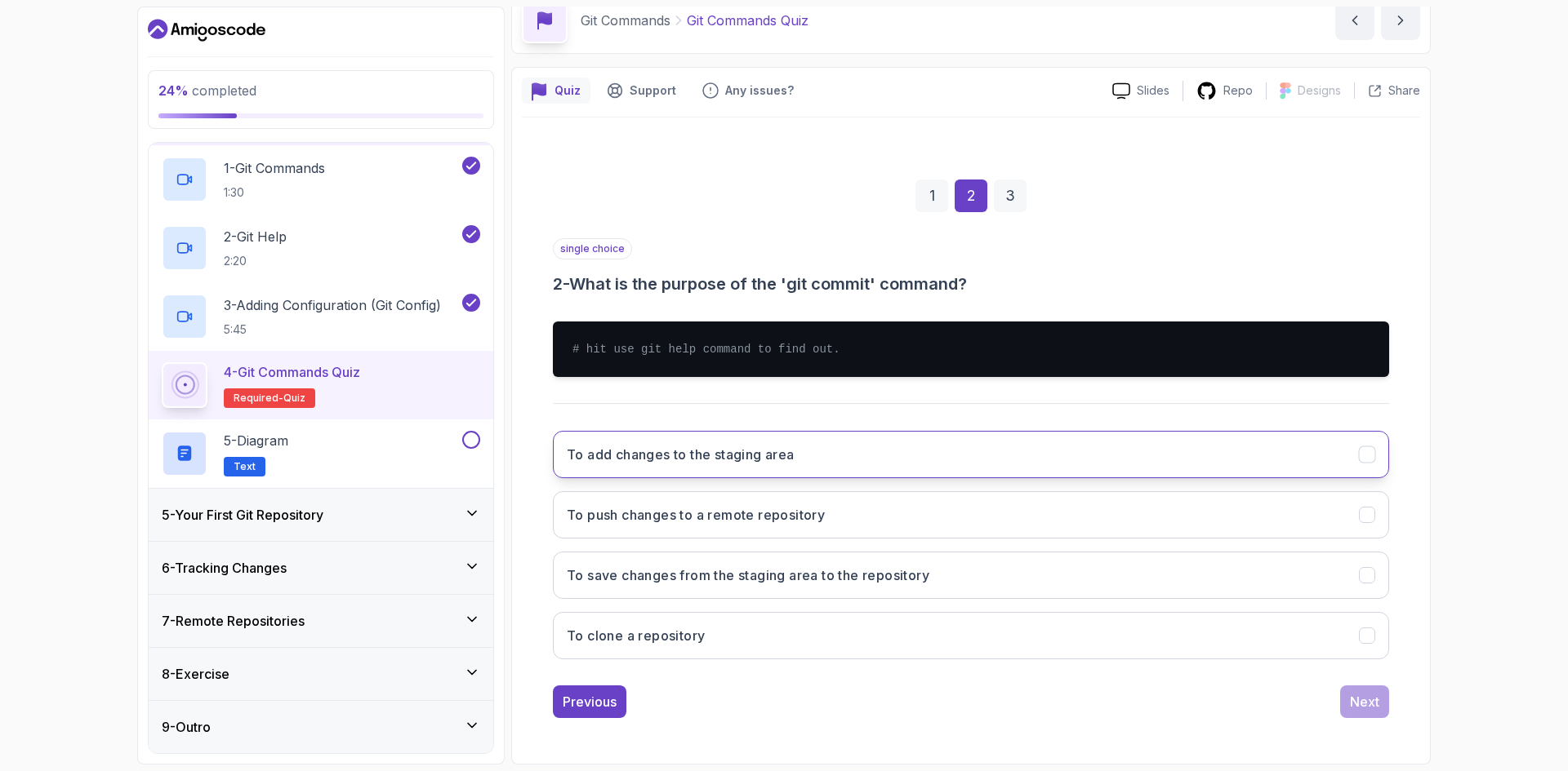
click at [814, 471] on button "To add changes to the staging area" at bounding box center [971, 454] width 836 height 47
click at [1392, 709] on div "1 2 3 single choice 2 - What is the purpose of the 'git commit' command? # hit …" at bounding box center [972, 436] width 898 height 591
click at [1362, 709] on div "Next" at bounding box center [1365, 702] width 30 height 19
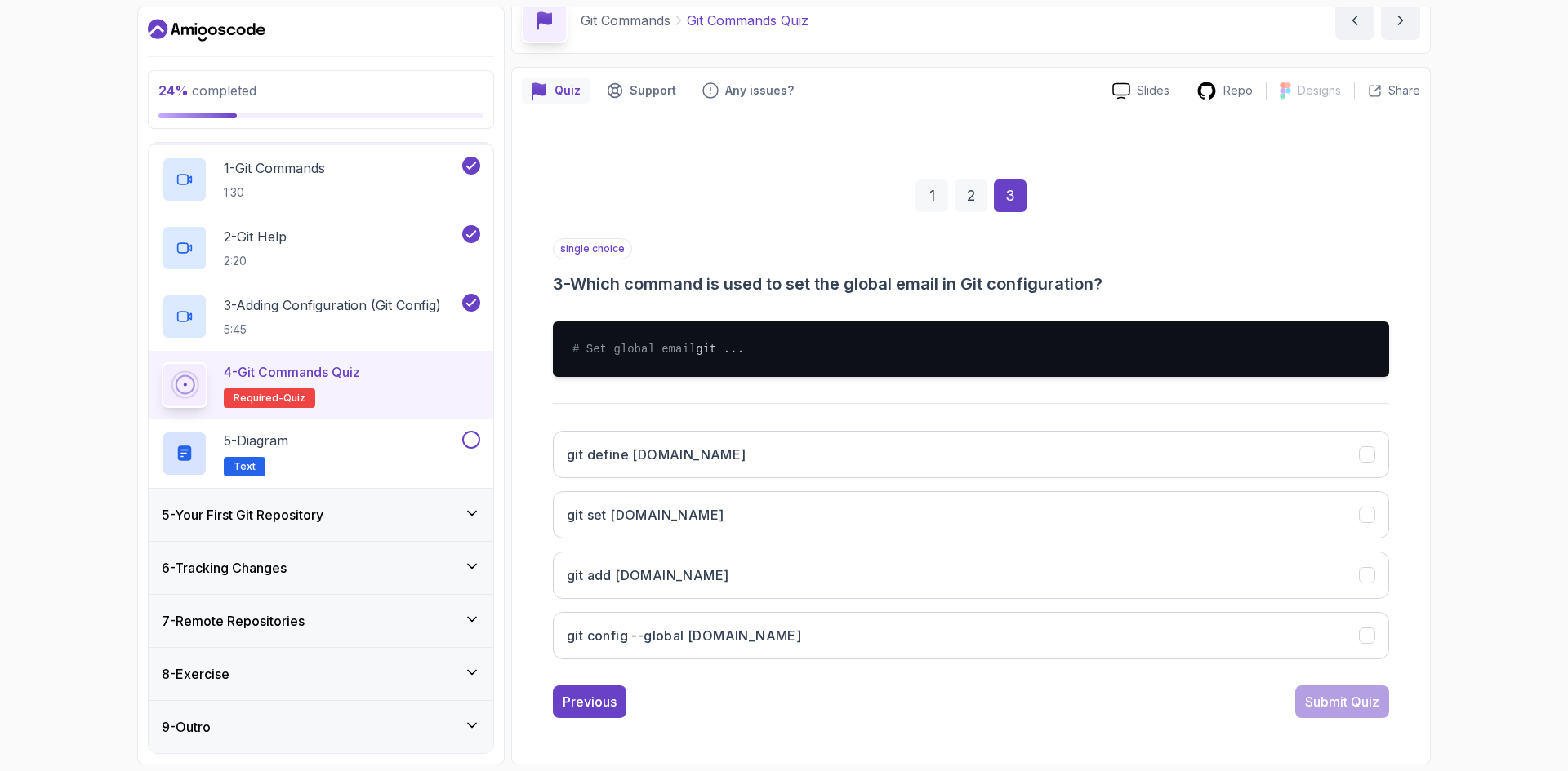
scroll to position [94, 0]
click at [771, 640] on button "git config --global user.email" at bounding box center [971, 635] width 836 height 47
click at [1364, 713] on button "Submit Quiz" at bounding box center [1342, 702] width 94 height 32
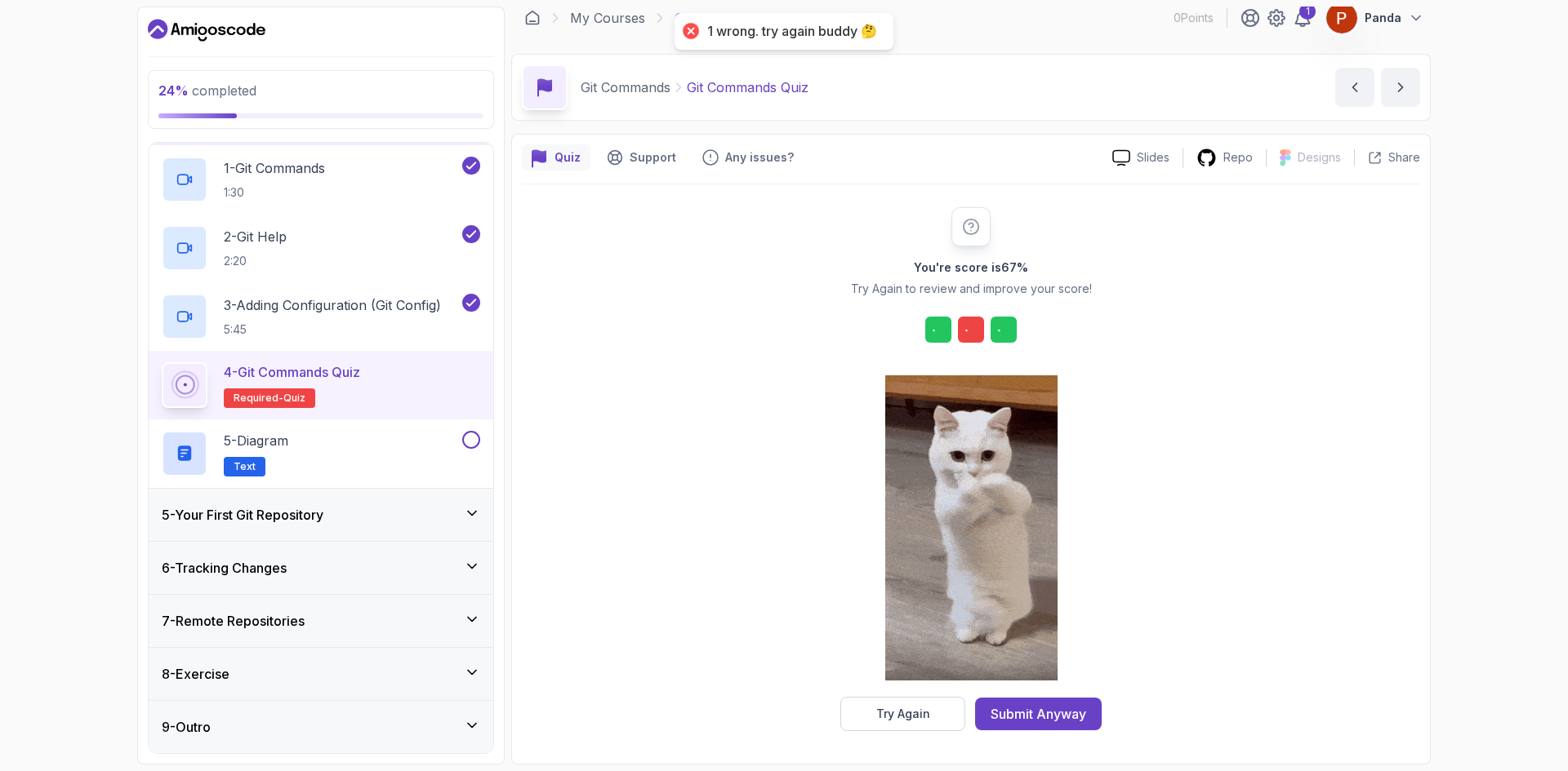
scroll to position [11, 0]
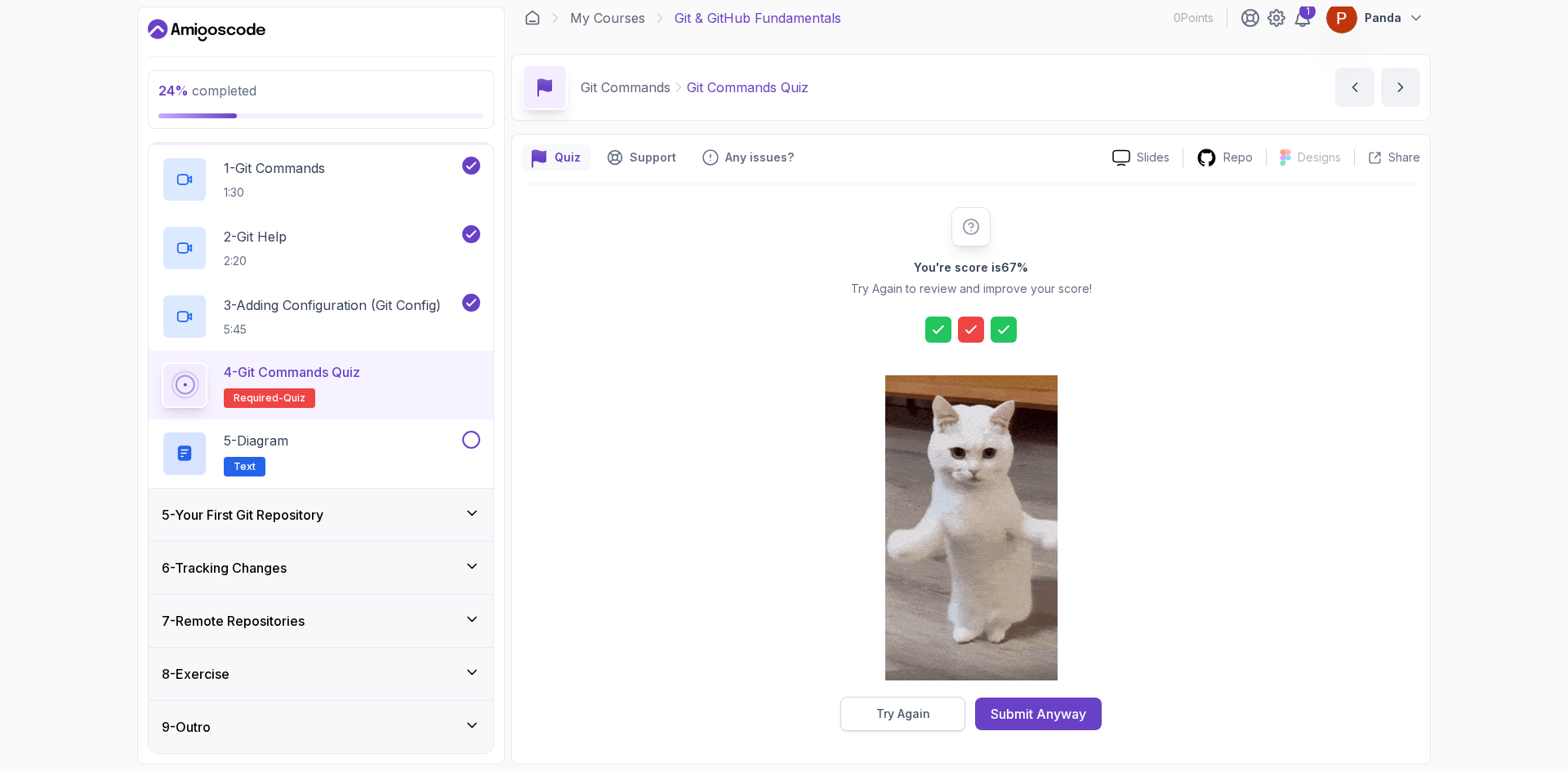
click at [915, 721] on div "Try Again" at bounding box center [903, 715] width 54 height 17
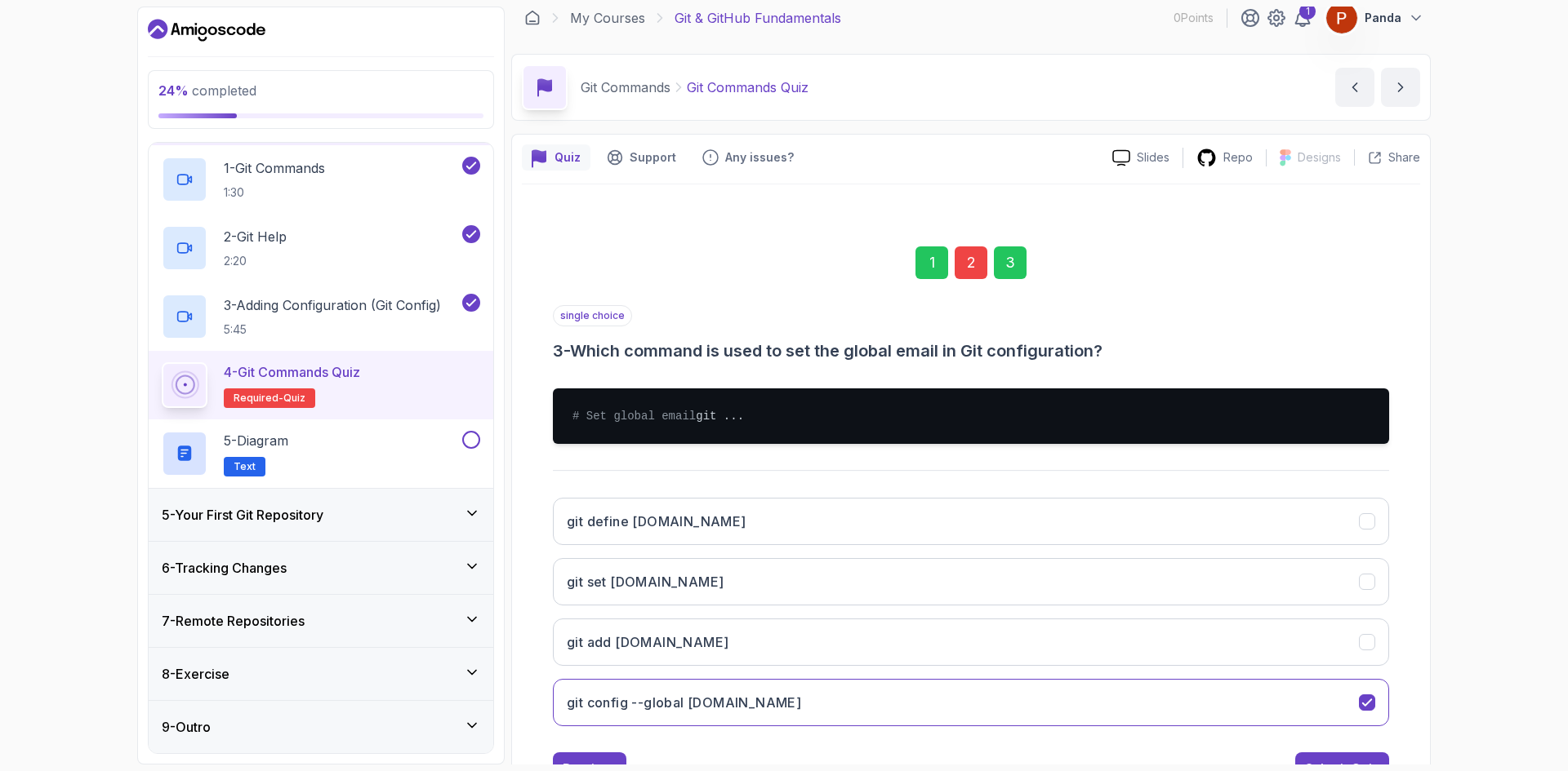
click at [961, 261] on div "2" at bounding box center [971, 262] width 32 height 32
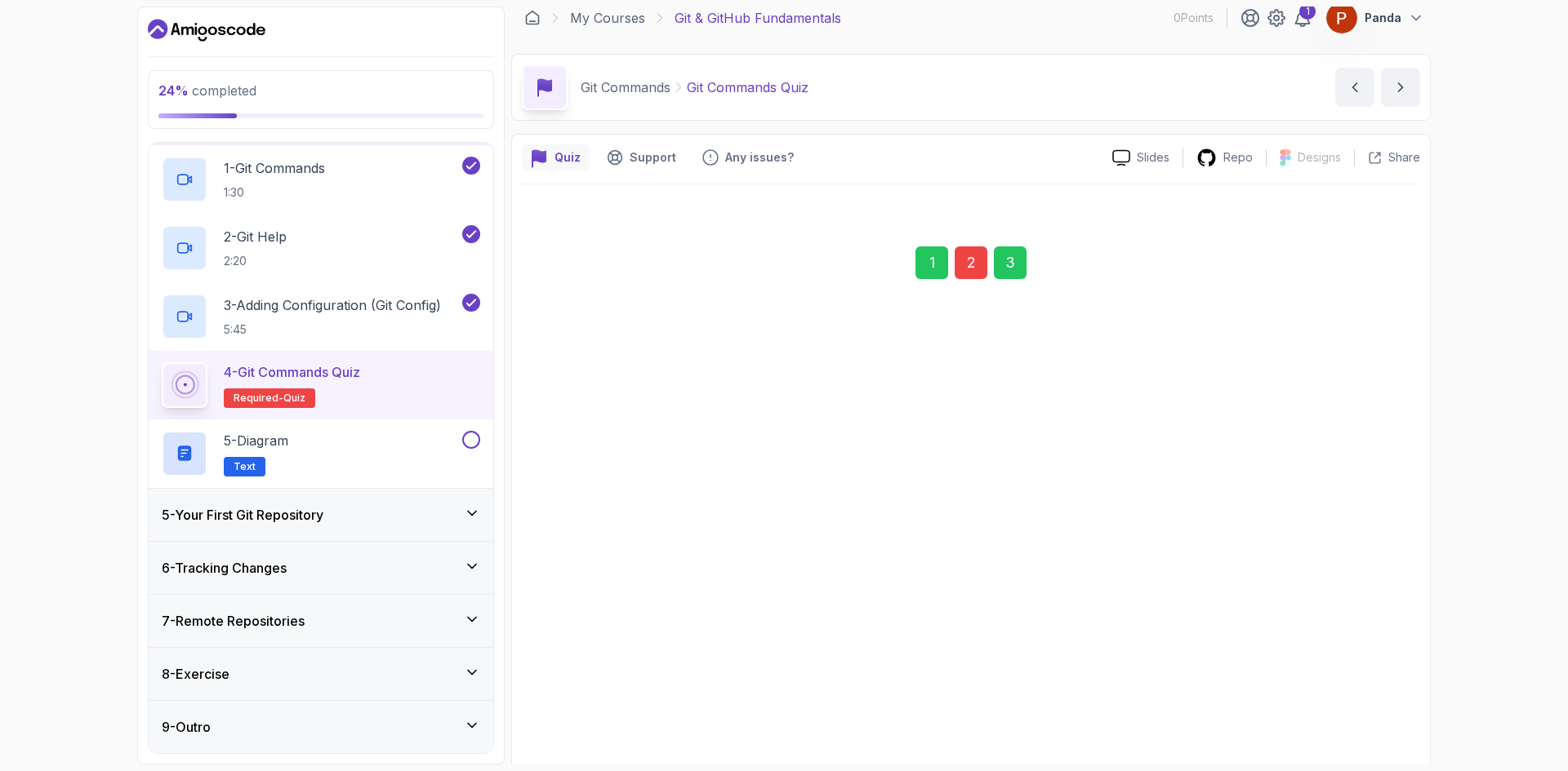
scroll to position [79, 0]
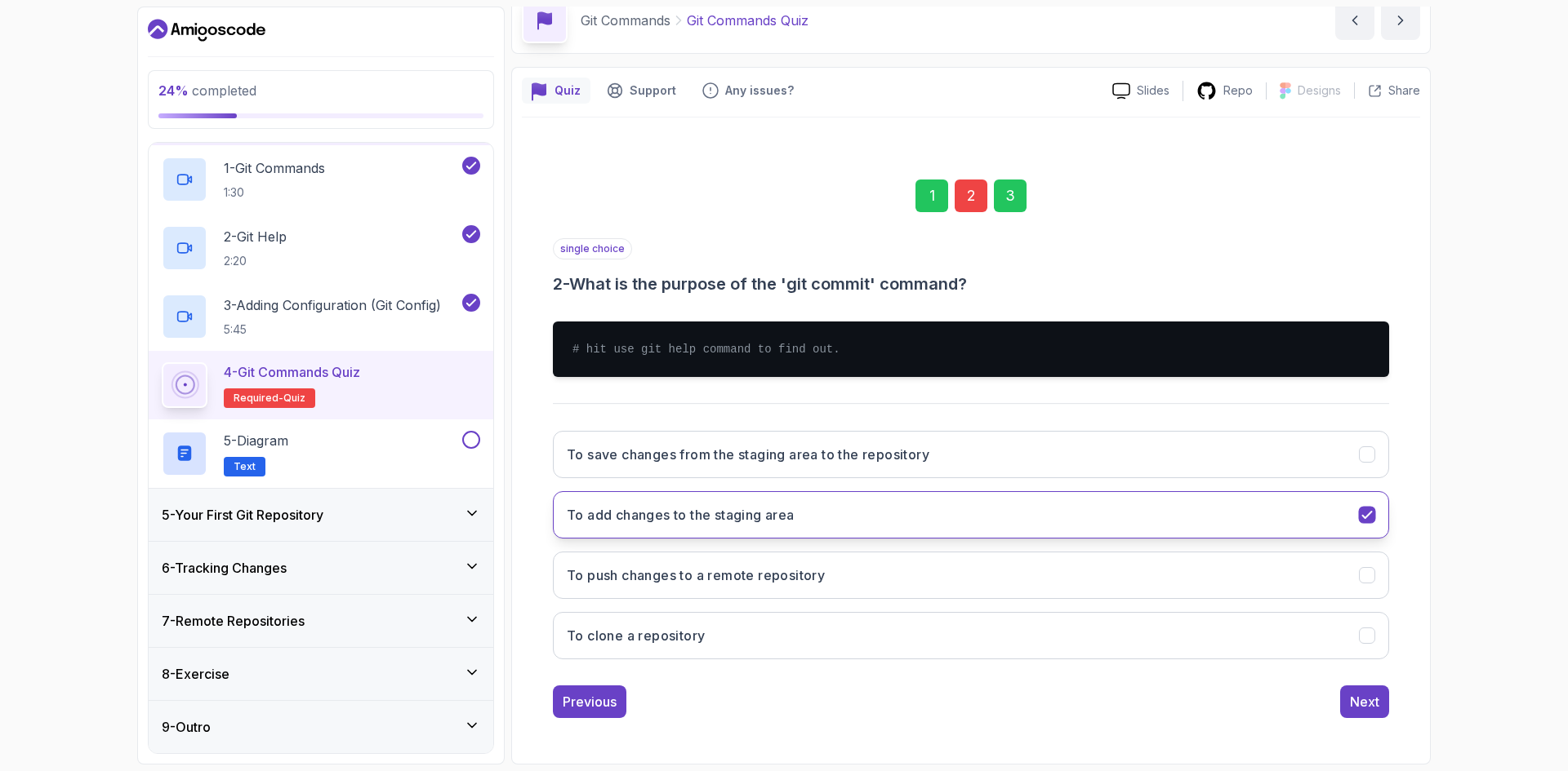
click at [862, 502] on button "To add changes to the staging area" at bounding box center [971, 515] width 836 height 47
click at [854, 458] on h3 "To save changes from the staging area to the repository" at bounding box center [748, 454] width 363 height 19
click at [1352, 710] on div "Next" at bounding box center [1365, 702] width 30 height 19
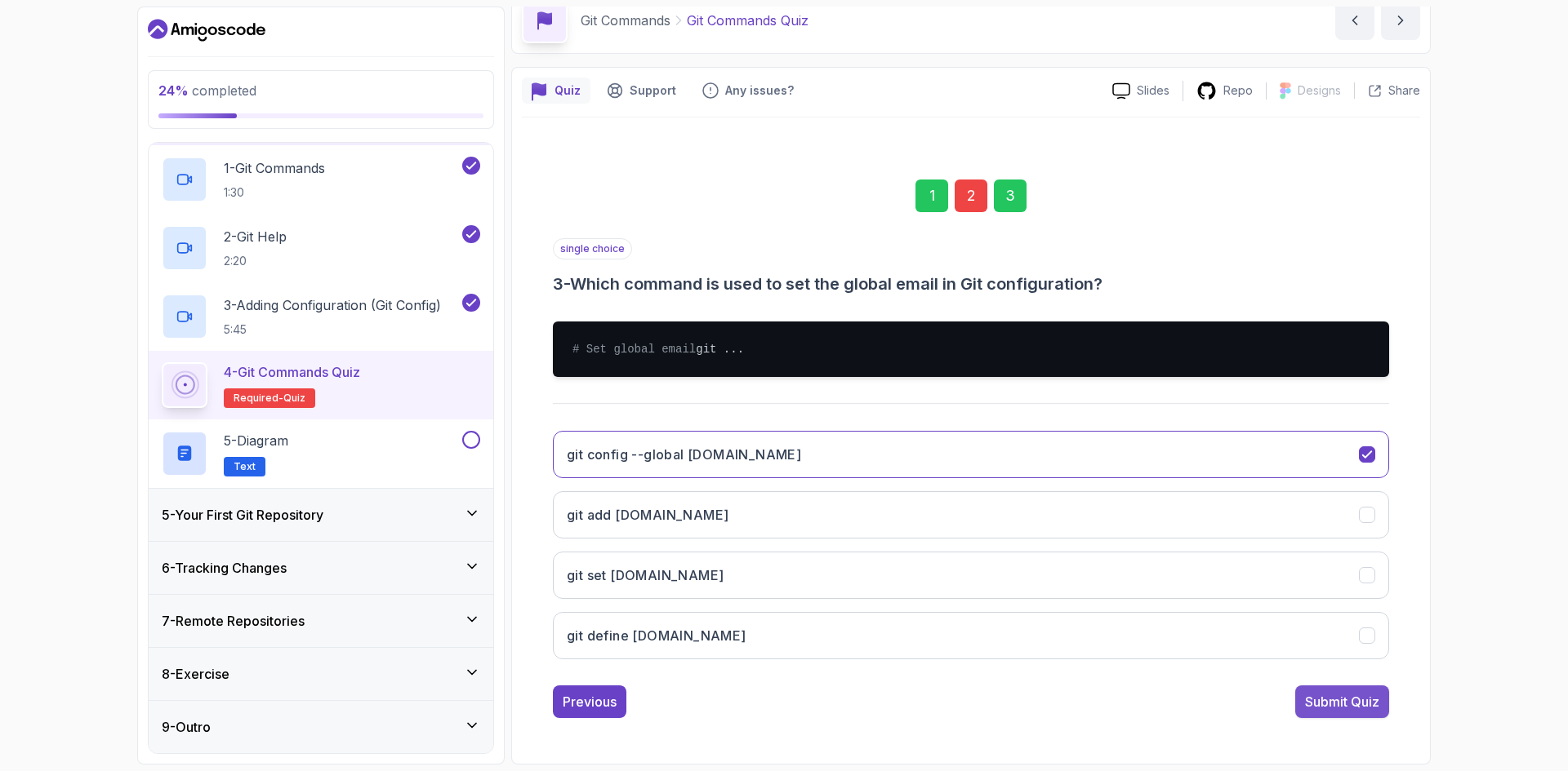
click at [1325, 712] on div "Submit Quiz" at bounding box center [1342, 702] width 74 height 19
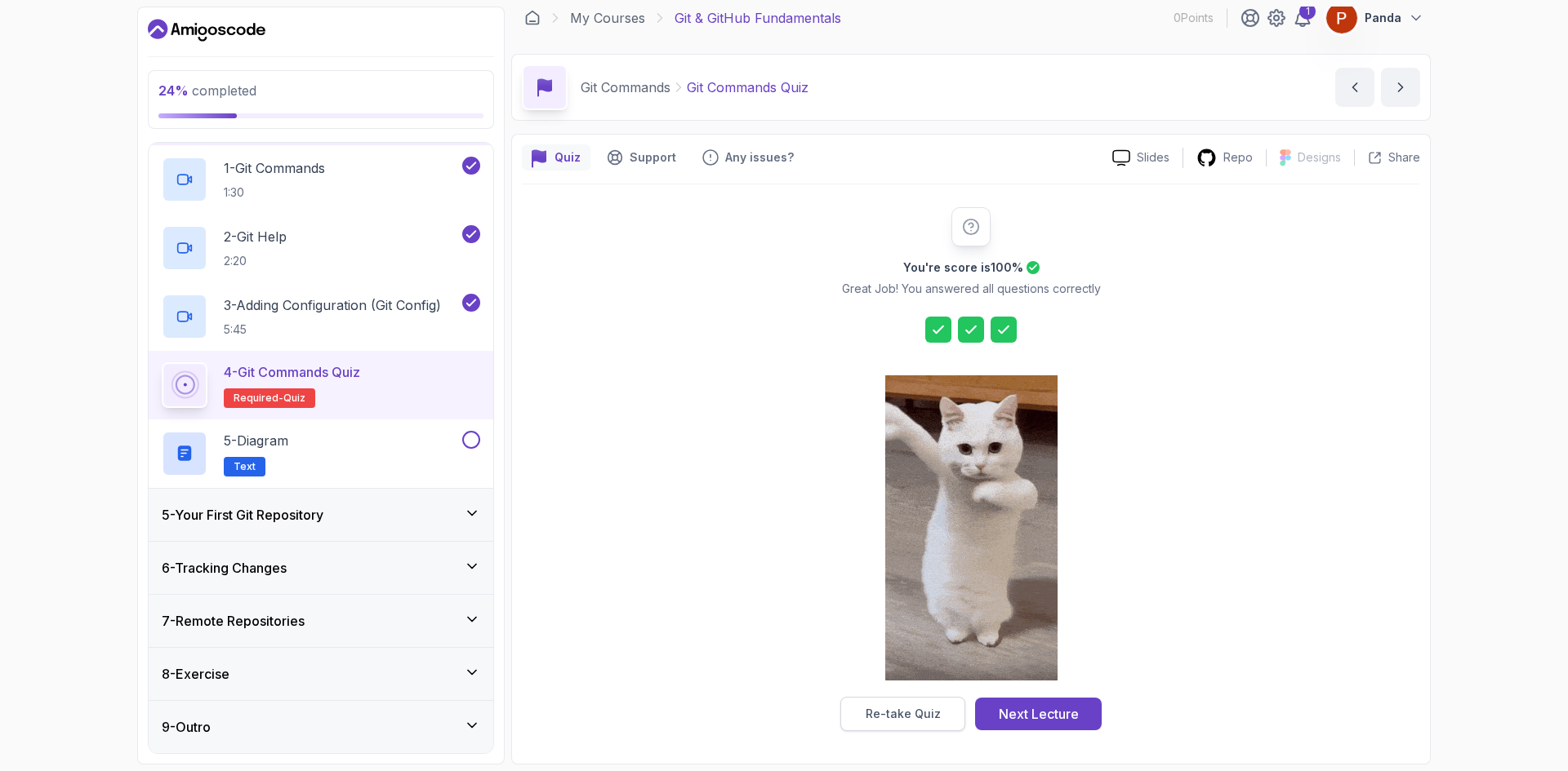
click at [917, 722] on div "Re-take Quiz" at bounding box center [903, 715] width 75 height 17
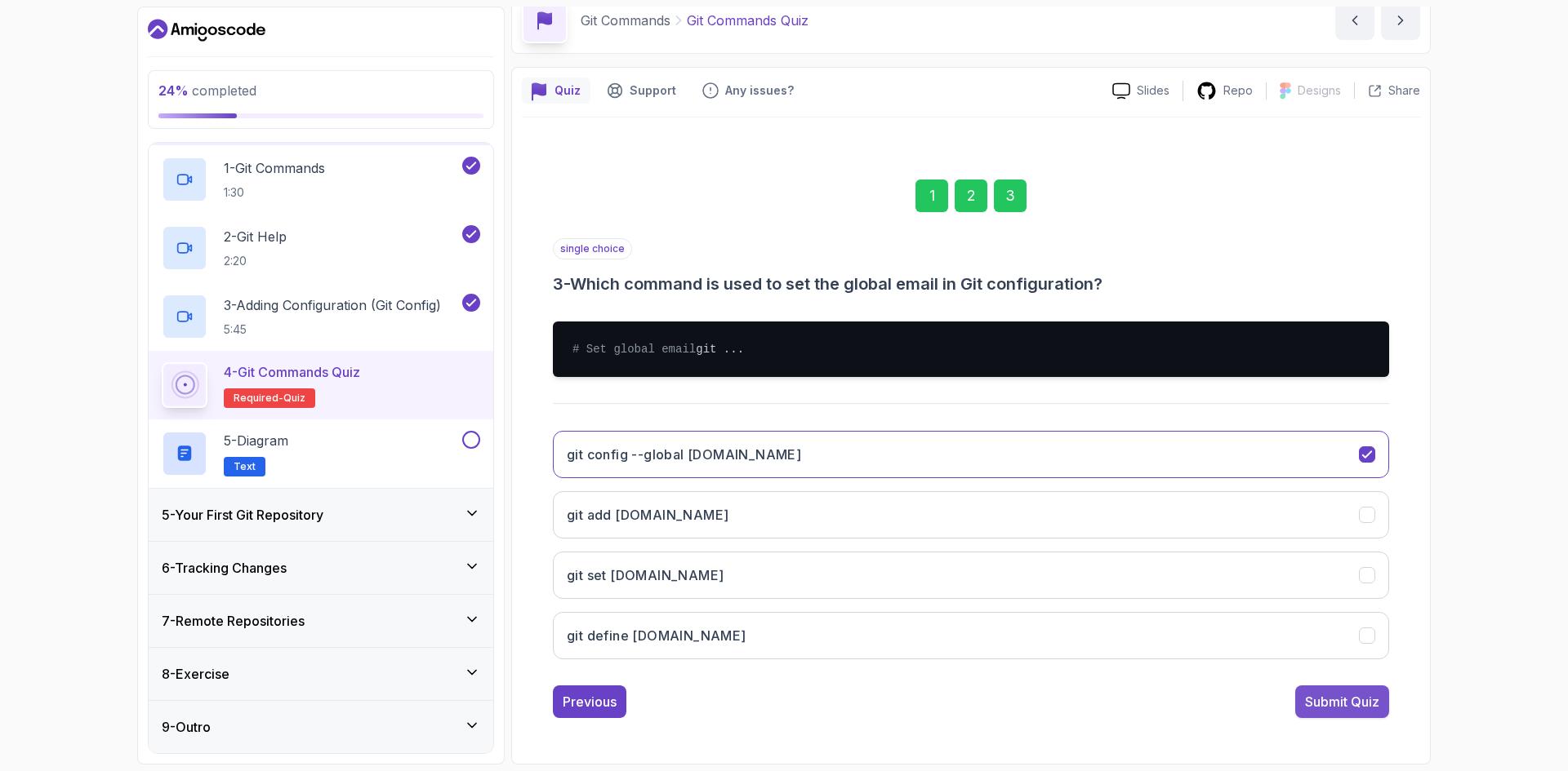
click at [1357, 703] on div "Submit Quiz" at bounding box center [1342, 702] width 74 height 19
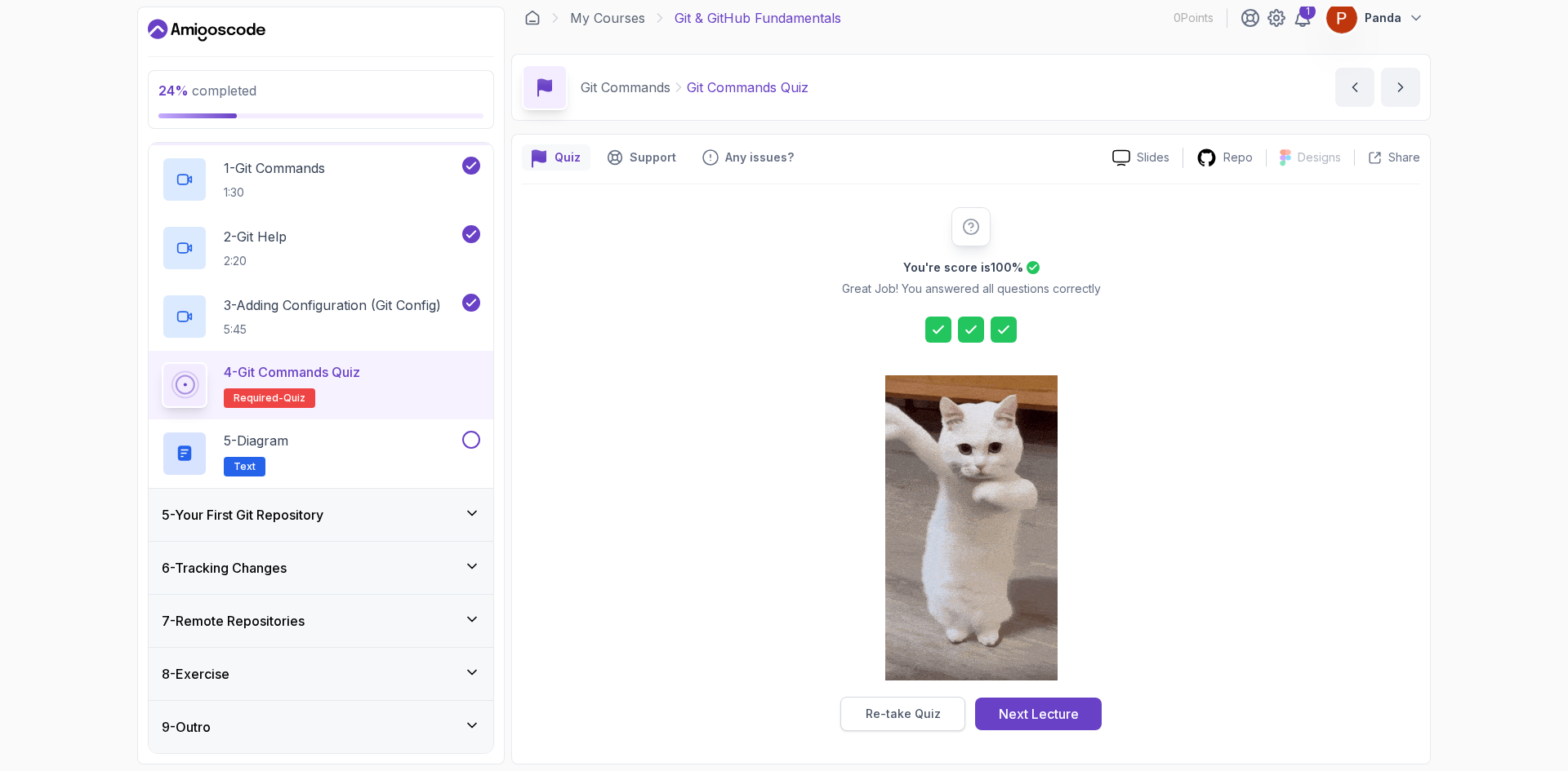
click at [916, 723] on button "Re-take Quiz" at bounding box center [903, 714] width 125 height 34
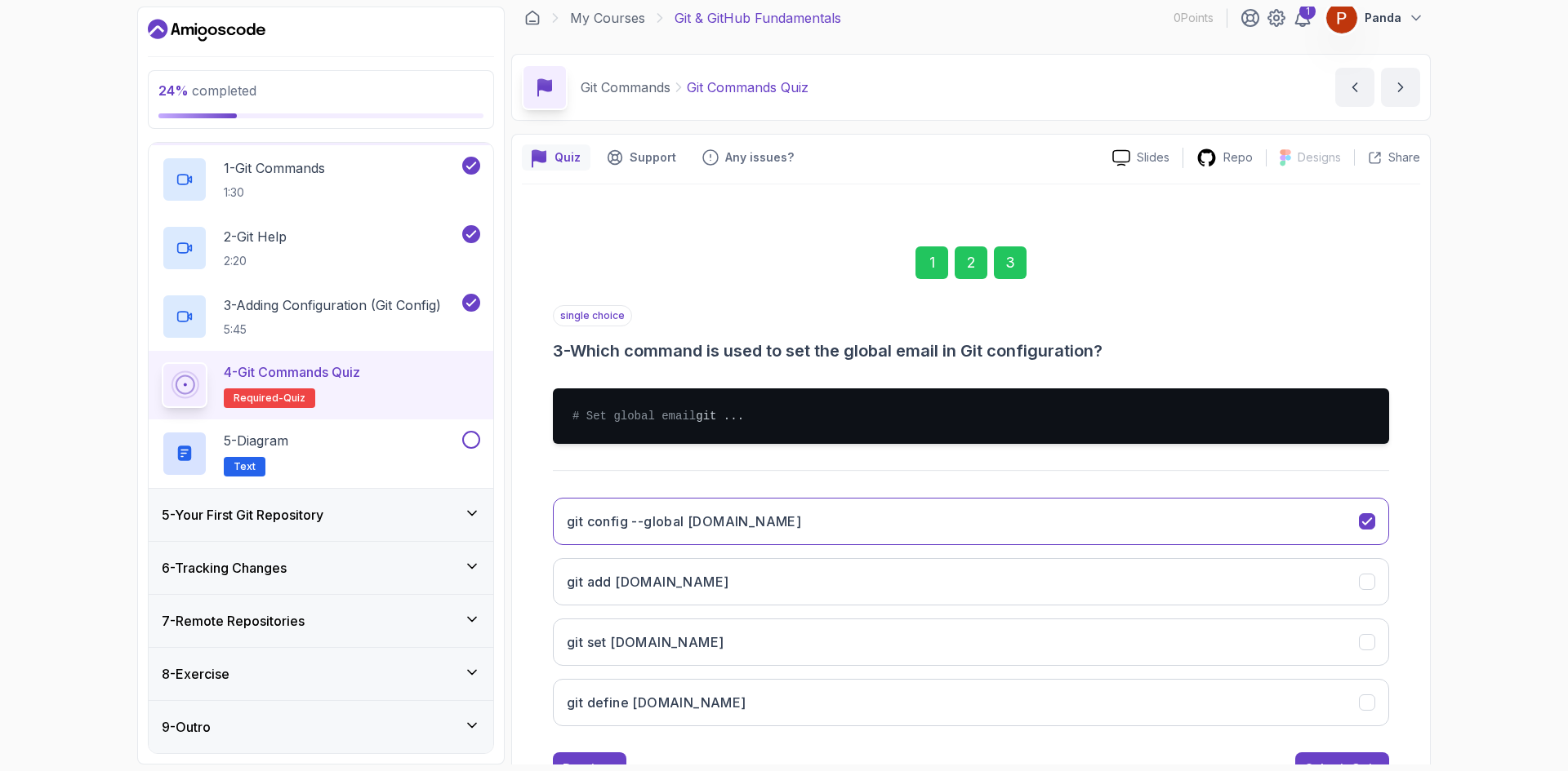
click at [959, 254] on div "2" at bounding box center [971, 262] width 32 height 32
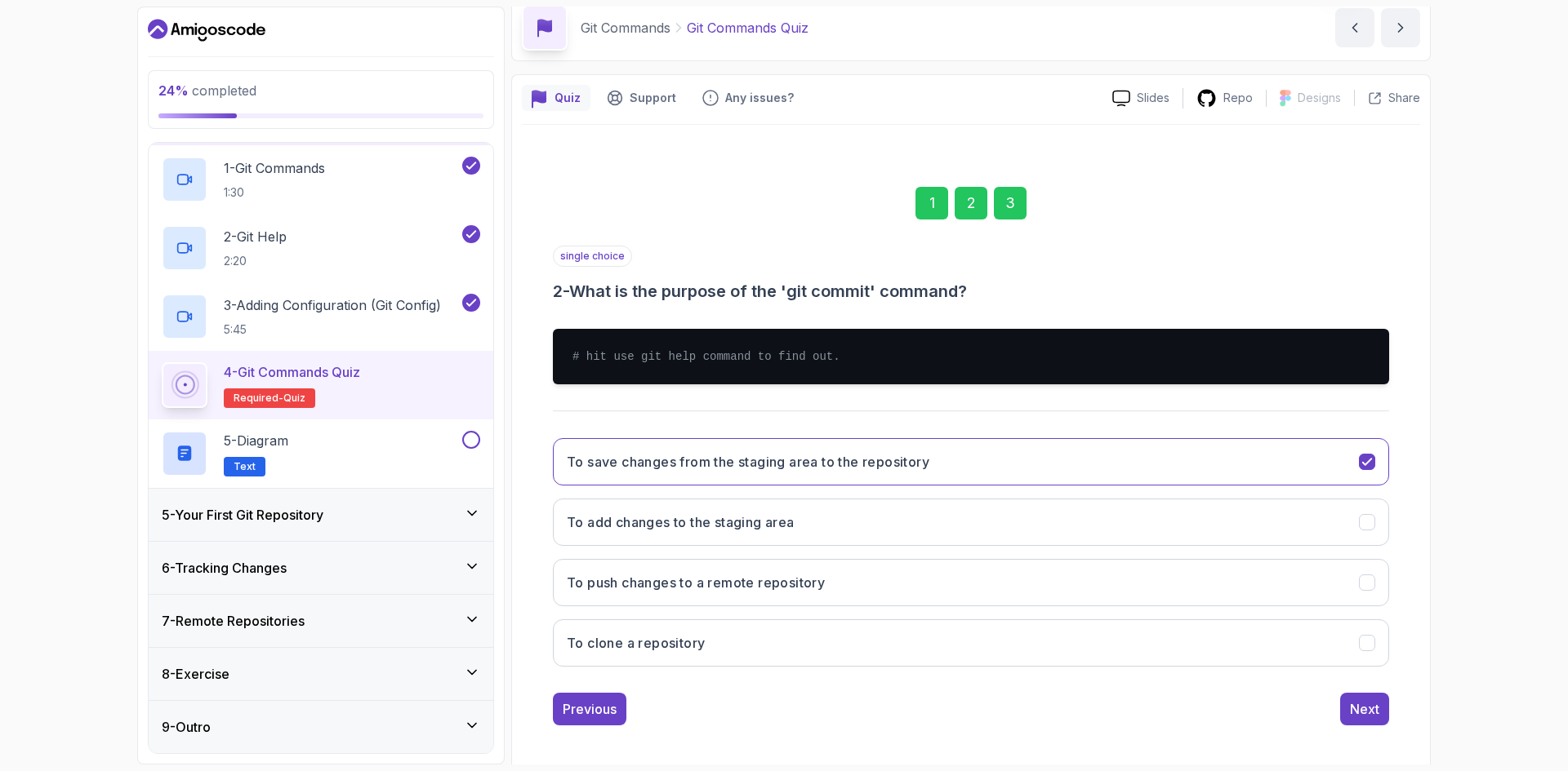
scroll to position [79, 0]
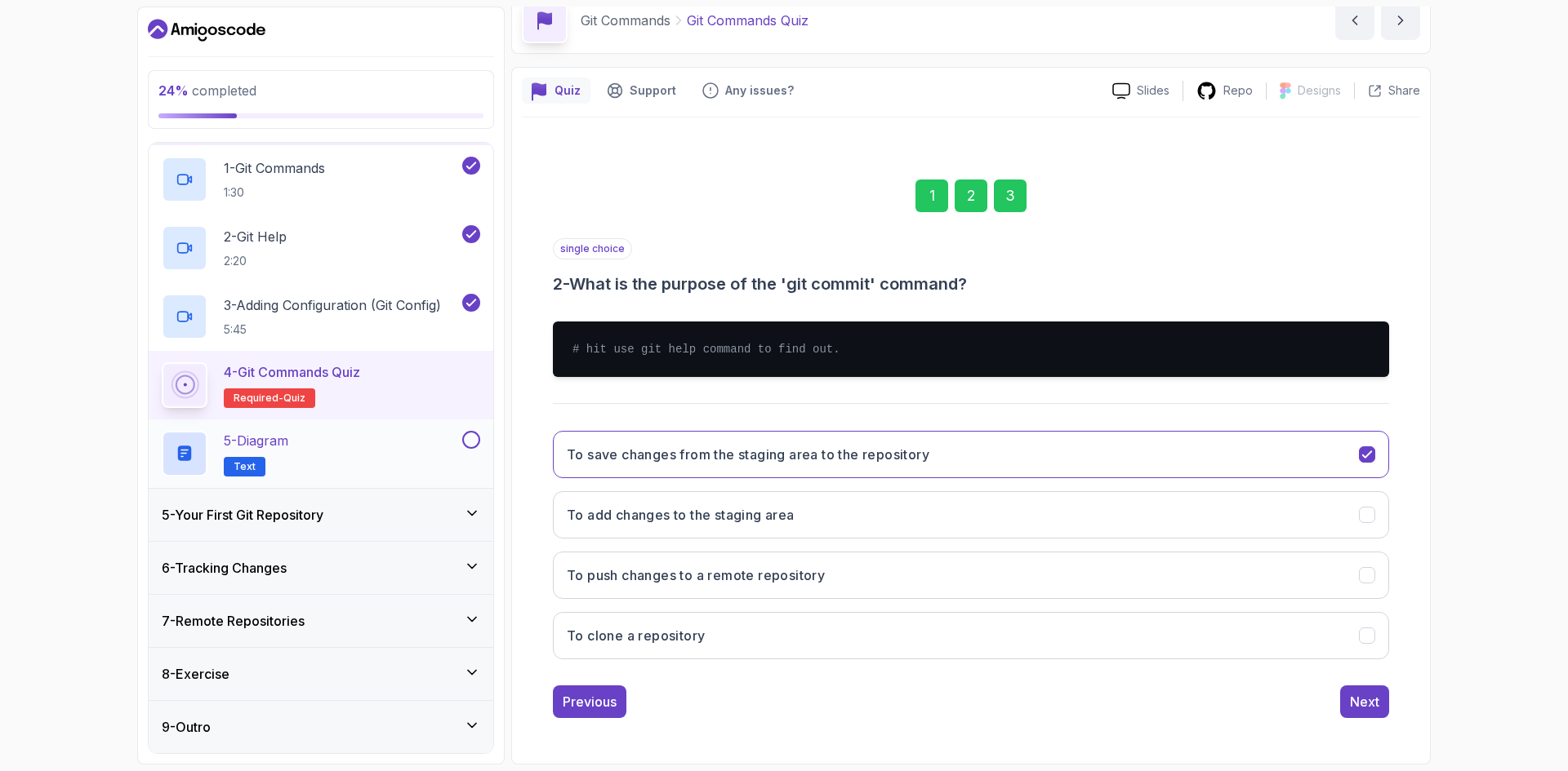
click at [370, 444] on div "5 - Diagram Text" at bounding box center [310, 454] width 297 height 45
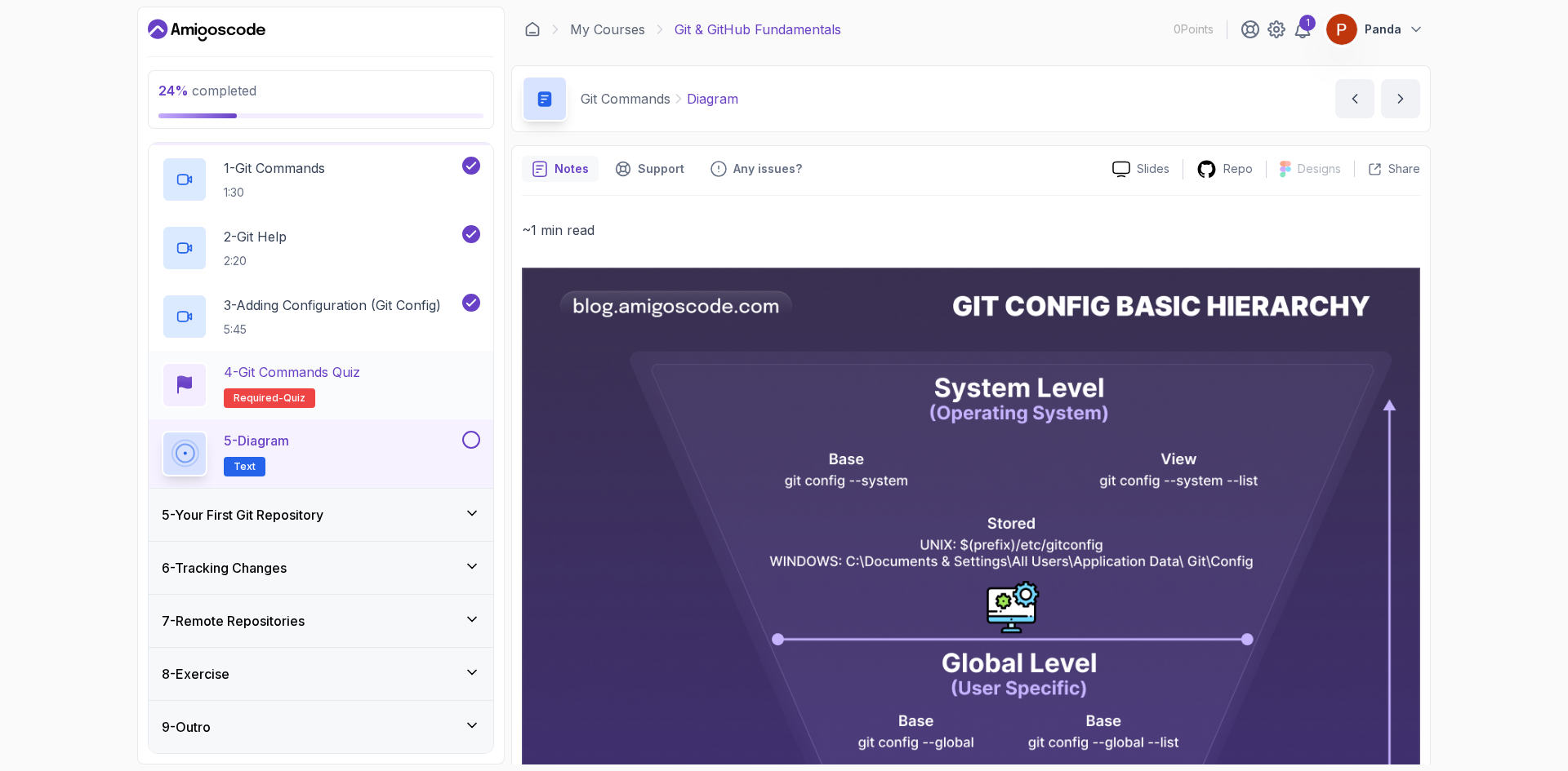
click at [406, 377] on div "4 - Git Commands Quiz Required- quiz" at bounding box center [321, 385] width 319 height 45
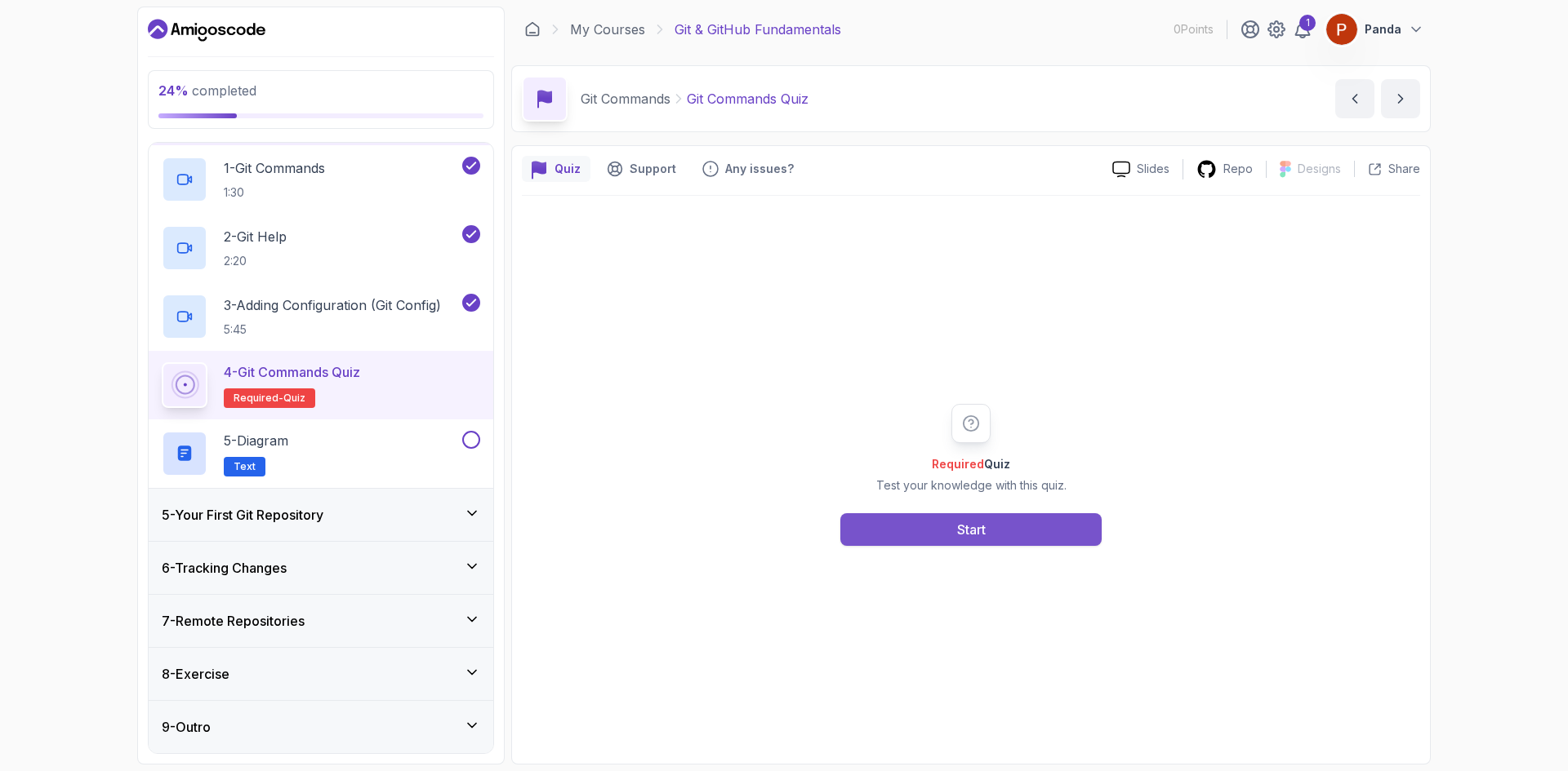
click at [997, 516] on button "Start" at bounding box center [972, 529] width 261 height 32
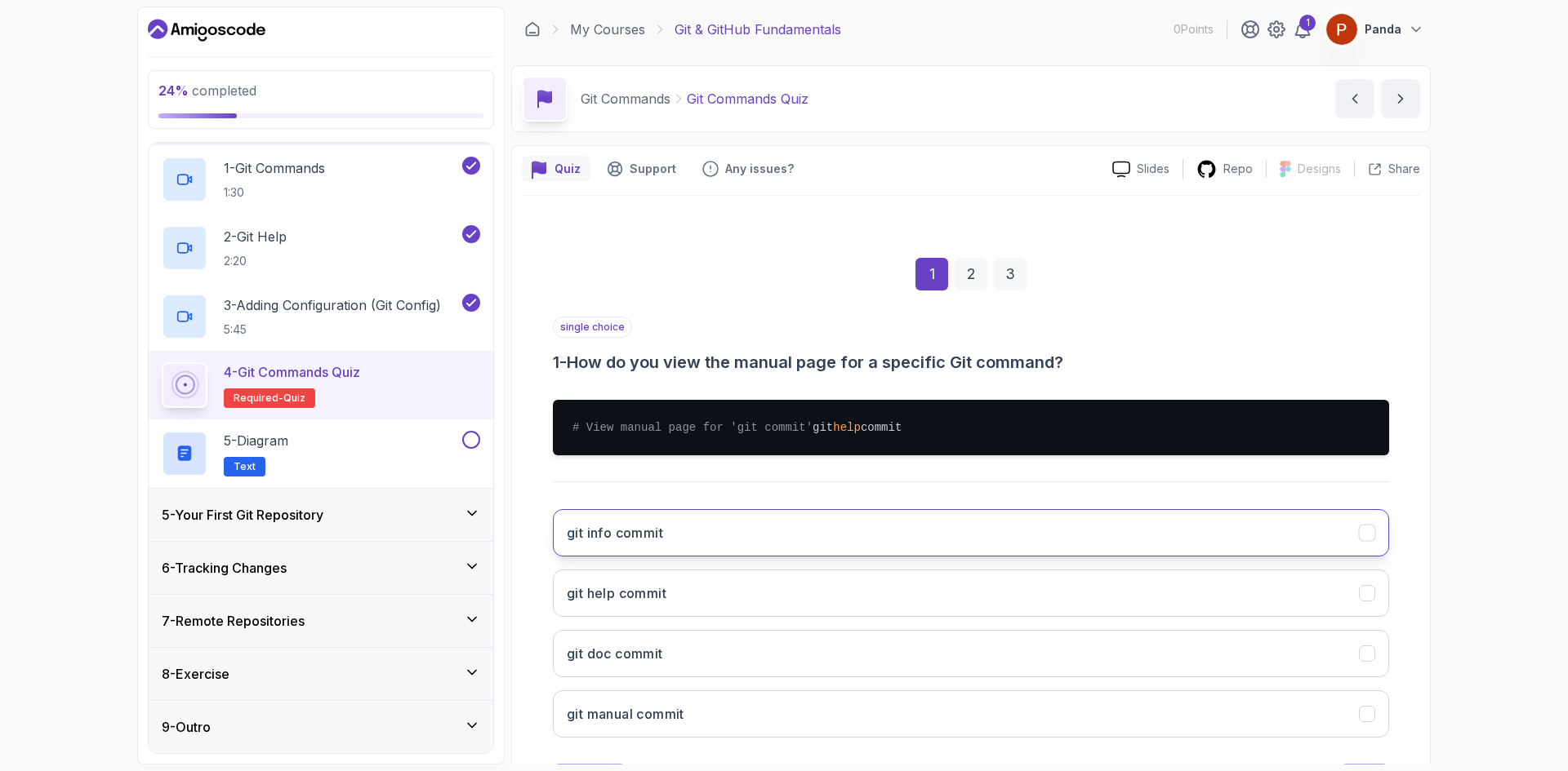
scroll to position [94, 0]
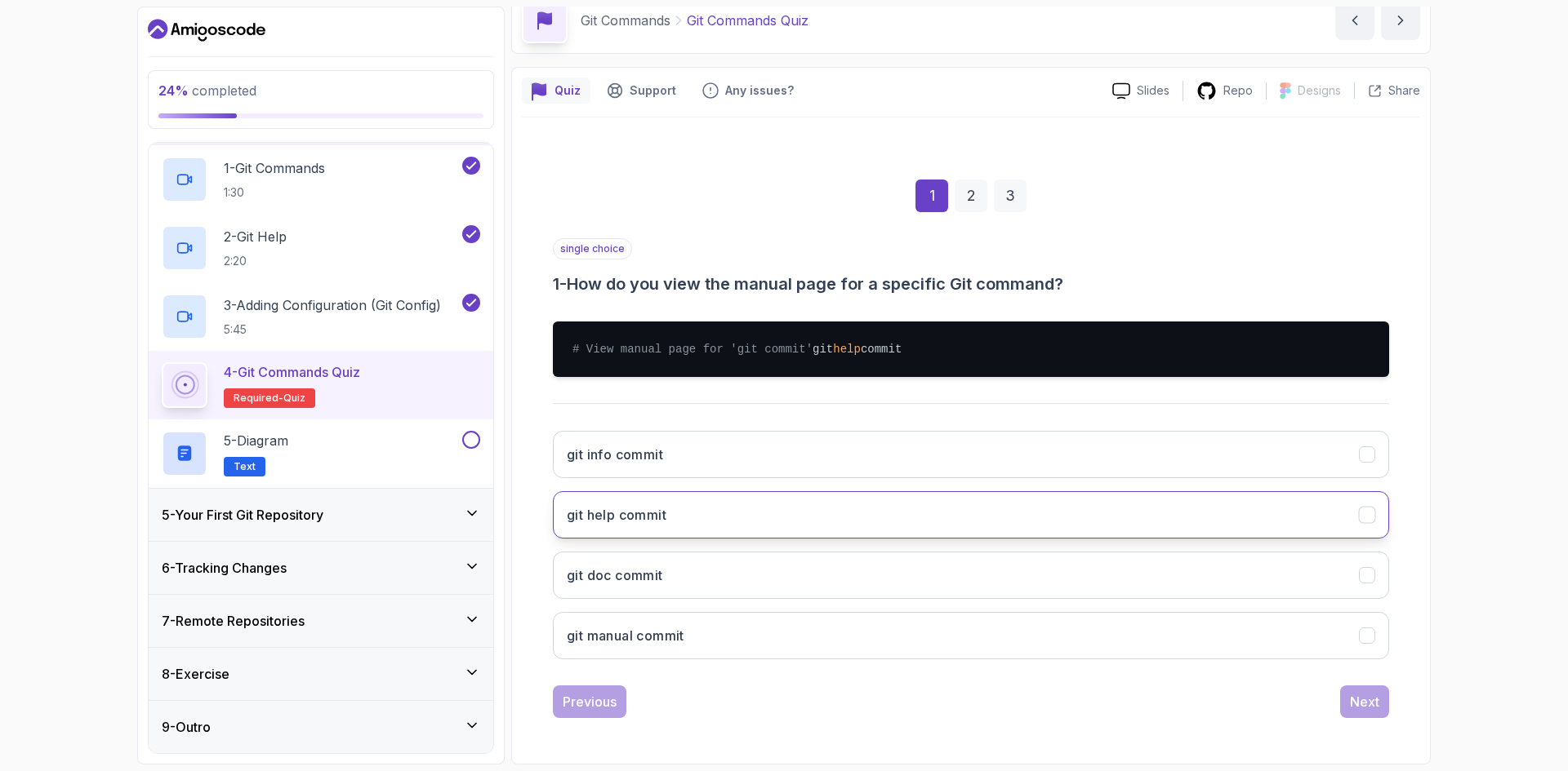
click at [779, 508] on button "git help commit" at bounding box center [971, 515] width 836 height 47
click at [1342, 694] on button "Next" at bounding box center [1364, 702] width 49 height 32
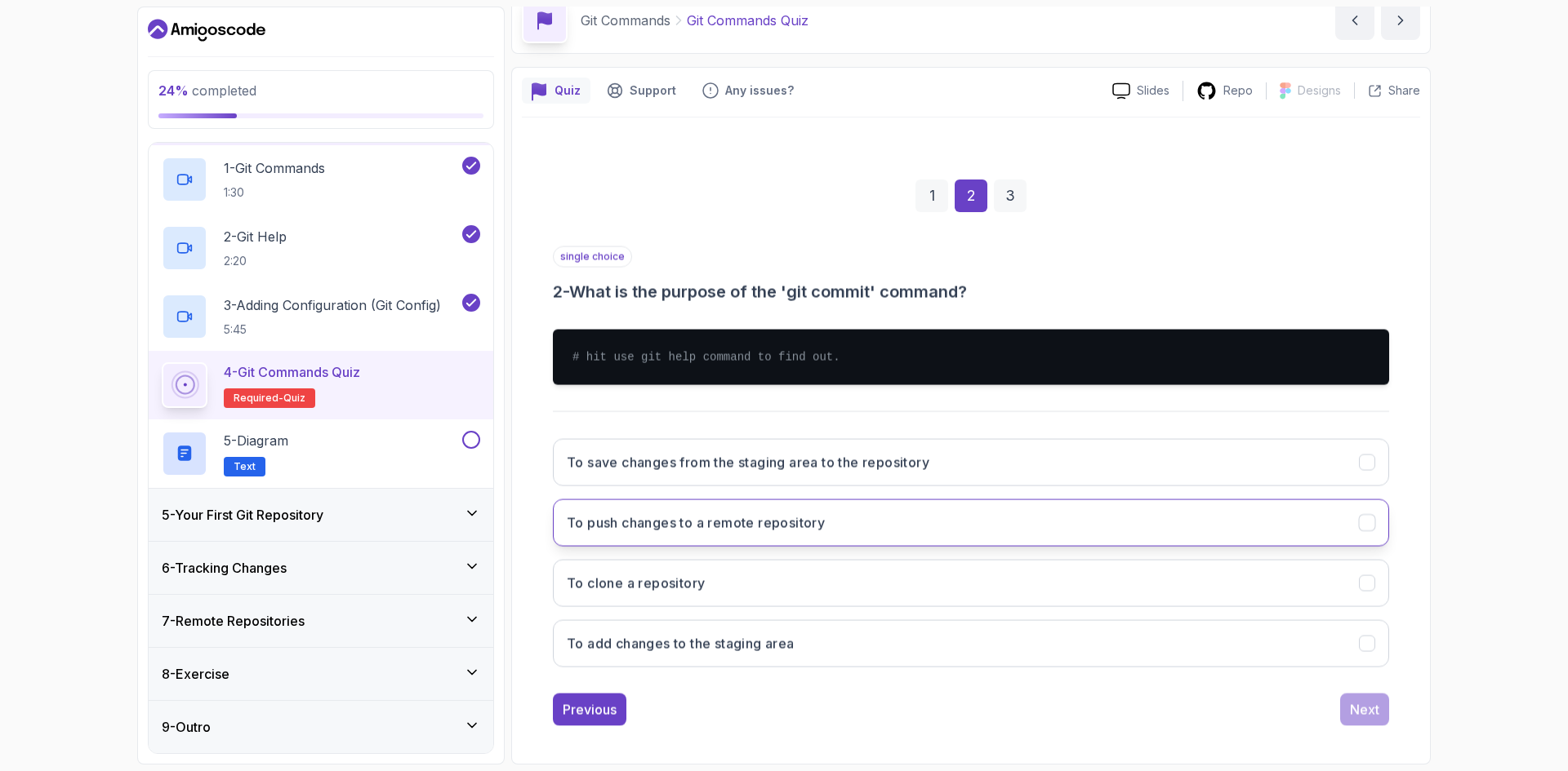
scroll to position [79, 0]
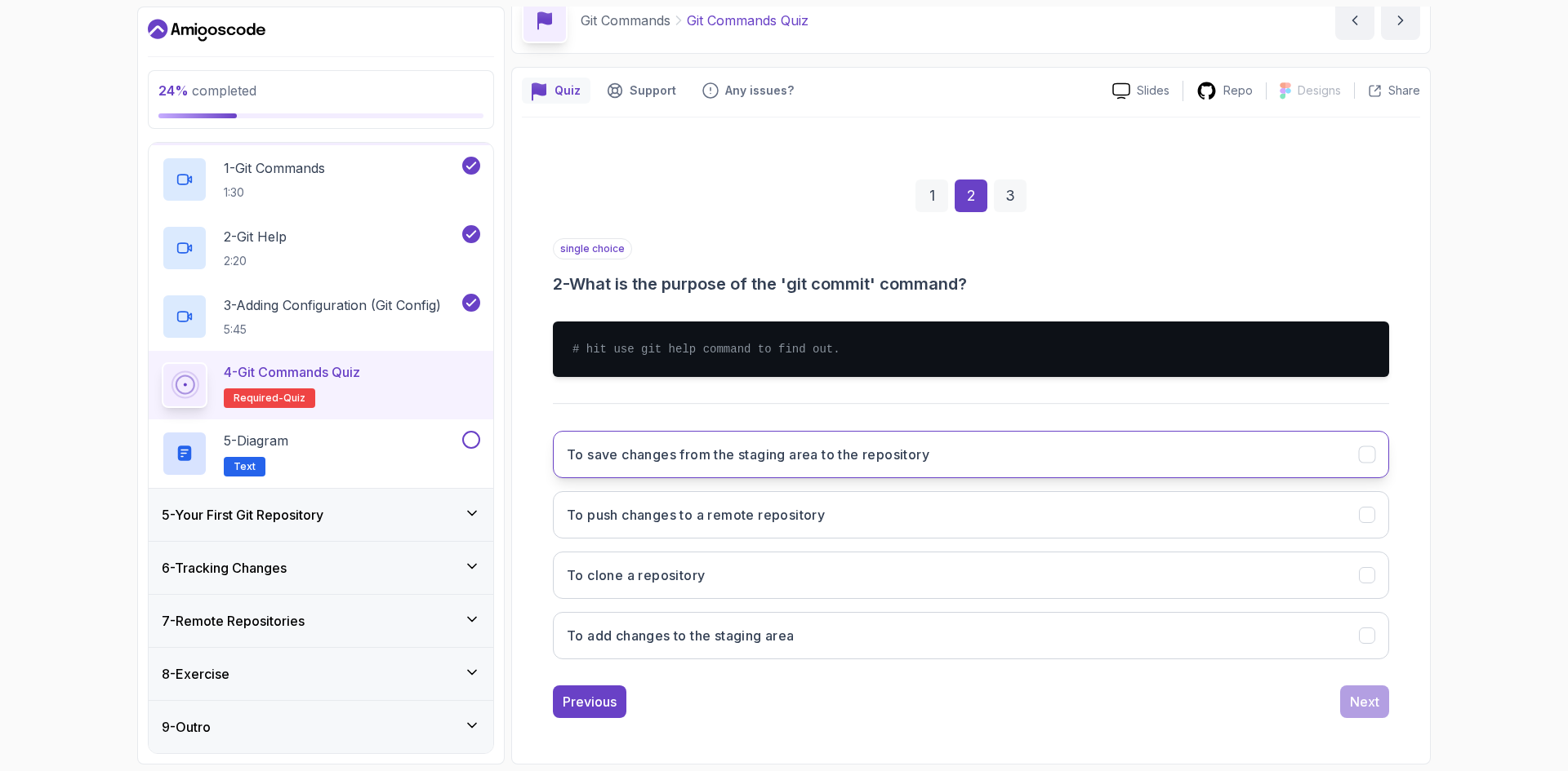
click at [799, 473] on button "To save changes from the staging area to the repository" at bounding box center [971, 454] width 836 height 47
click at [1377, 705] on div "Next" at bounding box center [1365, 702] width 30 height 19
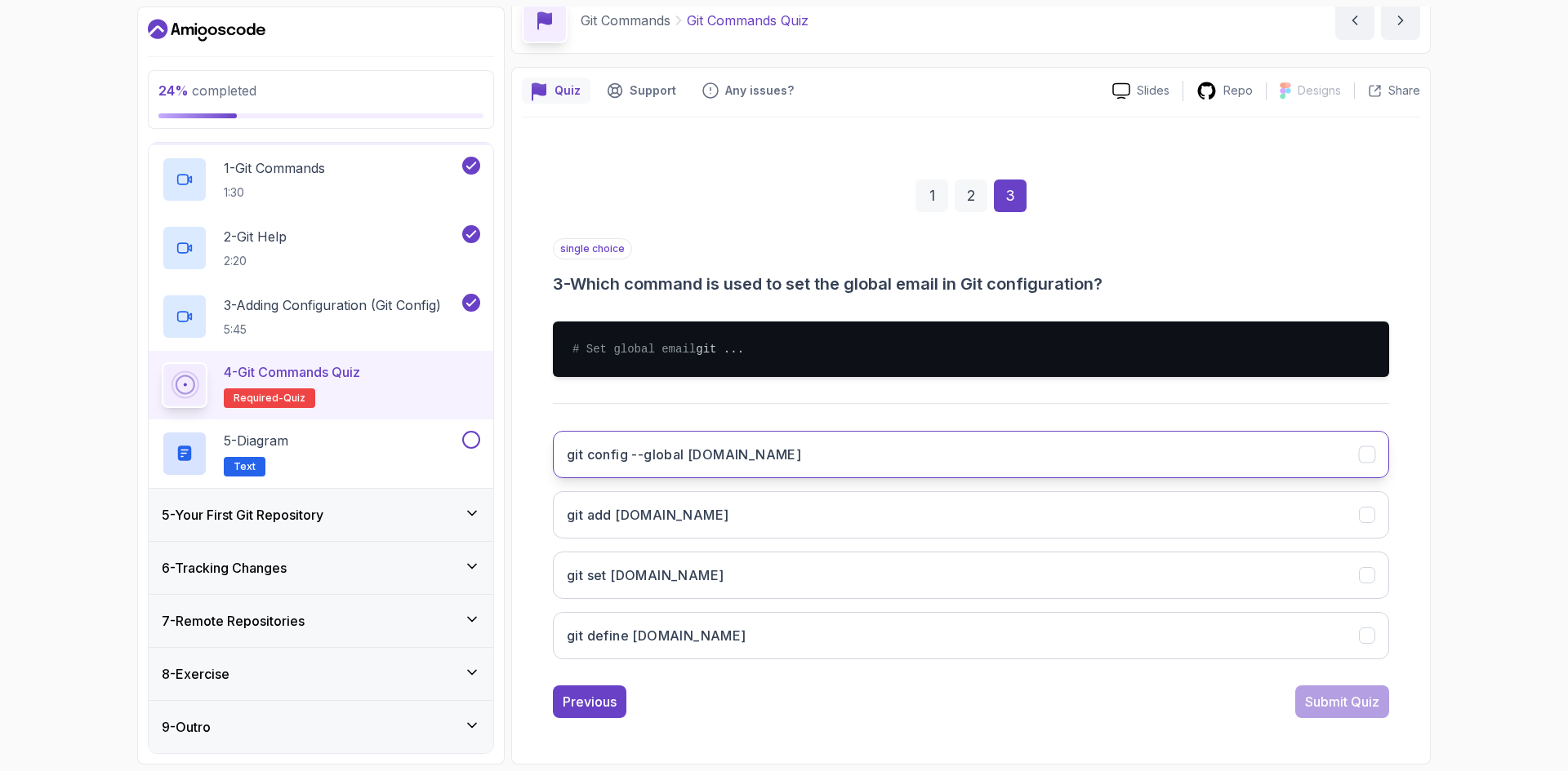
click at [757, 465] on h3 "git config --global user.email" at bounding box center [684, 454] width 234 height 19
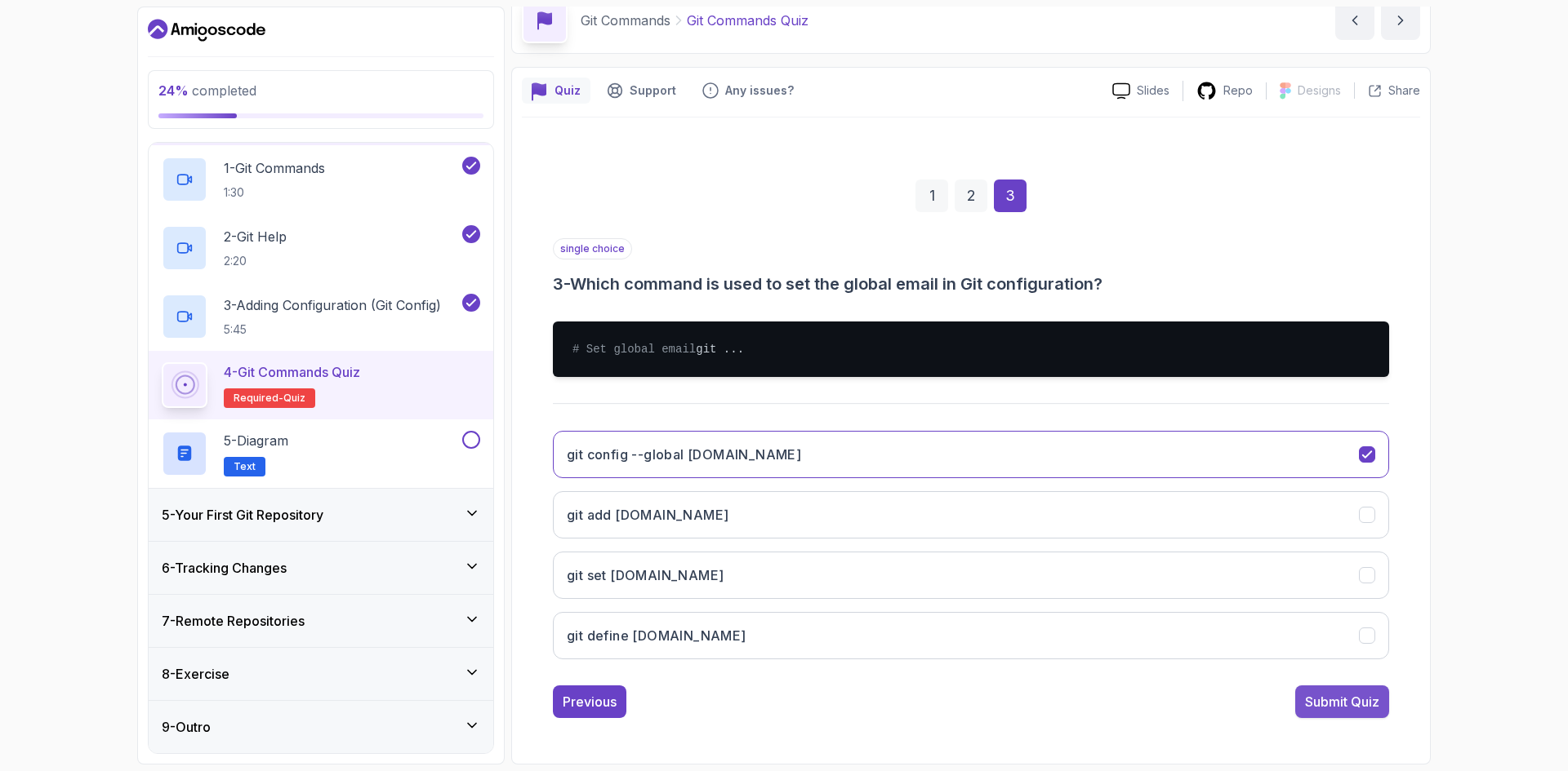
click at [1327, 712] on div "Submit Quiz" at bounding box center [1342, 702] width 74 height 19
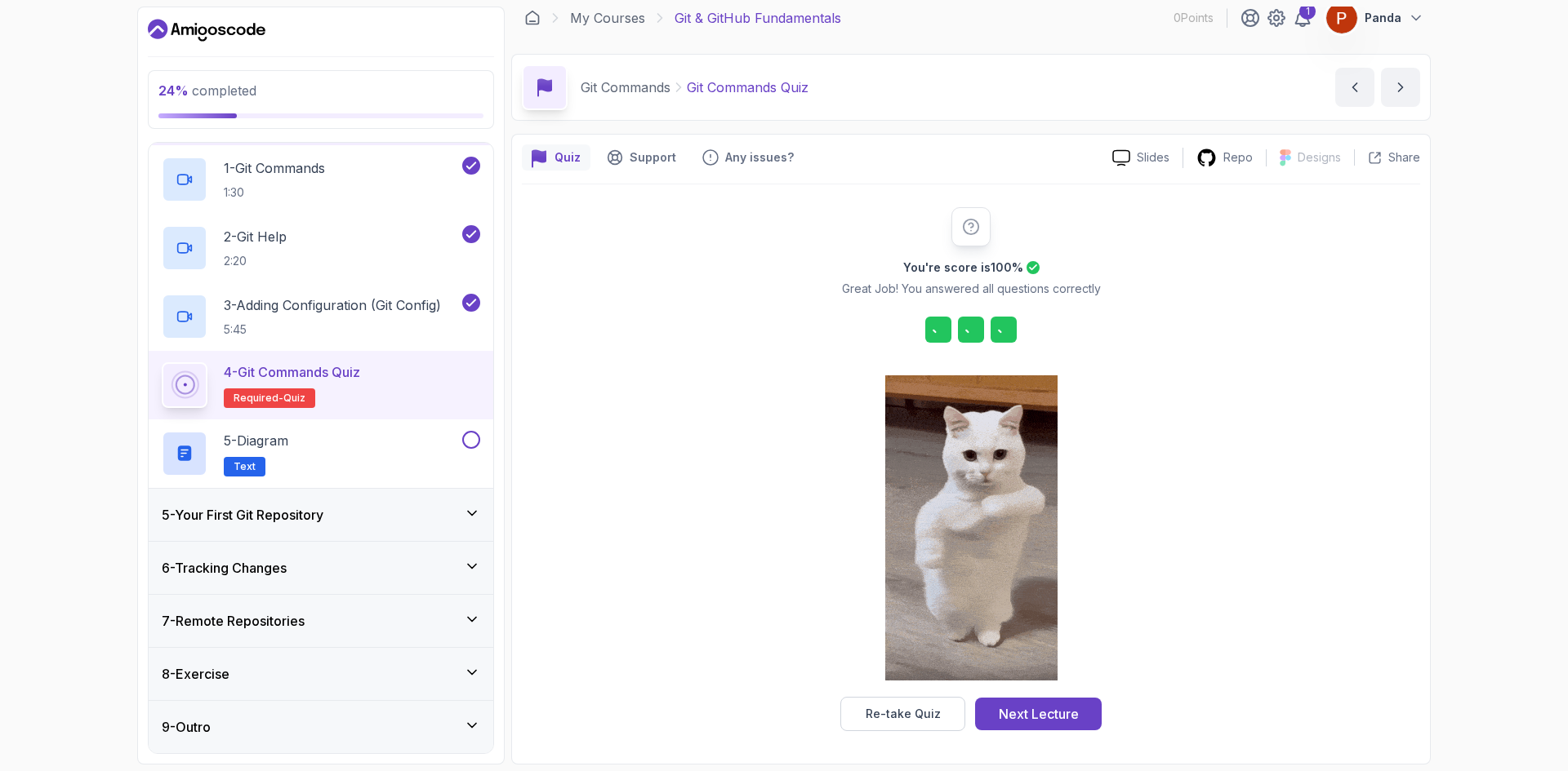
scroll to position [11, 0]
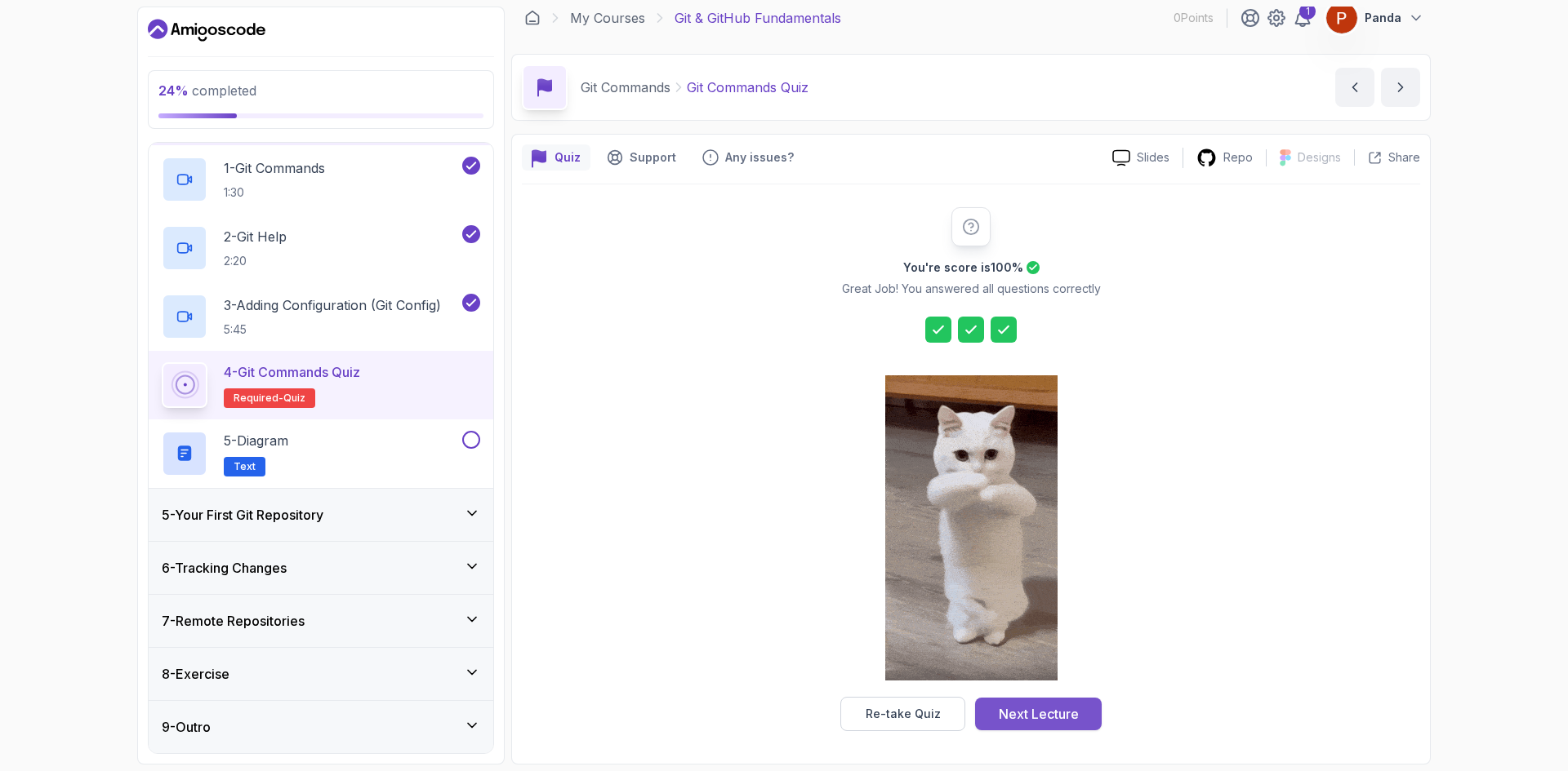
click at [1048, 715] on div "Next Lecture" at bounding box center [1039, 714] width 80 height 19
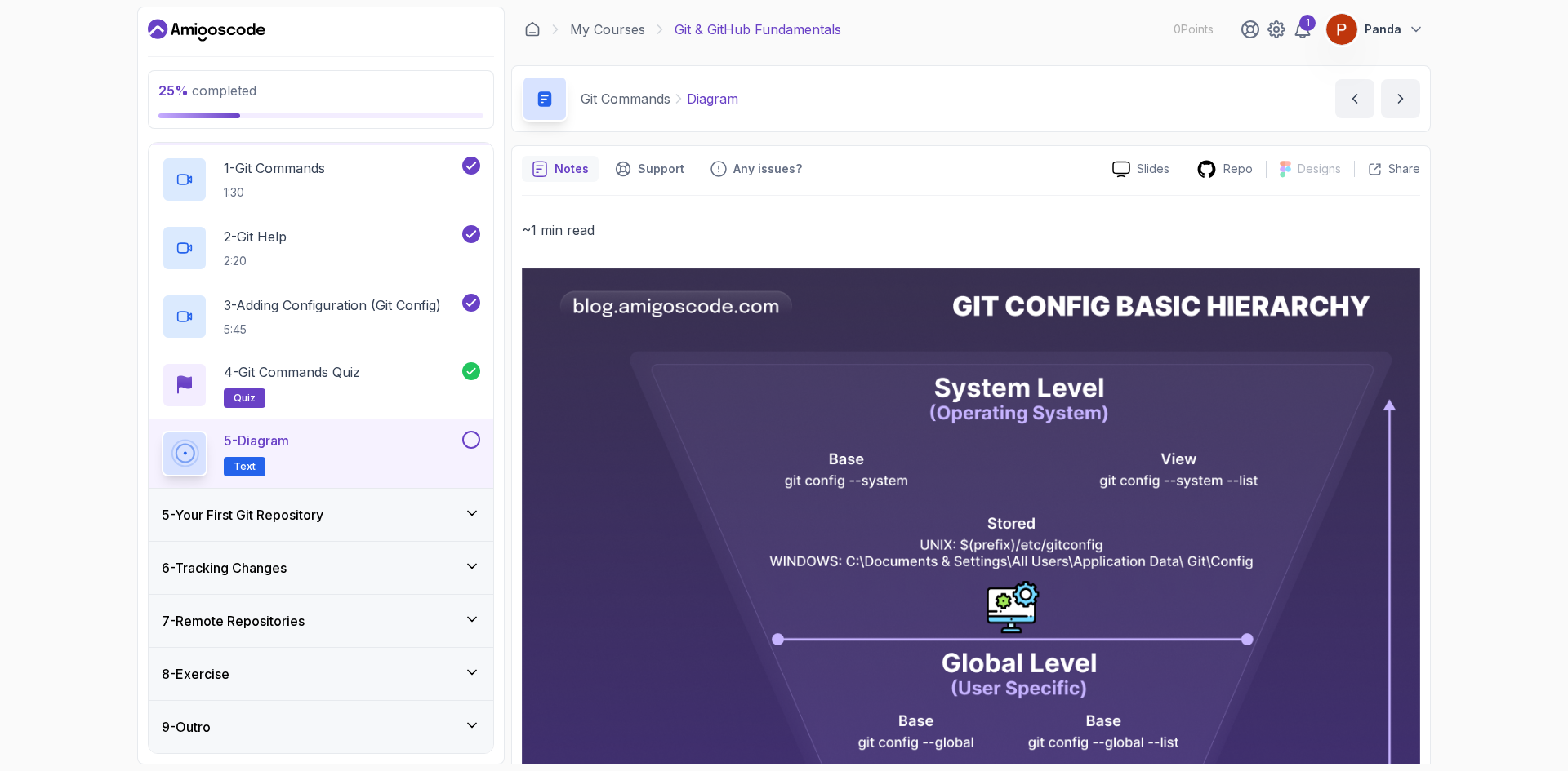
click at [438, 466] on div "5 - Diagram Text" at bounding box center [310, 454] width 297 height 45
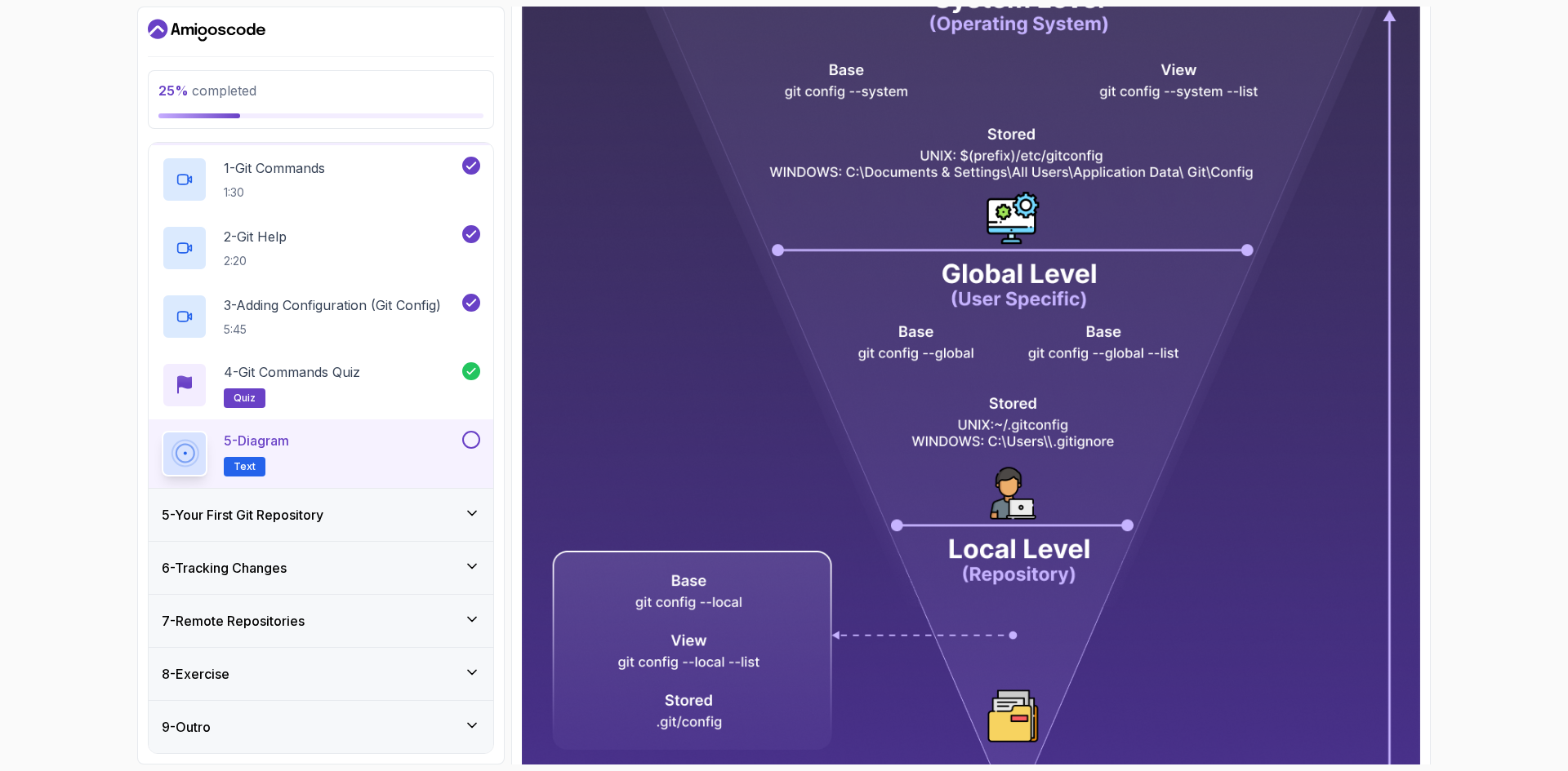
scroll to position [349, 0]
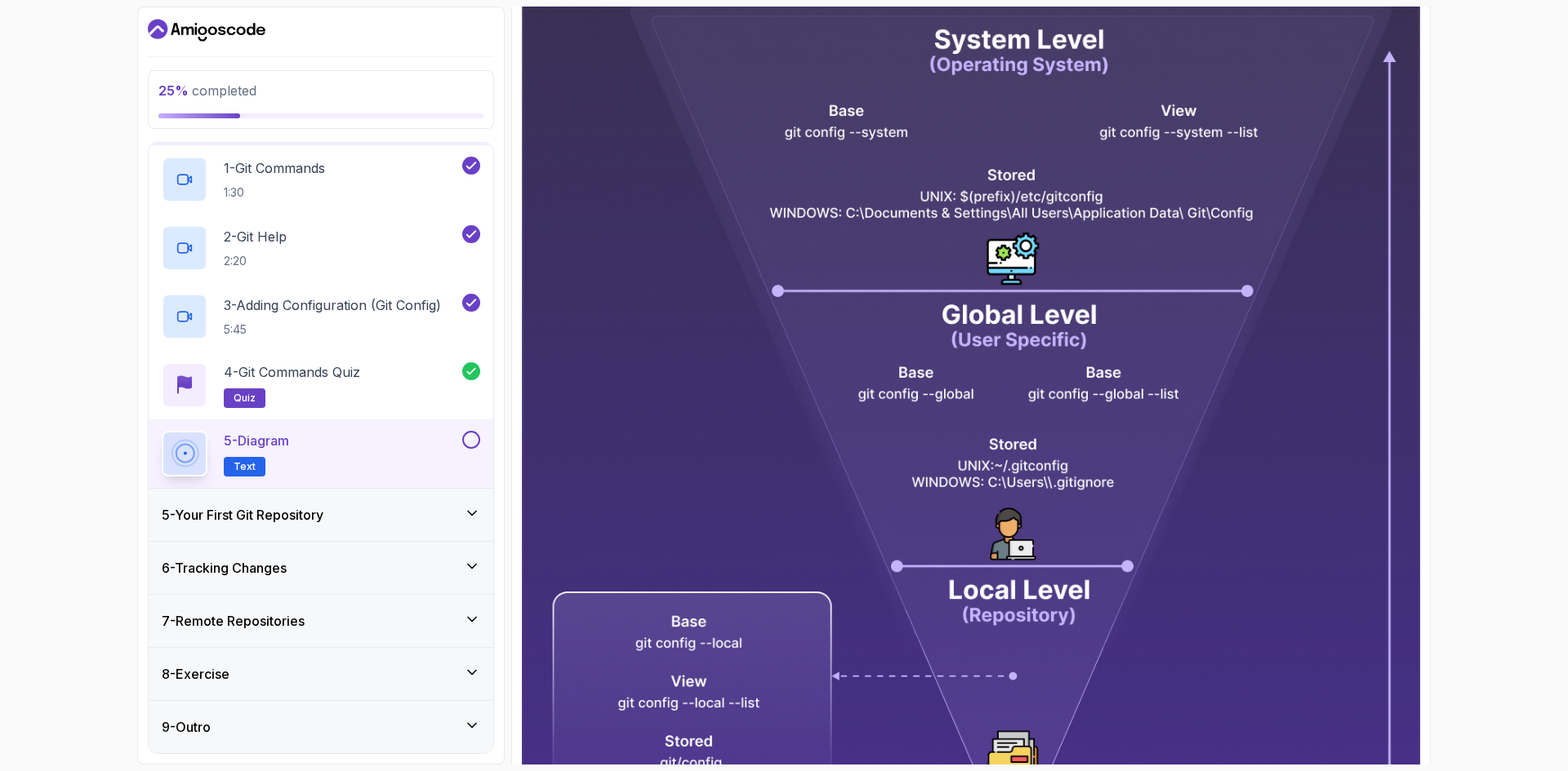
click at [477, 435] on button at bounding box center [470, 440] width 18 height 18
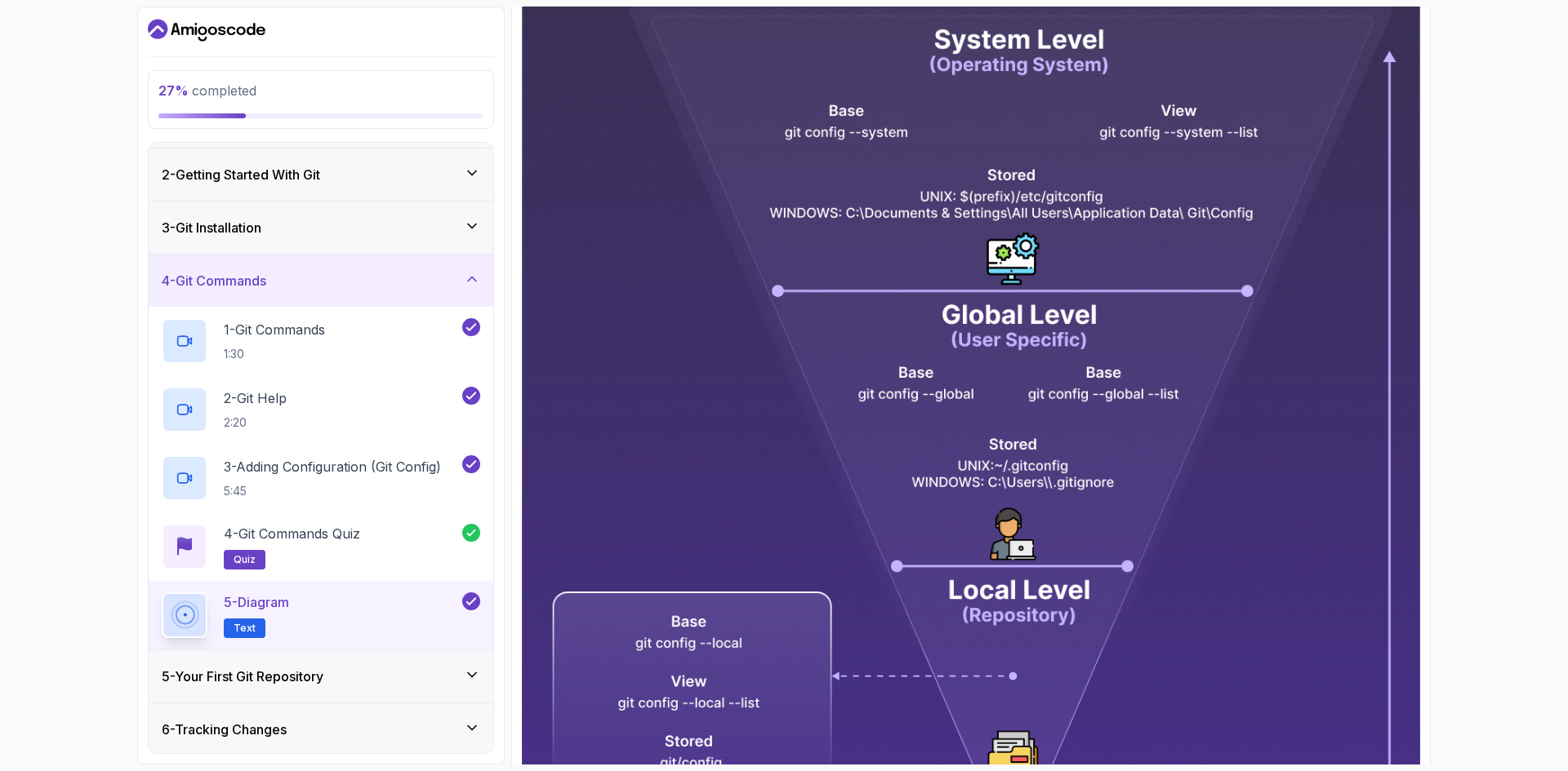
scroll to position [45, 0]
click at [358, 281] on div "4 - Git Commands" at bounding box center [321, 282] width 319 height 19
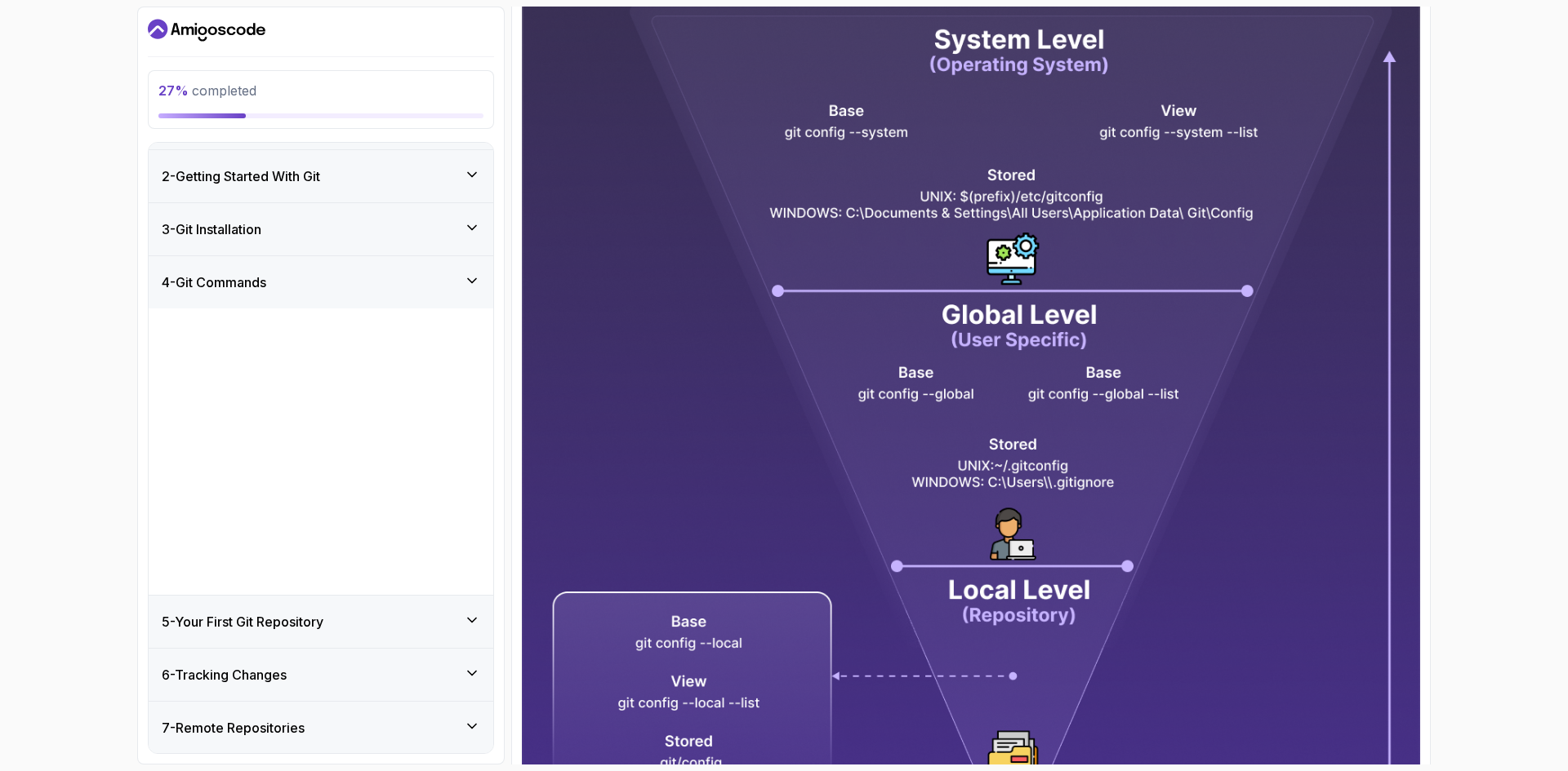
scroll to position [0, 0]
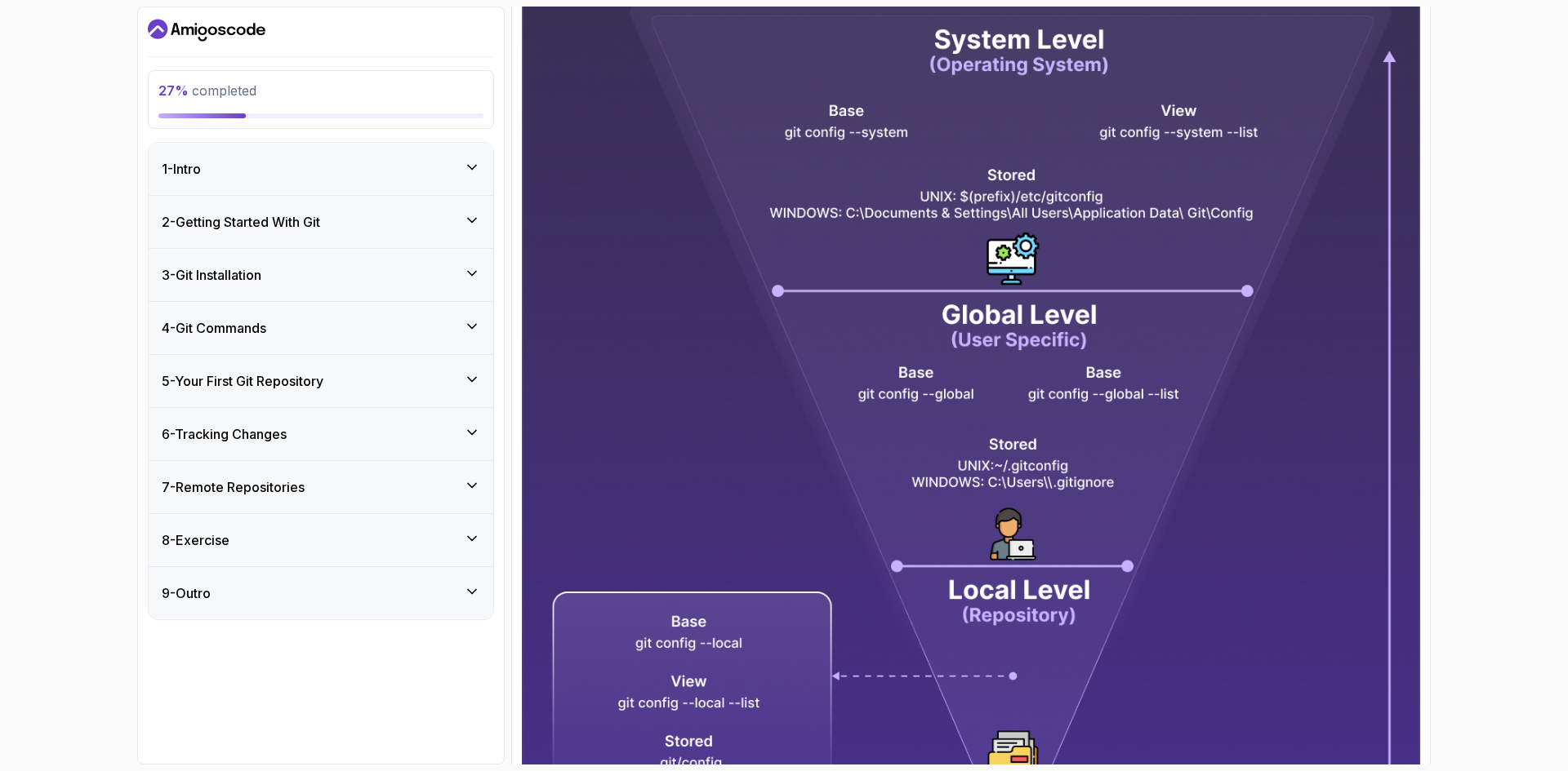
click at [309, 377] on h3 "5 - Your First Git Repository" at bounding box center [243, 380] width 162 height 19
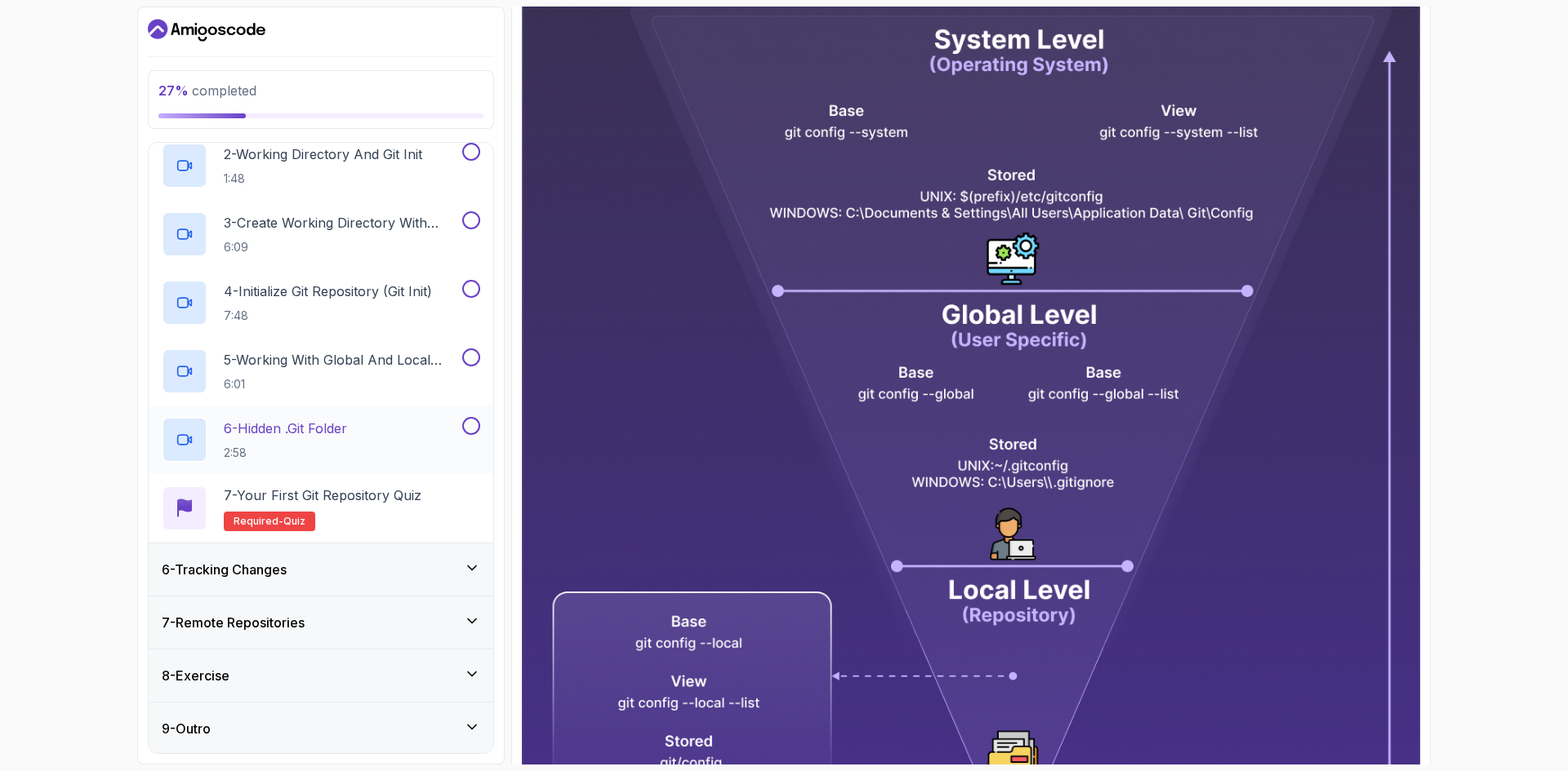
scroll to position [346, 0]
click at [342, 564] on div "6 - Tracking Changes" at bounding box center [321, 567] width 319 height 19
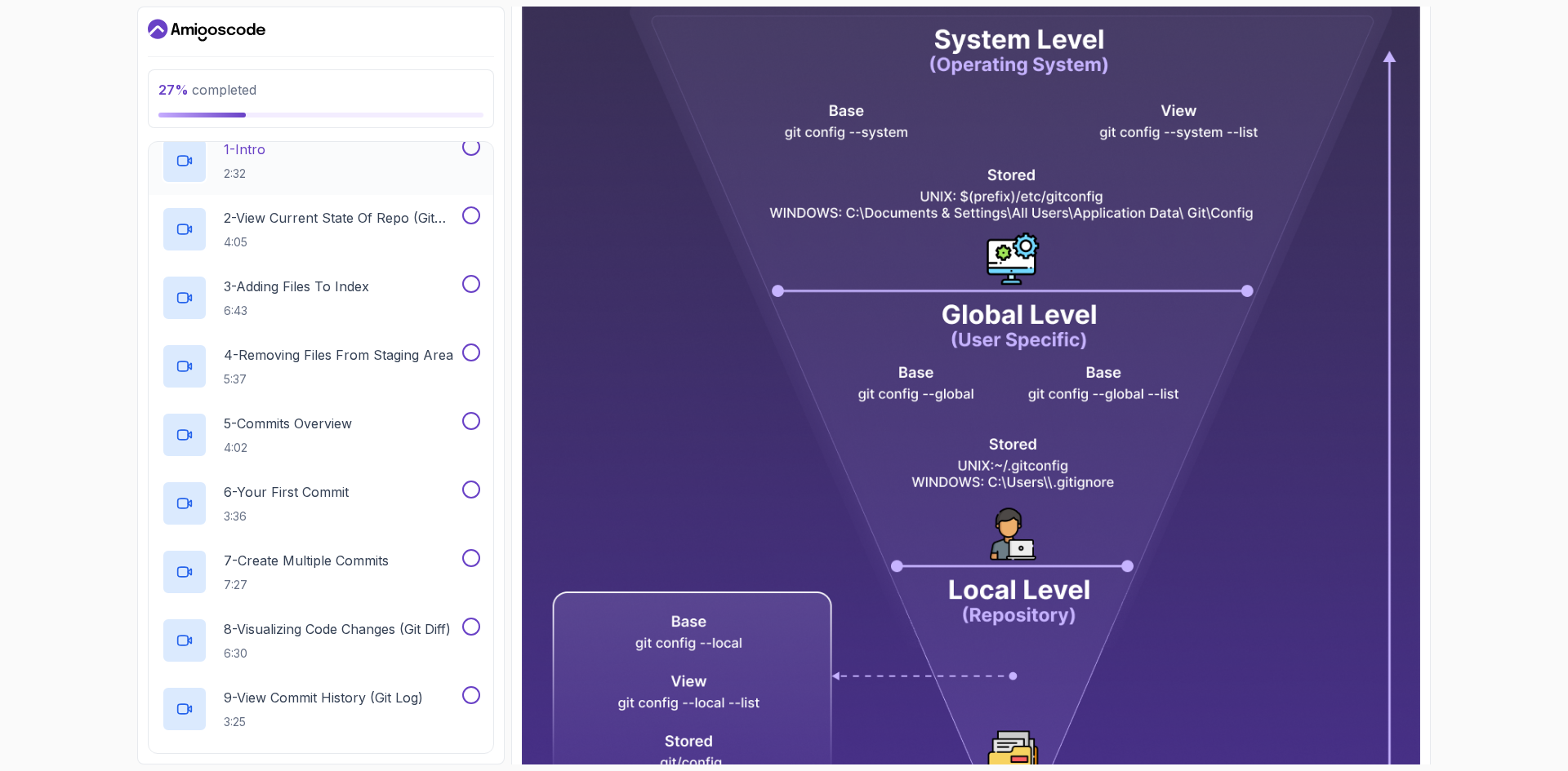
scroll to position [81, 0]
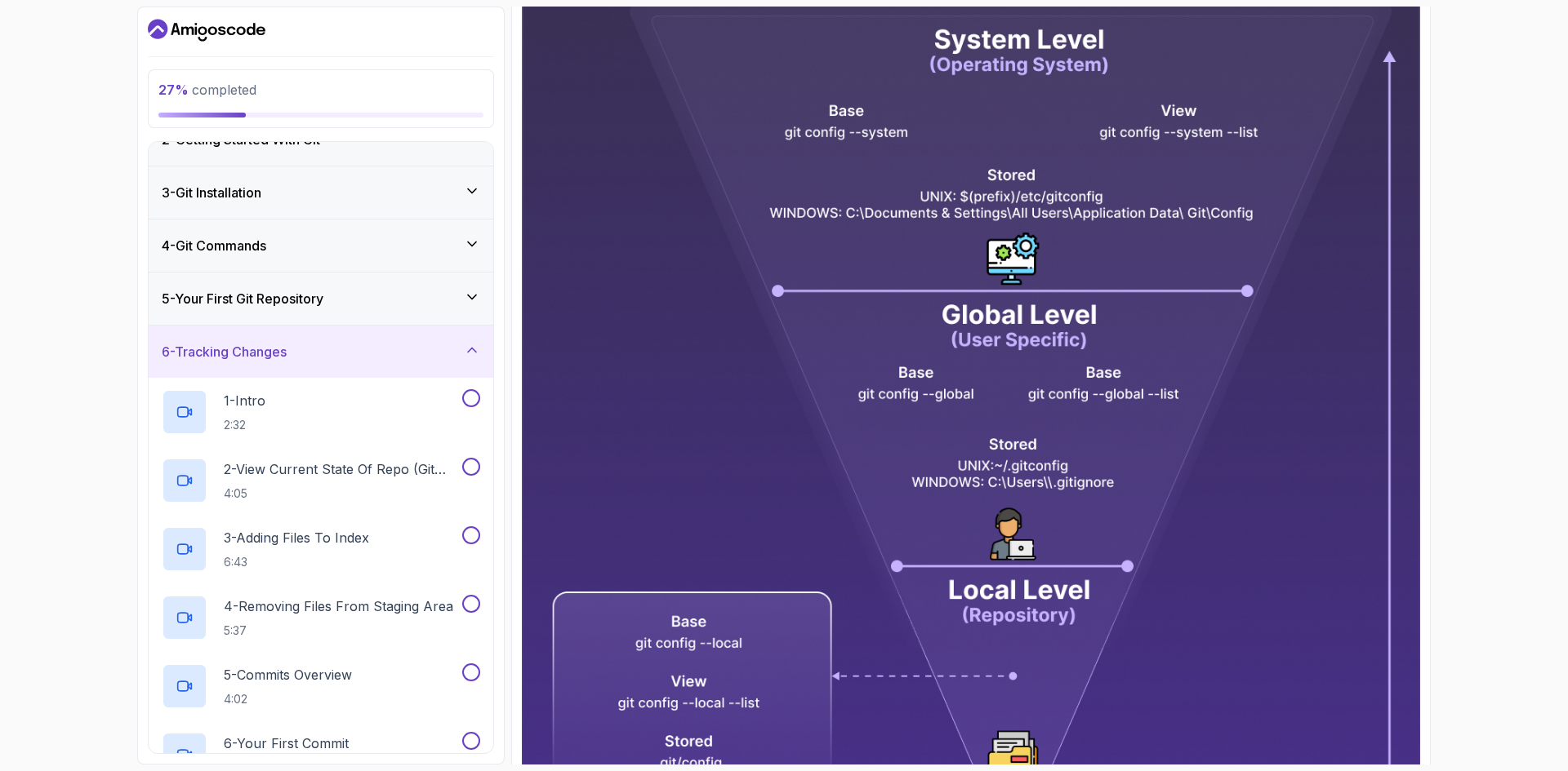
click at [311, 344] on div "6 - Tracking Changes" at bounding box center [321, 352] width 319 height 19
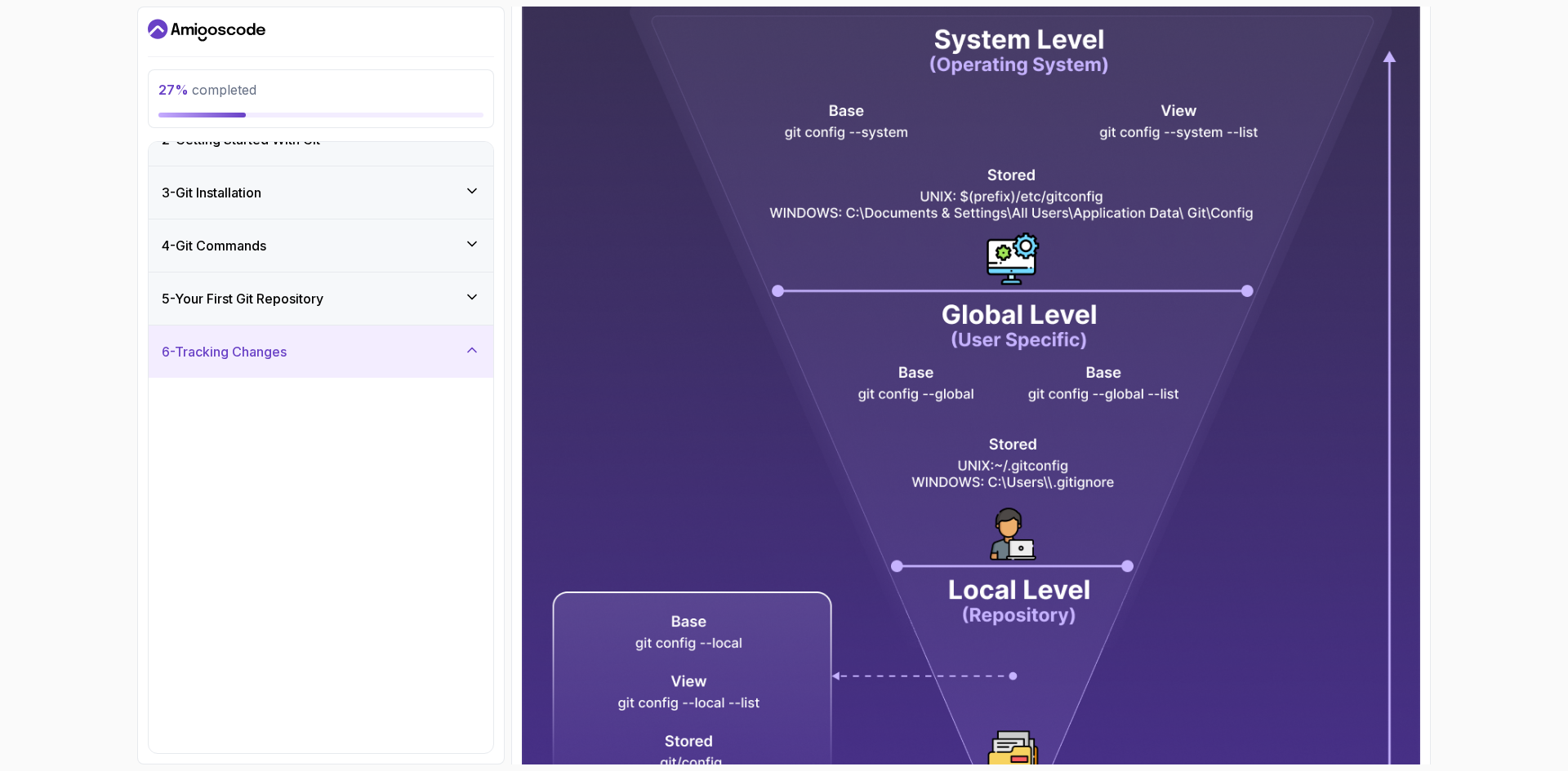
scroll to position [0, 0]
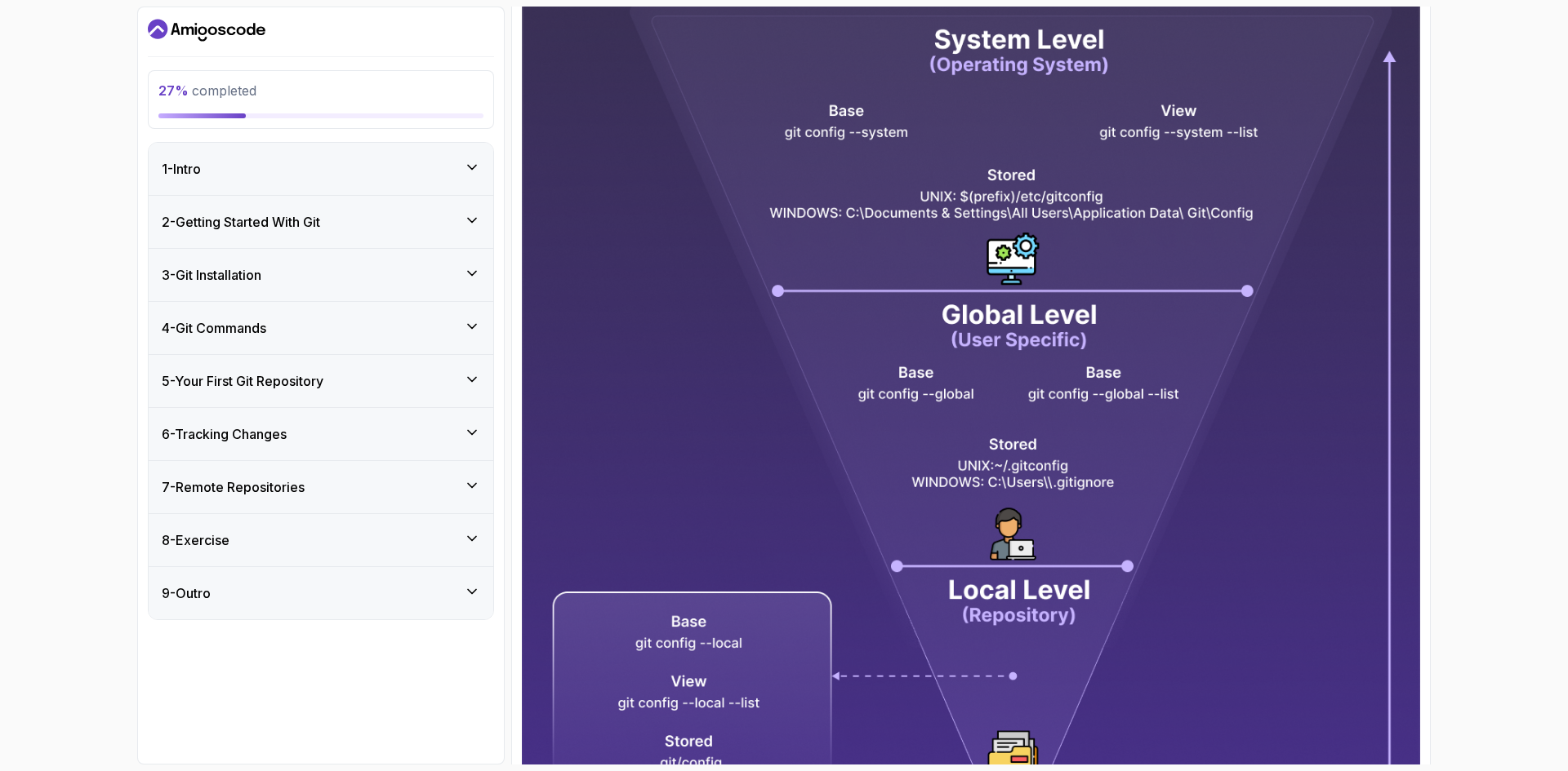
click at [297, 488] on h3 "7 - Remote Repositories" at bounding box center [233, 487] width 143 height 19
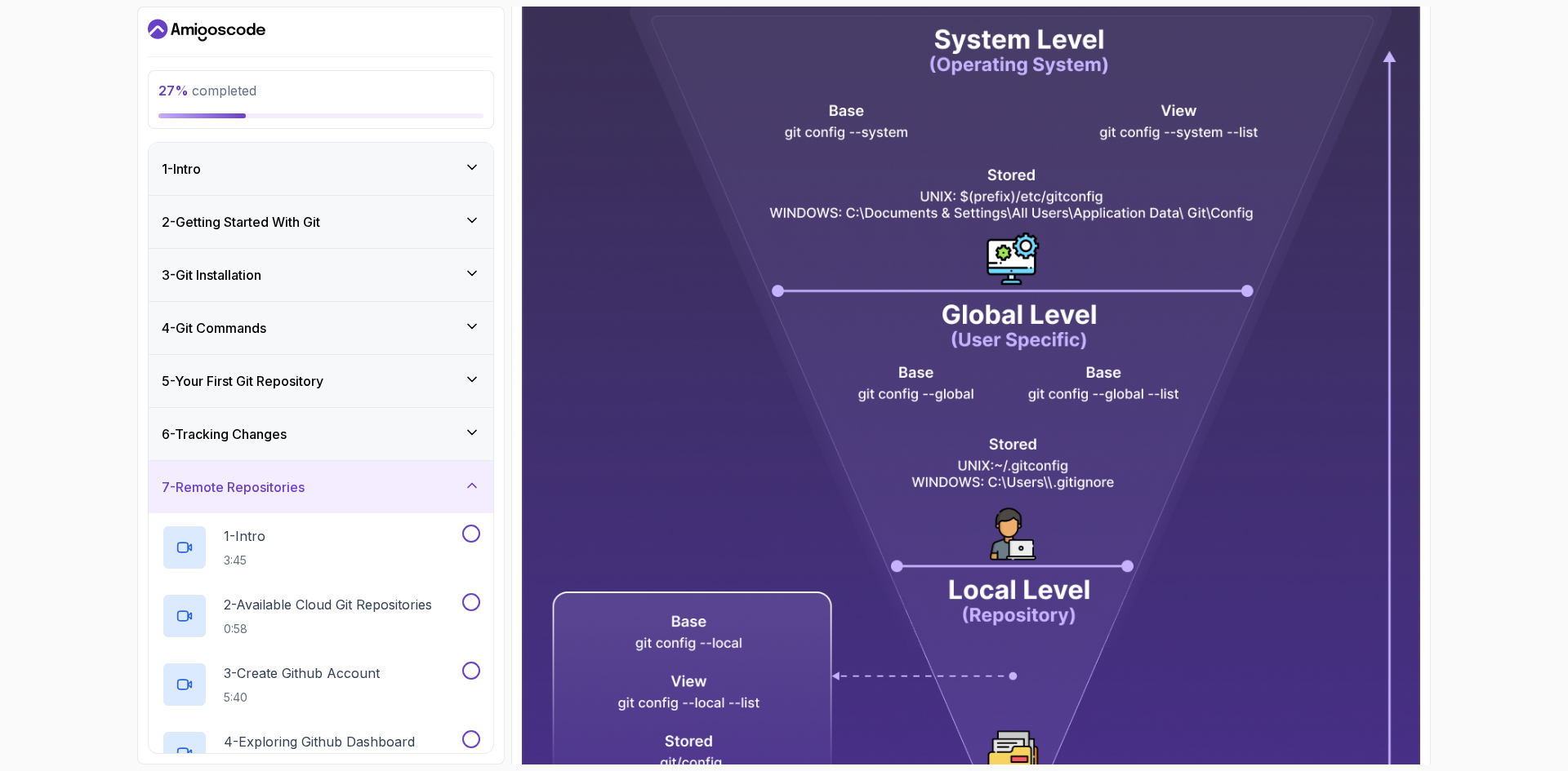
click at [297, 488] on h3 "7 - Remote Repositories" at bounding box center [233, 487] width 143 height 19
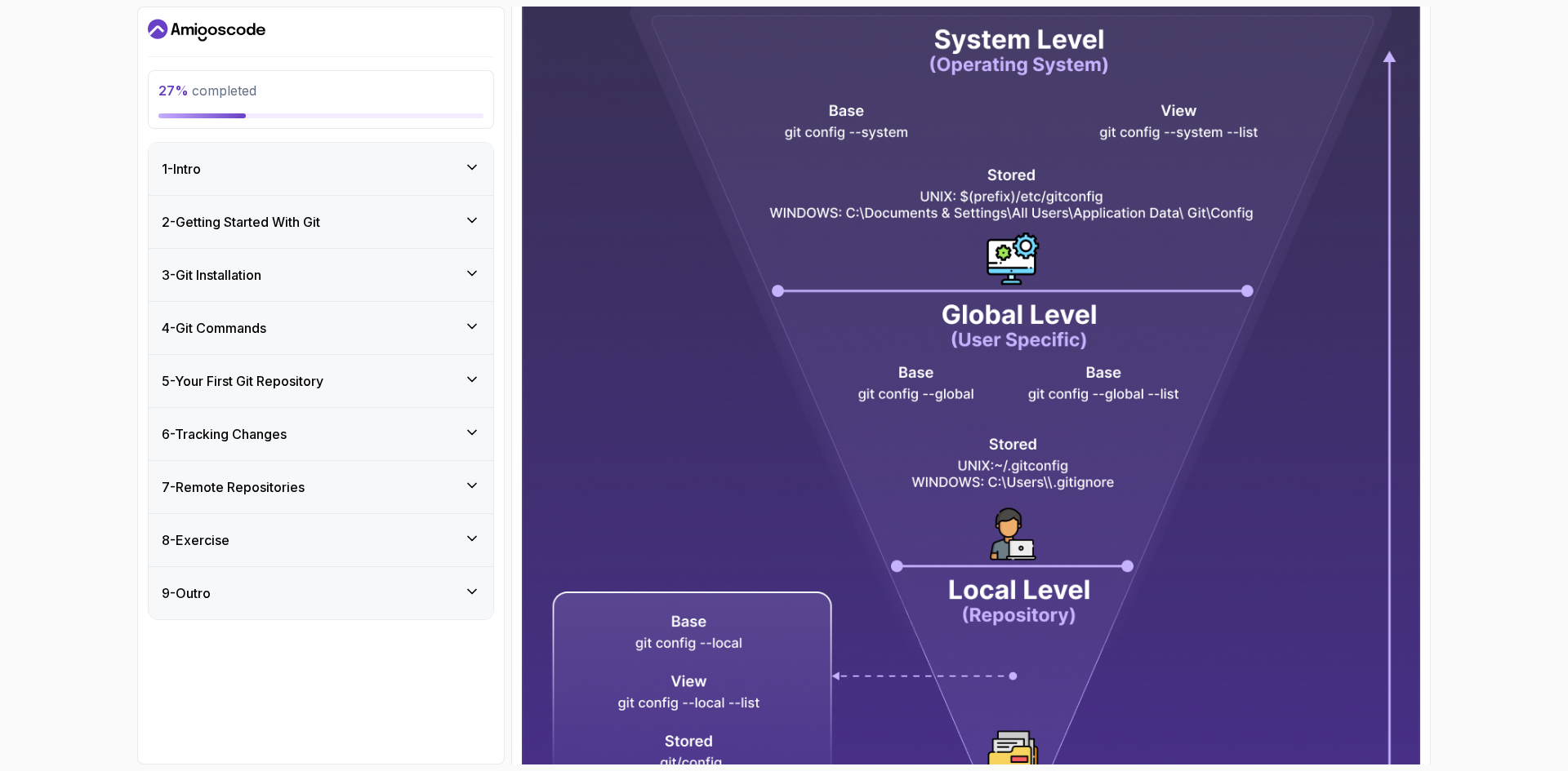
click at [294, 529] on div "8 - Exercise" at bounding box center [321, 541] width 345 height 52
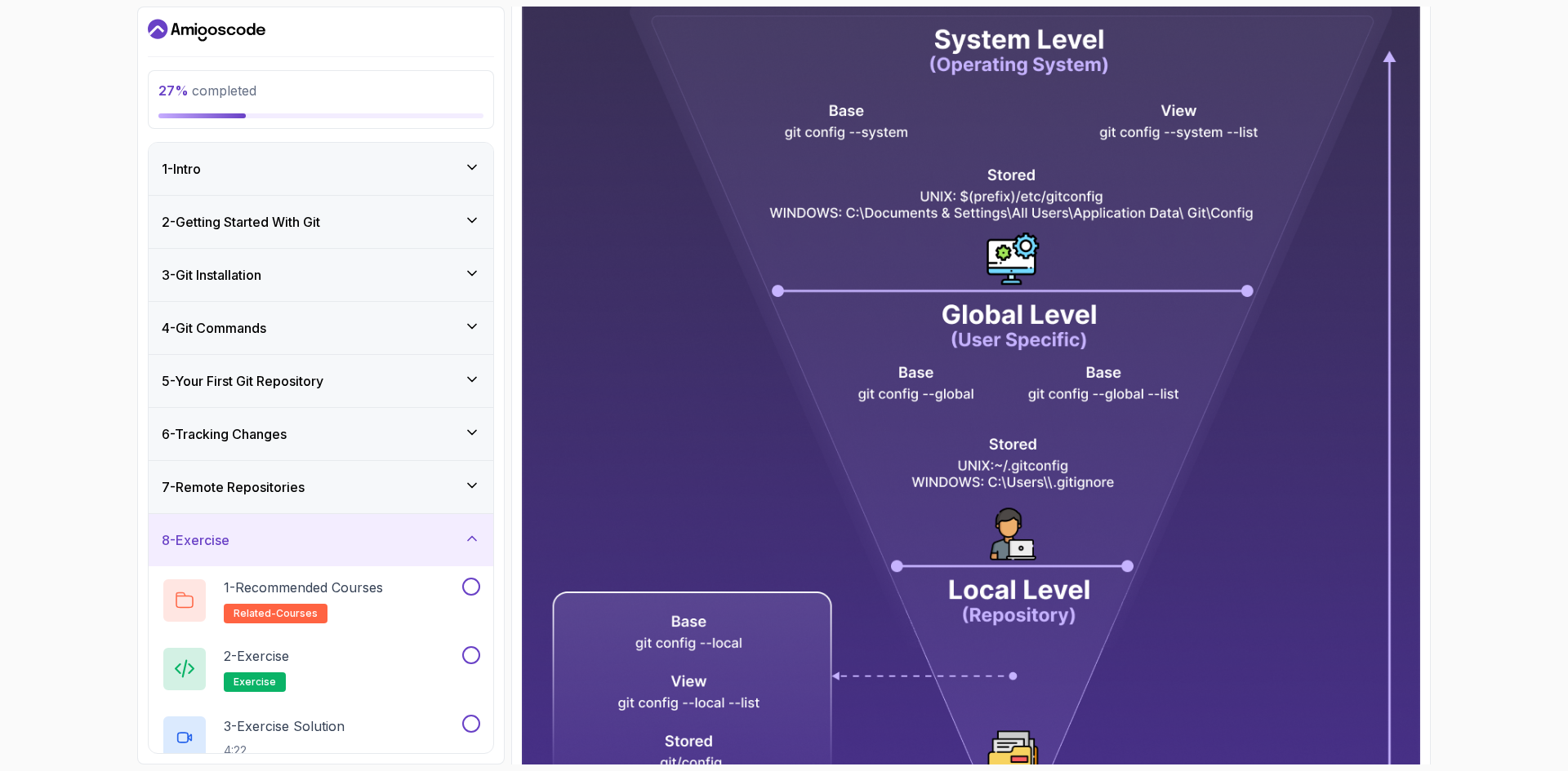
click at [293, 530] on div "8 - Exercise" at bounding box center [321, 540] width 319 height 19
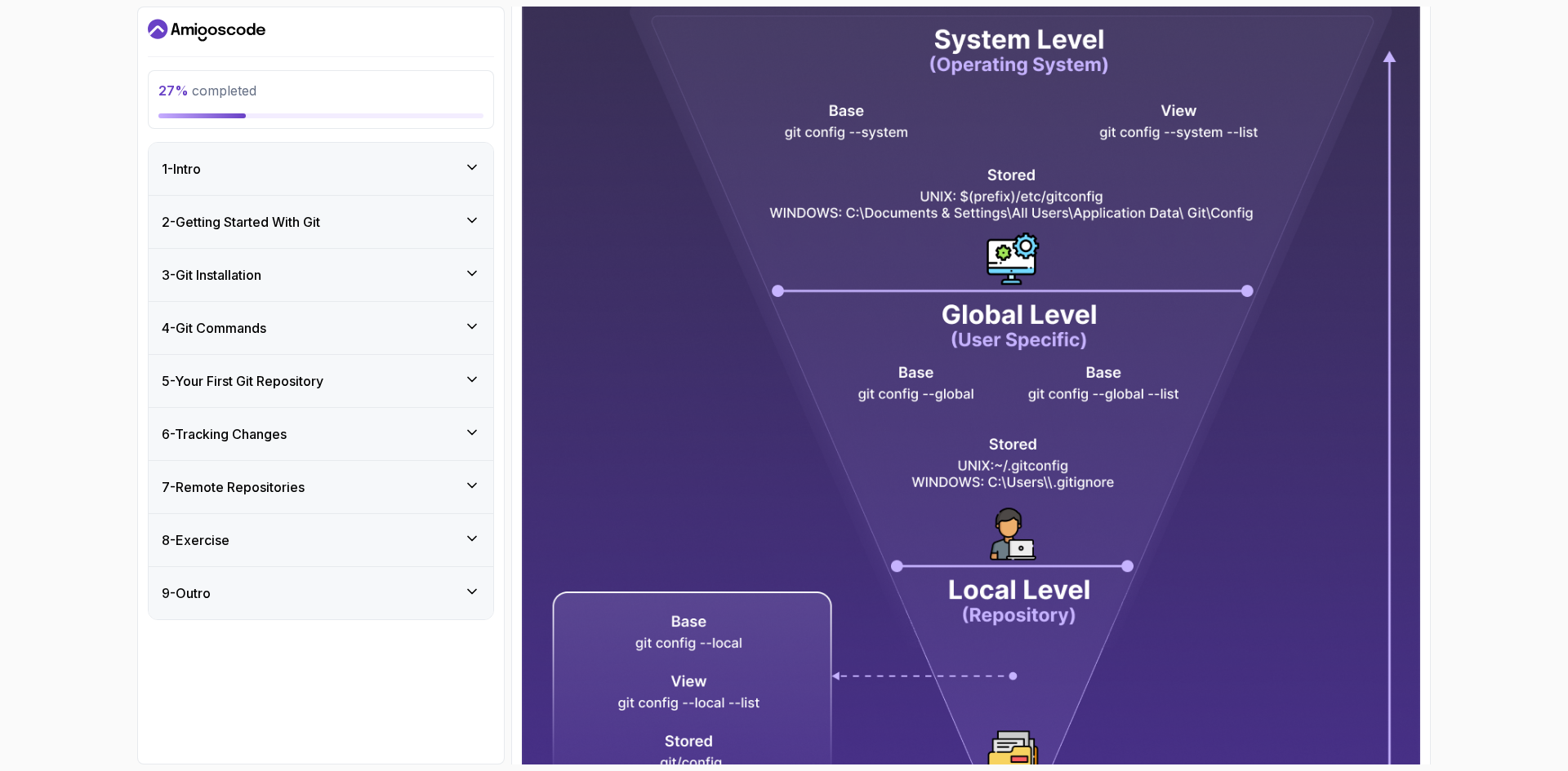
click at [321, 706] on div "27 % completed 1 - Intro 2 - Getting Started With Git 3 - Git Installation 4 - …" at bounding box center [320, 385] width 368 height 758
click at [334, 322] on div "4 - Git Commands" at bounding box center [321, 328] width 319 height 19
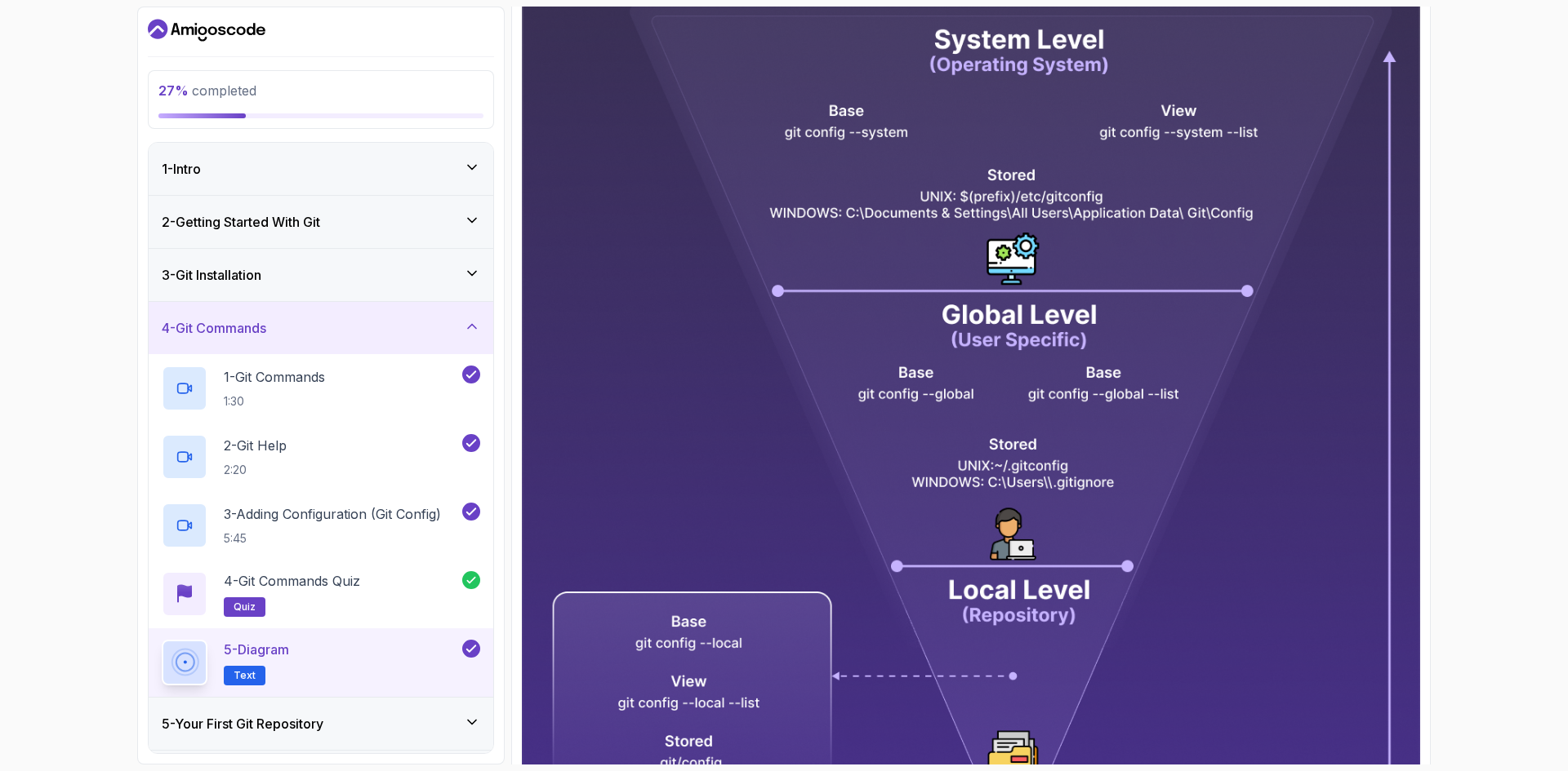
click at [334, 322] on div "4 - Git Commands" at bounding box center [321, 328] width 319 height 19
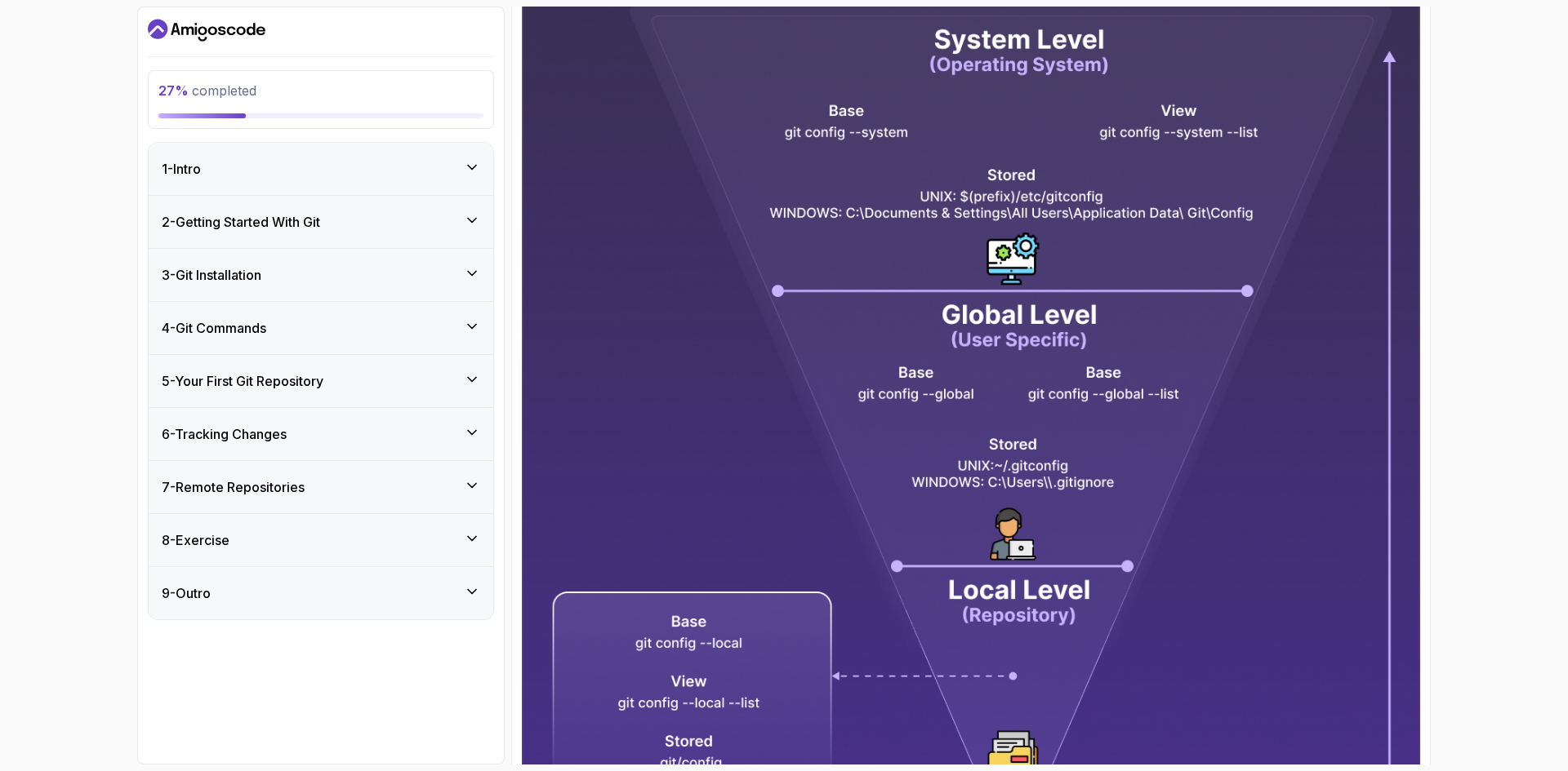
click at [320, 383] on h3 "5 - Your First Git Repository" at bounding box center [243, 380] width 162 height 19
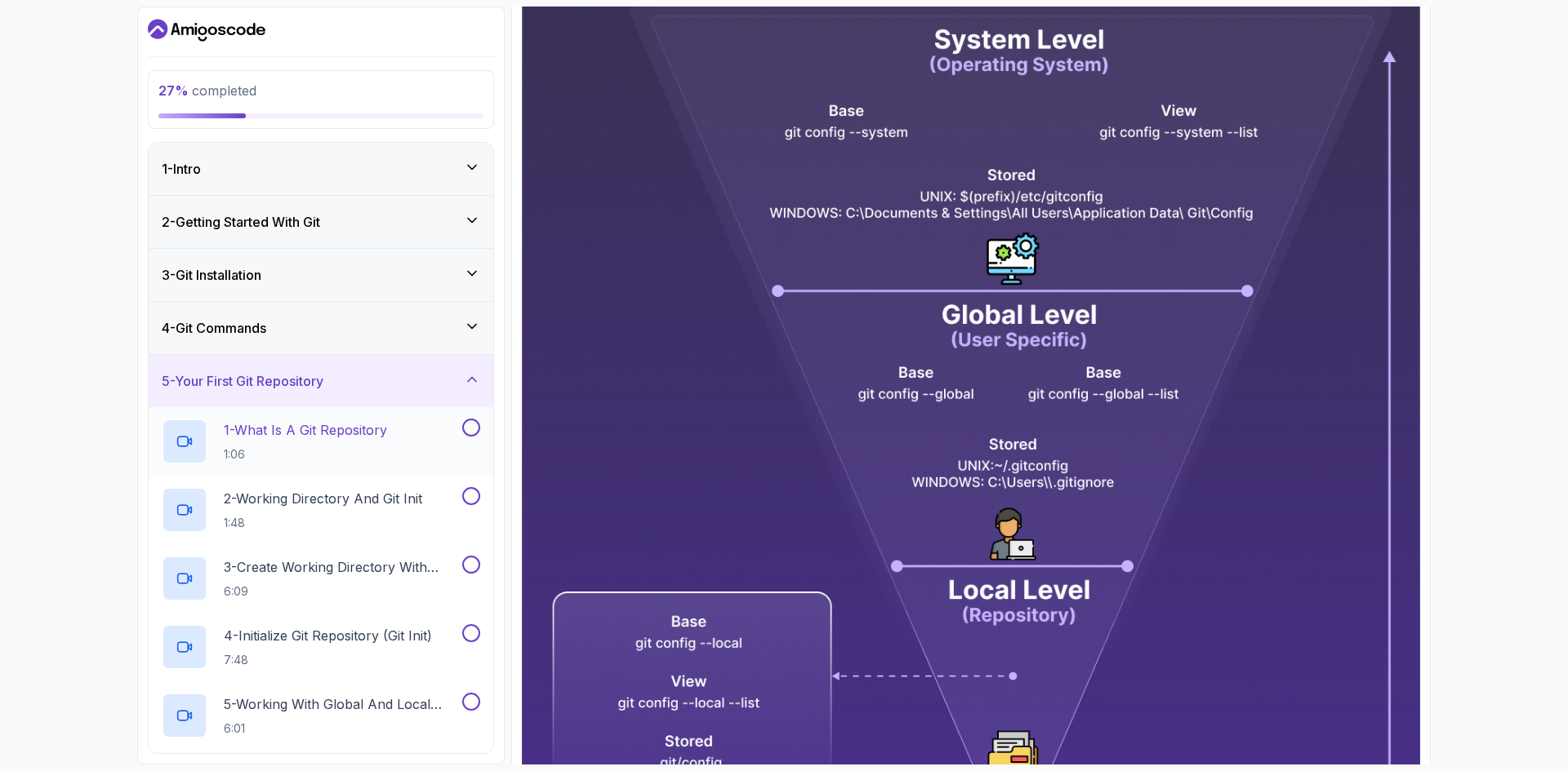
click at [318, 446] on p "1:06" at bounding box center [306, 454] width 163 height 17
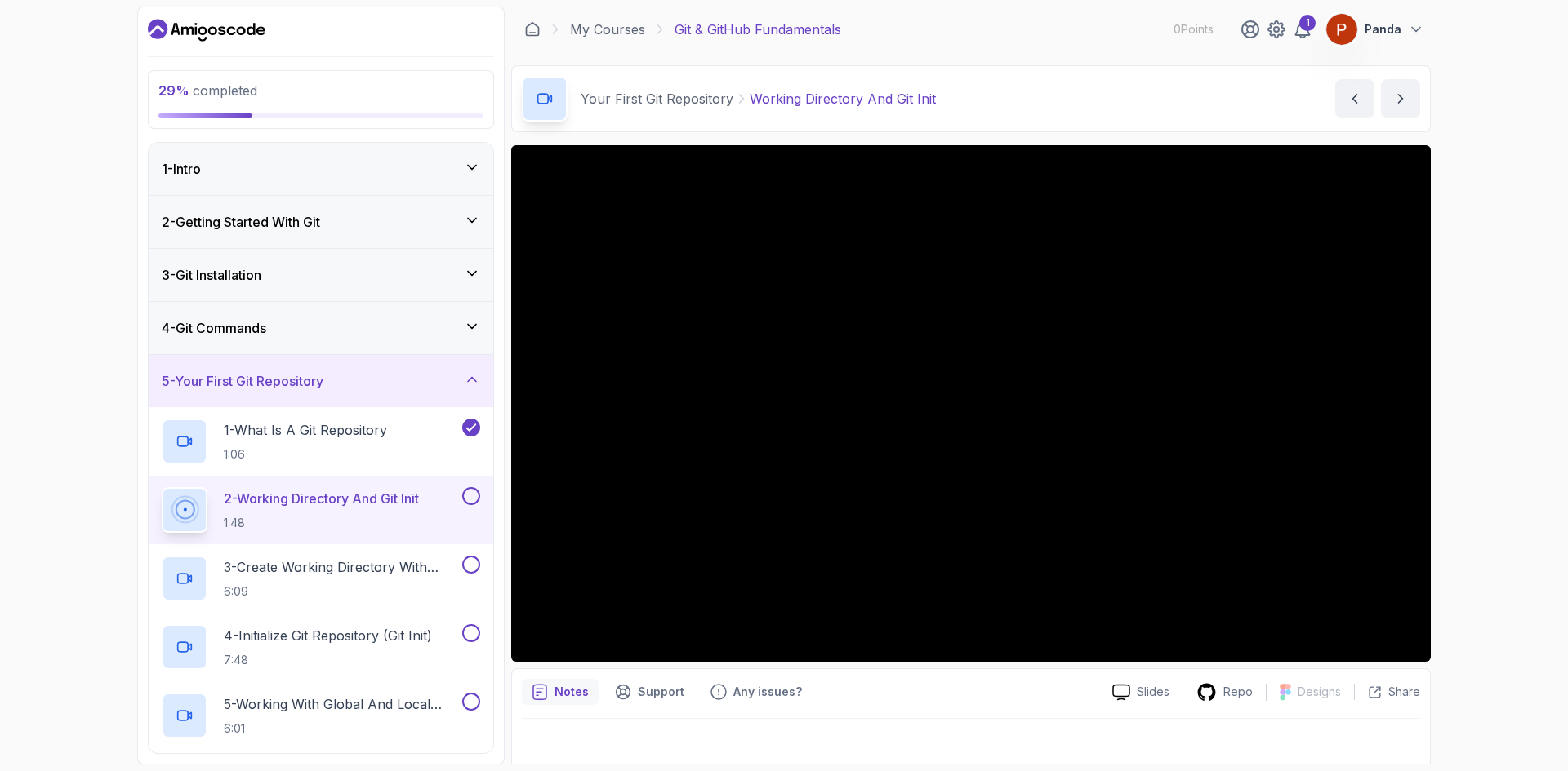
click at [1542, 283] on div "29 % completed 1 - Intro 2 - Getting Started With Git 3 - Git Installation 4 - …" at bounding box center [784, 385] width 1568 height 771
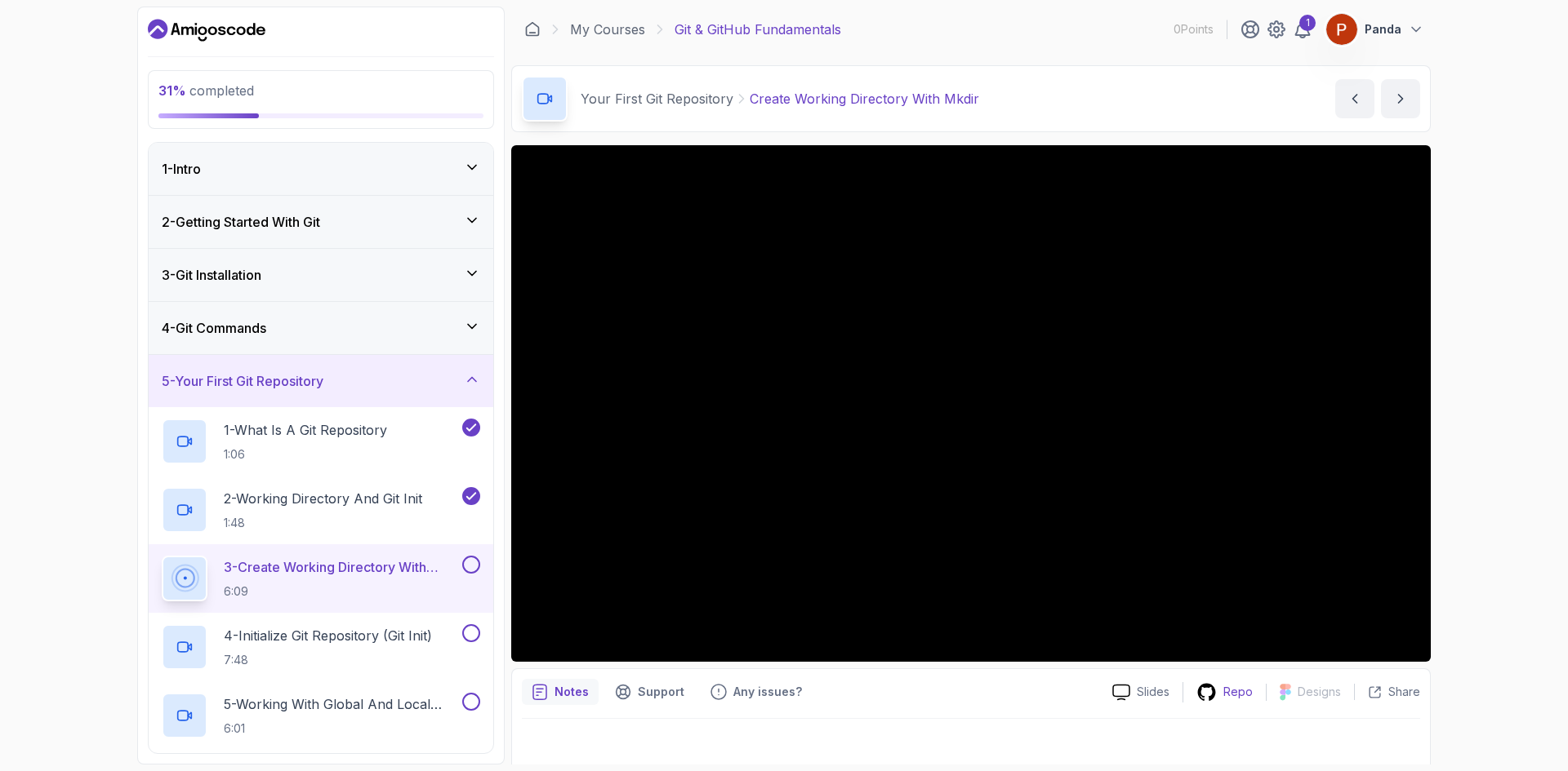
drag, startPoint x: 1217, startPoint y: 693, endPoint x: 1211, endPoint y: 683, distance: 11.7
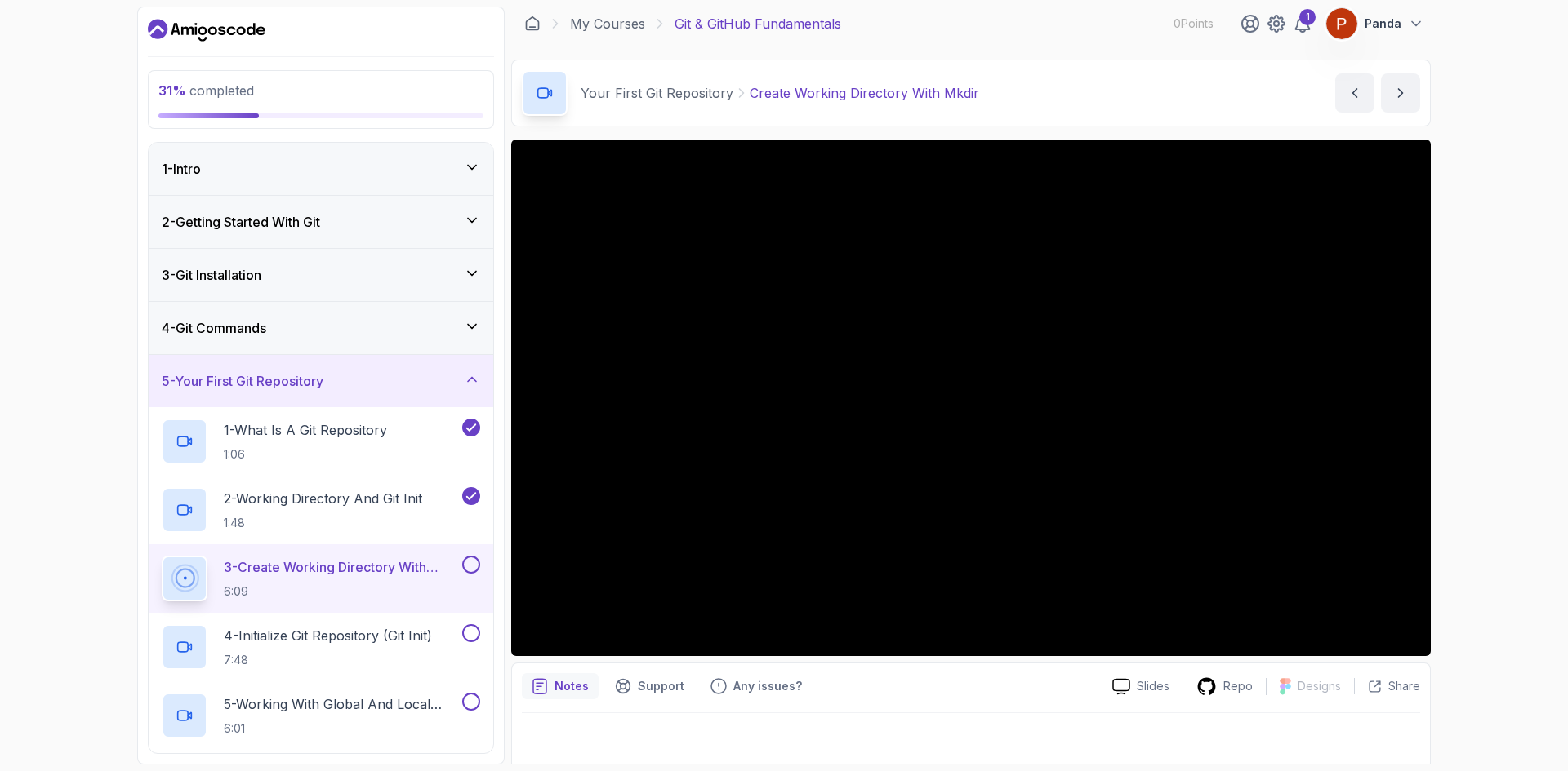
scroll to position [10, 0]
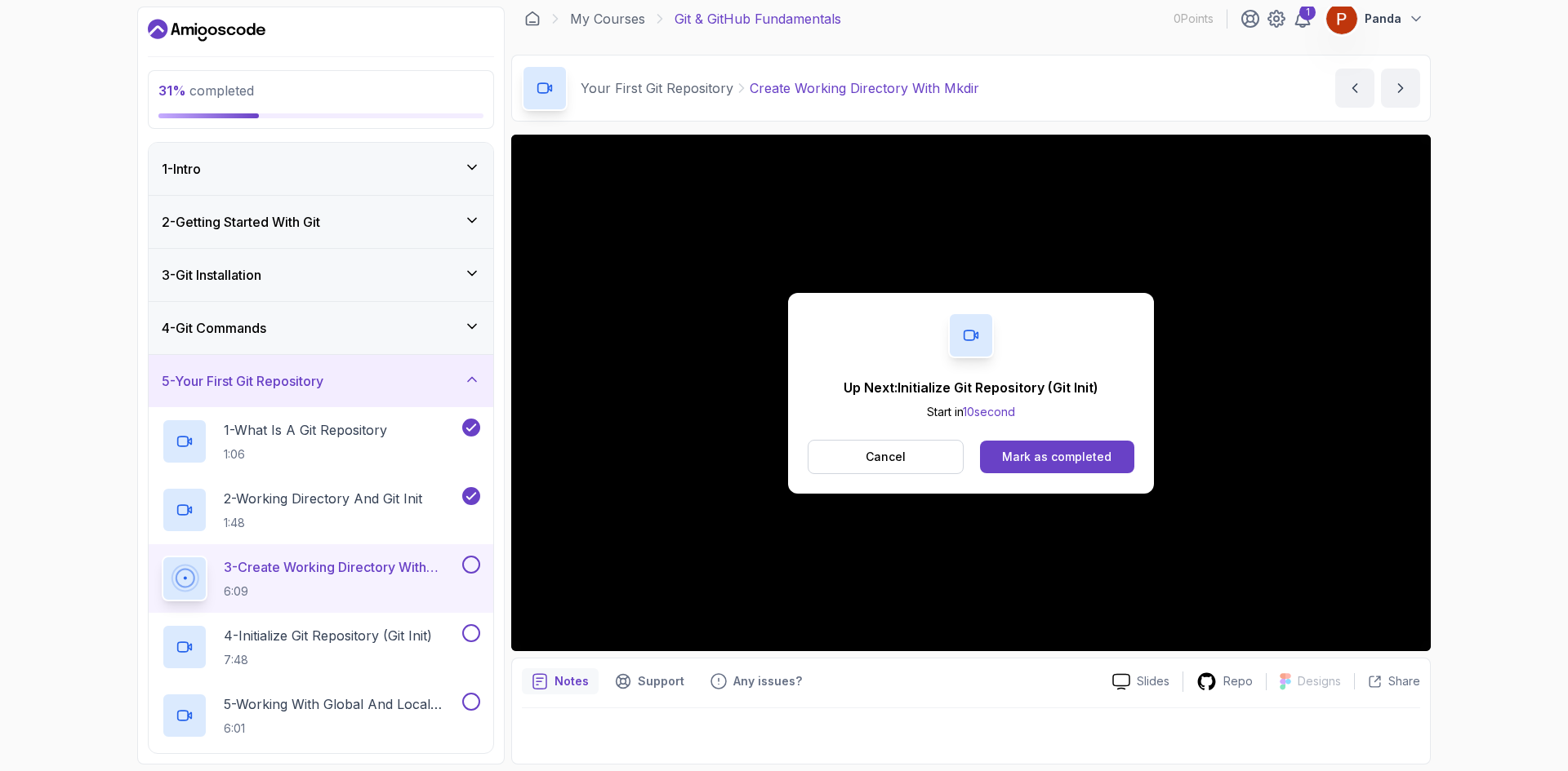
click at [930, 479] on div "Up Next: Initialize Git Repository (Git Init) Start in 10 second Cancel Mark as…" at bounding box center [971, 393] width 366 height 201
click at [1035, 455] on div "Mark as completed" at bounding box center [1057, 457] width 109 height 17
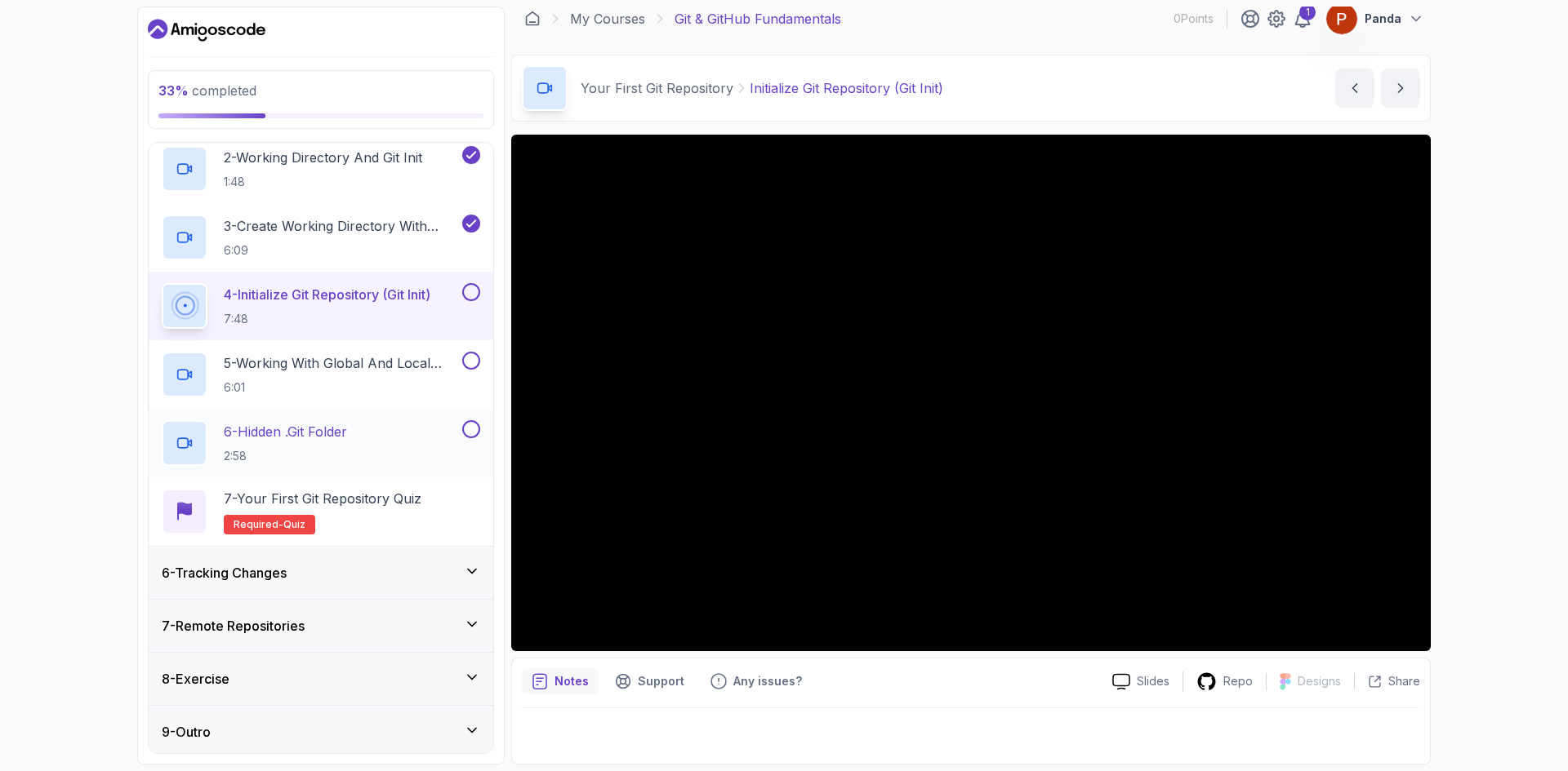
scroll to position [346, 0]
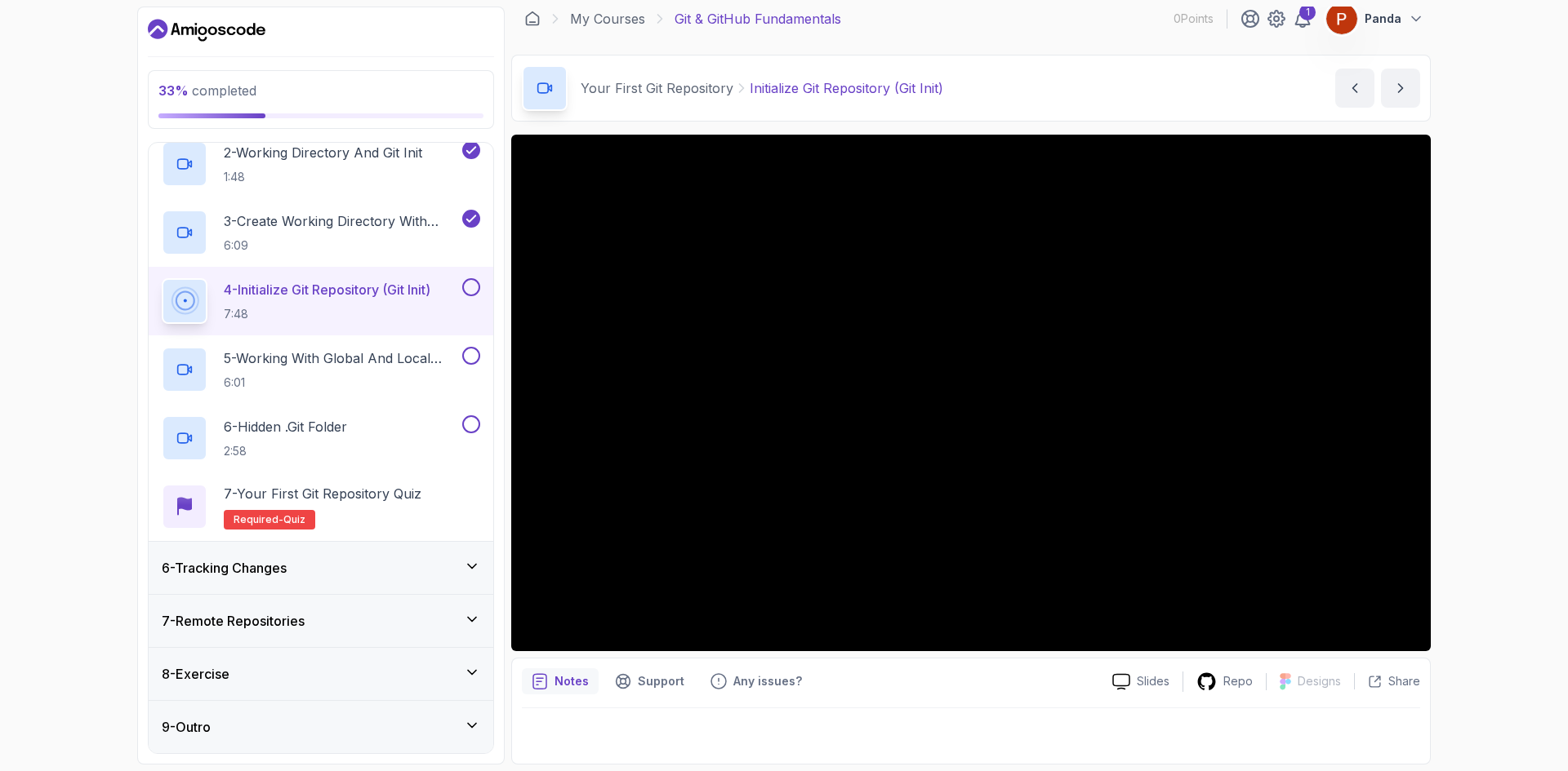
click at [337, 567] on div "6 - Tracking Changes" at bounding box center [321, 567] width 319 height 19
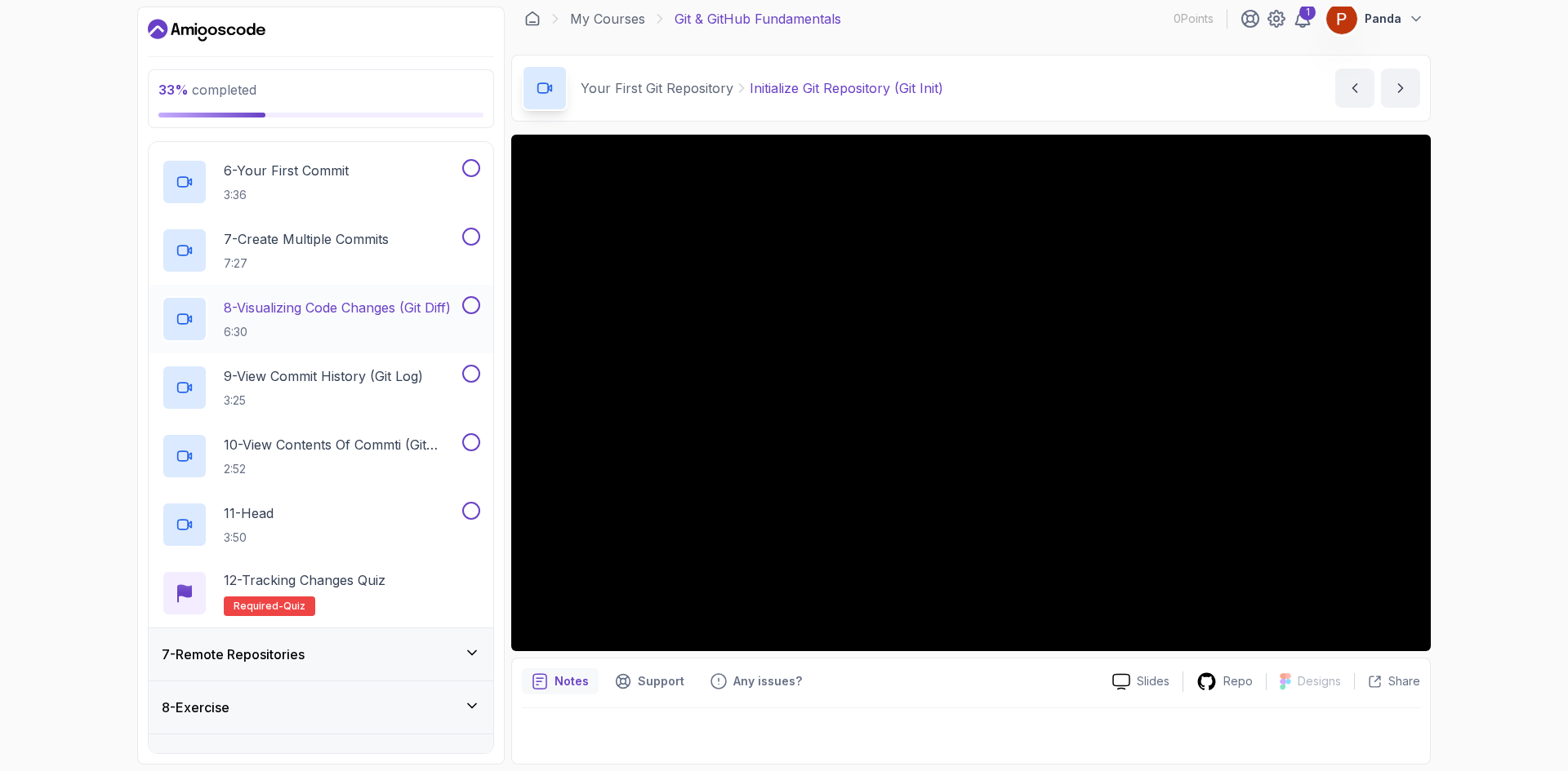
scroll to position [689, 0]
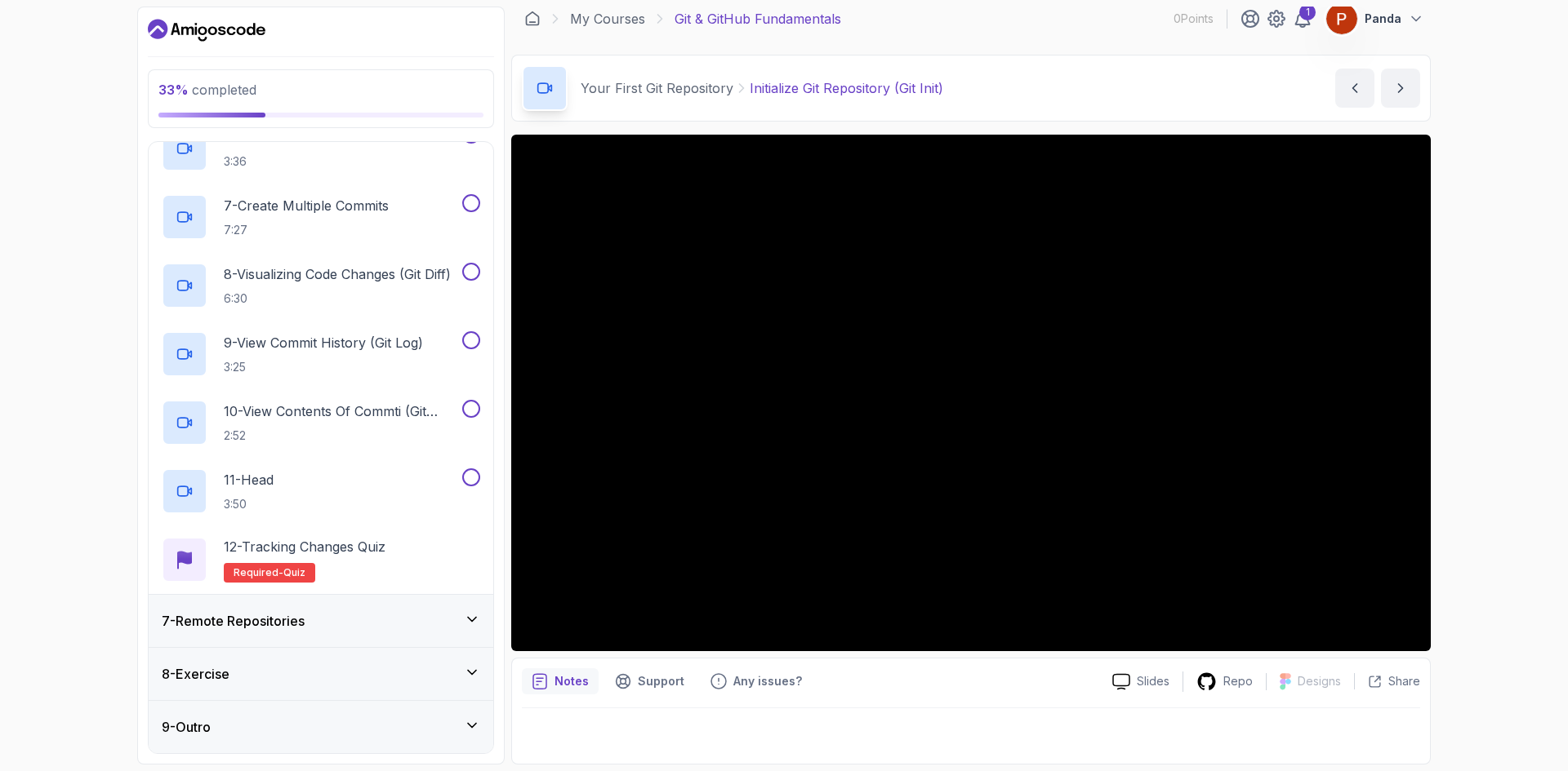
click at [319, 620] on div "7 - Remote Repositories" at bounding box center [321, 621] width 319 height 19
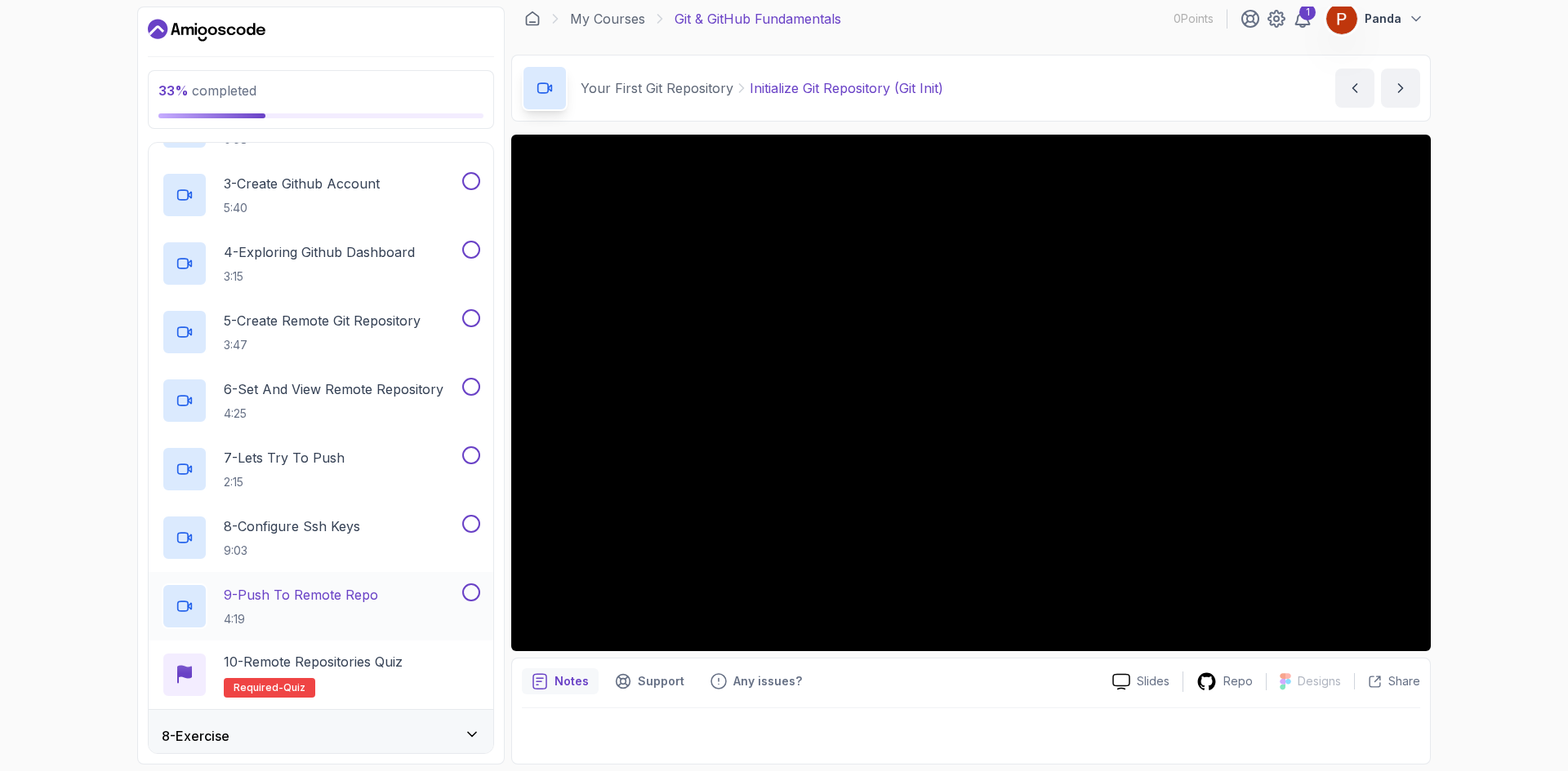
scroll to position [0, 0]
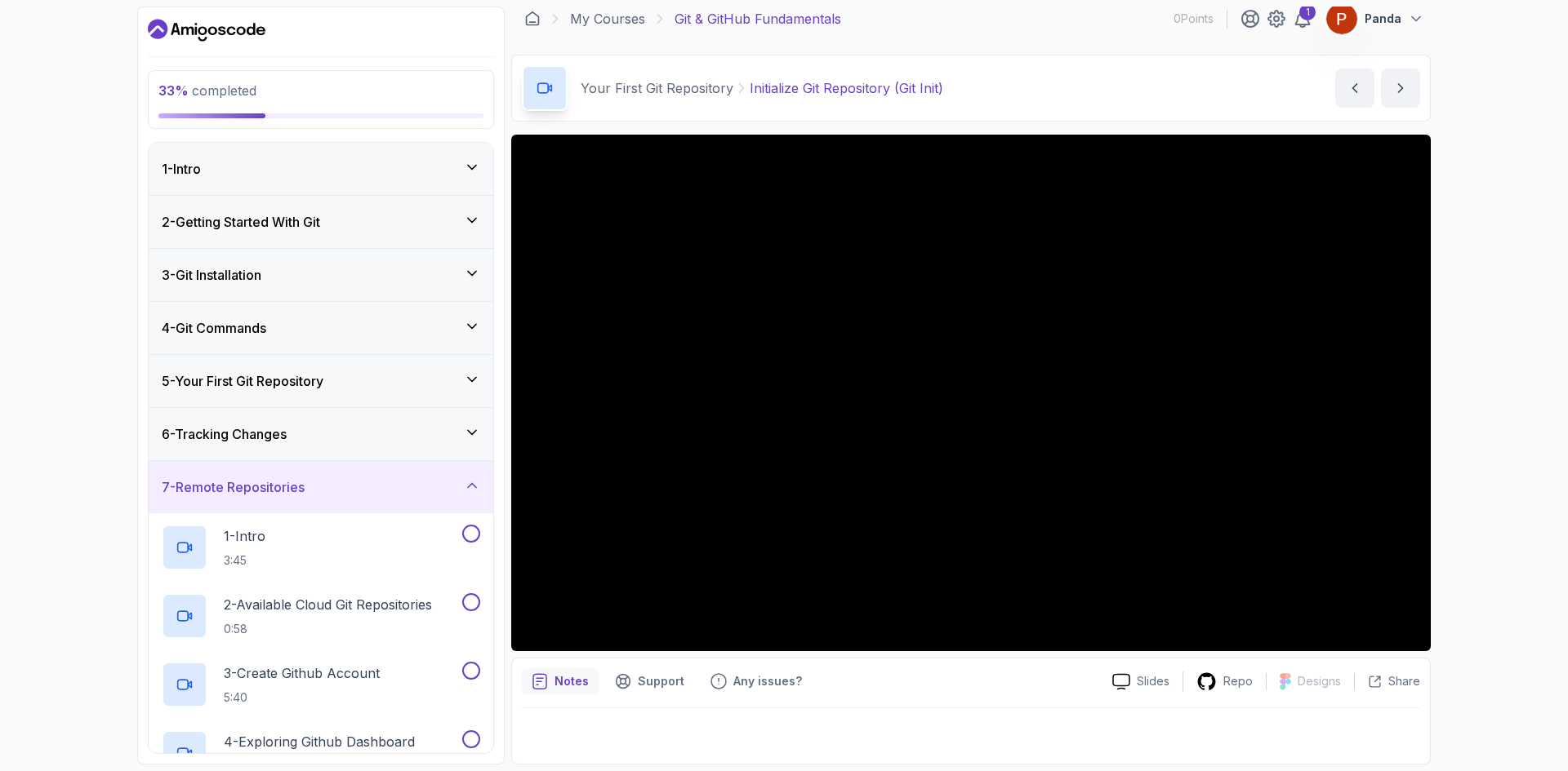
click at [352, 494] on div "7 - Remote Repositories" at bounding box center [321, 487] width 319 height 19
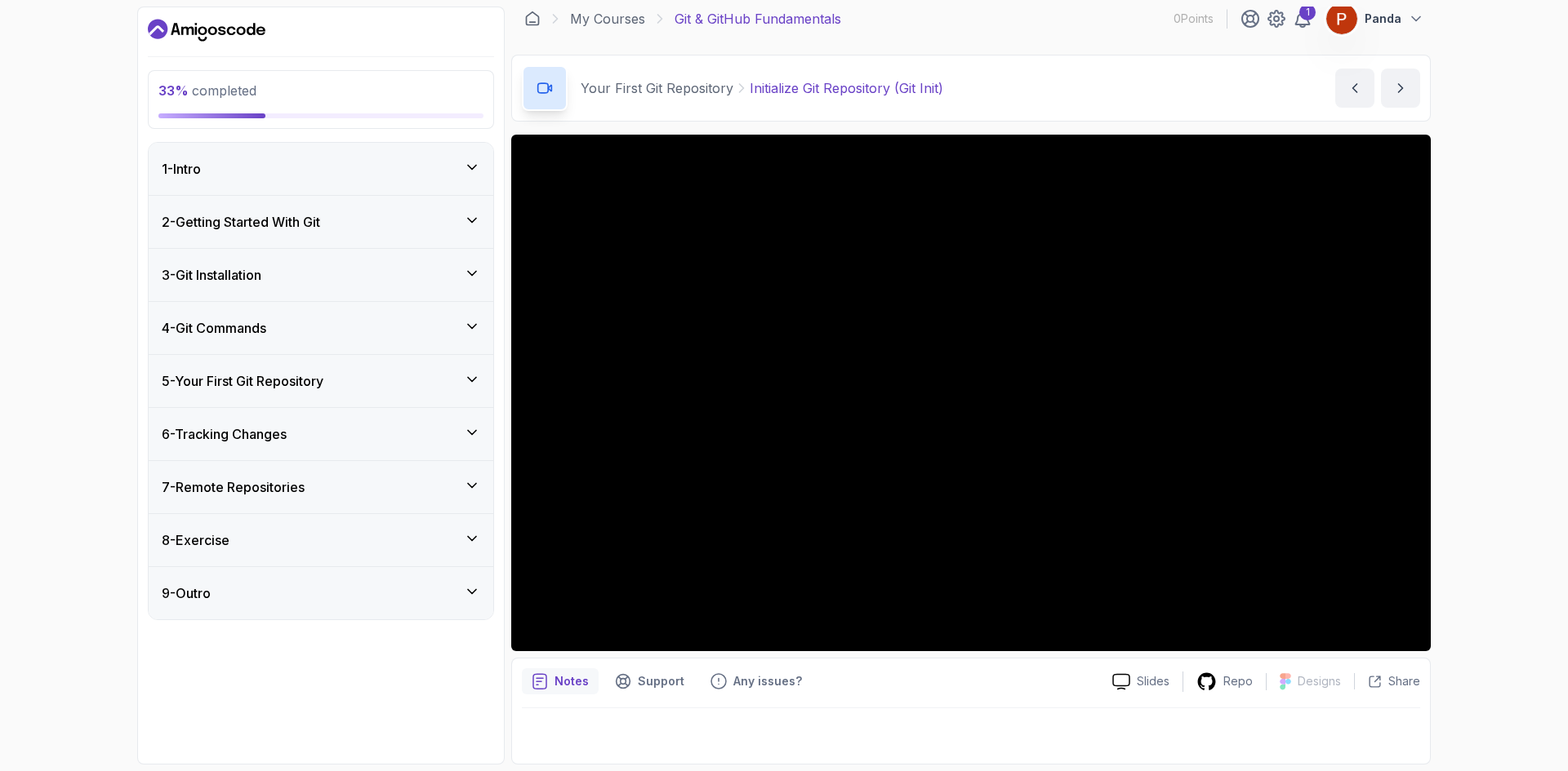
click at [322, 421] on div "6 - Tracking Changes" at bounding box center [321, 434] width 345 height 52
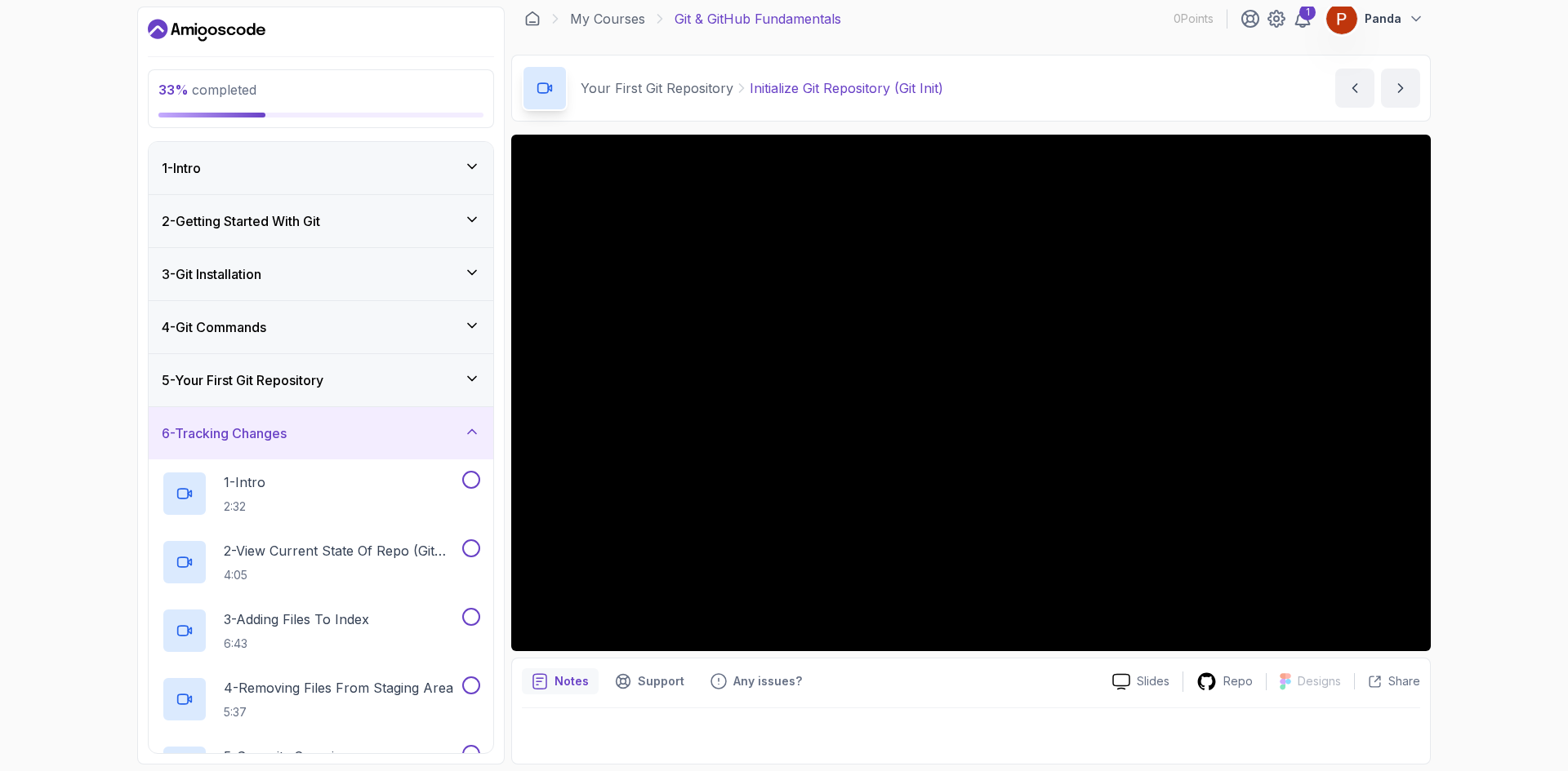
click at [318, 380] on h3 "5 - Your First Git Repository" at bounding box center [243, 379] width 162 height 19
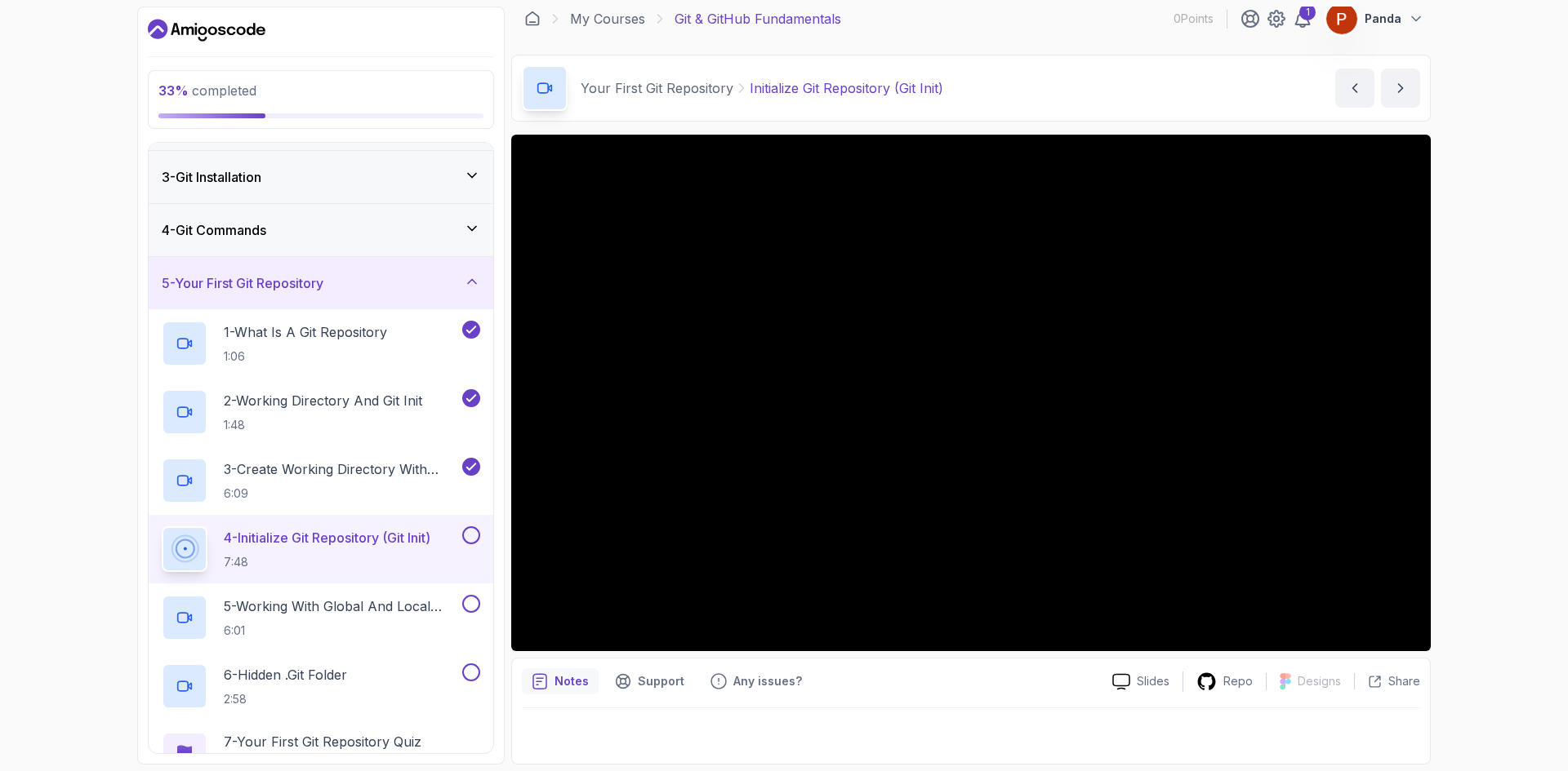
scroll to position [163, 0]
